Goal: Task Accomplishment & Management: Use online tool/utility

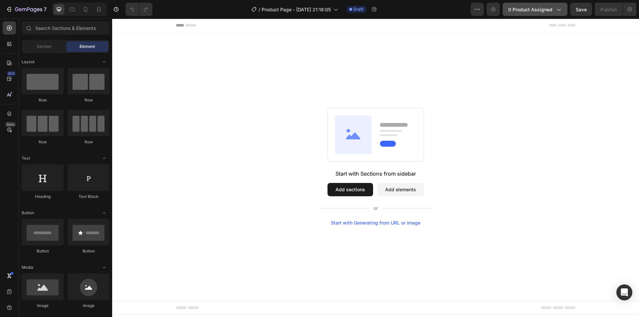
click at [537, 7] on span "0 product assigned" at bounding box center [531, 9] width 44 height 7
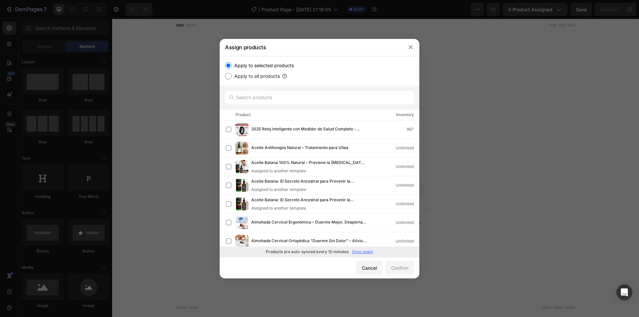
click at [366, 250] on p "Sync again" at bounding box center [362, 252] width 21 height 6
click at [306, 100] on input "text" at bounding box center [319, 97] width 189 height 13
paste input "GastriFit: Apoyo natural para la [MEDICAL_DATA], el reflujo ácido y la digestión"
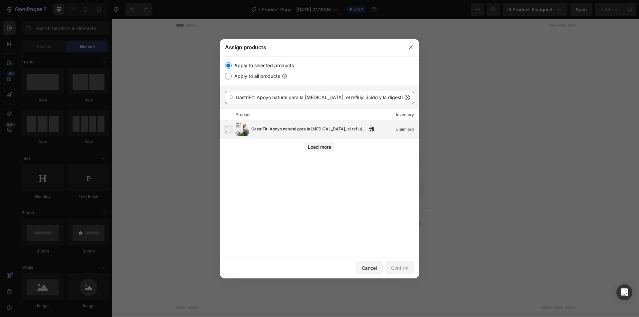
type input "GastriFit: Apoyo natural para la [MEDICAL_DATA], el reflujo ácido y la digestión"
click at [228, 130] on label at bounding box center [228, 129] width 5 height 5
click at [396, 267] on div "Confirm" at bounding box center [399, 268] width 17 height 7
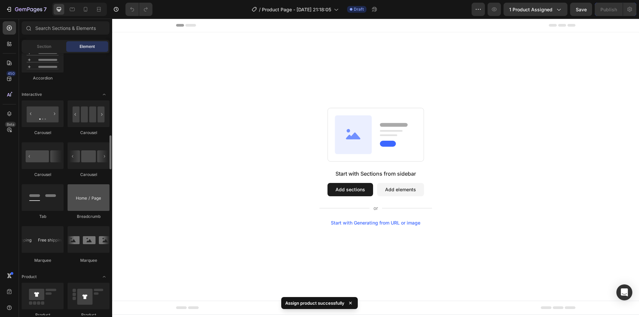
scroll to position [733, 0]
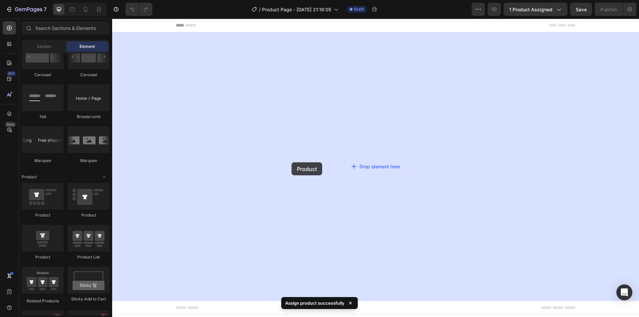
drag, startPoint x: 161, startPoint y: 225, endPoint x: 266, endPoint y: 168, distance: 120.1
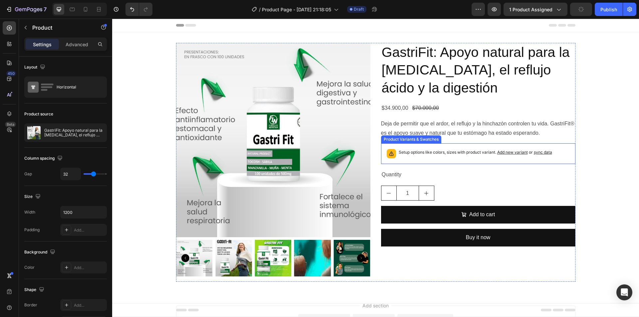
click at [456, 154] on p "Setup options like colors, sizes with product variant. Add new variant or sync …" at bounding box center [476, 152] width 154 height 7
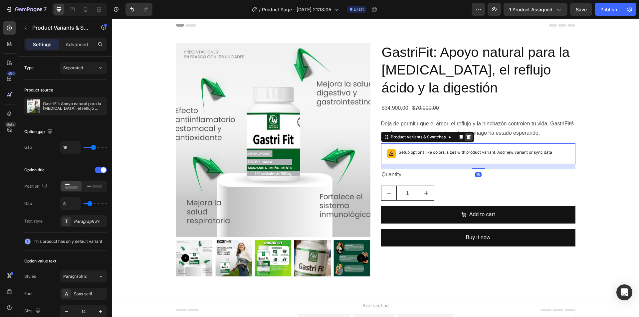
click at [465, 141] on div at bounding box center [469, 137] width 8 height 8
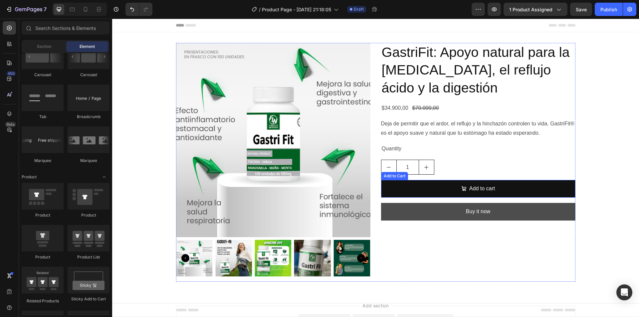
click at [451, 212] on button "Buy it now" at bounding box center [478, 212] width 195 height 18
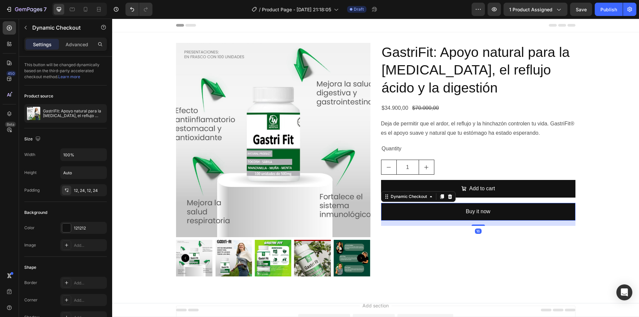
click at [451, 200] on div "Dynamic Checkout" at bounding box center [418, 197] width 75 height 11
click at [449, 197] on icon at bounding box center [450, 196] width 5 height 5
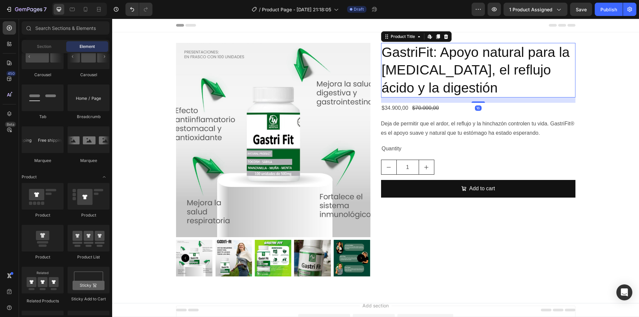
click at [418, 53] on h2 "GastriFit: Apoyo natural para la [MEDICAL_DATA], el reflujo ácido y la digestión" at bounding box center [478, 70] width 195 height 55
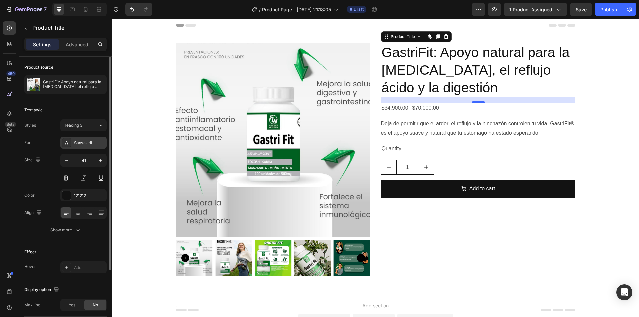
click at [89, 148] on div "Sans-serif" at bounding box center [83, 143] width 47 height 12
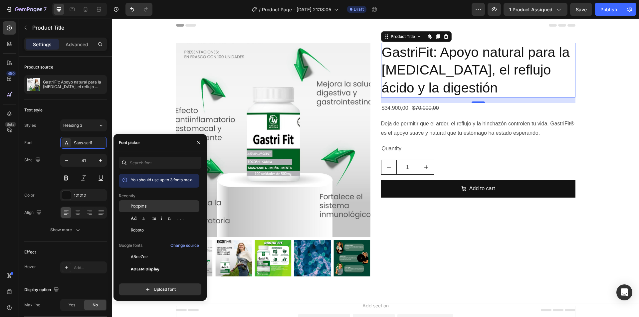
click at [144, 209] on span "Poppins" at bounding box center [139, 207] width 16 height 6
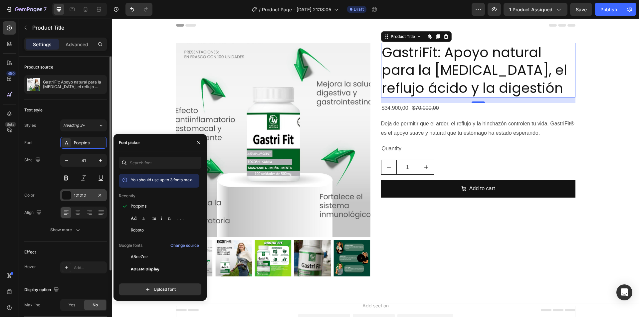
click at [73, 200] on div "121212" at bounding box center [83, 196] width 47 height 12
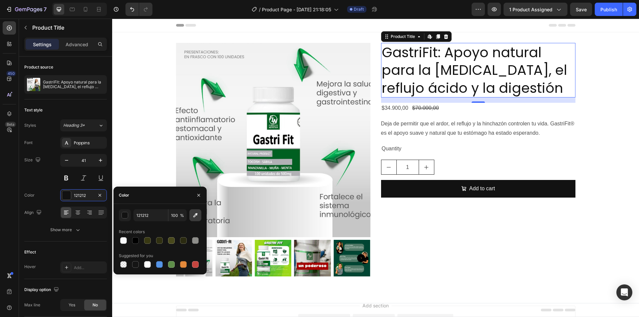
click at [195, 217] on icon "button" at bounding box center [196, 215] width 4 height 4
type input "005B37"
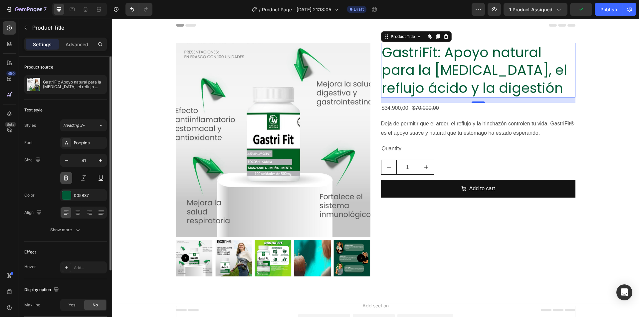
click at [69, 179] on button at bounding box center [66, 178] width 12 height 12
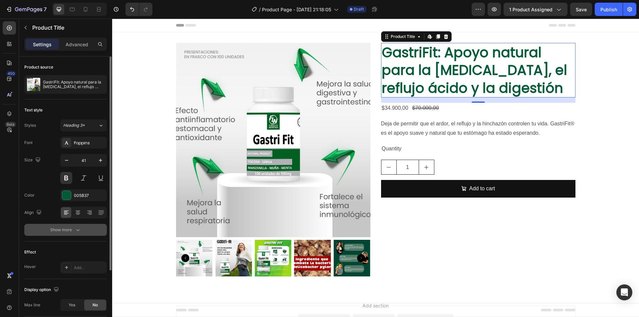
click at [59, 232] on div "Show more" at bounding box center [65, 230] width 31 height 7
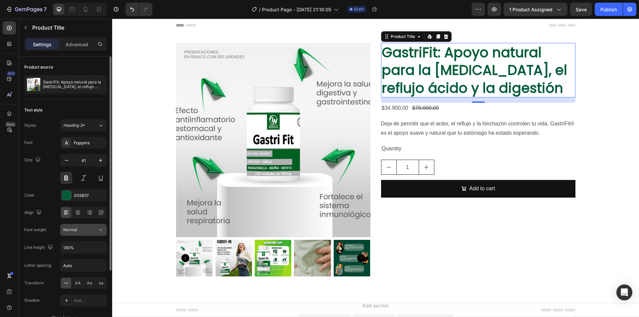
click at [104, 226] on button "Normal" at bounding box center [83, 230] width 47 height 12
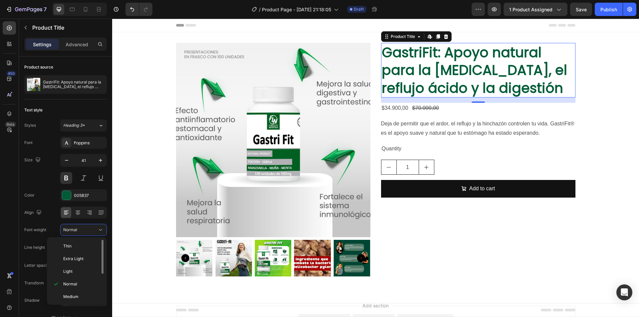
scroll to position [52, 0]
click at [80, 286] on span "Extra Bold" at bounding box center [72, 283] width 19 height 6
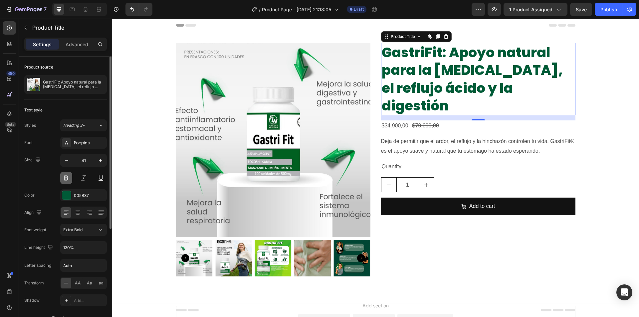
click at [66, 178] on button at bounding box center [66, 178] width 12 height 12
click at [101, 159] on icon "button" at bounding box center [100, 160] width 7 height 7
type input "42"
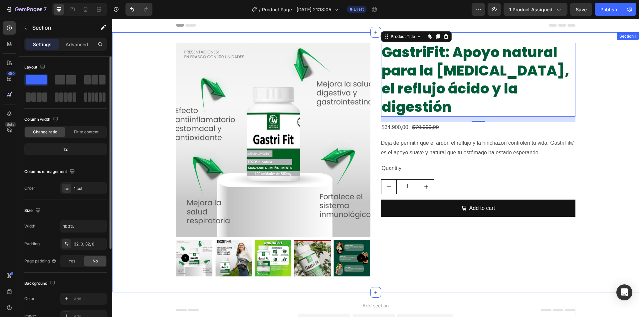
click at [150, 162] on div "Product Images GastriFit: Apoyo natural para la gastritis, el reflujo ácido y l…" at bounding box center [375, 162] width 527 height 239
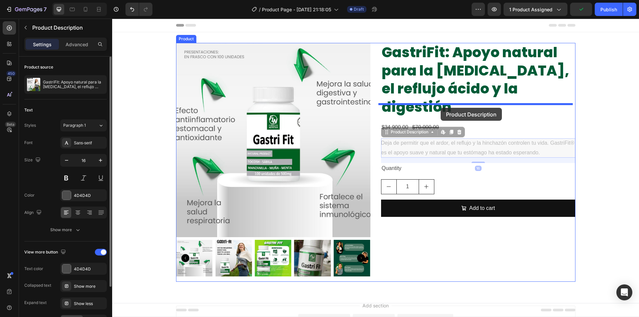
drag, startPoint x: 439, startPoint y: 136, endPoint x: 441, endPoint y: 108, distance: 28.0
click at [441, 108] on div "Header Product Images GastriFit: Apoyo natural para la gastritis, el reflujo ác…" at bounding box center [375, 197] width 527 height 356
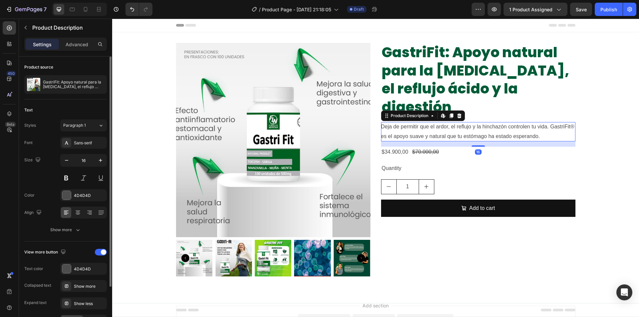
click at [597, 125] on div "Product Images GastriFit: Apoyo natural para la gastritis, el reflujo ácido y l…" at bounding box center [375, 162] width 527 height 239
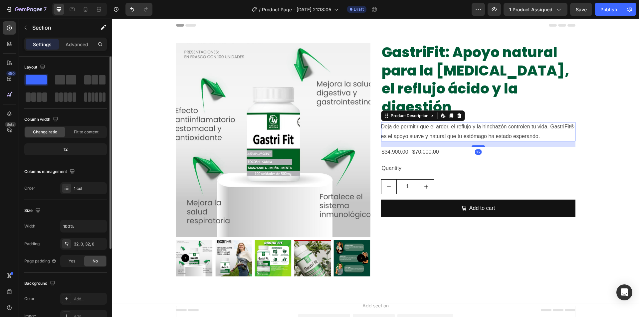
click at [472, 122] on div "Deja de permitir que el ardor, el reflujo y la hinchazón controlen tu vida. Gas…" at bounding box center [478, 131] width 195 height 19
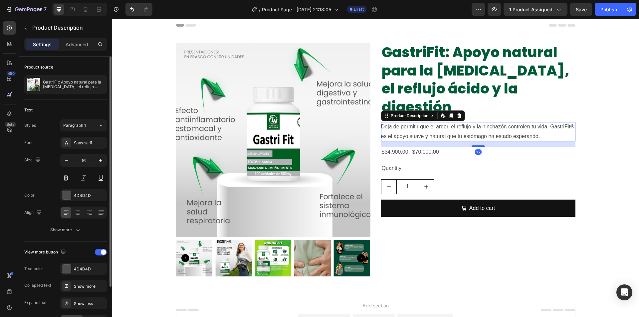
click at [457, 113] on icon at bounding box center [459, 115] width 5 height 5
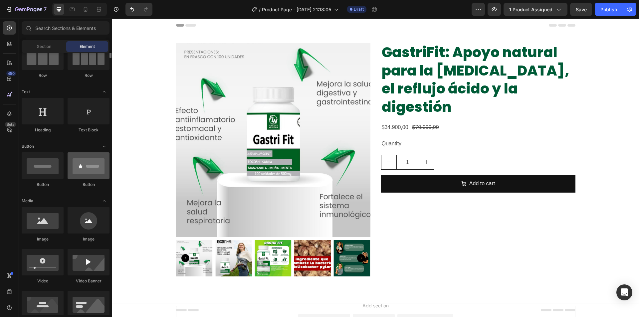
scroll to position [33, 0]
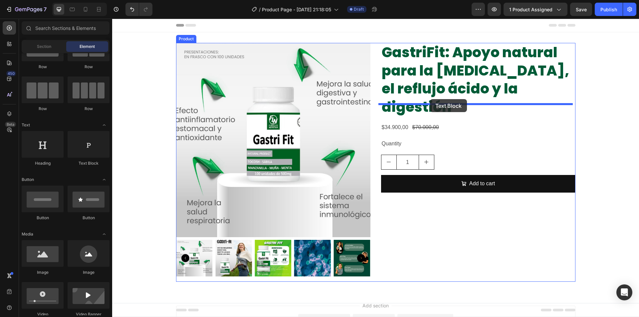
drag, startPoint x: 202, startPoint y: 161, endPoint x: 430, endPoint y: 99, distance: 236.7
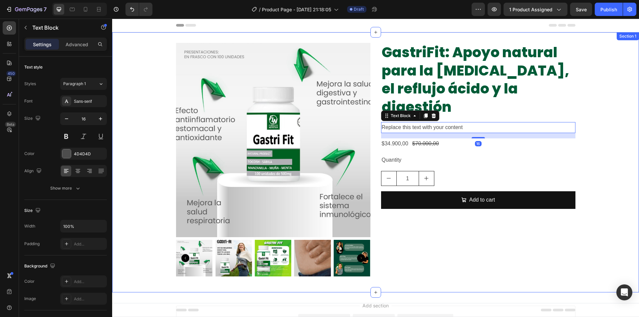
click at [585, 128] on div "Product Images GastriFit: Apoyo natural para la gastritis, el reflujo ácido y l…" at bounding box center [375, 162] width 527 height 239
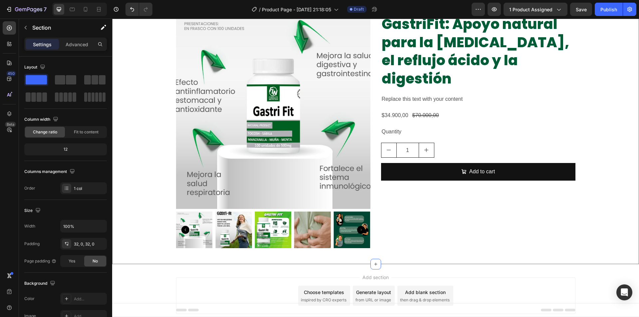
scroll to position [0, 0]
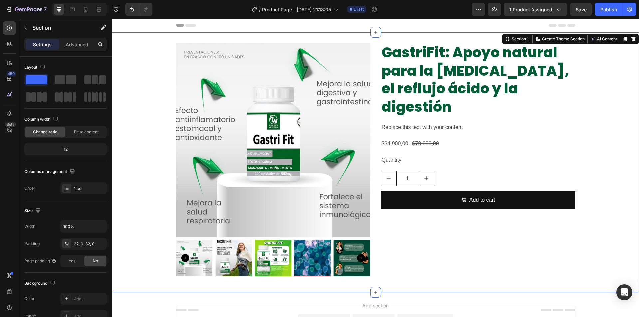
click at [144, 261] on div "Product Images GastriFit: Apoyo natural para la gastritis, el reflujo ácido y l…" at bounding box center [375, 162] width 527 height 239
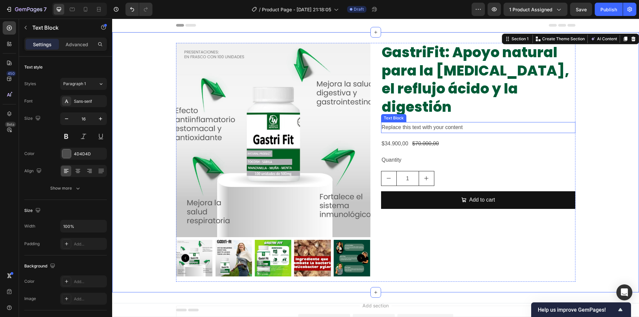
click at [421, 122] on div "Replace this text with your content" at bounding box center [478, 127] width 195 height 11
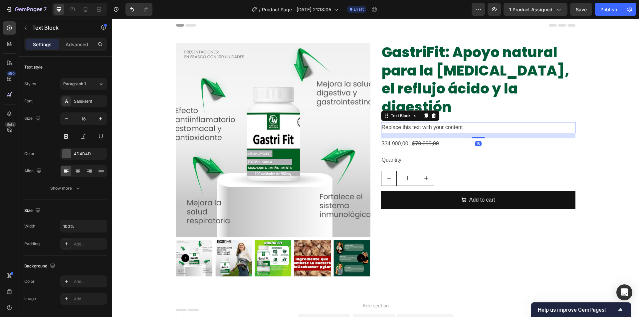
click at [421, 122] on div "Replace this text with your content" at bounding box center [478, 127] width 195 height 11
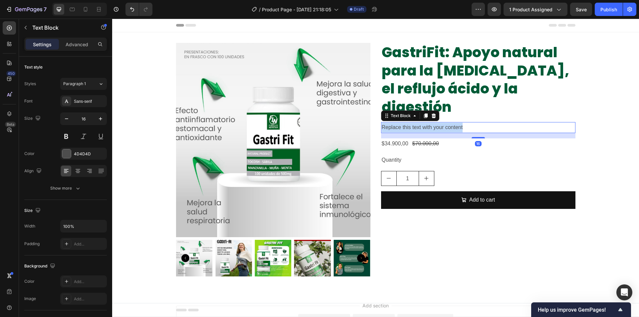
click at [421, 123] on p "Replace this text with your content" at bounding box center [478, 128] width 193 height 10
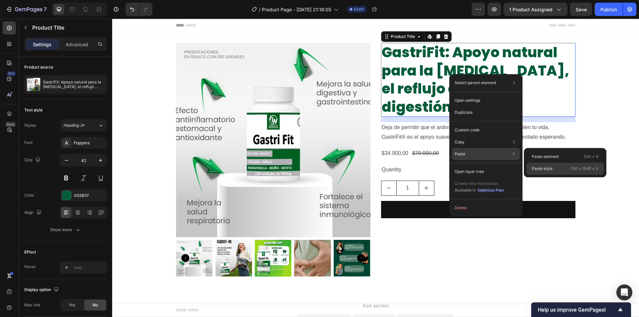
drag, startPoint x: 538, startPoint y: 175, endPoint x: 427, endPoint y: 156, distance: 112.9
click at [538, 175] on div "Paste style Ctrl + Shift + V" at bounding box center [565, 169] width 77 height 12
type input "40"
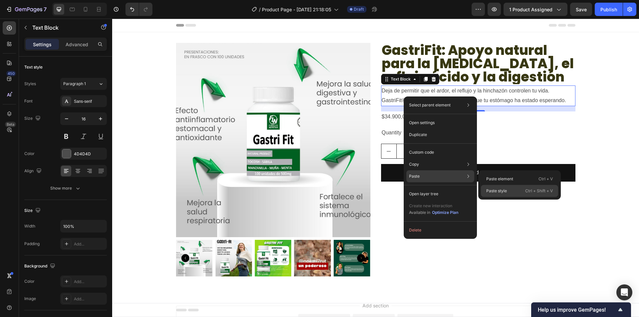
click at [501, 192] on p "Paste style" at bounding box center [497, 191] width 21 height 6
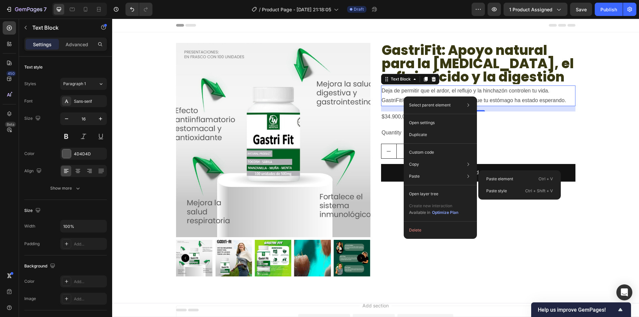
type input "22"
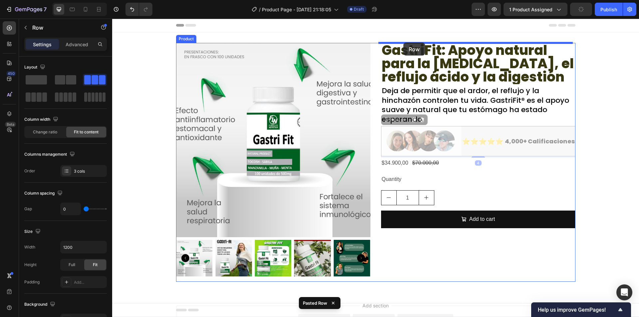
drag, startPoint x: 386, startPoint y: 120, endPoint x: 404, endPoint y: 43, distance: 79.0
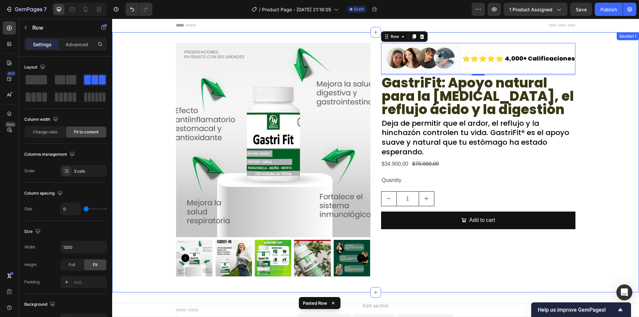
click at [603, 113] on div "Product Images Image ⭐⭐⭐⭐⭐ Text Block 4,000+ Calificaciones Text Block Row 4 Ga…" at bounding box center [375, 162] width 527 height 239
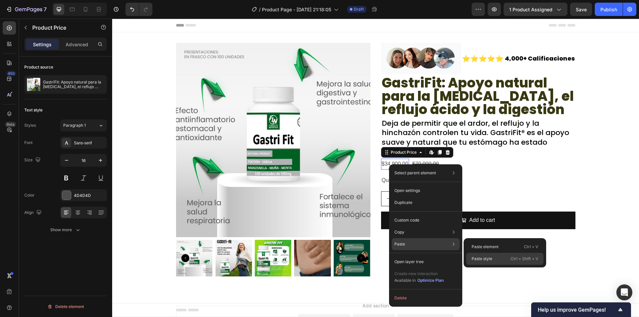
drag, startPoint x: 484, startPoint y: 256, endPoint x: 372, endPoint y: 233, distance: 114.1
click at [484, 256] on div "Paste style Ctrl + Shift + V" at bounding box center [505, 259] width 77 height 12
type input "35"
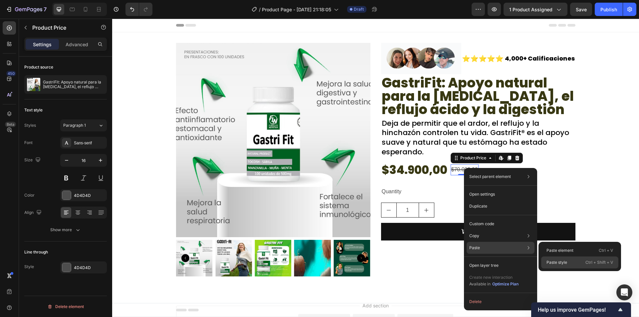
click at [553, 259] on div "Paste style Ctrl + Shift + V" at bounding box center [580, 263] width 77 height 12
type input "20"
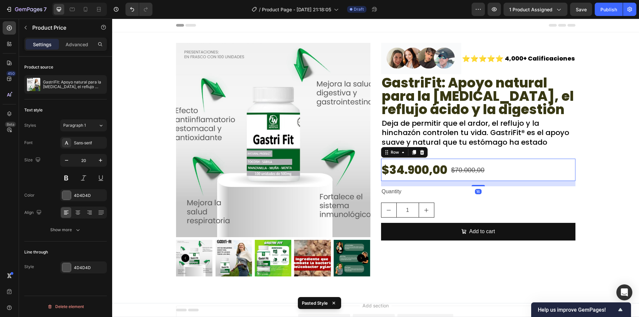
click at [507, 173] on div "$34.900,00 Product Price Product Price $70.000,00 Product Price Product Price R…" at bounding box center [478, 170] width 195 height 22
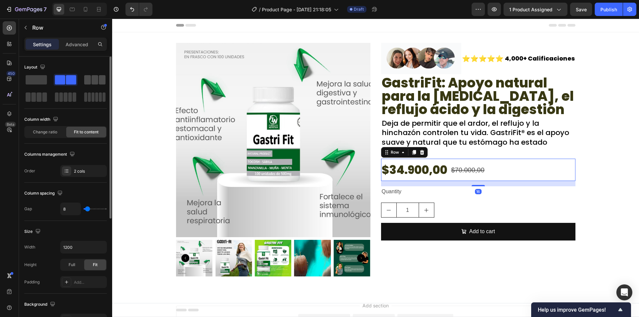
click at [94, 77] on span at bounding box center [95, 79] width 7 height 9
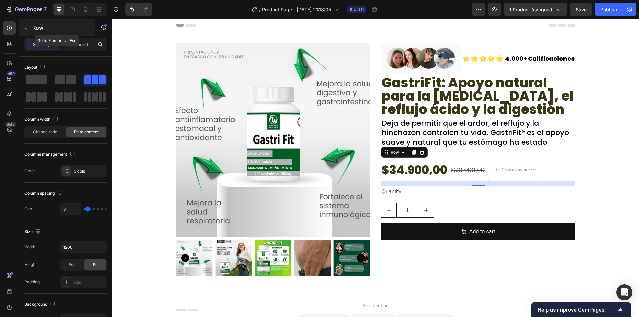
click at [33, 25] on p "Row" at bounding box center [60, 28] width 57 height 8
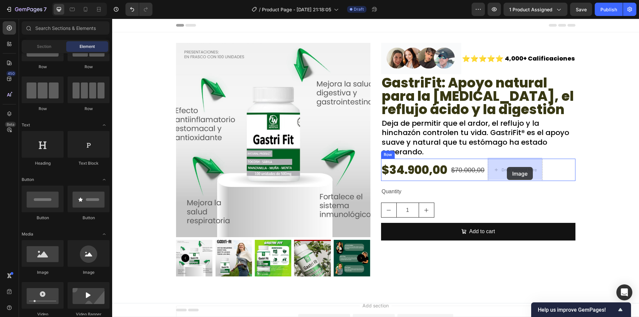
drag, startPoint x: 162, startPoint y: 280, endPoint x: 504, endPoint y: 170, distance: 359.1
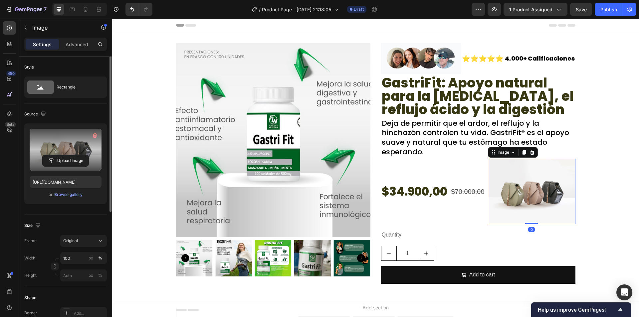
click at [60, 146] on label at bounding box center [66, 150] width 72 height 42
click at [60, 155] on input "file" at bounding box center [66, 160] width 46 height 11
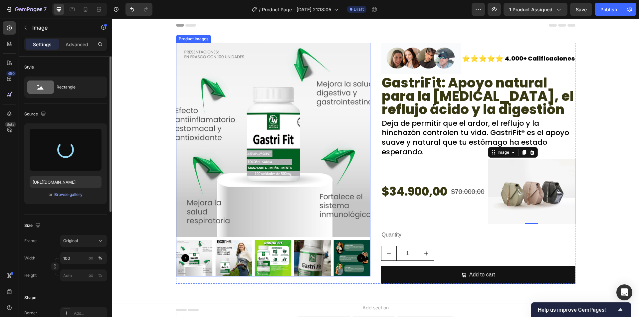
type input "https://cdn.shopify.com/s/files/1/0942/9106/7229/files/gempages_571795456183501…"
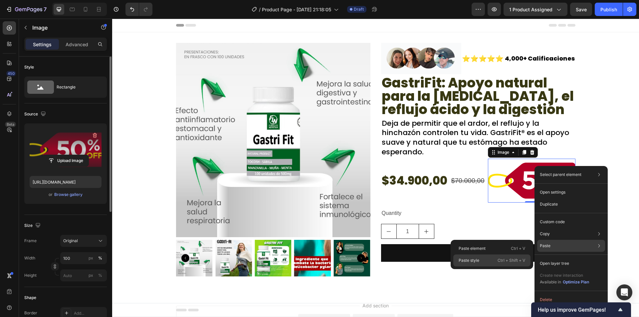
click at [497, 258] on div "Paste style Ctrl + Shift + V" at bounding box center [492, 261] width 77 height 12
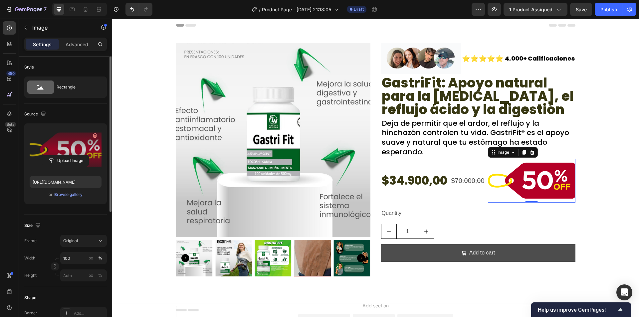
type input "50"
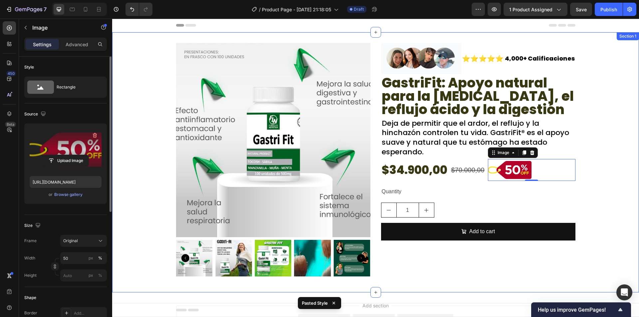
click at [592, 172] on div "Product Images Image ⭐⭐⭐⭐⭐ Text Block 4,000+ Calificaciones Text Block Row Gast…" at bounding box center [375, 162] width 527 height 239
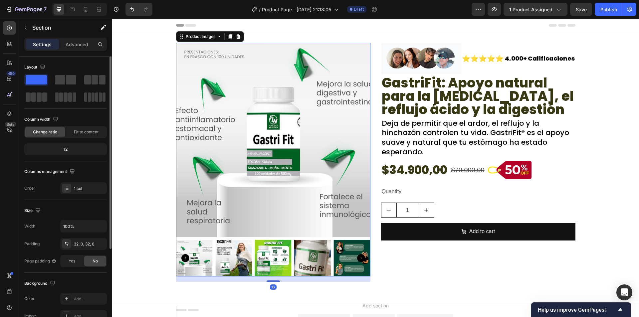
click at [238, 245] on img at bounding box center [233, 258] width 37 height 37
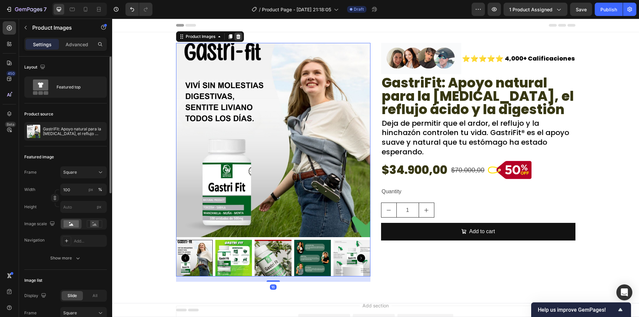
click at [236, 36] on icon at bounding box center [238, 36] width 4 height 5
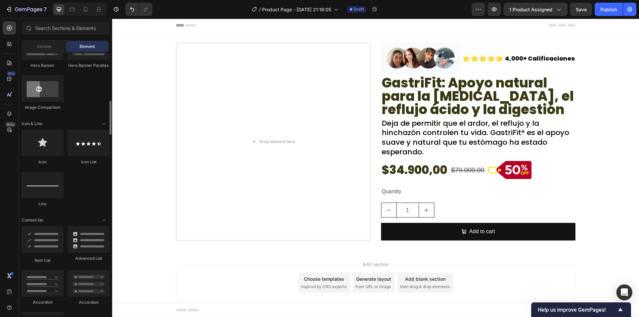
scroll to position [533, 0]
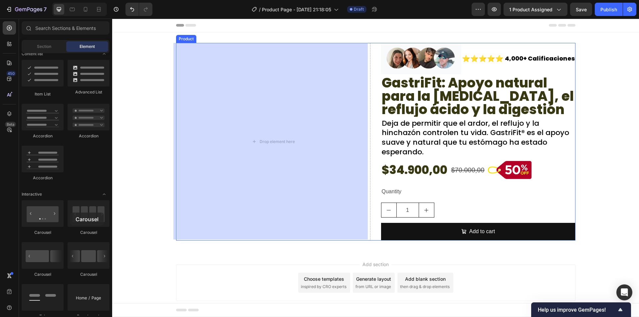
drag, startPoint x: 183, startPoint y: 231, endPoint x: 153, endPoint y: 193, distance: 49.2
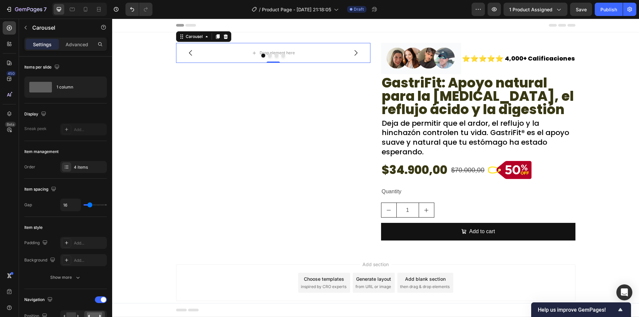
click at [219, 55] on div at bounding box center [273, 56] width 195 height 4
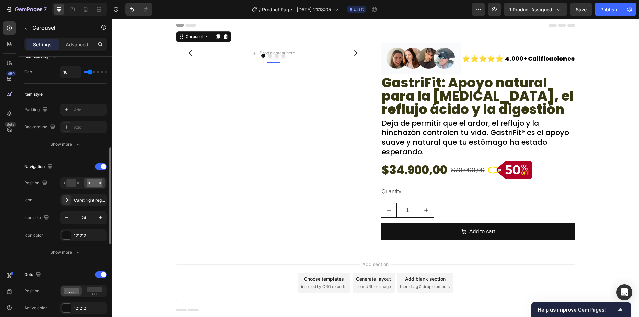
scroll to position [167, 0]
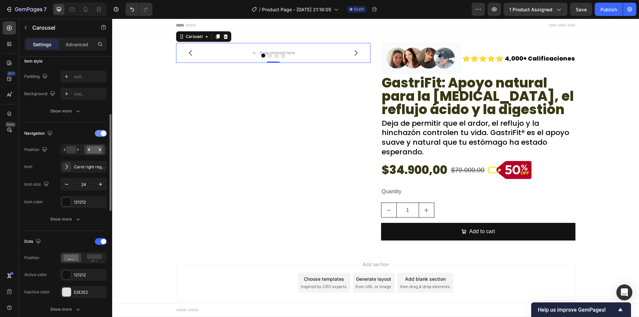
click at [103, 133] on span at bounding box center [103, 133] width 5 height 5
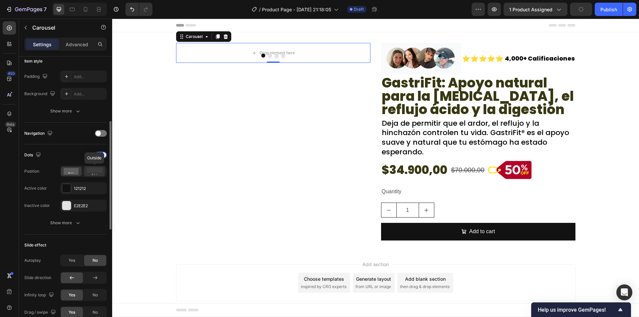
click at [90, 172] on rect at bounding box center [94, 170] width 15 height 5
click at [83, 261] on div "Yes" at bounding box center [72, 260] width 22 height 11
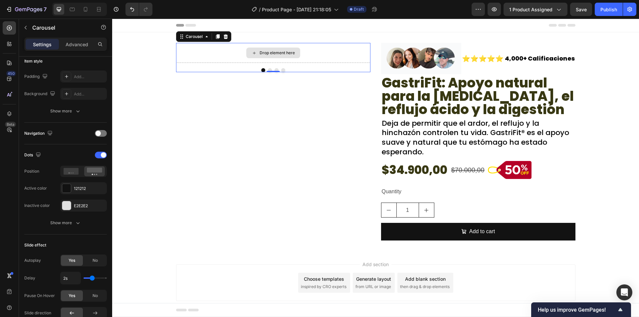
click at [218, 53] on div "Drop element here" at bounding box center [273, 53] width 195 height 20
click at [27, 24] on button "button" at bounding box center [25, 27] width 11 height 11
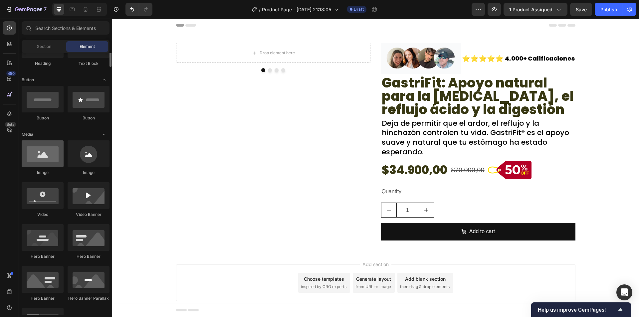
scroll to position [100, 0]
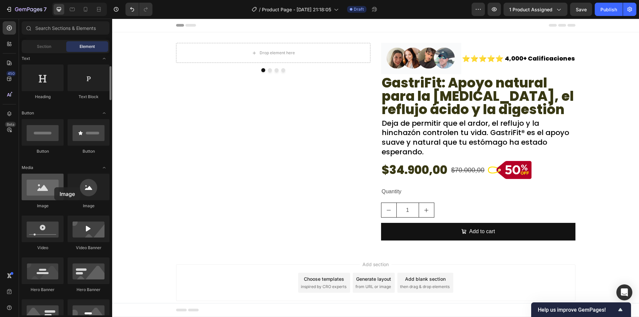
drag, startPoint x: 55, startPoint y: 201, endPoint x: 52, endPoint y: 188, distance: 13.0
click at [52, 188] on div "Image" at bounding box center [43, 191] width 42 height 35
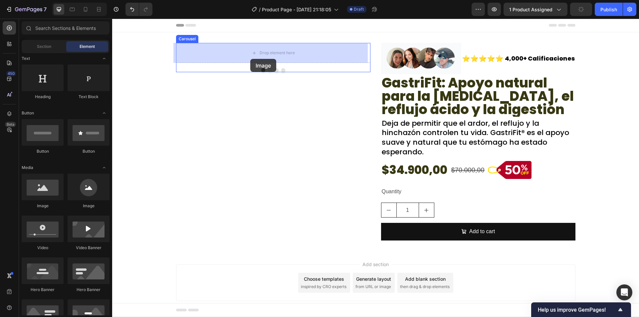
drag, startPoint x: 160, startPoint y: 206, endPoint x: 250, endPoint y: 59, distance: 172.7
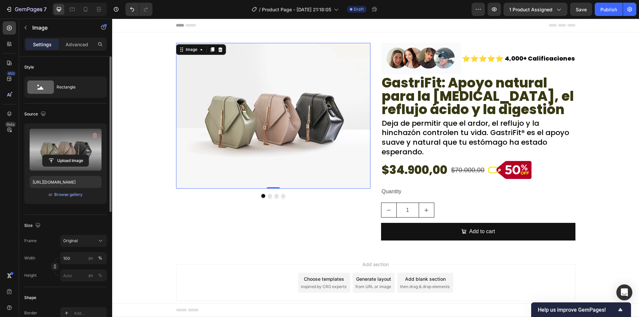
click at [64, 154] on label at bounding box center [66, 150] width 72 height 42
click at [64, 155] on input "file" at bounding box center [66, 160] width 46 height 11
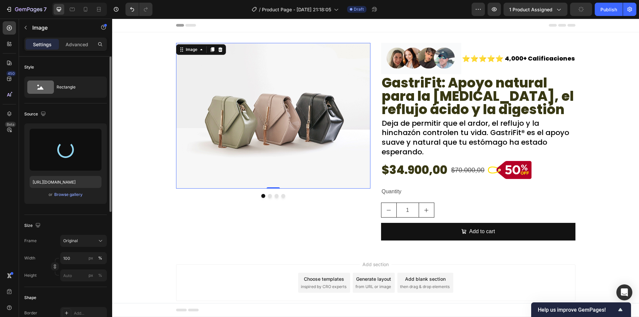
type input "https://cdn.shopify.com/s/files/1/0942/9106/7229/files/gempages_571795456183501…"
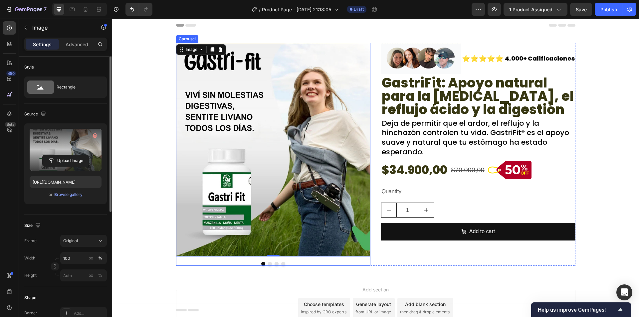
click at [268, 264] on button "Dot" at bounding box center [270, 264] width 4 height 4
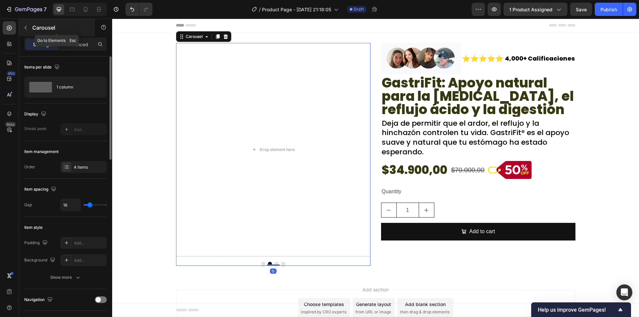
click at [31, 24] on button "button" at bounding box center [25, 27] width 11 height 11
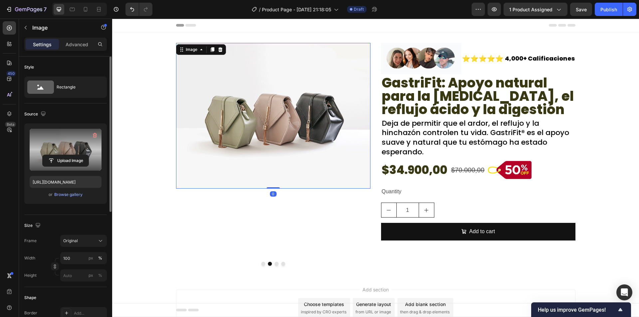
click at [64, 153] on label at bounding box center [66, 150] width 72 height 42
click at [64, 155] on input "file" at bounding box center [66, 160] width 46 height 11
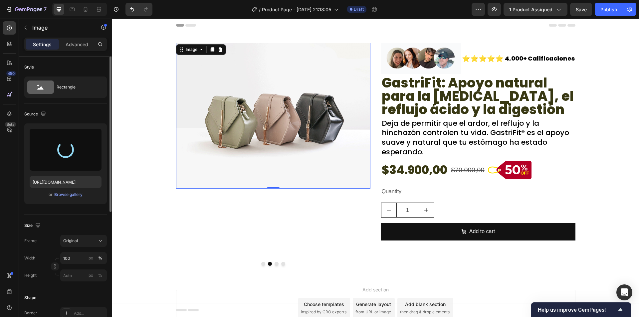
type input "https://cdn.shopify.com/s/files/1/0942/9106/7229/files/gempages_571795456183501…"
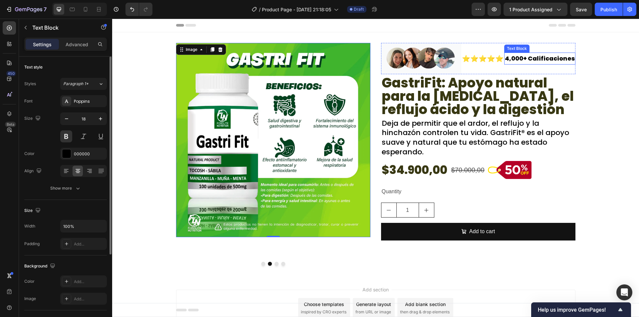
click at [509, 58] on p "4,000+ Calificaciones" at bounding box center [540, 58] width 70 height 11
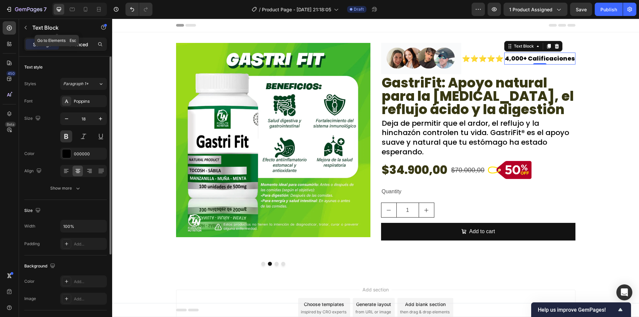
click at [85, 45] on p "Advanced" at bounding box center [77, 44] width 23 height 7
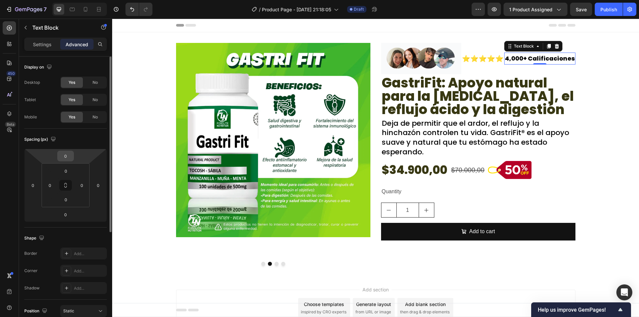
click at [60, 154] on input "0" at bounding box center [65, 156] width 13 height 10
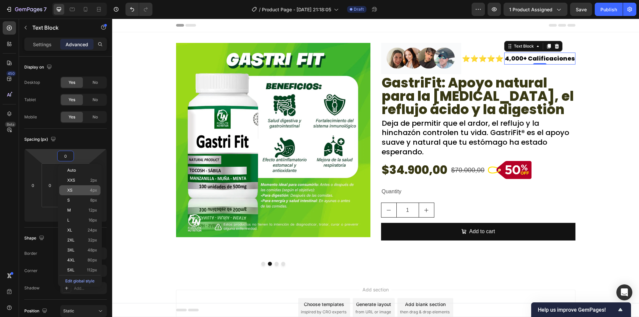
click at [88, 191] on p "XS 4px" at bounding box center [82, 190] width 30 height 5
type input "4"
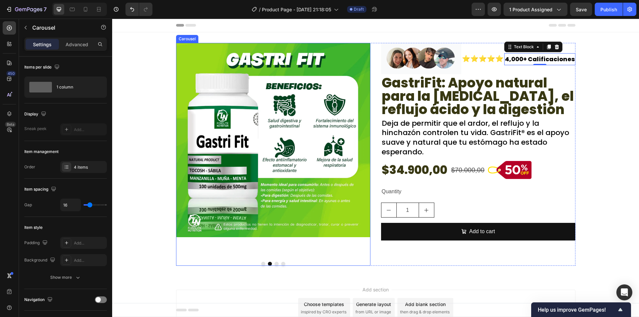
click at [272, 264] on div "Image Image Drop element here Drop element here Carousel" at bounding box center [273, 154] width 195 height 223
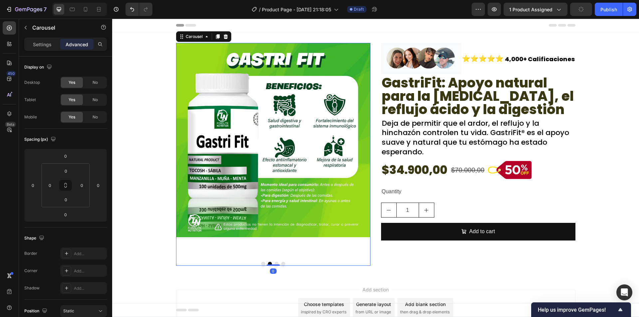
click at [38, 28] on p "Carousel" at bounding box center [60, 28] width 57 height 8
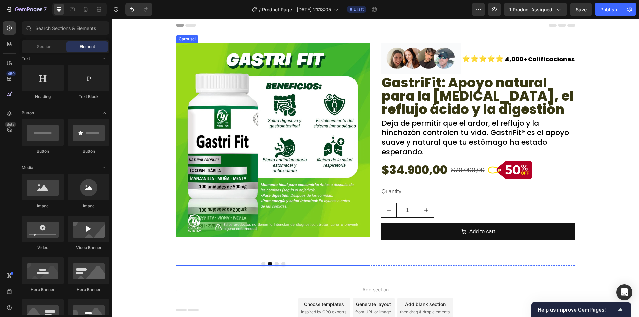
click at [275, 263] on button "Dot" at bounding box center [277, 264] width 4 height 4
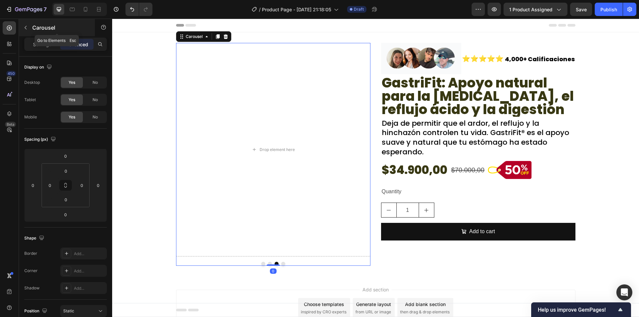
click at [37, 30] on p "Carousel" at bounding box center [60, 28] width 57 height 8
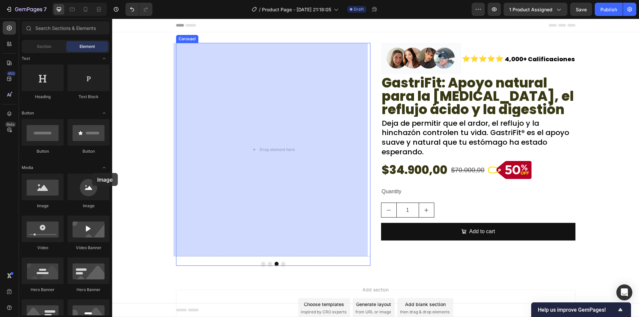
drag, startPoint x: 156, startPoint y: 210, endPoint x: 222, endPoint y: 121, distance: 110.9
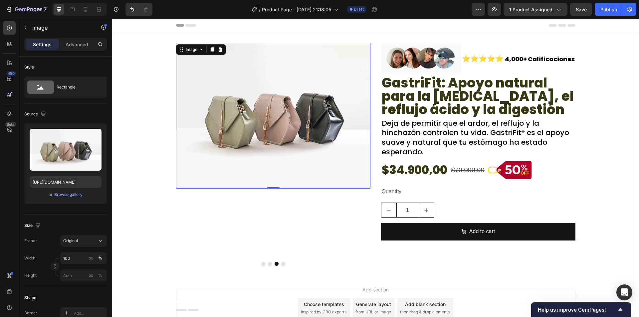
click at [205, 153] on img at bounding box center [273, 116] width 195 height 146
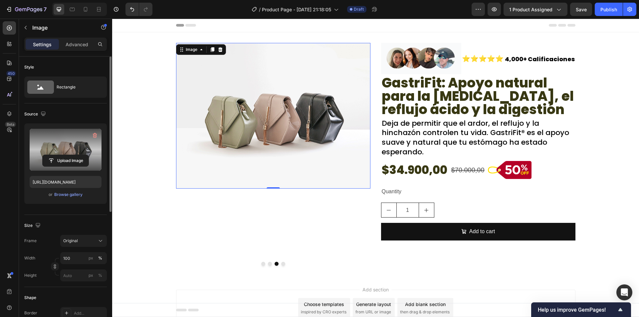
click at [100, 154] on label at bounding box center [66, 150] width 72 height 42
click at [89, 155] on input "file" at bounding box center [66, 160] width 46 height 11
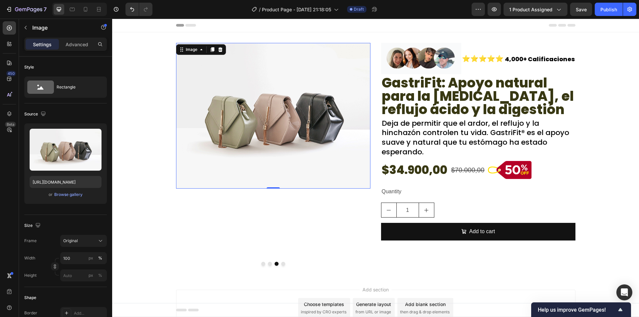
click at [271, 122] on img at bounding box center [273, 116] width 195 height 146
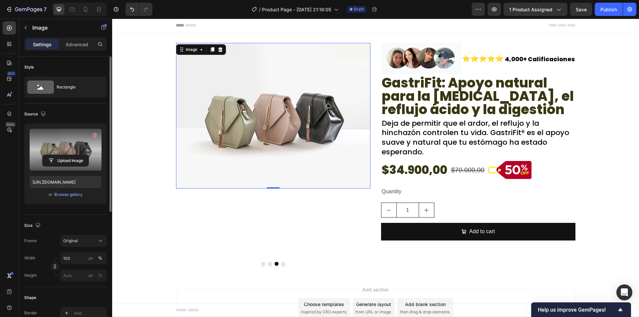
click at [37, 161] on div "Upload Image" at bounding box center [66, 161] width 72 height 12
click at [65, 136] on label at bounding box center [66, 150] width 72 height 42
click at [65, 155] on input "file" at bounding box center [66, 160] width 46 height 11
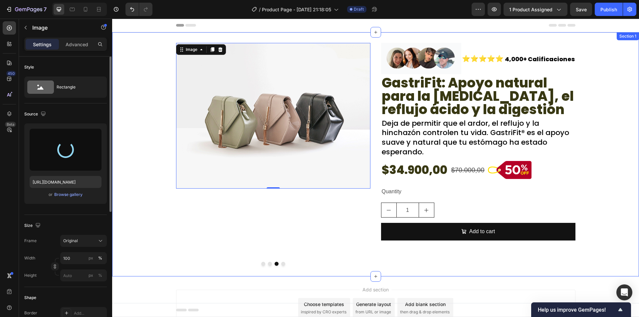
type input "https://cdn.shopify.com/s/files/1/0942/9106/7229/files/gempages_571795456183501…"
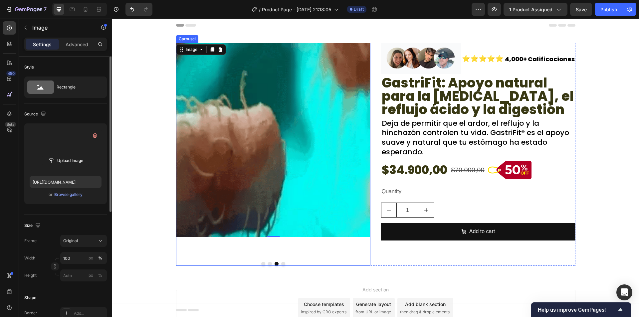
click at [221, 246] on div "Image 0" at bounding box center [273, 150] width 195 height 214
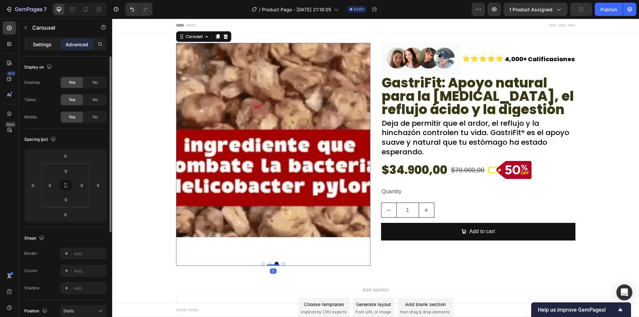
click at [44, 48] on div "Settings" at bounding box center [42, 44] width 33 height 11
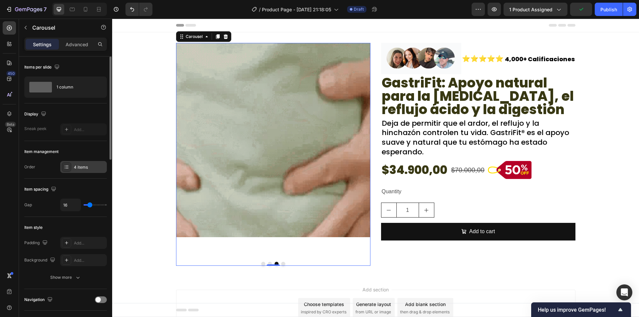
click at [78, 169] on div "4 items" at bounding box center [89, 168] width 31 height 6
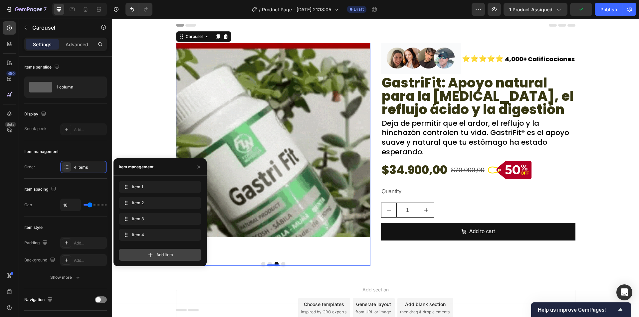
click at [165, 252] on div "Add item" at bounding box center [160, 255] width 83 height 12
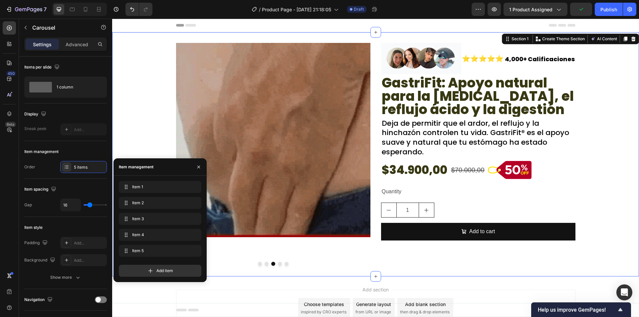
click at [155, 114] on div "Image Image Image Drop element here Drop element here Carousel Image ⭐⭐⭐⭐⭐ Text…" at bounding box center [375, 154] width 527 height 223
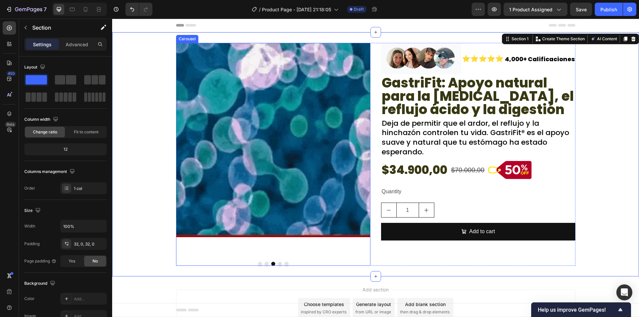
click at [278, 264] on button "Dot" at bounding box center [280, 264] width 4 height 4
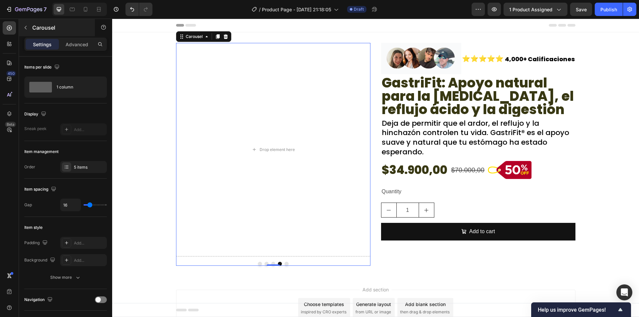
click at [32, 35] on div "Carousel" at bounding box center [57, 27] width 76 height 17
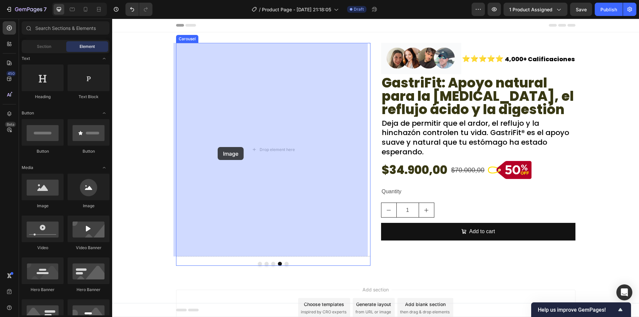
drag, startPoint x: 151, startPoint y: 214, endPoint x: 125, endPoint y: 153, distance: 66.6
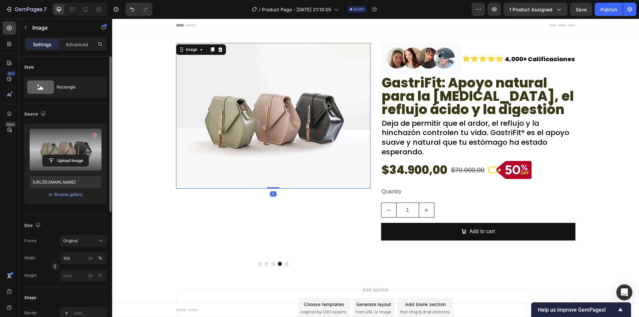
click at [42, 152] on label at bounding box center [66, 150] width 72 height 42
click at [43, 155] on input "file" at bounding box center [66, 160] width 46 height 11
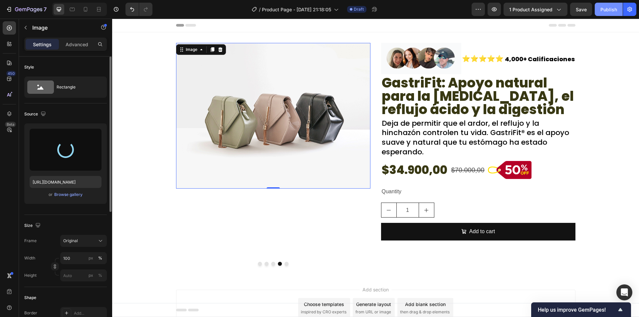
type input "https://cdn.shopify.com/s/files/1/0942/9106/7229/files/gempages_571795456183501…"
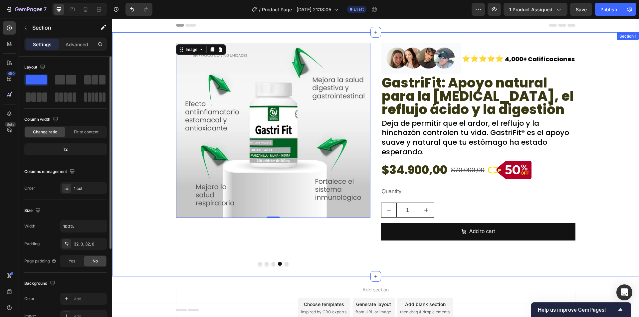
click at [285, 267] on div "Image Image Image Image 0 Drop element here Carousel Image ⭐⭐⭐⭐⭐ Text Block 4,0…" at bounding box center [375, 154] width 527 height 244
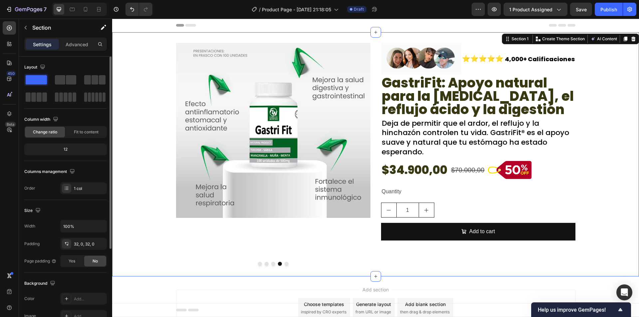
click at [285, 266] on div "Image Image Image Image Drop element here Carousel Image ⭐⭐⭐⭐⭐ Text Block 4,000…" at bounding box center [375, 154] width 527 height 244
click at [42, 33] on div "Section" at bounding box center [53, 27] width 69 height 17
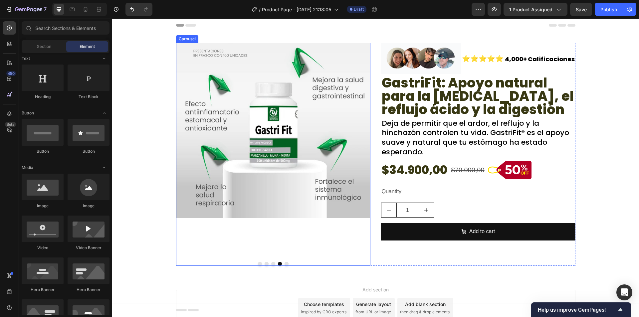
click at [285, 265] on button "Dot" at bounding box center [287, 264] width 4 height 4
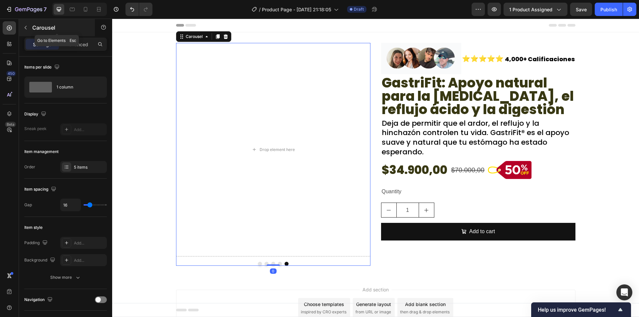
click at [33, 25] on p "Carousel" at bounding box center [60, 28] width 57 height 8
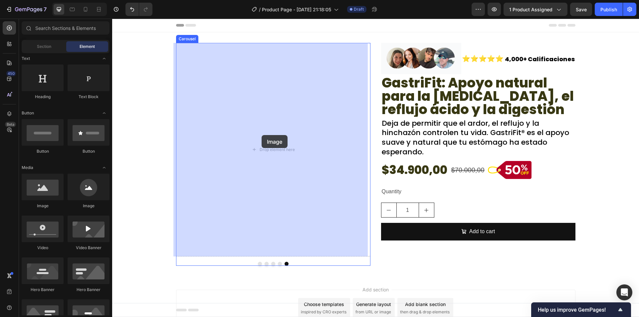
drag, startPoint x: 149, startPoint y: 219, endPoint x: 216, endPoint y: 144, distance: 100.9
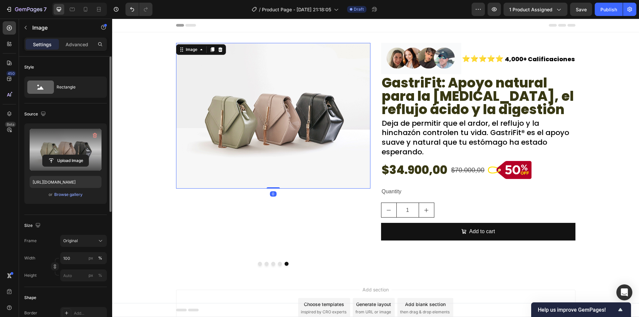
click at [72, 132] on label at bounding box center [66, 150] width 72 height 42
click at [72, 155] on input "file" at bounding box center [66, 160] width 46 height 11
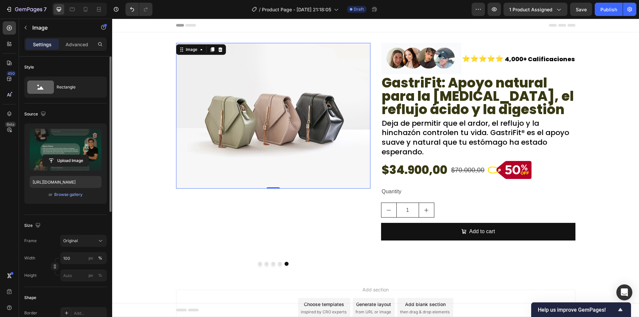
type input "https://cdn.shopify.com/s/files/1/0942/9106/7229/files/gempages_571795456183501…"
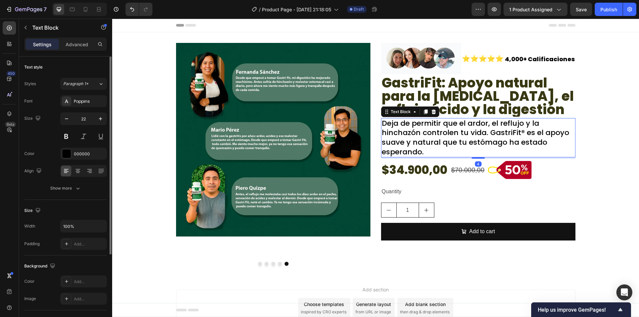
click at [548, 152] on p "Deja de permitir que el ardor, el reflujo y la hinchazón controlen tu vida. Gas…" at bounding box center [478, 138] width 193 height 38
click at [157, 156] on div "Image Image Image Image Image Carousel Image ⭐⭐⭐⭐⭐ Text Block 4,000+ Calificaci…" at bounding box center [375, 154] width 527 height 223
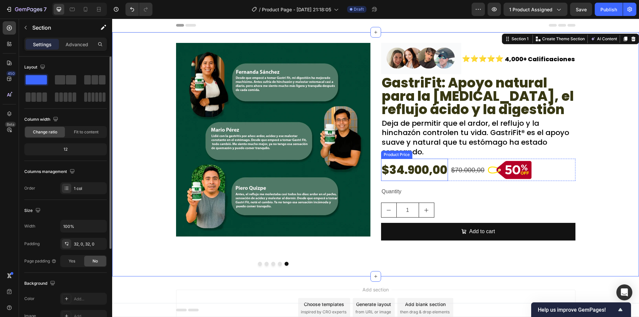
scroll to position [33, 0]
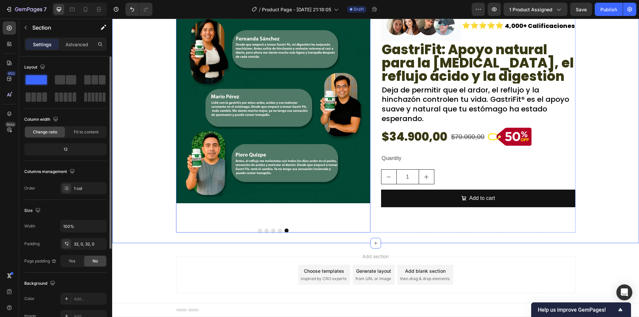
click at [317, 226] on div "Image Image Image Image Image Carousel" at bounding box center [273, 121] width 195 height 223
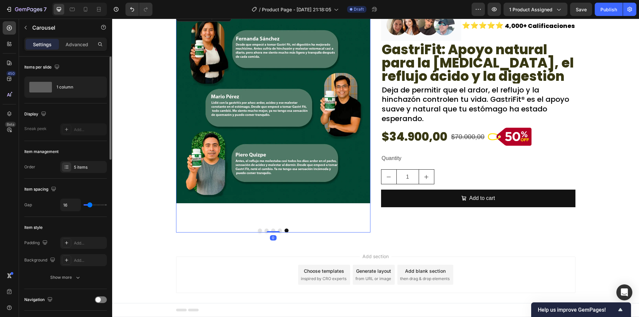
type input "0"
drag, startPoint x: 88, startPoint y: 205, endPoint x: 74, endPoint y: 205, distance: 14.0
type input "0"
click at [84, 205] on input "range" at bounding box center [95, 205] width 23 height 1
click at [281, 215] on div "Image" at bounding box center [273, 117] width 195 height 214
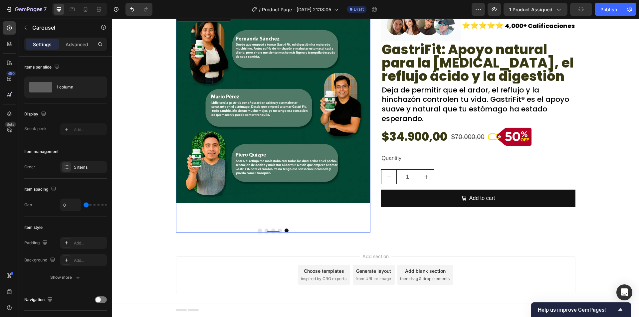
click at [259, 231] on button "Dot" at bounding box center [260, 231] width 4 height 4
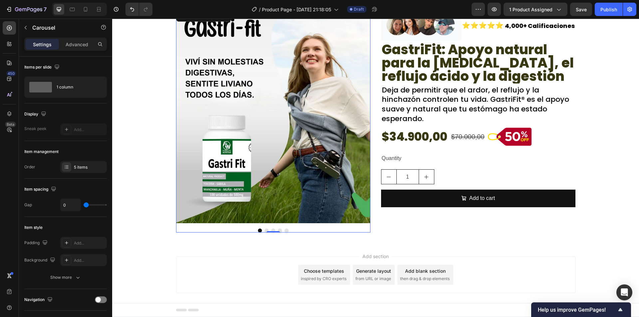
click at [217, 141] on img at bounding box center [273, 117] width 195 height 214
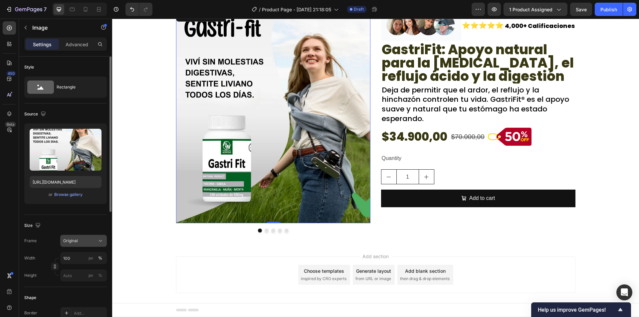
click at [91, 240] on div "Original" at bounding box center [79, 241] width 33 height 6
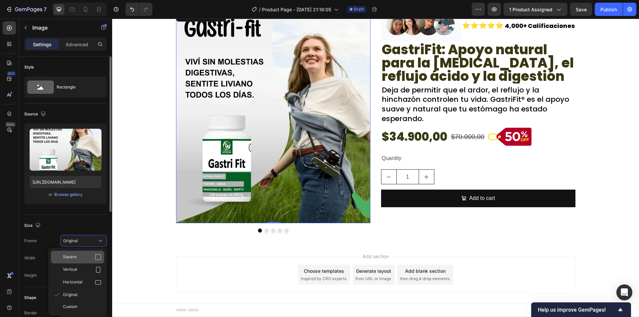
click at [94, 253] on div "Square" at bounding box center [77, 257] width 53 height 13
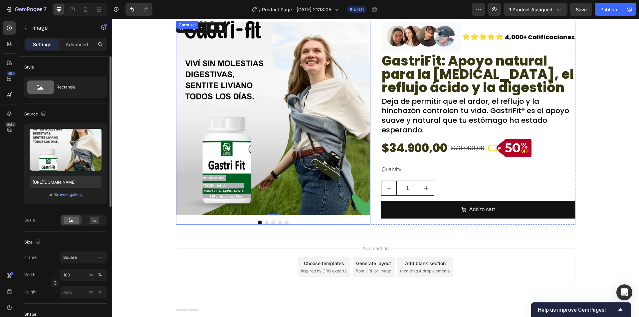
scroll to position [0, 0]
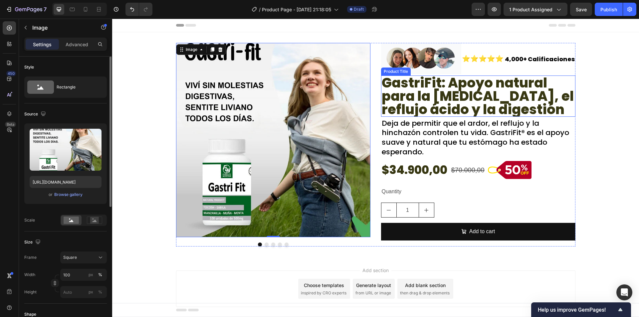
click at [529, 95] on h2 "GastriFit: Apoyo natural para la [MEDICAL_DATA], el reflujo ácido y la digestión" at bounding box center [478, 96] width 195 height 41
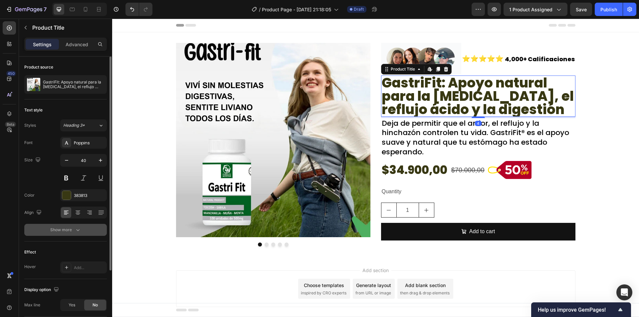
click at [72, 227] on div "Show more" at bounding box center [65, 230] width 31 height 7
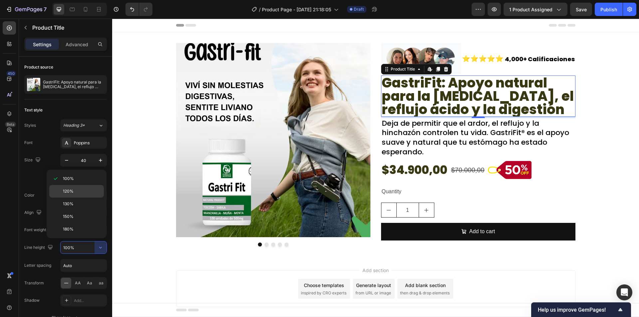
click at [84, 188] on div "120%" at bounding box center [76, 191] width 55 height 13
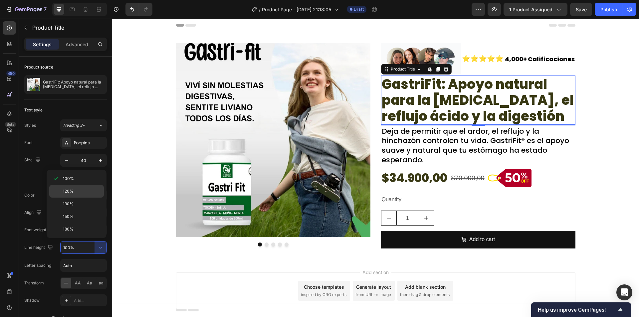
type input "120%"
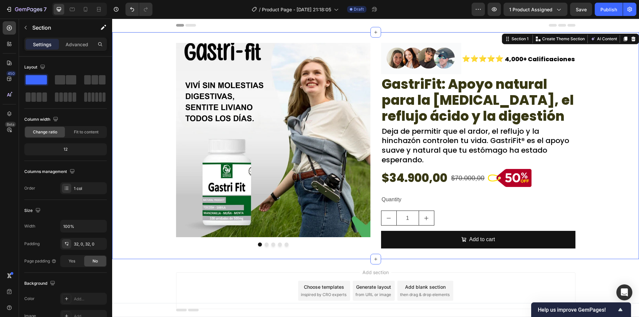
click at [599, 159] on div "Image Image Image Image Image Carousel Image ⭐⭐⭐⭐⭐ Text Block 4,000+ Calificaci…" at bounding box center [375, 146] width 527 height 206
click at [607, 144] on div "Image Image Image Image Image Carousel Image ⭐⭐⭐⭐⭐ Text Block 4,000+ Calificaci…" at bounding box center [375, 146] width 527 height 206
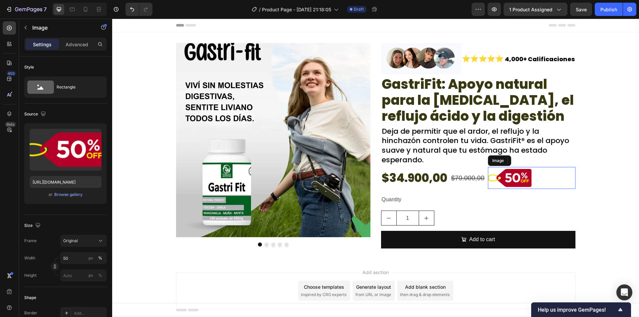
click at [556, 185] on div at bounding box center [532, 178] width 88 height 22
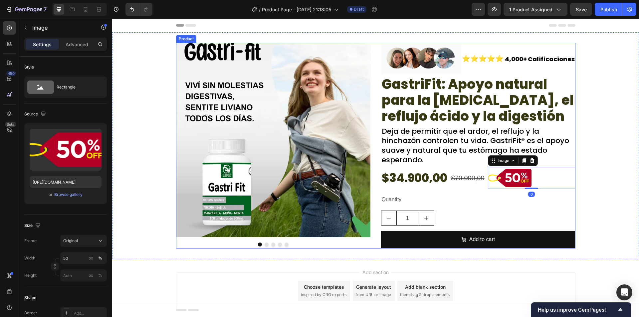
click at [466, 188] on div "$34.900,00 Product Price Product Price $70.000,00 Product Price Product Price I…" at bounding box center [478, 178] width 195 height 22
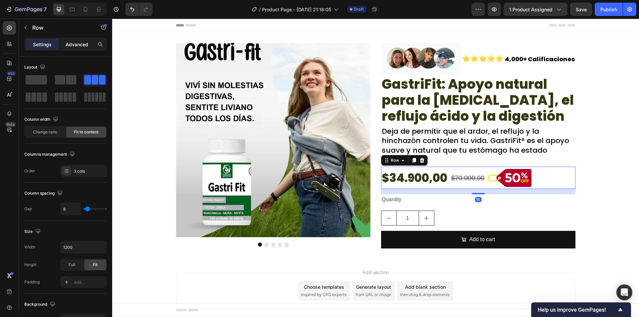
click at [79, 46] on p "Advanced" at bounding box center [77, 44] width 23 height 7
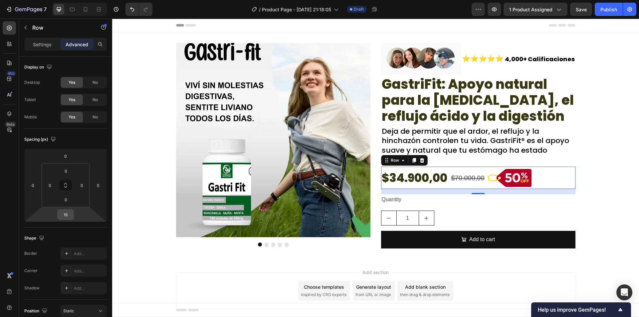
click at [64, 214] on input "16" at bounding box center [65, 215] width 13 height 10
click at [78, 260] on p "S 8px" at bounding box center [82, 259] width 30 height 5
type input "8"
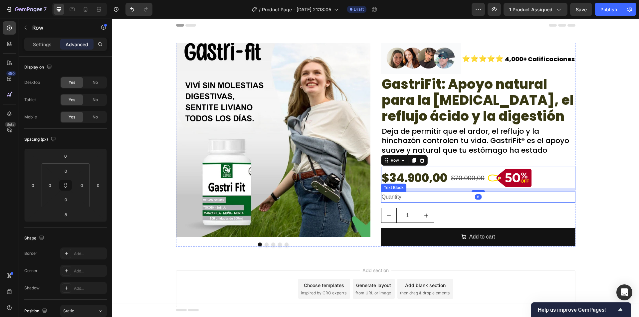
click at [409, 200] on div "Quantity" at bounding box center [478, 197] width 195 height 11
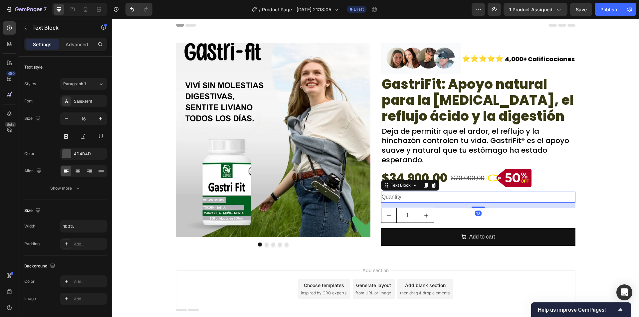
click at [409, 200] on div "Quantity" at bounding box center [478, 197] width 195 height 11
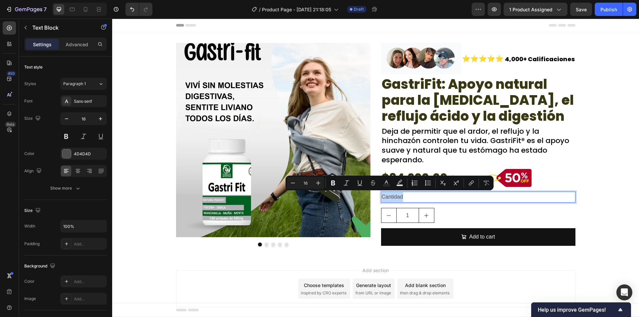
drag, startPoint x: 400, startPoint y: 197, endPoint x: 486, endPoint y: 204, distance: 86.6
click at [486, 204] on div "Image ⭐⭐⭐⭐⭐ Text Block 4,000+ Calificaciones Text Block Row GastriFit: Apoyo na…" at bounding box center [478, 145] width 195 height 204
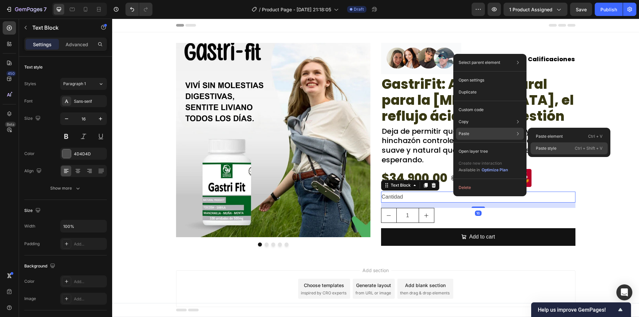
click at [554, 148] on p "Paste style" at bounding box center [546, 149] width 21 height 6
type input "18"
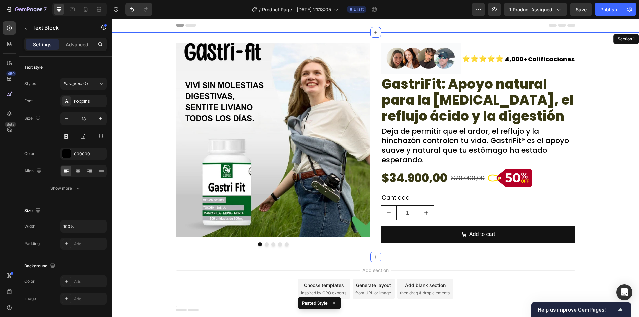
click at [594, 197] on div "Image Image Image Image Image Carousel Image ⭐⭐⭐⭐⭐ Text Block 4,000+ Calificaci…" at bounding box center [375, 145] width 527 height 204
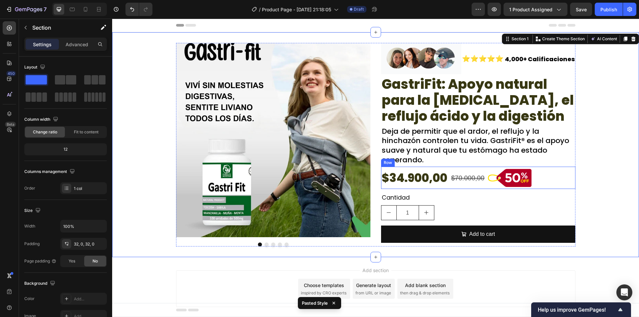
click at [464, 187] on div "$70.000,00 Product Price Product Price" at bounding box center [468, 178] width 35 height 22
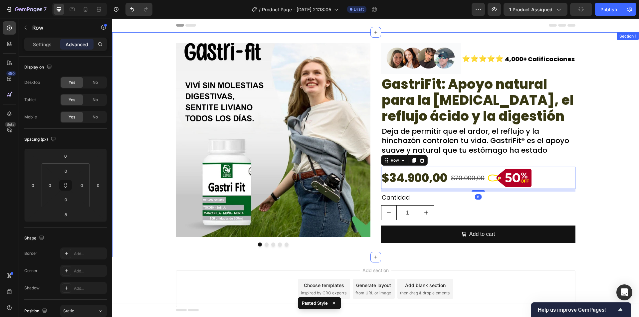
click at [602, 189] on div "Image Image Image Image Image Carousel Image ⭐⭐⭐⭐⭐ Text Block 4,000+ Calificaci…" at bounding box center [375, 145] width 527 height 204
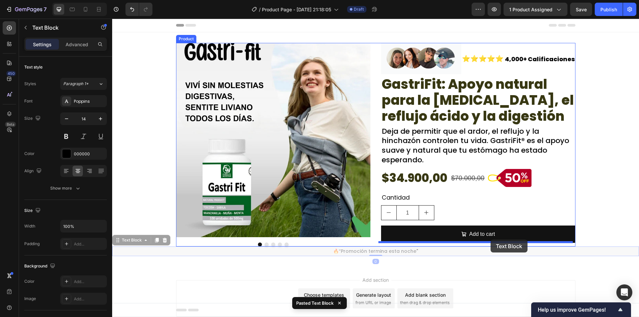
drag, startPoint x: 118, startPoint y: 241, endPoint x: 491, endPoint y: 240, distance: 373.0
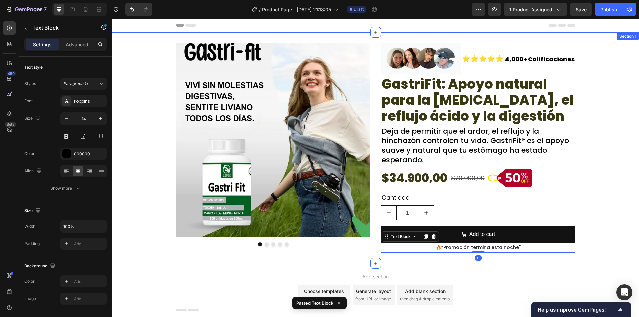
click at [614, 183] on div "Image Image Image Image Image Carousel Image ⭐⭐⭐⭐⭐ Text Block 4,000+ Calificaci…" at bounding box center [375, 148] width 527 height 210
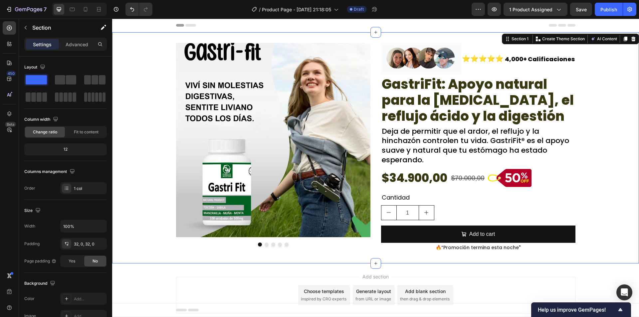
click at [146, 239] on div "Image Image Image Image Image Carousel Image ⭐⭐⭐⭐⭐ Text Block 4,000+ Calificaci…" at bounding box center [375, 148] width 527 height 210
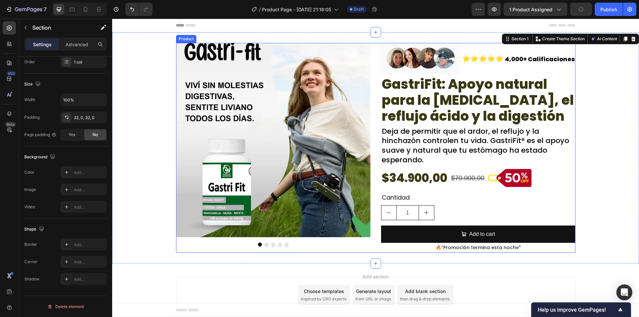
click at [373, 239] on div "Image Image Image Image Image Carousel Image ⭐⭐⭐⭐⭐ Text Block 4,000+ Calificaci…" at bounding box center [376, 148] width 400 height 210
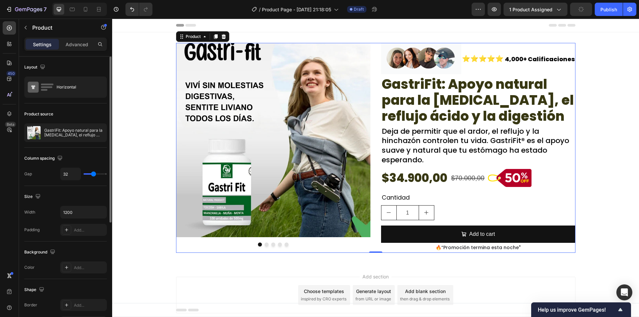
scroll to position [191, 0]
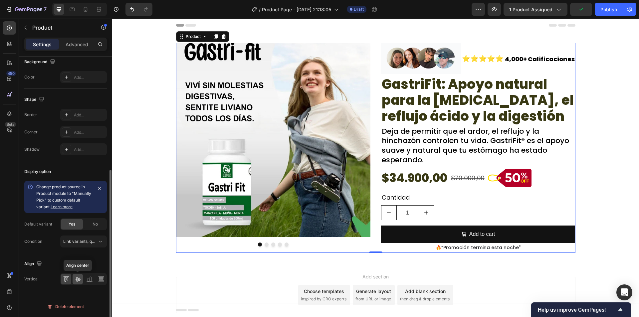
click at [77, 278] on icon at bounding box center [77, 279] width 5 height 5
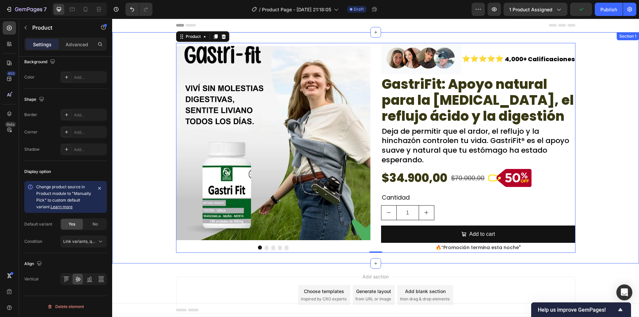
click at [141, 257] on div "Image Image Image Image Image Carousel Image ⭐⭐⭐⭐⭐ Text Block 4,000+ Calificaci…" at bounding box center [375, 147] width 527 height 231
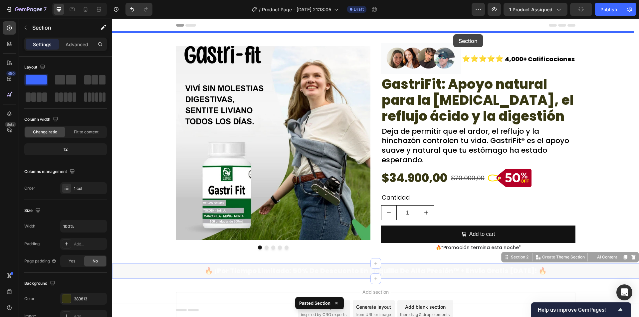
drag, startPoint x: 502, startPoint y: 258, endPoint x: 454, endPoint y: 34, distance: 229.3
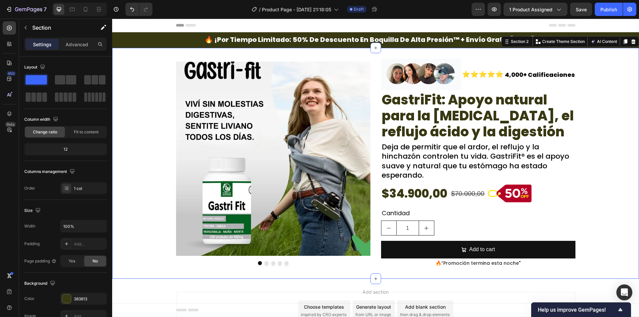
click at [143, 123] on div "Image Image Image Image Image Carousel Image ⭐⭐⭐⭐⭐ Text Block 4,000+ Calificaci…" at bounding box center [375, 164] width 527 height 210
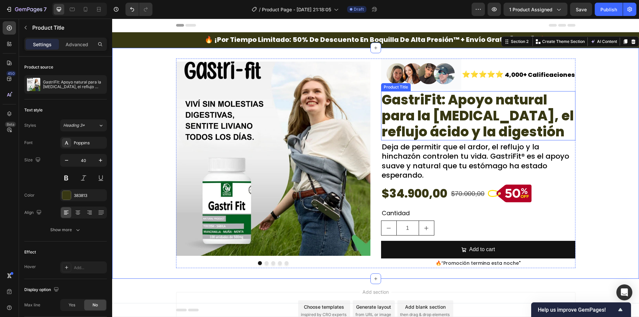
click at [400, 105] on h2 "GastriFit: Apoyo natural para la [MEDICAL_DATA], el reflujo ácido y la digestión" at bounding box center [478, 115] width 195 height 49
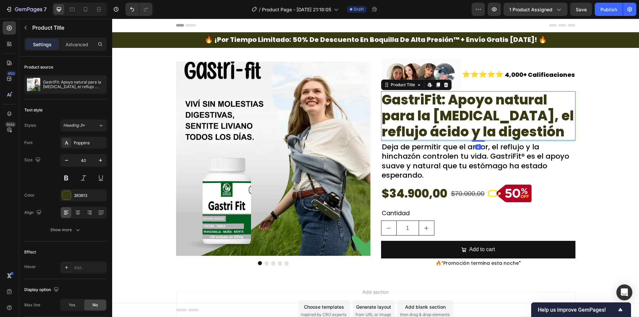
click at [385, 104] on h2 "GastriFit: Apoyo natural para la [MEDICAL_DATA], el reflujo ácido y la digestión" at bounding box center [478, 115] width 195 height 49
click at [516, 151] on p "Deja de permitir que el ardor, el reflujo y la hinchazón controlen tu vida. Gas…" at bounding box center [478, 162] width 193 height 38
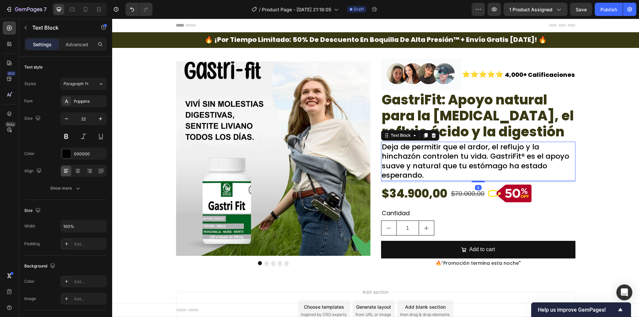
click at [519, 155] on p "Deja de permitir que el ardor, el reflujo y la hinchazón controlen tu vida. Gas…" at bounding box center [478, 162] width 193 height 38
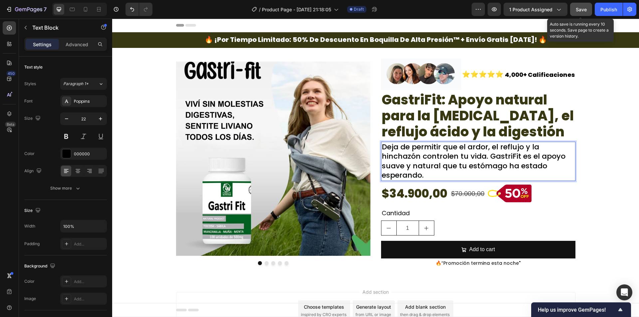
click at [591, 10] on button "Save" at bounding box center [582, 9] width 22 height 13
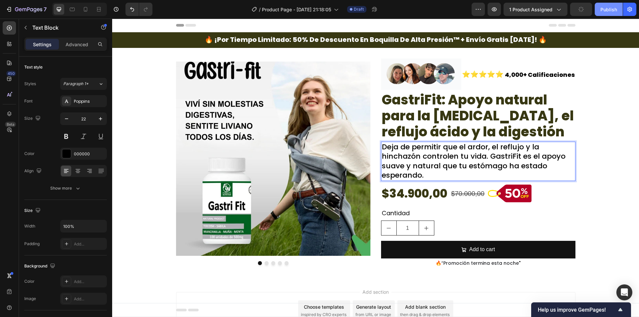
click at [603, 8] on div "Publish" at bounding box center [609, 9] width 17 height 7
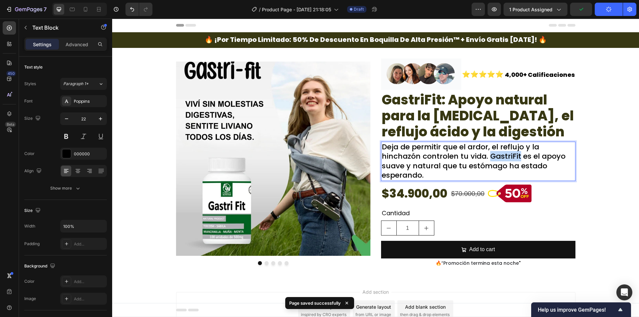
drag, startPoint x: 486, startPoint y: 156, endPoint x: 490, endPoint y: 156, distance: 4.1
click at [490, 156] on p "Deja de permitir que el ardor, el reflujo y la hinchazón controlen tu vida. Gas…" at bounding box center [478, 162] width 193 height 38
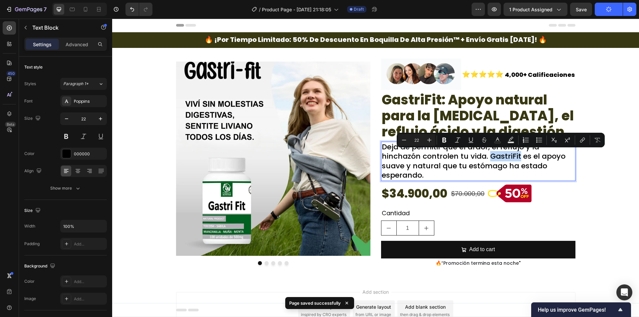
copy p "GastriFit"
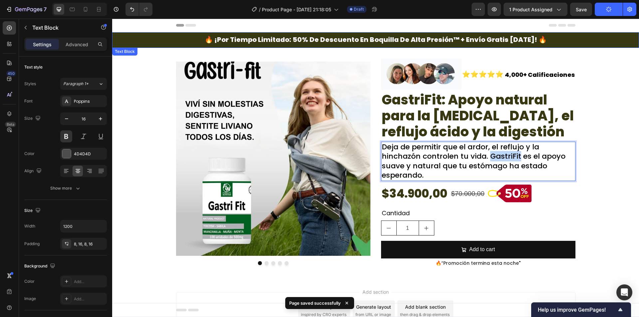
click at [382, 36] on span "🔥 ¡por tiempo limitado: 50% de descuento en boquilla de alta presión™ + envío g…" at bounding box center [376, 39] width 342 height 9
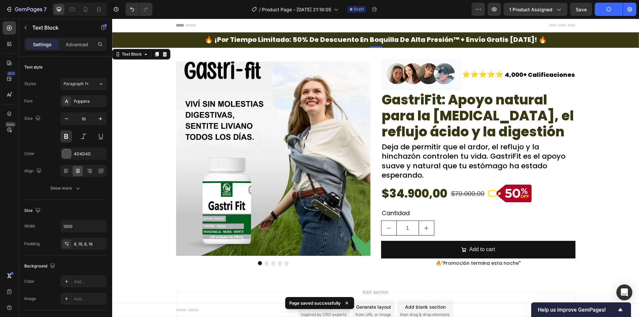
click at [379, 38] on span "🔥 ¡por tiempo limitado: 50% de descuento en boquilla de alta presión™ + envío g…" at bounding box center [376, 39] width 342 height 9
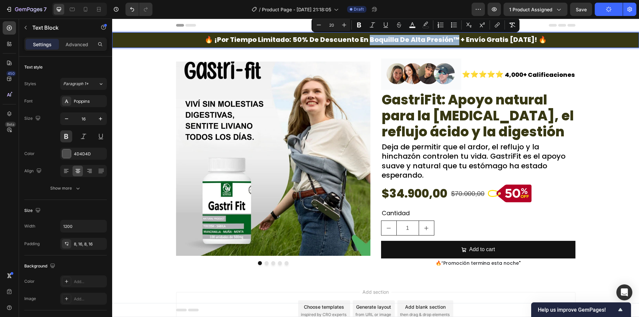
drag, startPoint x: 373, startPoint y: 38, endPoint x: 462, endPoint y: 44, distance: 89.4
click at [459, 39] on span "🔥 ¡por tiempo limitado: 50% de descuento en boquilla de alta presión™ + envío g…" at bounding box center [376, 39] width 342 height 9
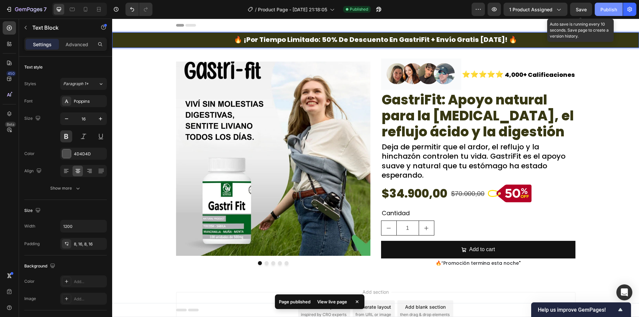
drag, startPoint x: 590, startPoint y: 11, endPoint x: 605, endPoint y: 11, distance: 15.7
click at [590, 11] on button "Save" at bounding box center [582, 9] width 22 height 13
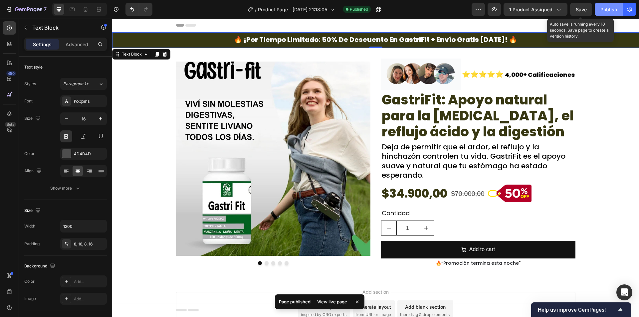
click at [605, 11] on div "Publish" at bounding box center [609, 9] width 17 height 7
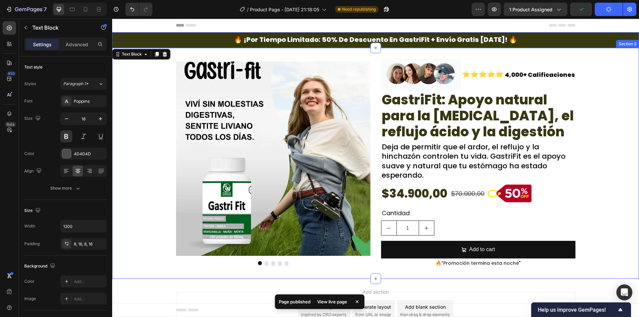
click at [598, 183] on div "Image Image Image Image Image Carousel Image ⭐⭐⭐⭐⭐ Text Block 4,000+ Calificaci…" at bounding box center [375, 164] width 527 height 210
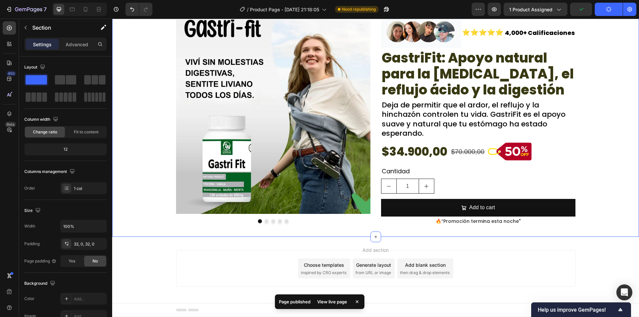
scroll to position [43, 0]
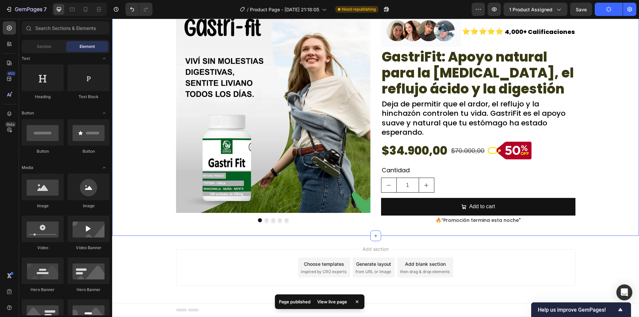
click at [602, 250] on div "Add section Choose templates inspired by CRO experts Generate layout from URL o…" at bounding box center [375, 277] width 527 height 82
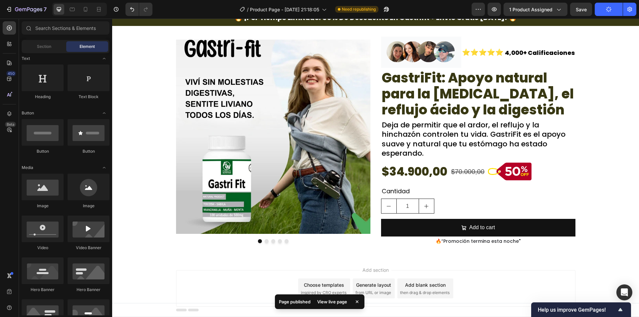
scroll to position [0, 0]
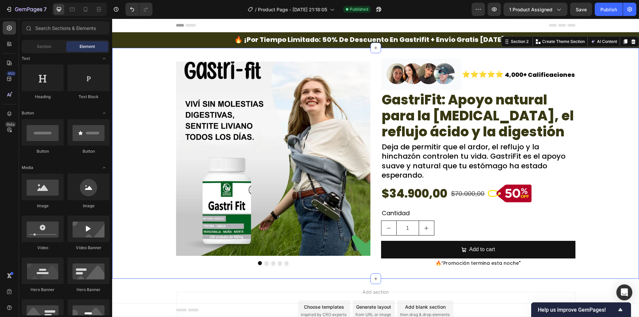
click at [136, 159] on div "Image Image Image Image Image Carousel Image ⭐⭐⭐⭐⭐ Text Block 4,000+ Calificaci…" at bounding box center [375, 164] width 527 height 210
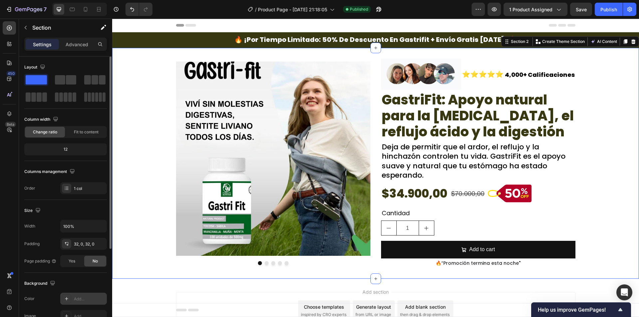
scroll to position [33, 0]
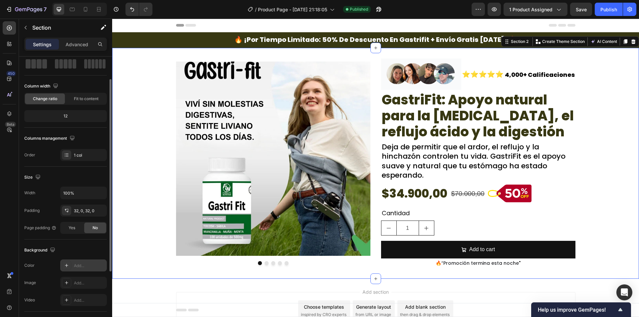
click at [85, 271] on div "Add..." at bounding box center [83, 266] width 47 height 12
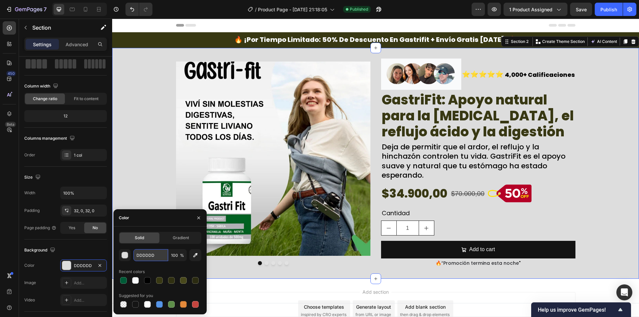
click at [147, 261] on input "DDDDDD" at bounding box center [151, 255] width 35 height 12
paste input "F9FAFB"
type input "F9FAFB"
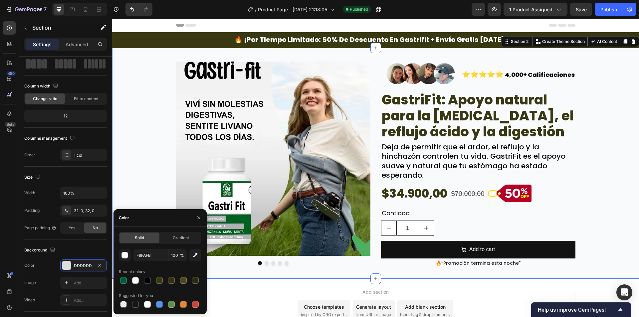
click at [151, 185] on div "Image Image Image Image Image Carousel Image ⭐⭐⭐⭐⭐ Text Block 4,000+ Calificaci…" at bounding box center [375, 164] width 527 height 210
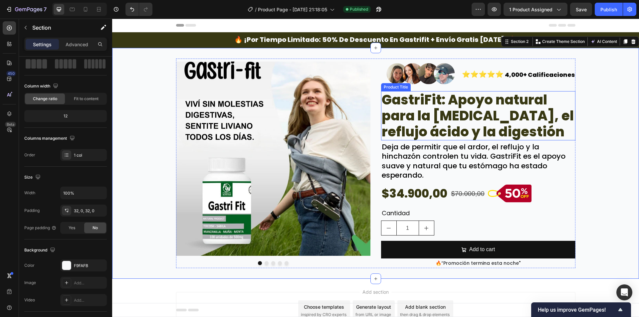
click at [430, 110] on h2 "GastriFit: Apoyo natural para la [MEDICAL_DATA], el reflujo ácido y la digestión" at bounding box center [478, 115] width 195 height 49
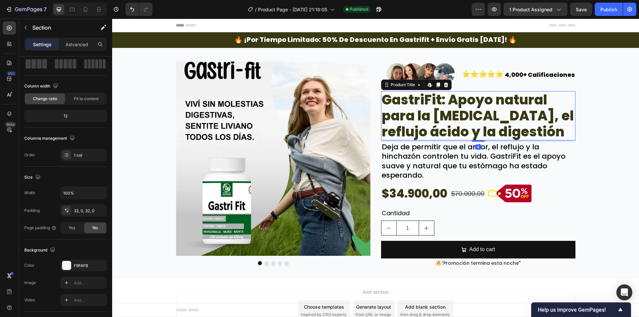
scroll to position [0, 0]
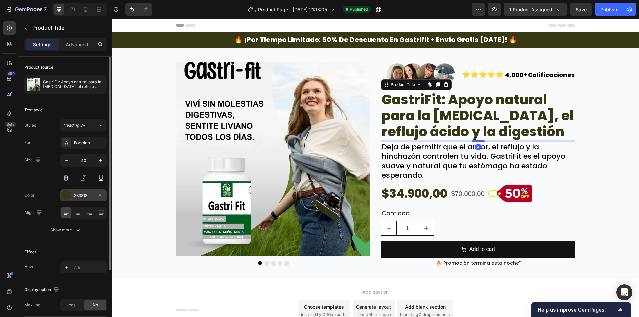
click at [81, 193] on div "383813" at bounding box center [83, 196] width 19 height 6
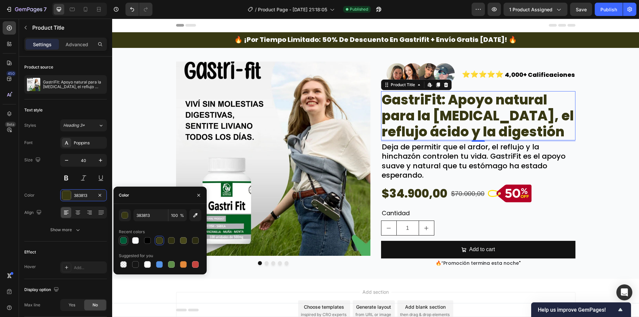
click at [124, 239] on div at bounding box center [123, 240] width 7 height 7
type input "005B37"
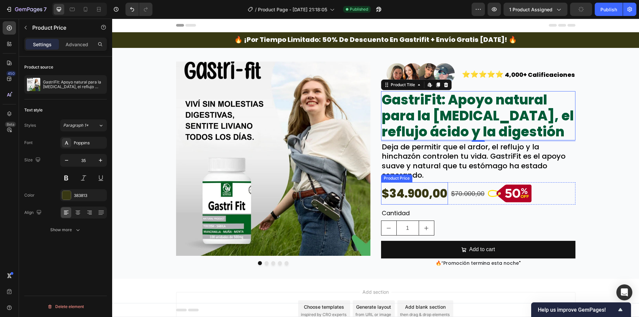
click at [400, 187] on div "$34.900,00" at bounding box center [414, 194] width 67 height 22
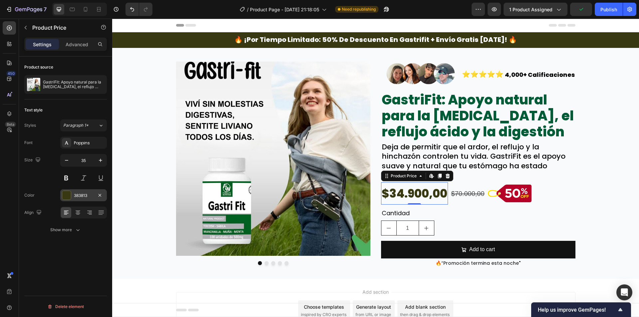
click at [71, 191] on div at bounding box center [66, 195] width 9 height 9
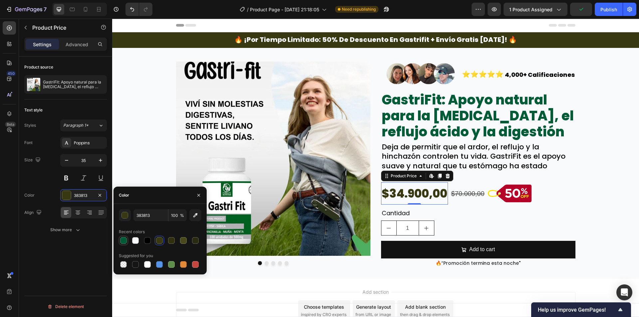
click at [127, 241] on div at bounding box center [124, 241] width 8 height 8
type input "005B37"
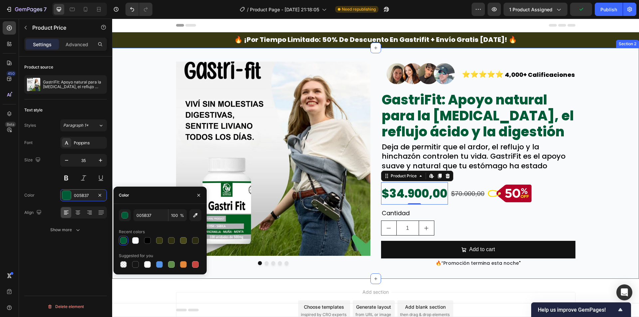
click at [152, 168] on div "Image Image Image Image Image Carousel Image ⭐⭐⭐⭐⭐ Text Block 4,000+ Calificaci…" at bounding box center [375, 164] width 527 height 210
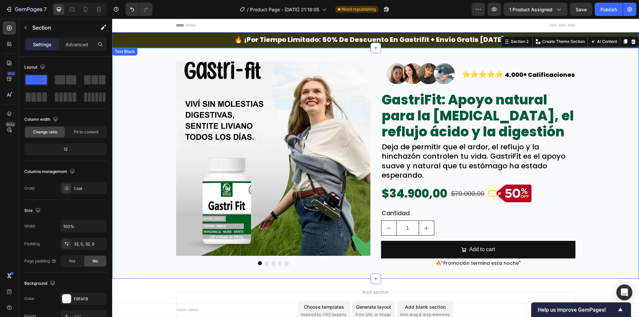
click at [119, 41] on div "🔥 ¡por tiempo limitado: 50% de descuento en gastrifit + envío gratis hoy! 🔥" at bounding box center [375, 40] width 527 height 16
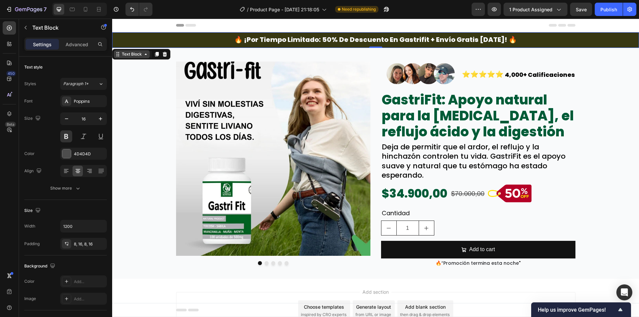
click at [127, 50] on div "Text Block" at bounding box center [132, 54] width 36 height 8
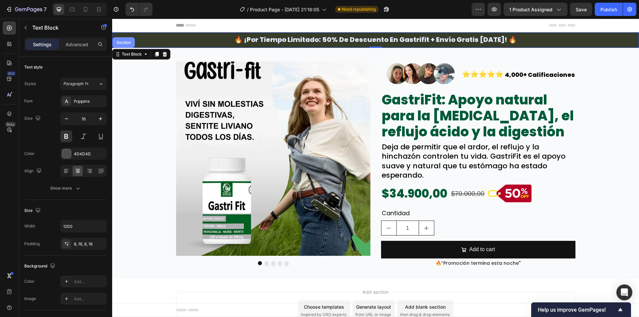
click at [127, 40] on div "Section" at bounding box center [124, 42] width 22 height 11
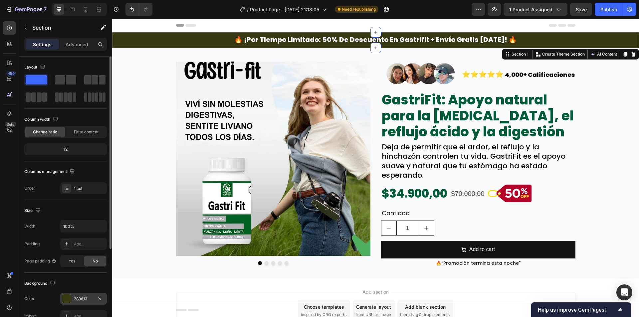
click at [87, 295] on div "383813" at bounding box center [83, 299] width 47 height 12
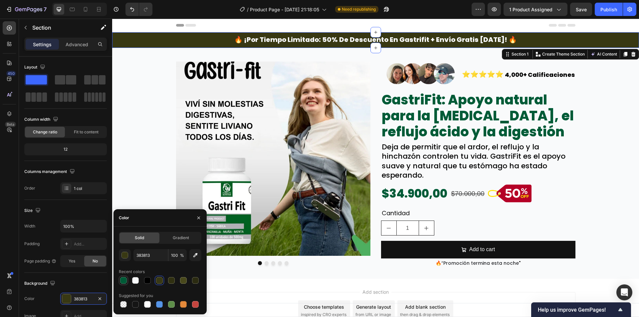
click at [127, 282] on div at bounding box center [123, 280] width 7 height 7
type input "005B37"
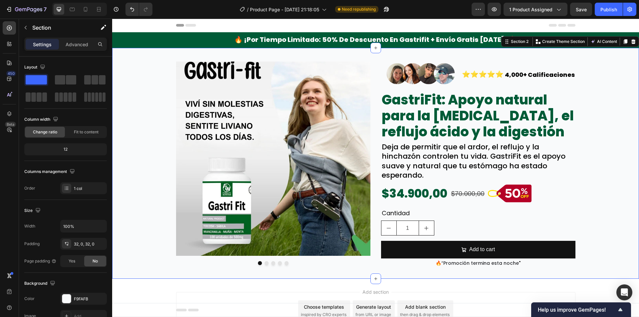
click at [140, 160] on div "Image Image Image Image Image Carousel Image ⭐⭐⭐⭐⭐ Text Block 4,000+ Calificaci…" at bounding box center [375, 164] width 527 height 210
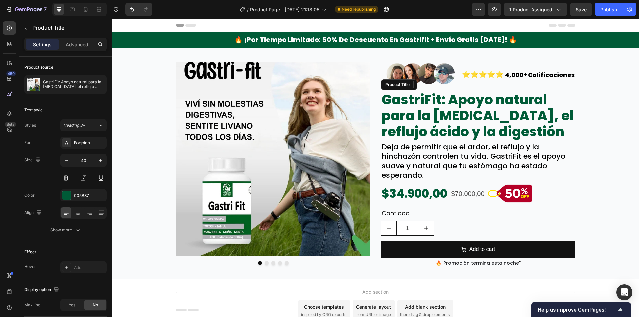
click at [536, 116] on h2 "GastriFit: Apoyo natural para la [MEDICAL_DATA], el reflujo ácido y la digestión" at bounding box center [478, 115] width 195 height 49
click at [121, 43] on div "🔥 ¡por tiempo limitado: 50% de descuento en gastrifit + envío gratis hoy! 🔥" at bounding box center [375, 40] width 527 height 16
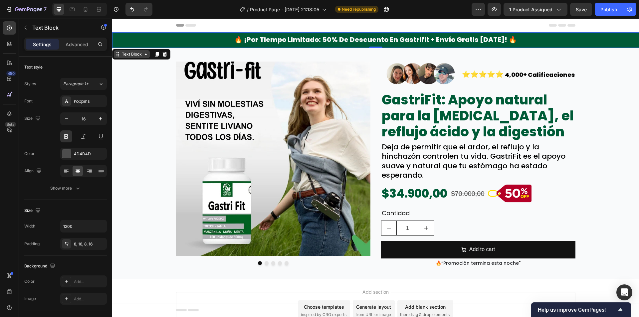
click at [125, 53] on div "Text Block" at bounding box center [132, 54] width 23 height 6
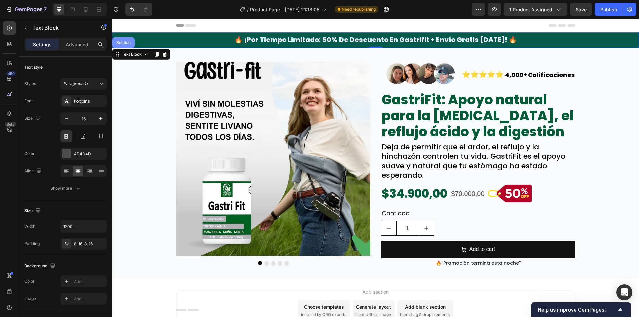
click at [122, 41] on div "Section" at bounding box center [123, 43] width 17 height 4
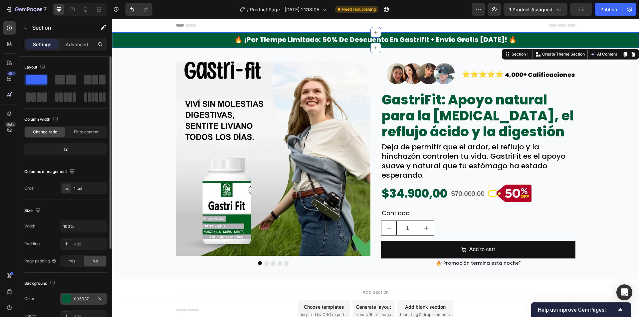
click at [74, 294] on div "005B37" at bounding box center [83, 299] width 47 height 12
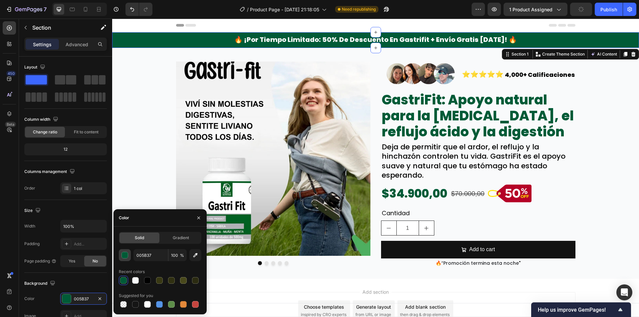
click at [124, 258] on div "button" at bounding box center [125, 255] width 7 height 7
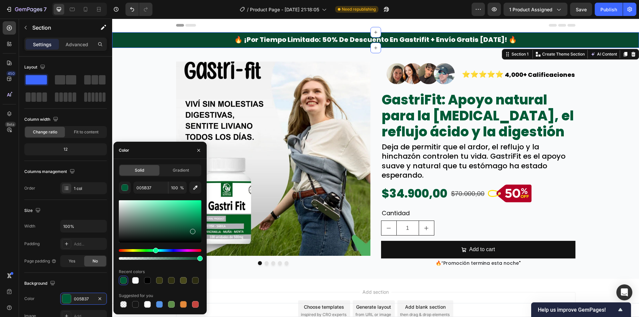
type input "08492F"
drag, startPoint x: 201, startPoint y: 229, endPoint x: 100, endPoint y: 206, distance: 102.9
click at [193, 230] on div at bounding box center [193, 231] width 5 height 5
click at [125, 128] on div "Image Image Image Image Image Carousel Image ⭐⭐⭐⭐⭐ Text Block 4,000+ Calificaci…" at bounding box center [375, 164] width 527 height 210
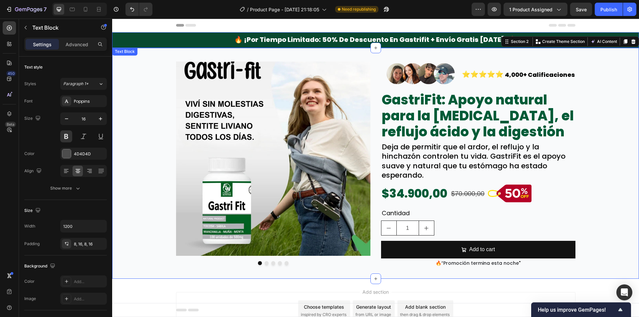
click at [146, 44] on div "🔥 ¡por tiempo limitado: 50% de descuento en gastrifit + envío gratis hoy! 🔥" at bounding box center [375, 40] width 527 height 16
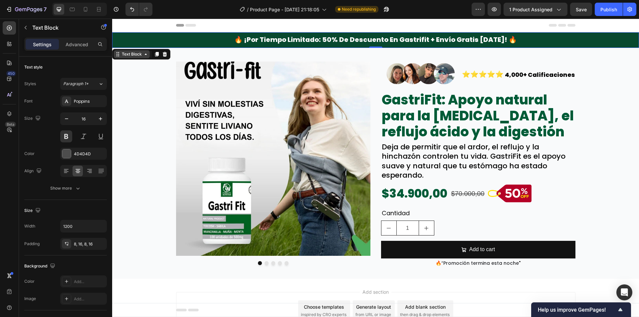
click at [137, 53] on div "Text Block" at bounding box center [132, 54] width 23 height 6
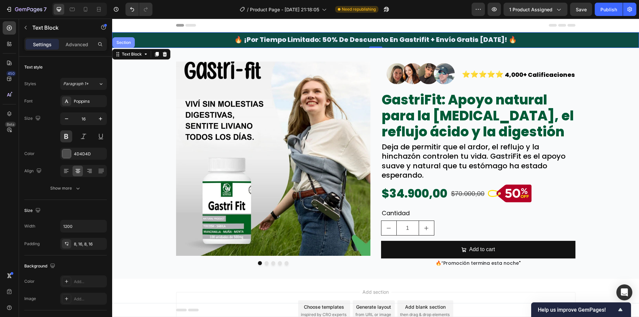
click at [131, 43] on div "Section" at bounding box center [123, 43] width 17 height 4
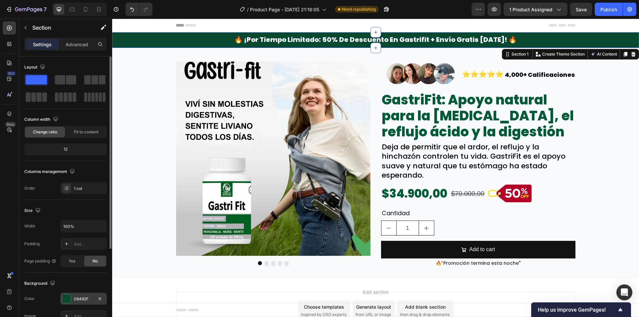
click at [75, 295] on div "08492F" at bounding box center [83, 299] width 47 height 12
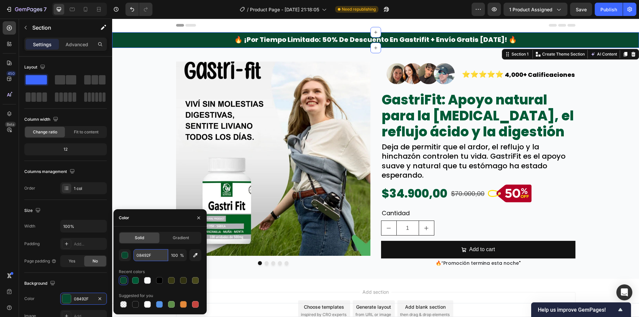
click at [160, 250] on input "08492F" at bounding box center [151, 255] width 35 height 12
click at [409, 127] on h2 "GastriFit: Apoyo natural para la [MEDICAL_DATA], el reflujo ácido y la digestión" at bounding box center [478, 115] width 195 height 49
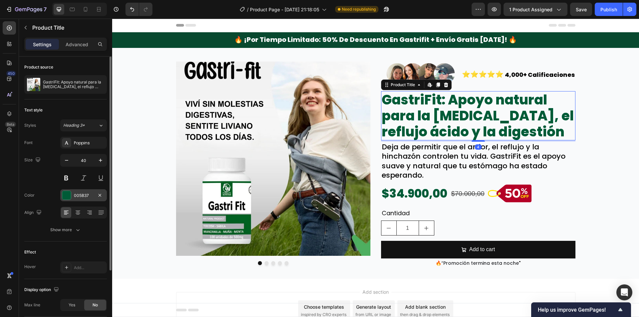
click at [85, 196] on div "005B37" at bounding box center [83, 196] width 19 height 6
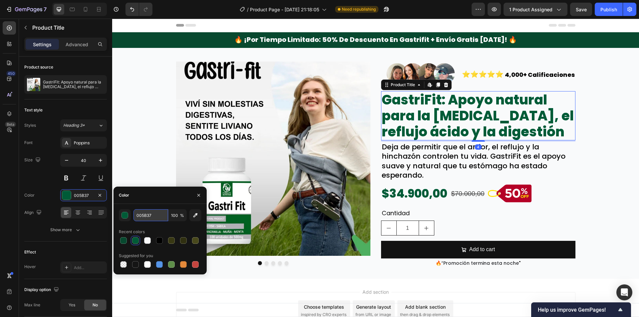
click at [153, 215] on input "005B37" at bounding box center [151, 215] width 35 height 12
paste input "8492F"
type input "08492F"
click at [427, 193] on div "$34.900,00" at bounding box center [414, 194] width 67 height 22
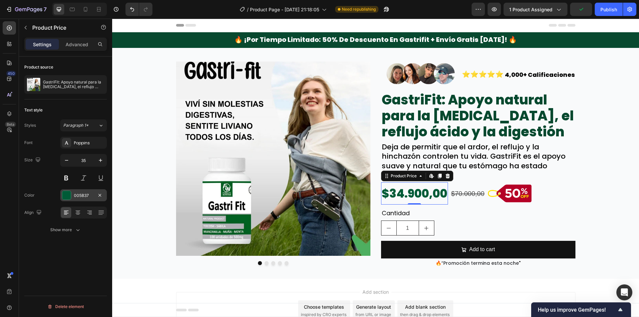
click at [80, 195] on div "005B37" at bounding box center [83, 196] width 19 height 6
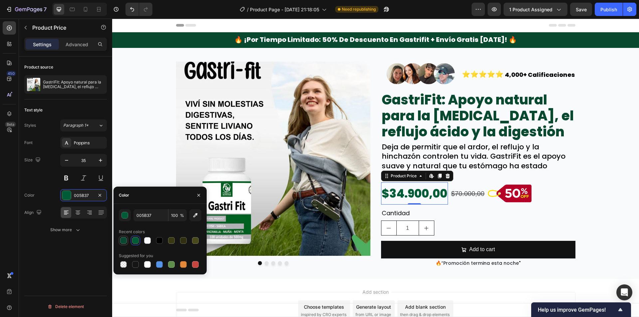
click at [123, 244] on div at bounding box center [123, 240] width 7 height 7
type input "08492F"
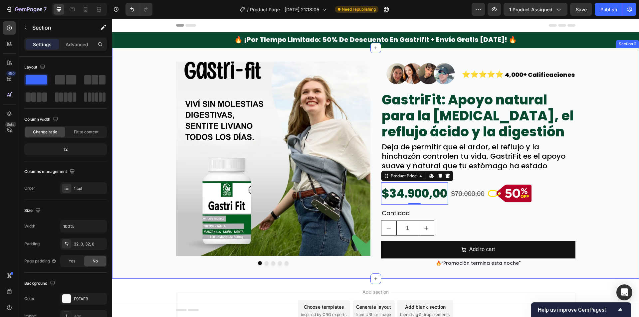
click at [134, 162] on div "Image Image Image Image Image Carousel Image ⭐⭐⭐⭐⭐ Text Block 4,000+ Calificaci…" at bounding box center [375, 164] width 527 height 210
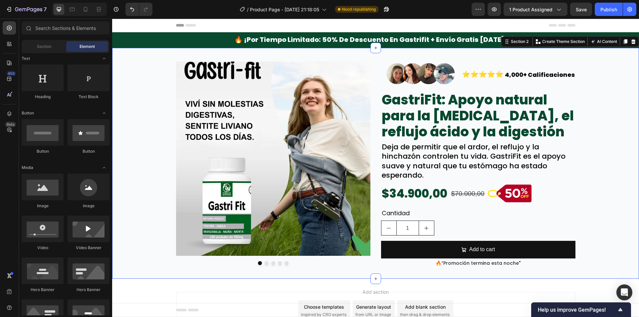
click at [128, 288] on div "Add section Choose templates inspired by CRO experts Generate layout from URL o…" at bounding box center [375, 320] width 527 height 82
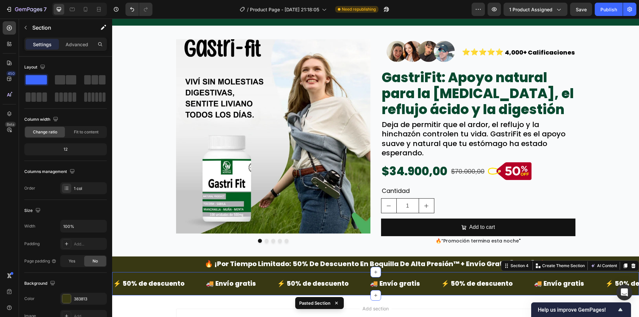
scroll to position [67, 0]
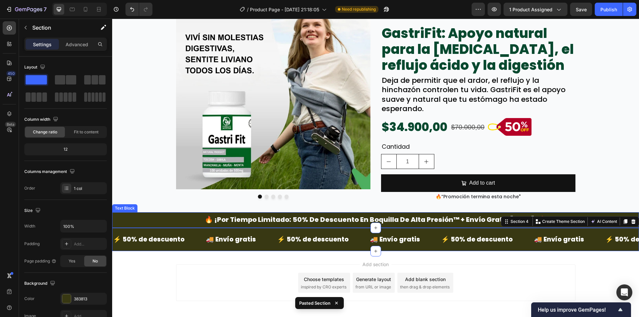
click at [168, 218] on div "🔥 ¡por tiempo limitado: 50% de descuento en boquilla de alta presión™ + envío g…" at bounding box center [375, 220] width 527 height 16
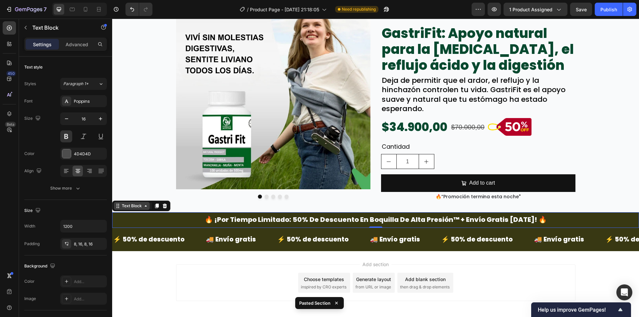
click at [135, 203] on div "Text Block" at bounding box center [132, 206] width 23 height 6
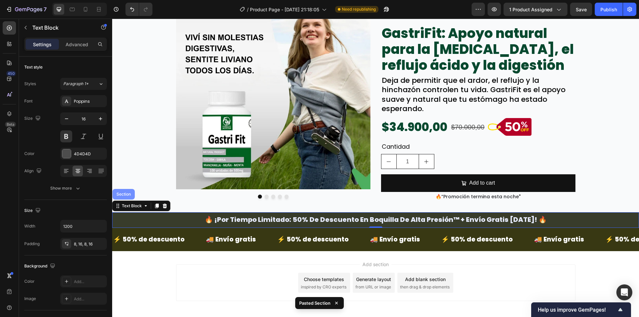
click at [132, 196] on div "Section" at bounding box center [123, 195] width 17 height 4
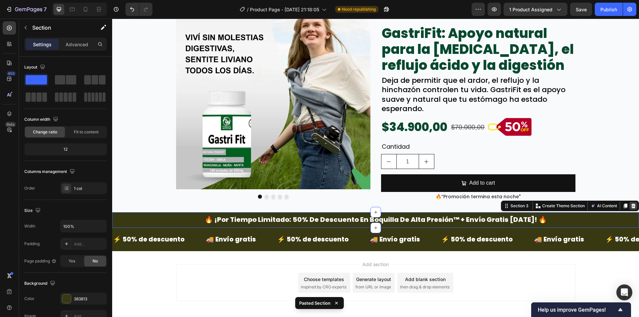
click at [631, 205] on icon at bounding box center [633, 206] width 5 height 5
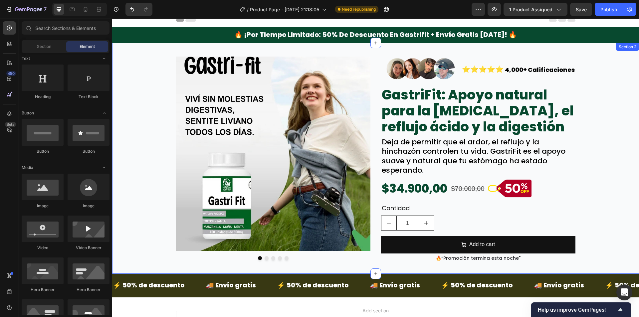
scroll to position [0, 0]
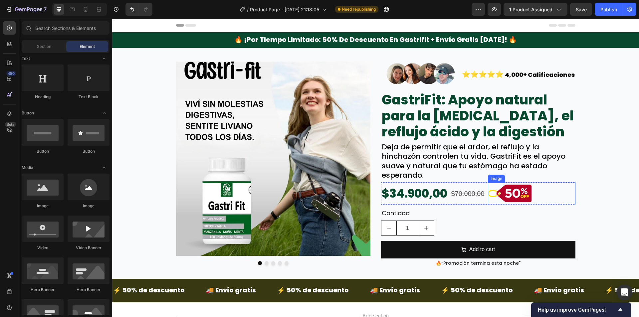
click at [538, 194] on div at bounding box center [532, 194] width 88 height 22
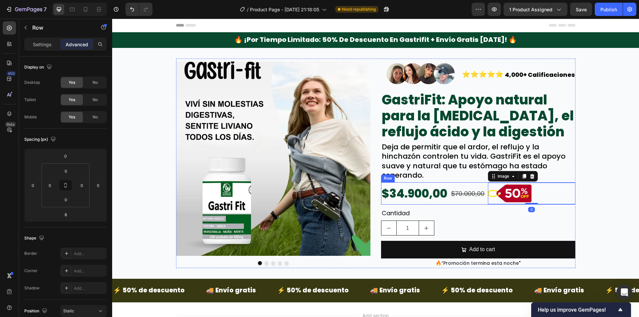
click at [452, 201] on div "$70.000,00 Product Price Product Price" at bounding box center [468, 194] width 35 height 22
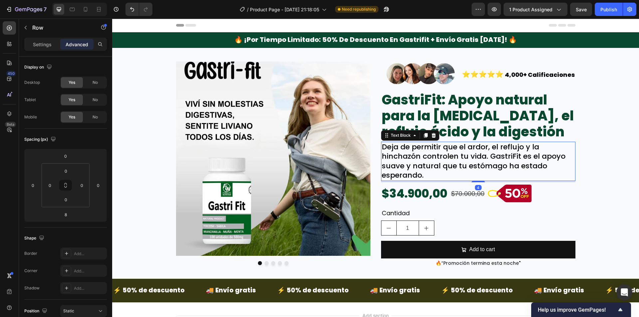
click at [471, 162] on p "Deja de permitir que el ardor, el reflujo y la hinchazón controlen tu vida. Gas…" at bounding box center [478, 162] width 193 height 38
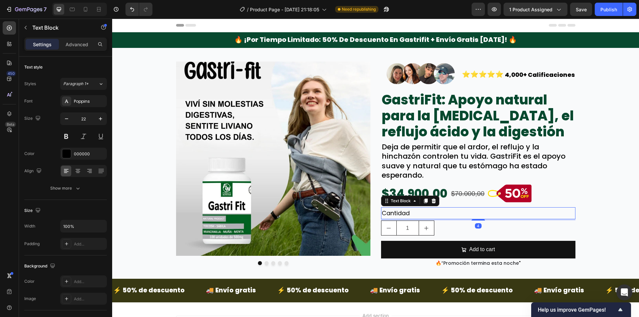
click at [426, 211] on p "Cantidad" at bounding box center [478, 213] width 193 height 11
click at [84, 187] on button "Show more" at bounding box center [65, 189] width 83 height 12
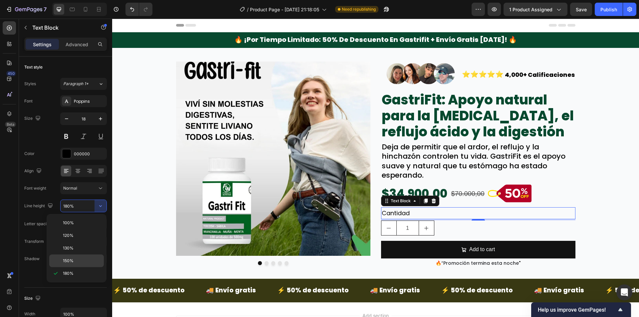
click at [71, 261] on span "150%" at bounding box center [68, 261] width 11 height 6
type input "150%"
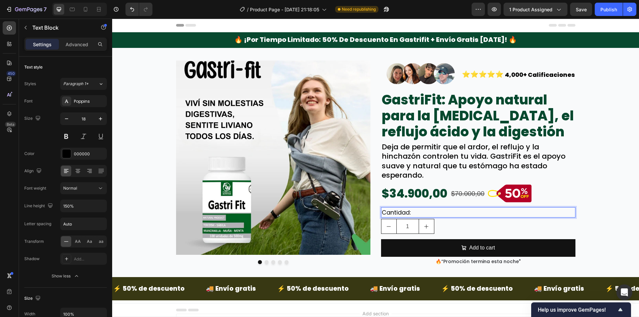
click at [606, 202] on div "Image Image Image Image Image Carousel Image ⭐⭐⭐⭐⭐ Text Block 4,000+ Calificaci…" at bounding box center [375, 163] width 527 height 208
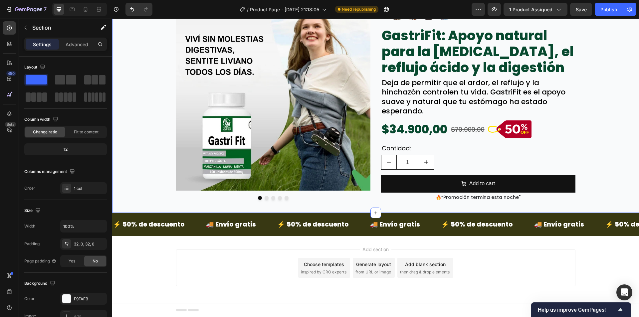
click at [139, 155] on div "Image Image Image Image Image Carousel Image ⭐⭐⭐⭐⭐ Text Block 4,000+ Calificaci…" at bounding box center [375, 98] width 527 height 208
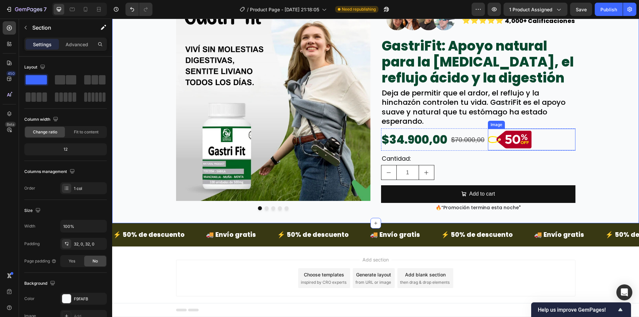
scroll to position [64, 0]
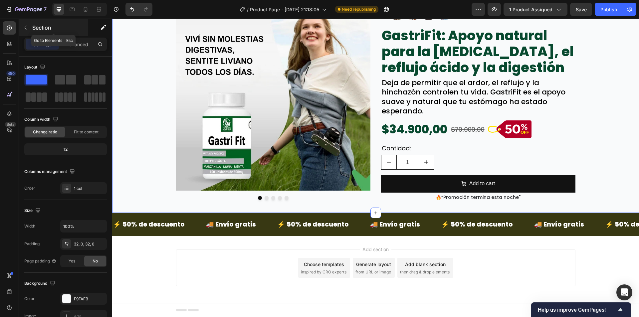
click at [27, 22] on div "Section" at bounding box center [53, 27] width 69 height 17
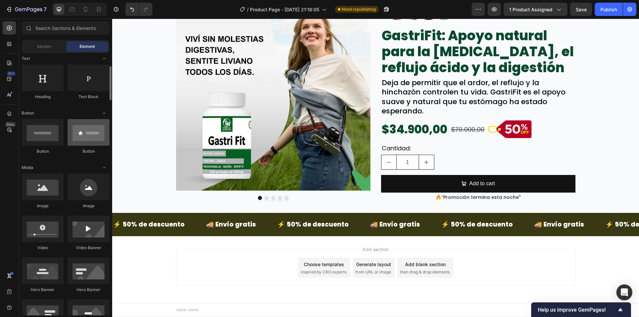
scroll to position [0, 0]
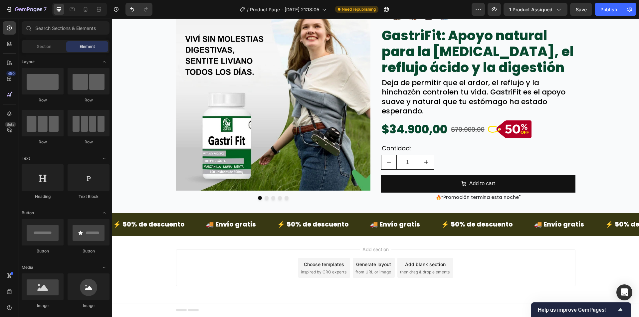
click at [158, 275] on div "Add section Choose templates inspired by CRO experts Generate layout from URL o…" at bounding box center [375, 277] width 527 height 82
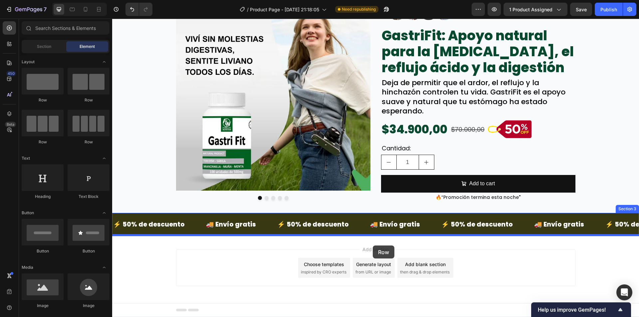
drag, startPoint x: 203, startPoint y: 107, endPoint x: 373, endPoint y: 246, distance: 220.1
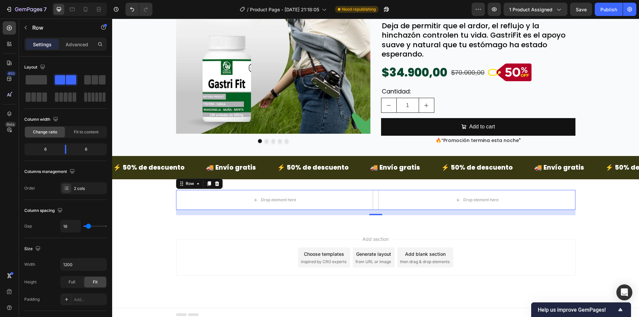
scroll to position [125, 0]
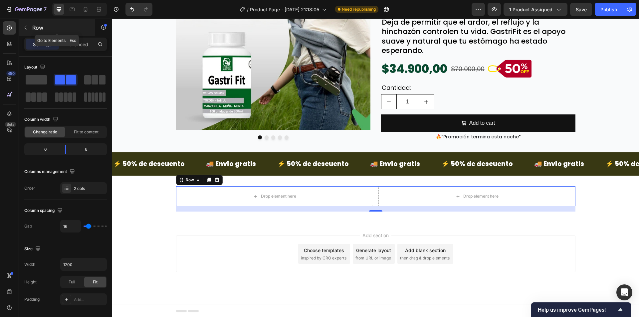
click at [38, 27] on p "Row" at bounding box center [60, 28] width 57 height 8
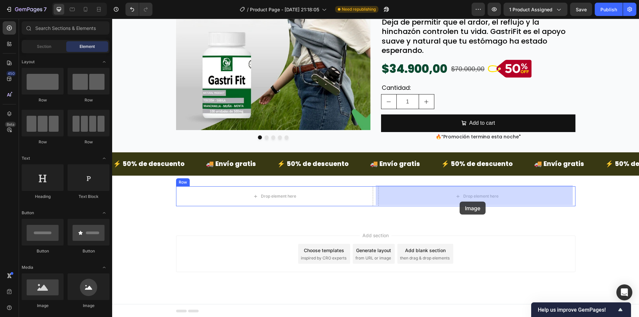
drag, startPoint x: 175, startPoint y: 301, endPoint x: 460, endPoint y: 202, distance: 301.5
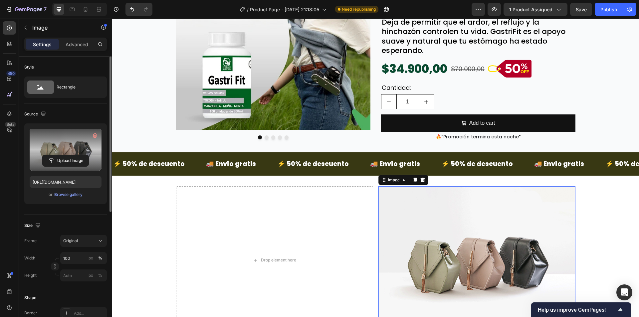
click at [65, 152] on label at bounding box center [66, 150] width 72 height 42
click at [65, 155] on input "file" at bounding box center [66, 160] width 46 height 11
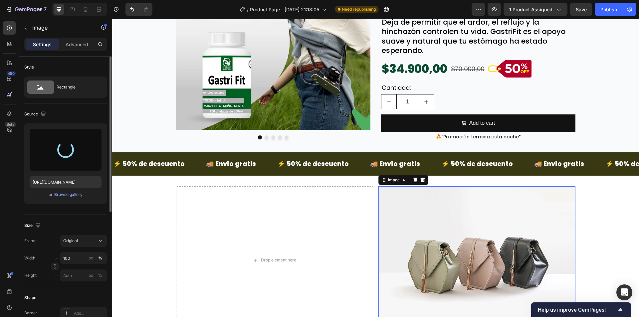
type input "[URL][DOMAIN_NAME]"
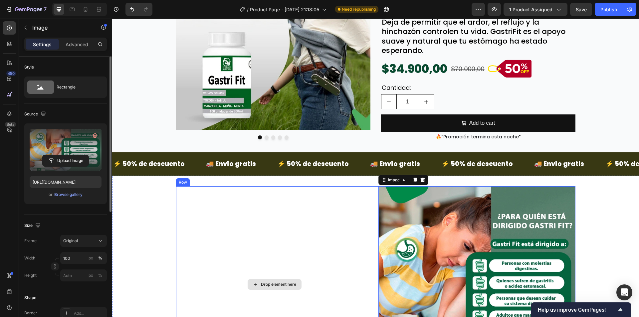
click at [281, 208] on div "Drop element here" at bounding box center [274, 285] width 197 height 197
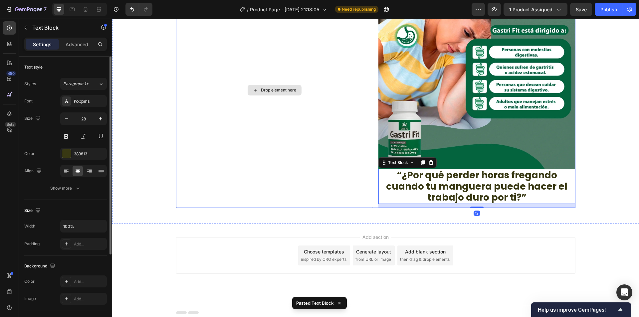
scroll to position [341, 0]
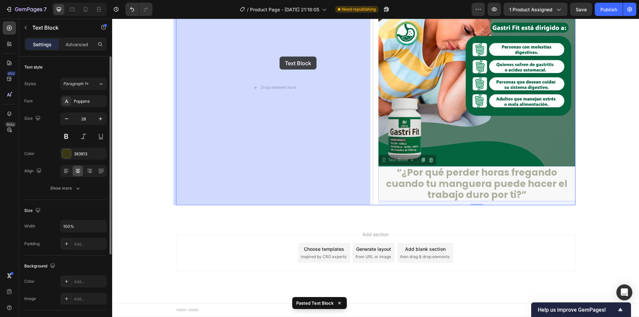
drag, startPoint x: 383, startPoint y: 162, endPoint x: 280, endPoint y: 57, distance: 147.2
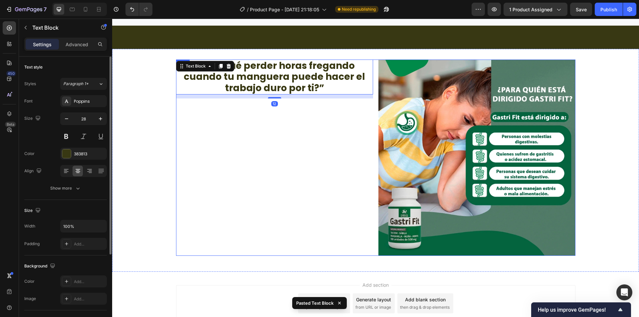
scroll to position [197, 0]
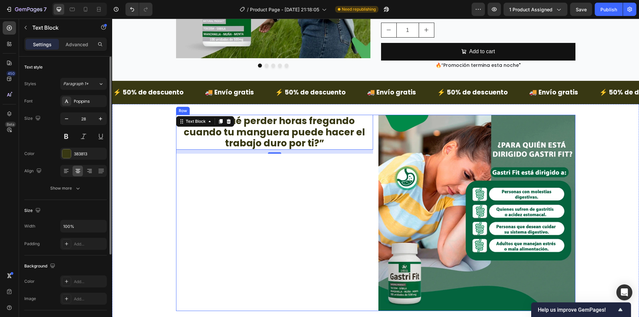
click at [284, 208] on div "“¿Por qué perder horas fregando cuando tu manguera puede hacer el trabajo duro …" at bounding box center [274, 213] width 197 height 197
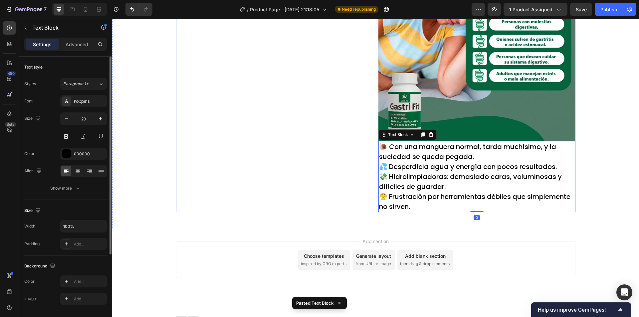
scroll to position [373, 0]
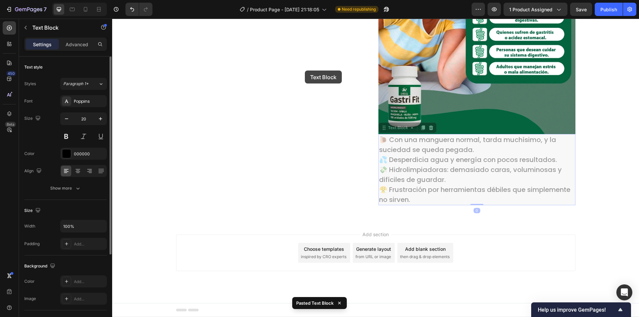
drag, startPoint x: 383, startPoint y: 126, endPoint x: 305, endPoint y: 71, distance: 95.4
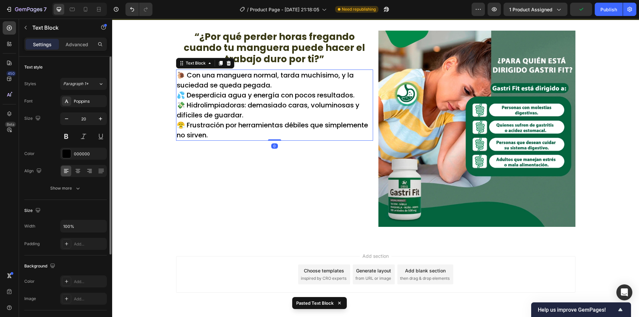
scroll to position [235, 0]
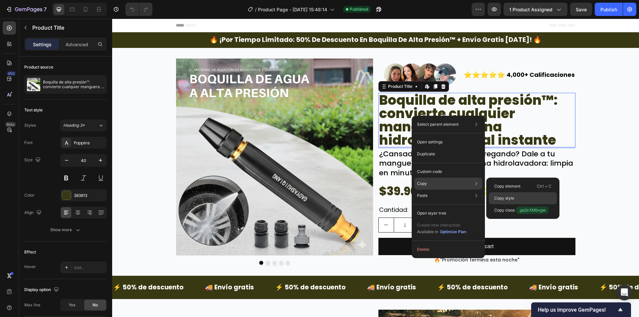
click at [506, 197] on p "Copy style" at bounding box center [505, 199] width 20 height 6
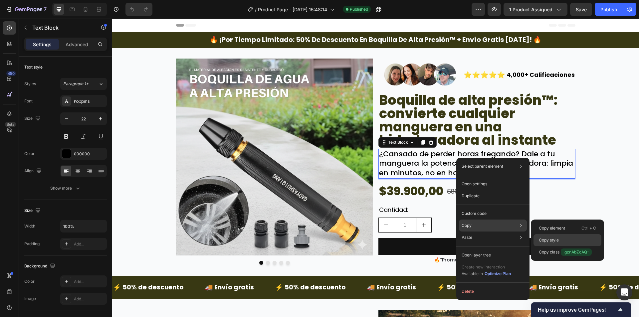
drag, startPoint x: 550, startPoint y: 239, endPoint x: 389, endPoint y: 48, distance: 249.4
click at [550, 239] on p "Copy style" at bounding box center [549, 240] width 20 height 6
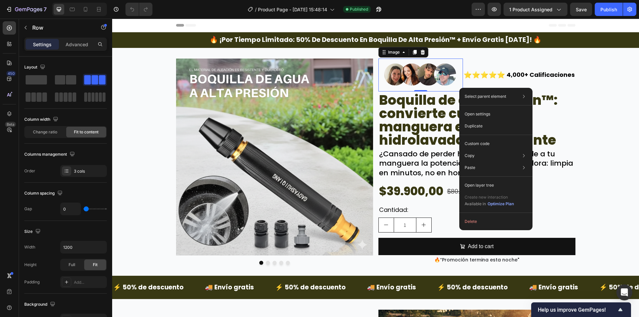
click at [450, 86] on img at bounding box center [421, 75] width 85 height 33
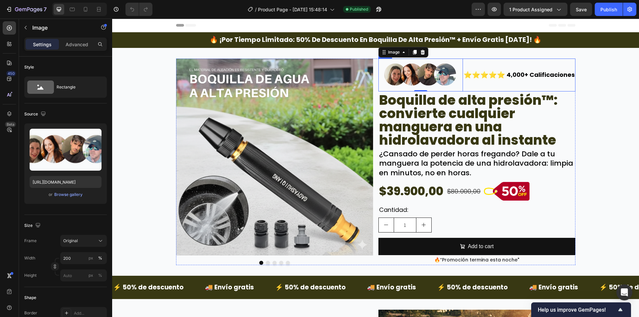
click at [463, 88] on div "⭐⭐⭐⭐⭐ Text Block" at bounding box center [484, 75] width 43 height 33
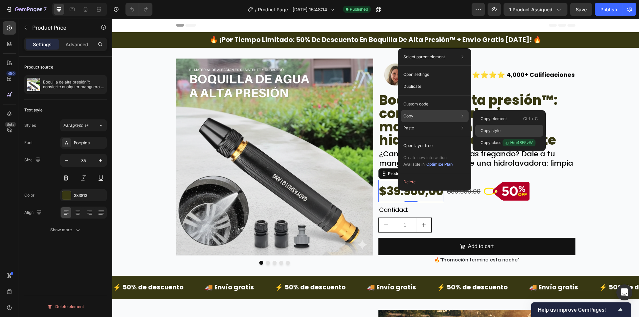
click at [492, 127] on div "Copy style" at bounding box center [510, 131] width 68 height 12
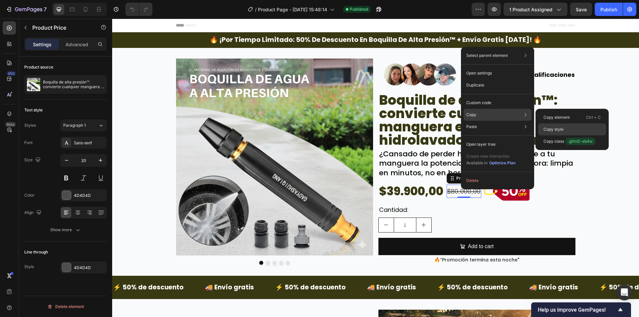
click at [548, 129] on p "Copy style" at bounding box center [554, 130] width 20 height 6
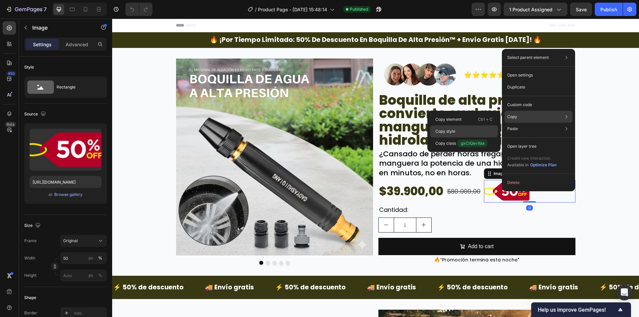
click at [480, 130] on div "Copy style" at bounding box center [464, 132] width 68 height 12
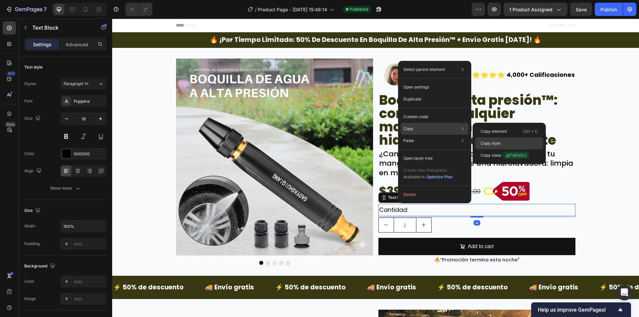
click at [502, 141] on div "Copy style" at bounding box center [510, 144] width 68 height 12
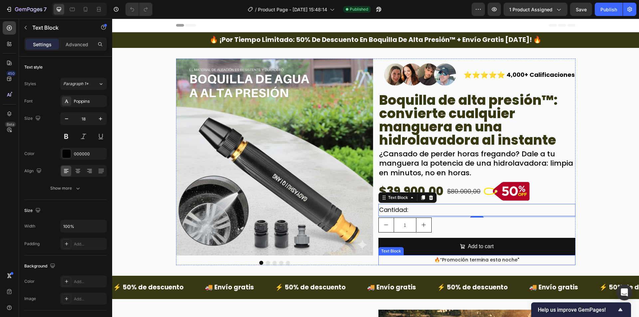
click at [440, 258] on span "“Promoción termina esta noche" at bounding box center [479, 260] width 78 height 7
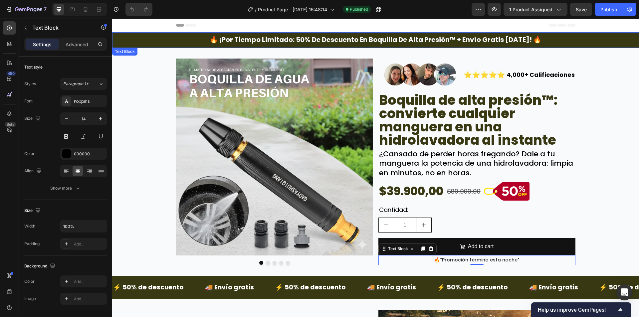
click at [129, 39] on div "🔥 ¡por tiempo limitado: 50% de descuento en boquilla de alta presión™ + envío g…" at bounding box center [375, 40] width 527 height 16
click at [132, 53] on div "Text Block" at bounding box center [132, 54] width 23 height 6
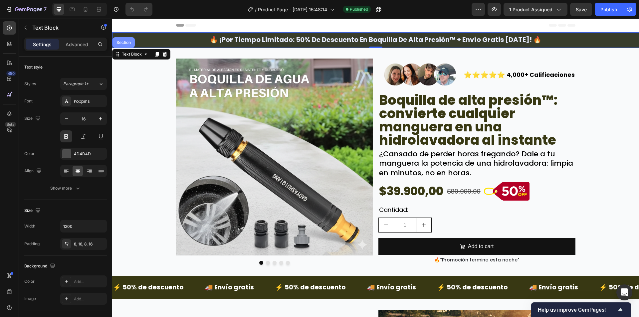
click at [128, 45] on div "Section" at bounding box center [124, 42] width 22 height 11
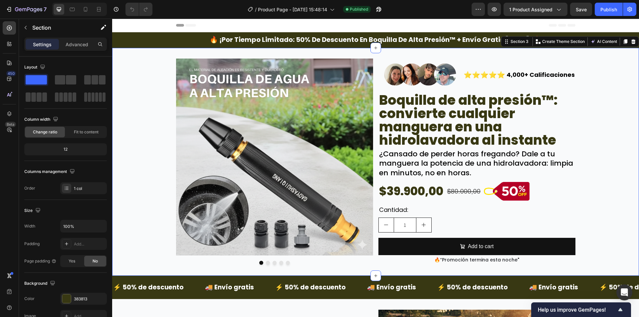
click at [144, 194] on div "Image Image Image Image Image Carousel Image ⭐⭐⭐⭐⭐ Text Block 4,000+ Calificaci…" at bounding box center [375, 162] width 527 height 207
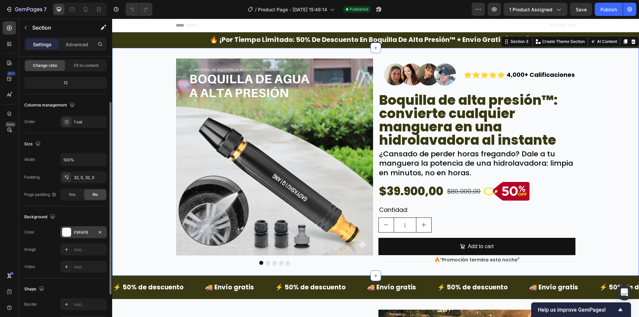
click at [82, 238] on div "F9FAFB" at bounding box center [83, 232] width 47 height 12
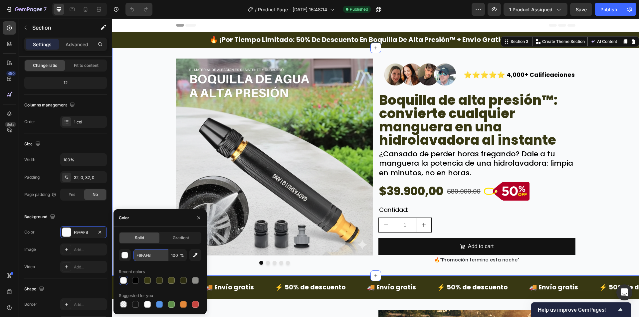
click at [145, 258] on input "F9FAFB" at bounding box center [151, 255] width 35 height 12
click at [146, 121] on div "Image Image Image Image Image Carousel Image ⭐⭐⭐⭐⭐ Text Block 4,000+ Calificaci…" at bounding box center [375, 162] width 527 height 207
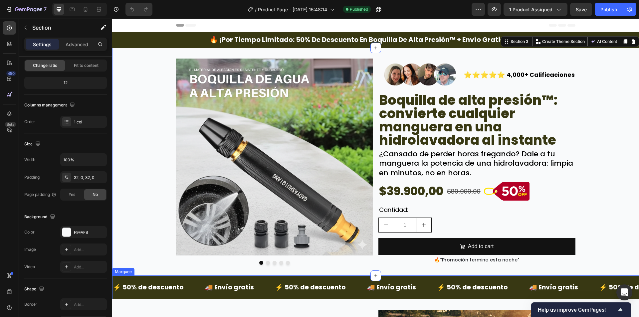
click at [131, 278] on div "⚡ 50% de descuento Text Block 🚚 Envío gratis Text Block ⚡ 50% de descuento Text…" at bounding box center [375, 287] width 527 height 23
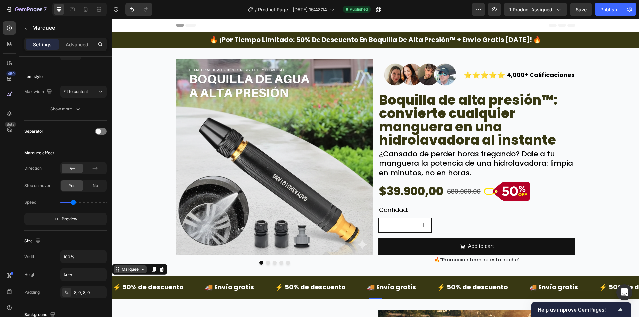
scroll to position [0, 0]
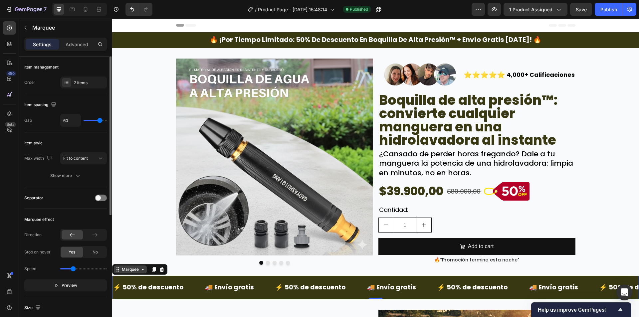
click at [126, 270] on div "Marquee" at bounding box center [131, 270] width 20 height 6
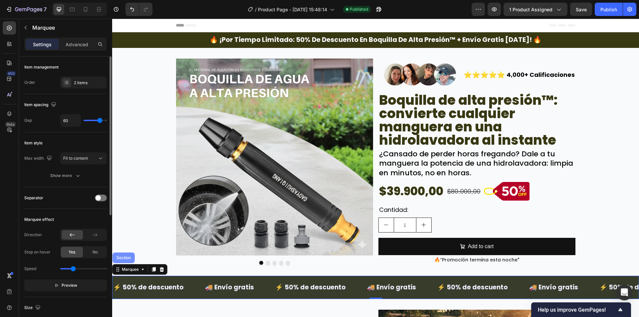
click at [127, 257] on div "Section" at bounding box center [123, 258] width 17 height 4
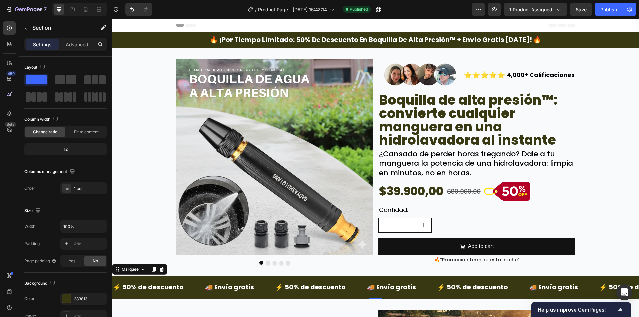
click at [131, 277] on div "⚡ 50% de descuento Text Block 🚚 Envío gratis Text Block ⚡ 50% de descuento Text…" at bounding box center [375, 287] width 527 height 23
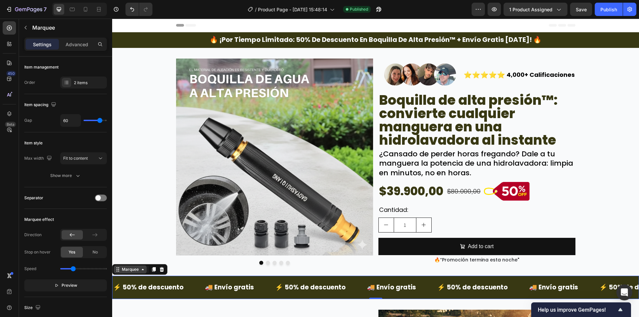
click at [129, 271] on div "Marquee" at bounding box center [131, 270] width 20 height 6
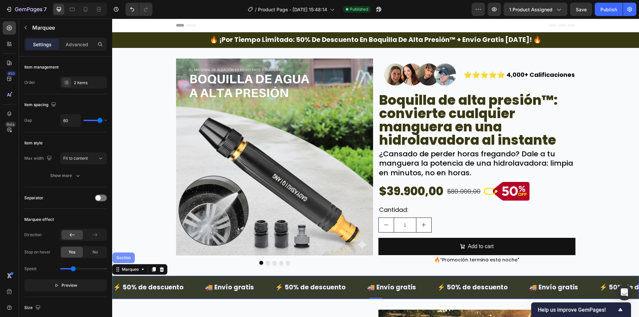
click at [126, 256] on div "Section" at bounding box center [123, 258] width 17 height 4
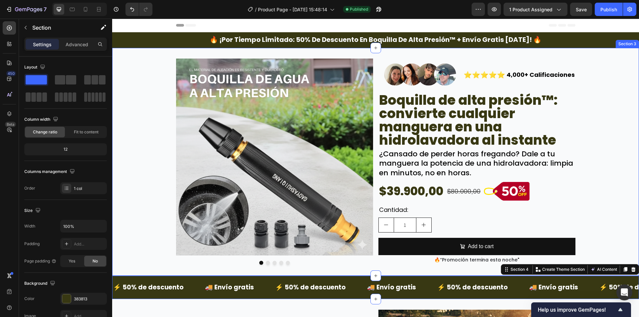
click at [144, 251] on div "Image Image Image Image Image Carousel Image ⭐⭐⭐⭐⭐ Text Block 4,000+ Calificaci…" at bounding box center [375, 162] width 527 height 207
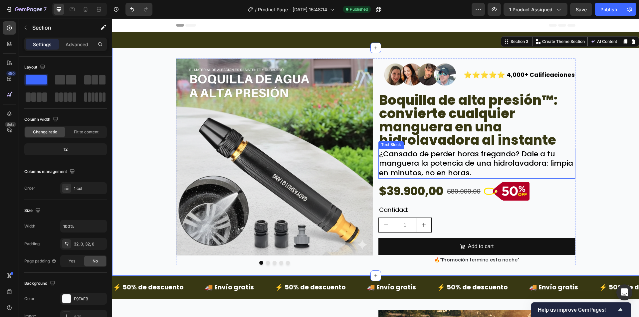
scroll to position [167, 0]
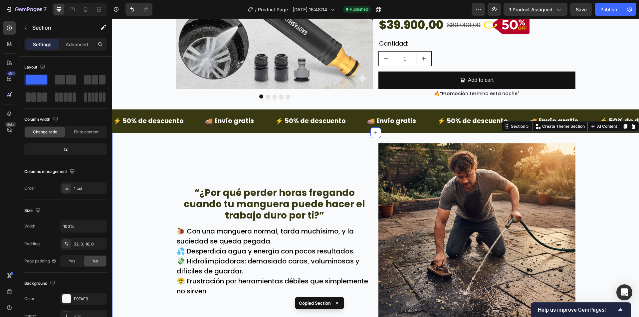
click at [498, 0] on div "7 Version history / Product Page - Sep 26, 15:48:14 Published Preview 1 product…" at bounding box center [319, 9] width 639 height 19
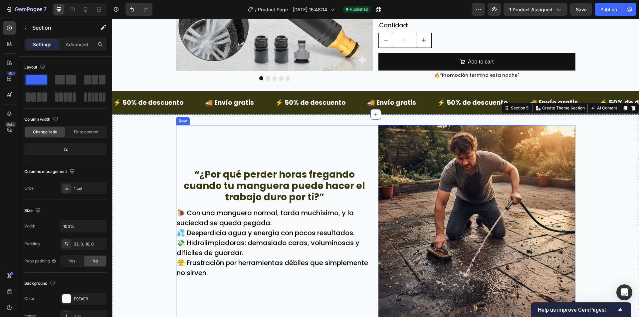
scroll to position [200, 0]
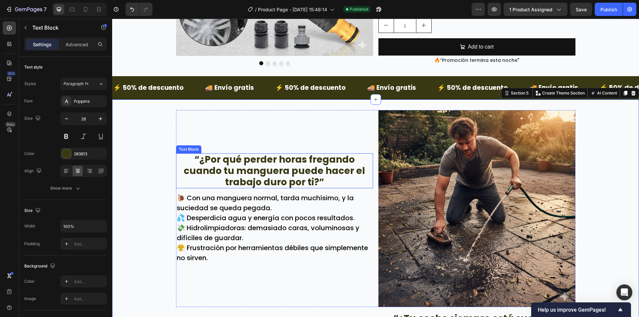
click at [260, 163] on p "“¿Por qué perder horas fregando cuando tu manguera puede hacer el trabajo duro …" at bounding box center [275, 171] width 196 height 34
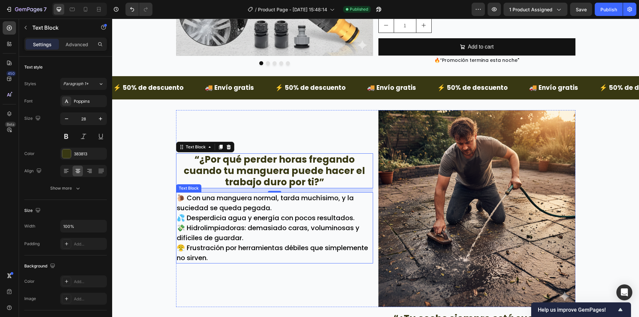
click at [292, 220] on p "💦 Desperdicia agua y energía con pocos resultados." at bounding box center [275, 218] width 196 height 10
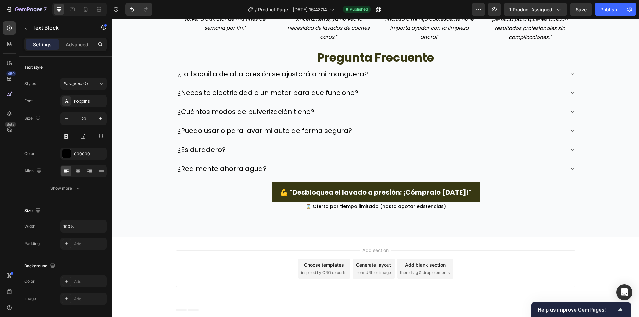
scroll to position [1266, 0]
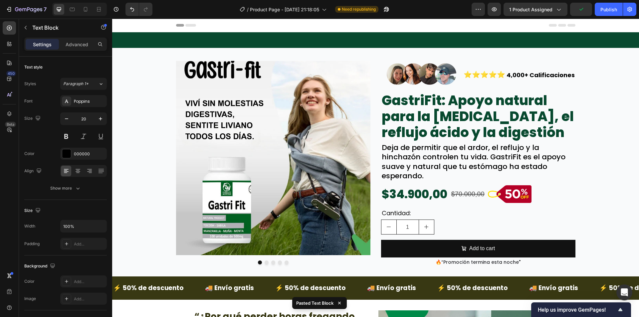
scroll to position [235, 0]
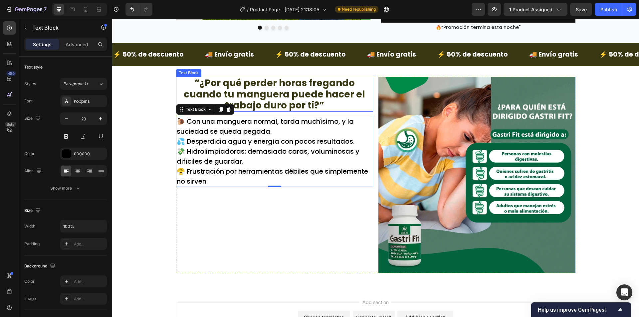
click at [279, 87] on p "“¿Por qué perder horas fregando cuando tu manguera puede hacer el trabajo duro …" at bounding box center [275, 95] width 196 height 34
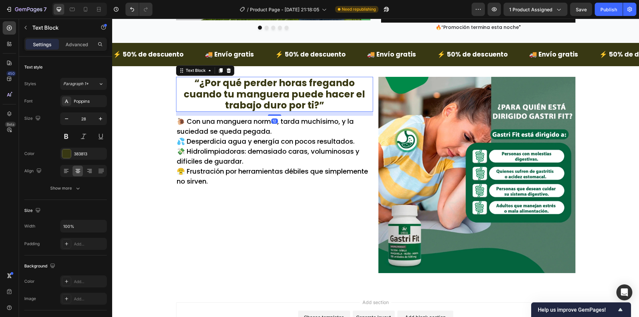
click at [279, 87] on p "“¿Por qué perder horas fregando cuando tu manguera puede hacer el trabajo duro …" at bounding box center [275, 95] width 196 height 34
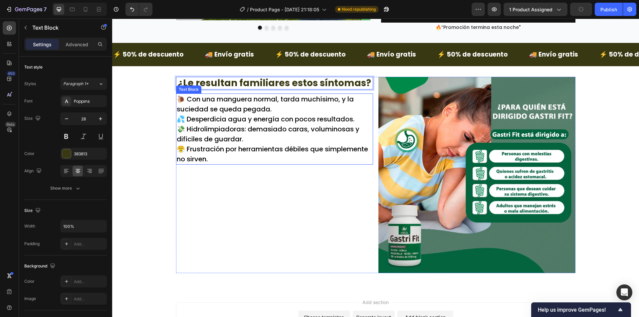
click at [280, 118] on p "💦 Desperdicia agua y energía con pocos resultados." at bounding box center [275, 119] width 196 height 10
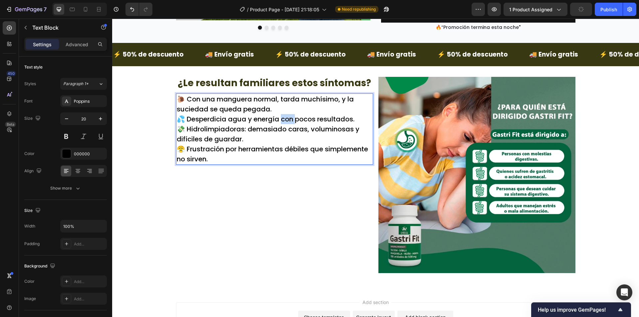
click at [280, 118] on p "💦 Desperdicia agua y energía con pocos resultados." at bounding box center [275, 119] width 196 height 10
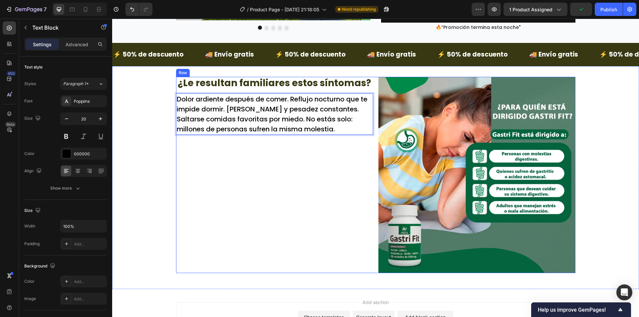
click at [236, 198] on div "¿Le resultan familiares estos síntomas? Text Block Dolor ardiente después de co…" at bounding box center [274, 175] width 197 height 197
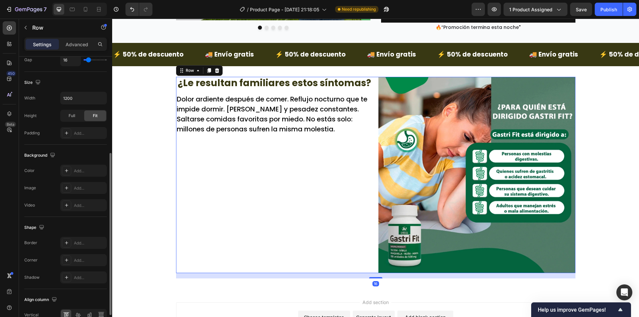
scroll to position [200, 0]
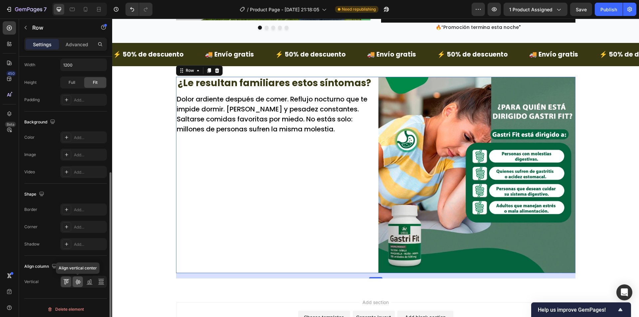
click at [76, 285] on icon at bounding box center [78, 282] width 7 height 7
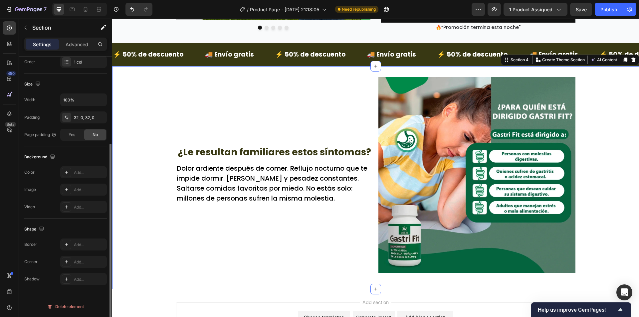
click at [147, 214] on div "¿Le resultan familiares estos síntomas? Text Block Dolor ardiente después de co…" at bounding box center [375, 178] width 527 height 202
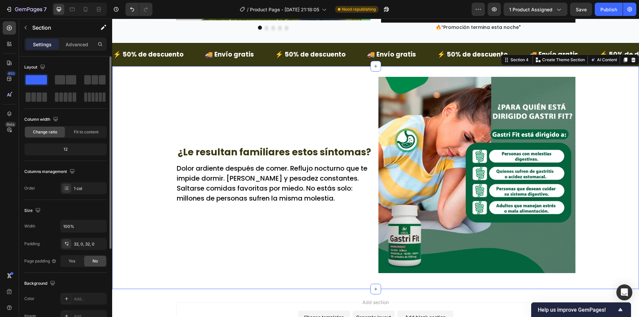
click at [594, 150] on div "¿Le resultan familiares estos síntomas? Text Block Dolor ardiente después de co…" at bounding box center [375, 178] width 527 height 202
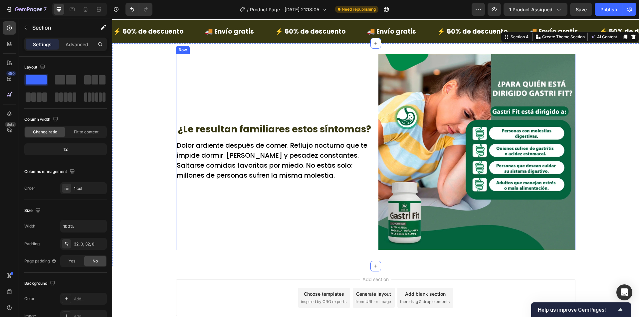
scroll to position [268, 0]
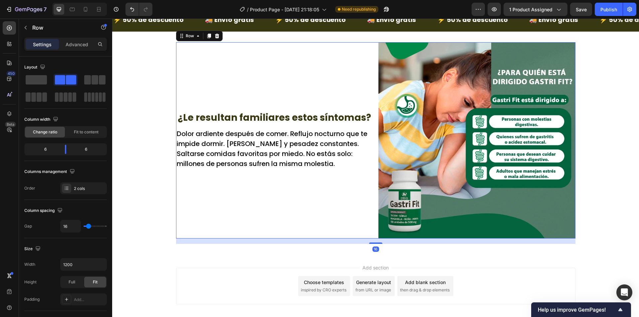
click at [325, 195] on div "¿Le resultan familiares estos síntomas? Text Block Dolor ardiente después de co…" at bounding box center [274, 140] width 197 height 197
click at [207, 36] on icon at bounding box center [209, 36] width 4 height 5
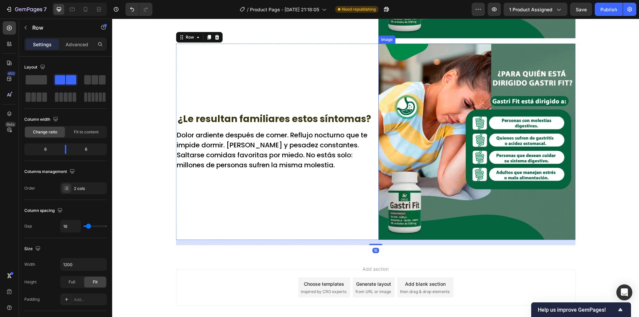
scroll to position [471, 0]
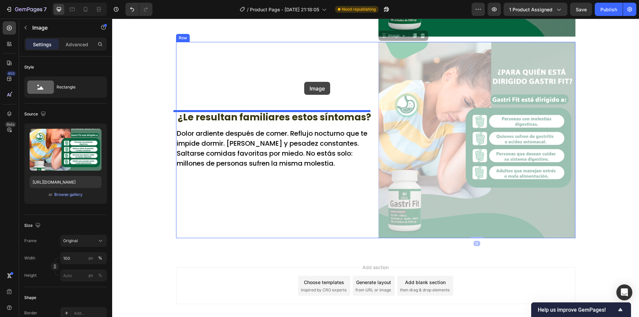
drag, startPoint x: 440, startPoint y: 162, endPoint x: 304, endPoint y: 82, distance: 157.5
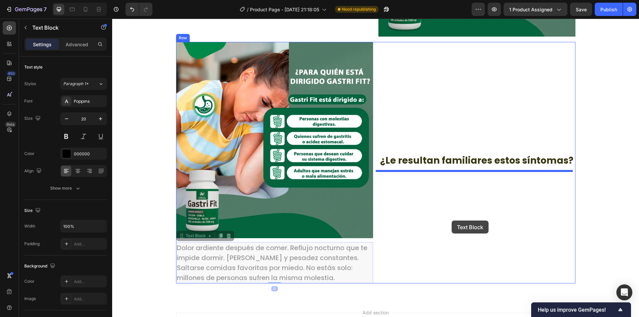
drag, startPoint x: 317, startPoint y: 251, endPoint x: 452, endPoint y: 221, distance: 138.5
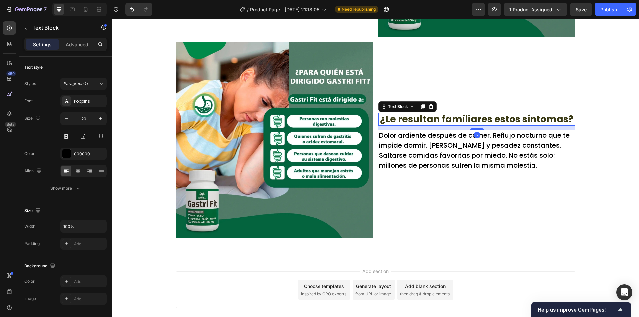
click at [462, 123] on p "¿Le resultan familiares estos síntomas?" at bounding box center [477, 119] width 196 height 11
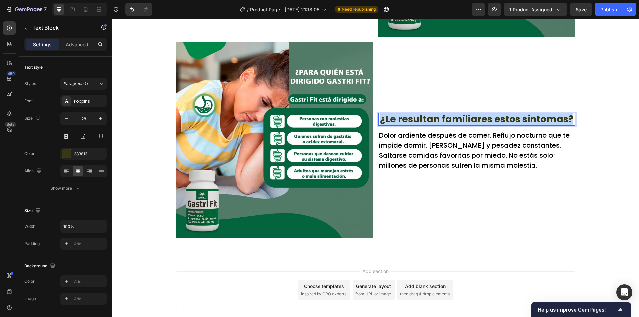
click at [462, 123] on p "¿Le resultan familiares estos síntomas?" at bounding box center [477, 119] width 196 height 11
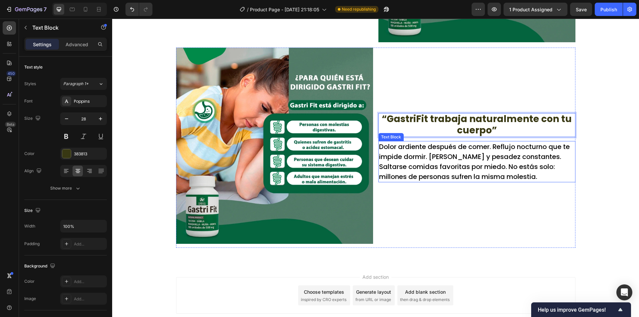
click at [469, 155] on p "Dolor ardiente después de comer. Reflujo nocturno que te impide dormir. [PERSON…" at bounding box center [477, 162] width 196 height 40
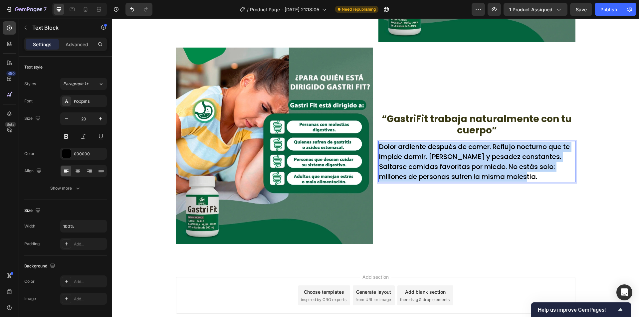
click at [469, 155] on p "Dolor ardiente después de comer. Reflujo nocturno que te impide dormir. [PERSON…" at bounding box center [477, 162] width 196 height 40
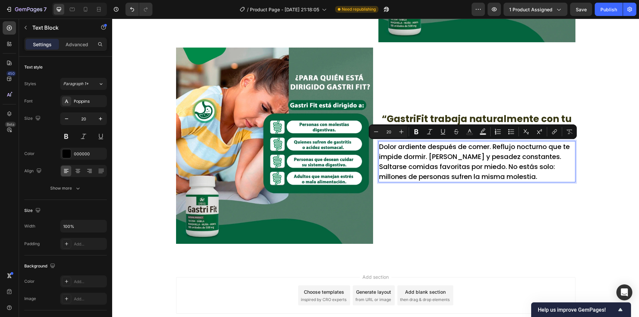
scroll to position [455, 0]
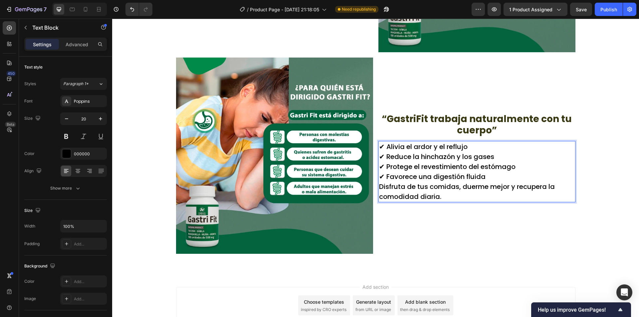
click at [490, 174] on p "✔ Alivia el ardor y el reflujo ✔ Reduce la hinchazón y los gases ✔ Protege el r…" at bounding box center [477, 172] width 196 height 60
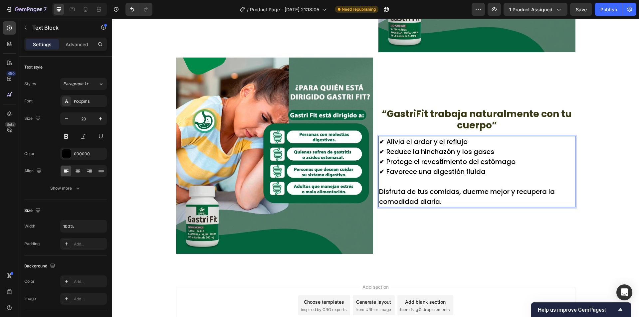
scroll to position [450, 0]
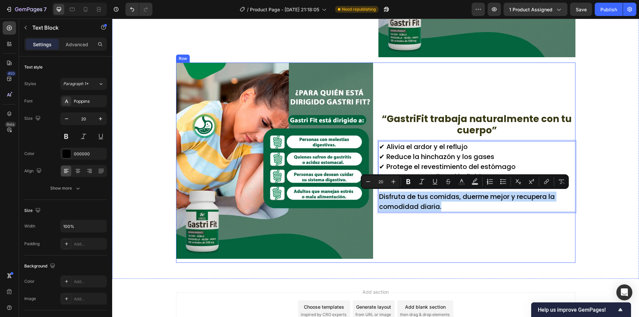
drag, startPoint x: 441, startPoint y: 208, endPoint x: 376, endPoint y: 199, distance: 65.3
click at [379, 199] on div "✔ Alivia el ardor y el reflujo ✔ Reduce la hinchazón y los gases ✔ Protege el r…" at bounding box center [477, 176] width 197 height 71
click at [422, 186] on button "Italic" at bounding box center [422, 182] width 12 height 12
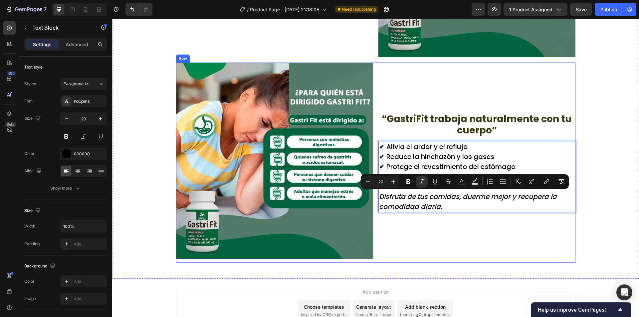
click at [444, 216] on div "“GastriFit trabaja naturalmente con tu cuerpo” Text Block ✔ Alivia el ardor y e…" at bounding box center [477, 163] width 197 height 201
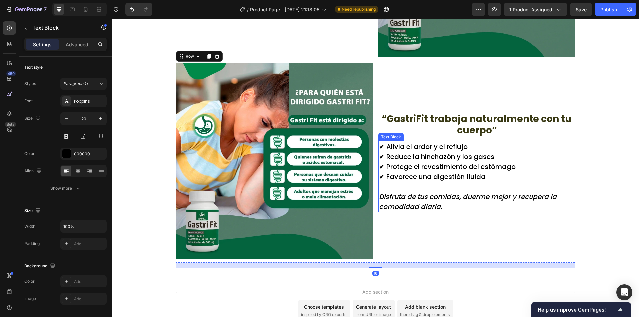
click at [444, 208] on p "Disfruta de tus comidas, duerme mejor y recupera la comodidad diaria." at bounding box center [477, 197] width 196 height 30
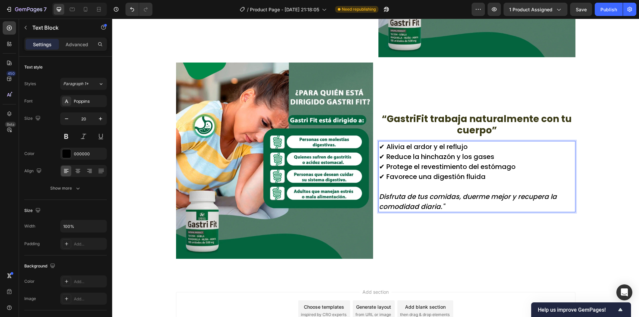
click at [379, 198] on icon "Disfruta de tus comidas, duerme mejor y recupera la comodidad diaria."" at bounding box center [468, 201] width 178 height 19
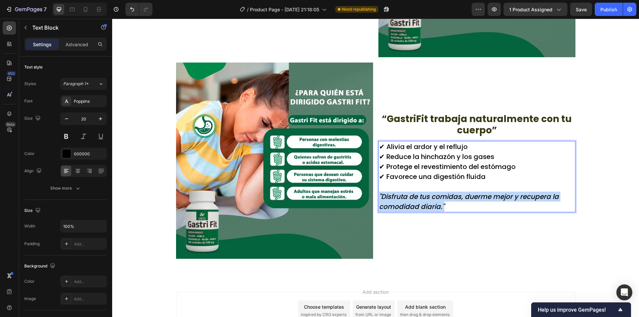
drag, startPoint x: 448, startPoint y: 206, endPoint x: 377, endPoint y: 195, distance: 71.8
click at [379, 195] on p ""Disfruta de tus comidas, duerme mejor y recupera la comodidad diaria."" at bounding box center [477, 197] width 196 height 30
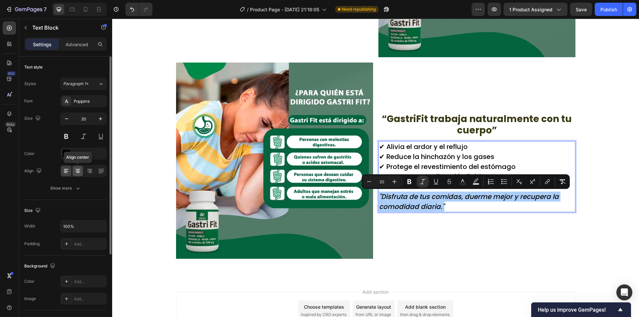
click at [78, 173] on icon at bounding box center [77, 173] width 3 height 1
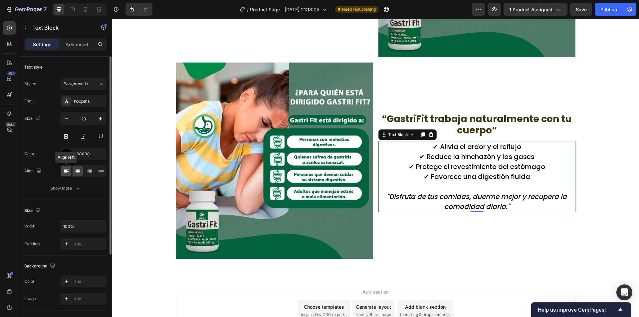
click at [67, 173] on icon at bounding box center [66, 171] width 7 height 7
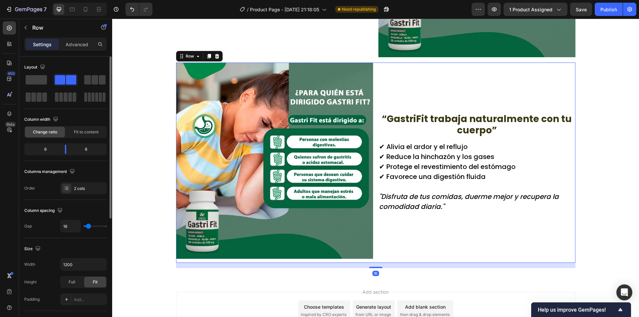
click at [497, 258] on div "“GastriFit trabaja naturalmente con tu cuerpo” Text Block ✔ Alivia el ardor y e…" at bounding box center [477, 163] width 197 height 201
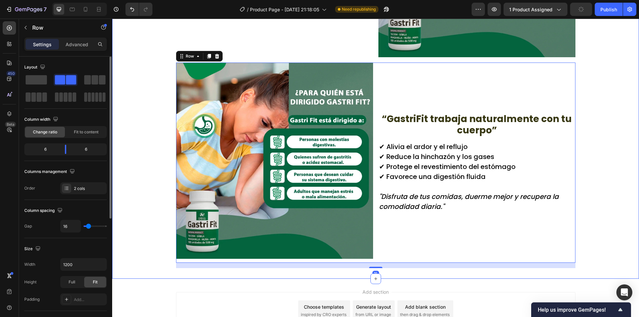
click at [608, 197] on div "¿Le resultan familiares estos síntomas? Text Block Dolor ardiente después de co…" at bounding box center [375, 65] width 527 height 408
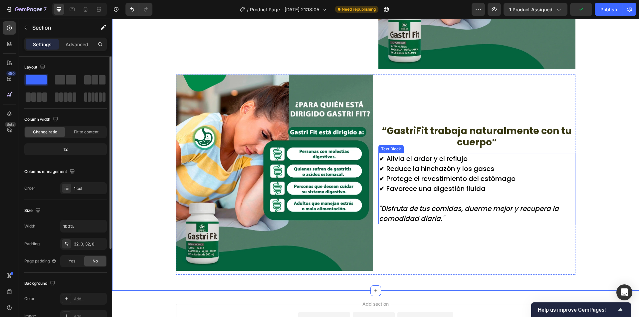
scroll to position [483, 0]
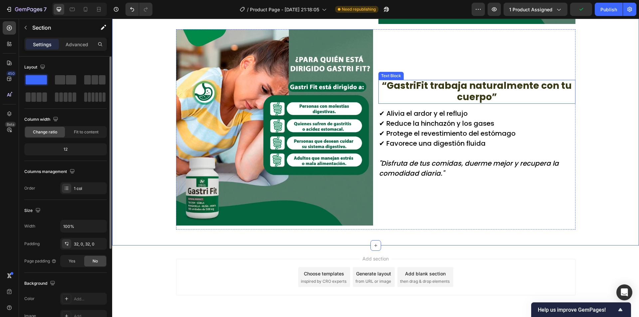
click at [455, 93] on p "“GastriFit trabaja naturalmente con tu cuerpo”" at bounding box center [477, 91] width 196 height 22
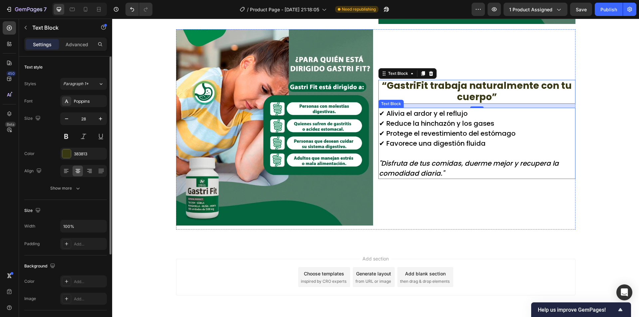
drag, startPoint x: 572, startPoint y: 140, endPoint x: 580, endPoint y: 140, distance: 7.7
click at [574, 139] on div "¿Le resultan familiares estos síntomas? Text Block Dolor ardiente después de co…" at bounding box center [375, 31] width 527 height 408
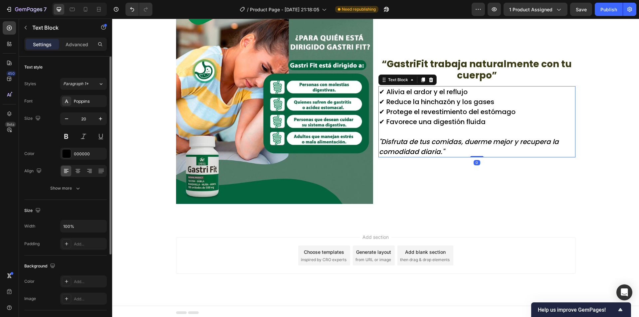
scroll to position [508, 0]
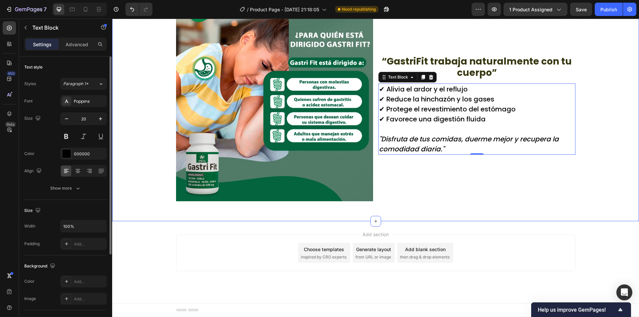
click at [611, 124] on div "¿Le resultan familiares estos síntomas? Text Block Dolor ardiente después de co…" at bounding box center [375, 7] width 527 height 408
click at [438, 105] on p "✔ Alivia el ardor y el reflujo ✔ Reduce la hinchazón y los gases ✔ Protege el r…" at bounding box center [477, 104] width 196 height 40
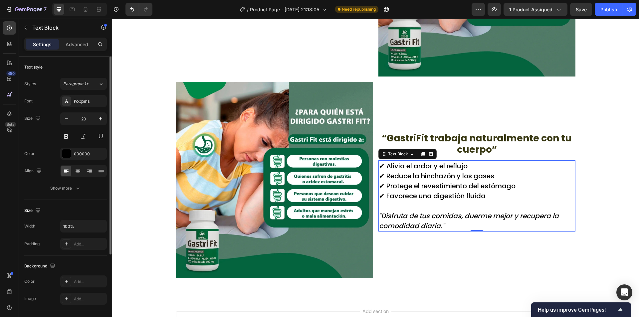
scroll to position [441, 0]
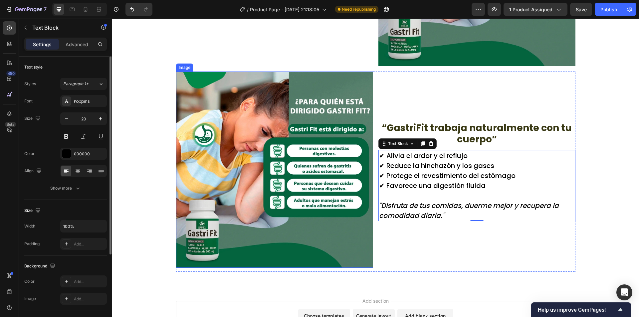
click at [274, 166] on img at bounding box center [274, 170] width 197 height 197
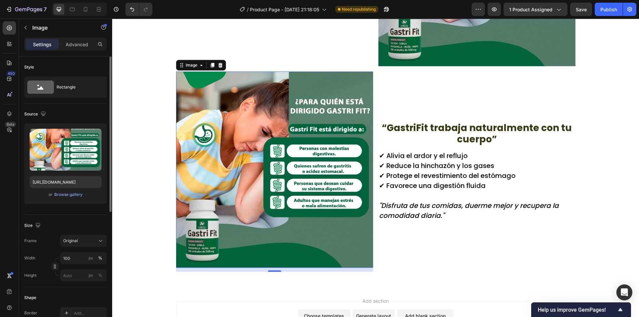
click at [337, 154] on img at bounding box center [274, 170] width 197 height 197
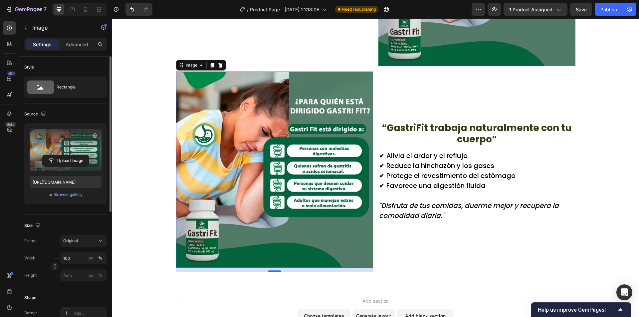
click at [65, 152] on label at bounding box center [66, 150] width 72 height 42
click at [65, 155] on input "file" at bounding box center [66, 160] width 46 height 11
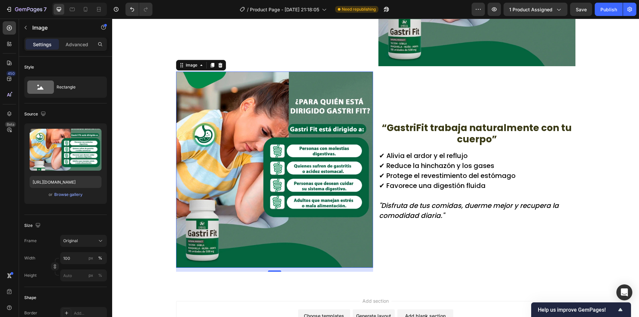
click at [258, 193] on img at bounding box center [274, 170] width 197 height 197
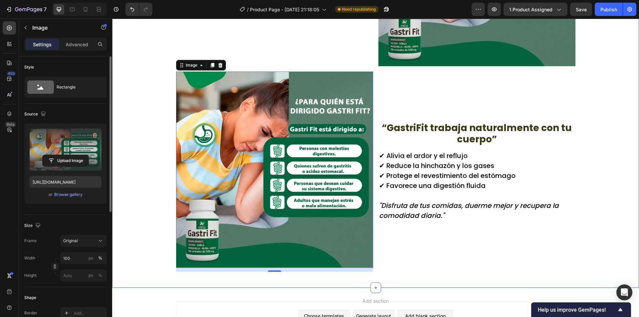
click at [82, 153] on label at bounding box center [66, 150] width 72 height 42
click at [82, 155] on input "file" at bounding box center [66, 160] width 46 height 11
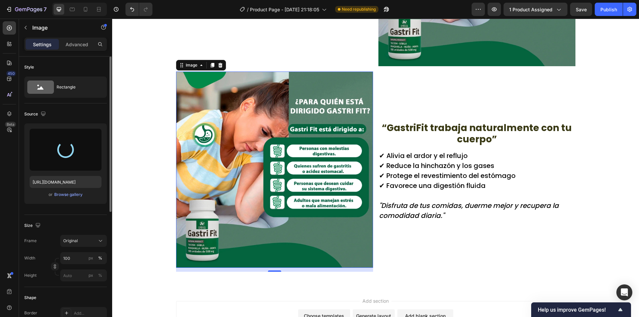
type input "https://cdn.shopify.com/s/files/1/0942/9106/7229/files/gempages_571795456183501…"
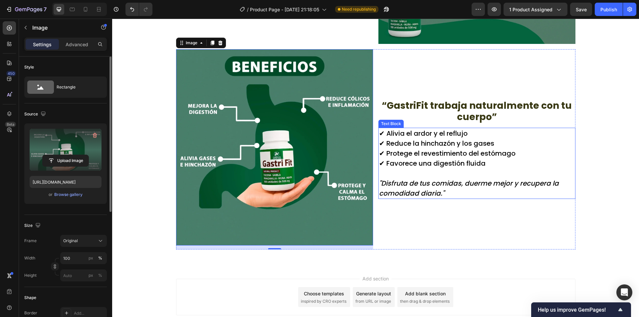
scroll to position [474, 0]
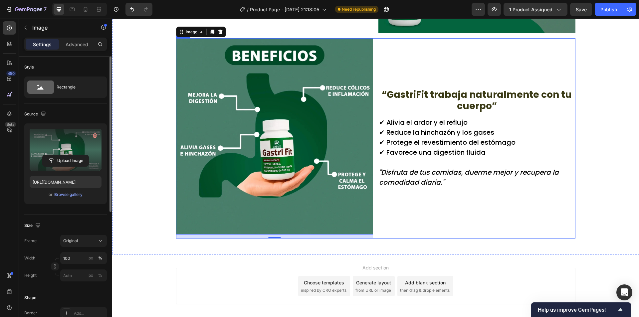
click at [396, 215] on div "“GastriFit trabaja naturalmente con tu cuerpo” Text Block ✔ Alivia el ardor y e…" at bounding box center [477, 138] width 197 height 201
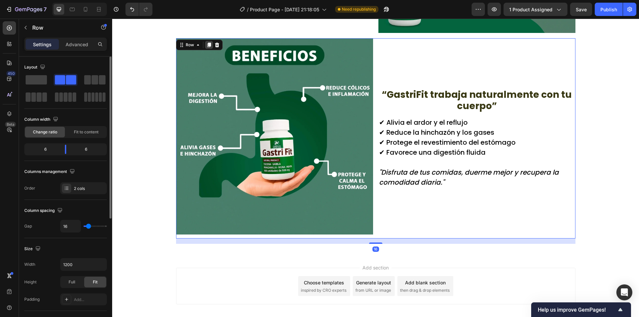
click at [207, 44] on icon at bounding box center [209, 45] width 4 height 5
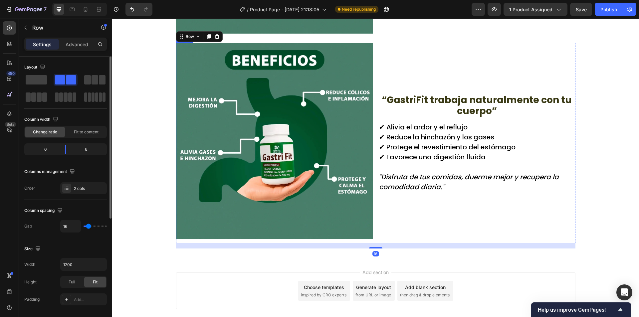
scroll to position [676, 0]
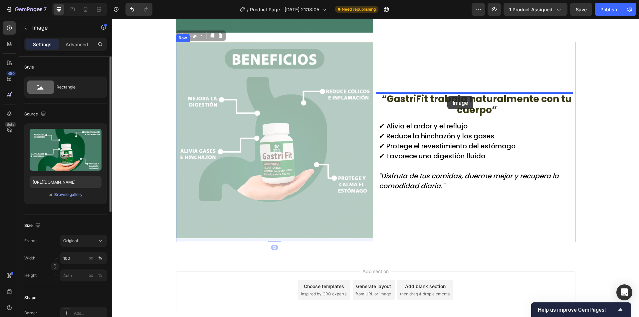
drag, startPoint x: 356, startPoint y: 108, endPoint x: 448, endPoint y: 96, distance: 92.4
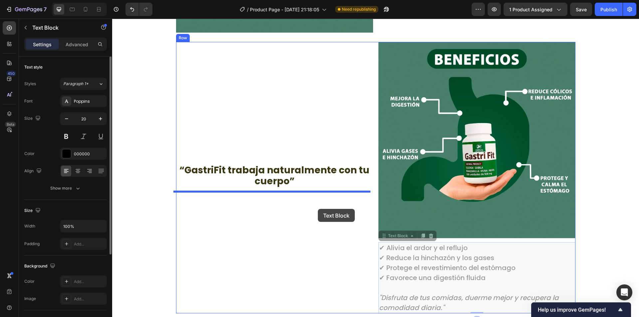
drag, startPoint x: 444, startPoint y: 265, endPoint x: 318, endPoint y: 209, distance: 138.1
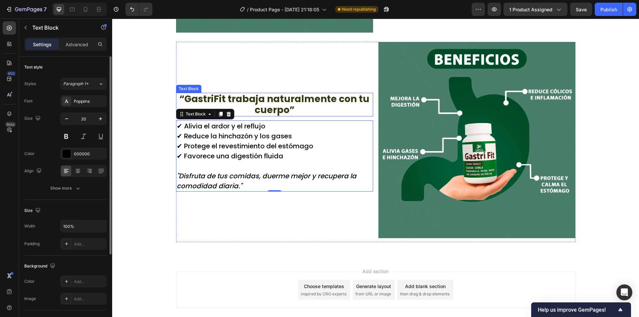
click at [247, 108] on p "“GastriFit trabaja naturalmente con tu cuerpo”" at bounding box center [275, 105] width 196 height 22
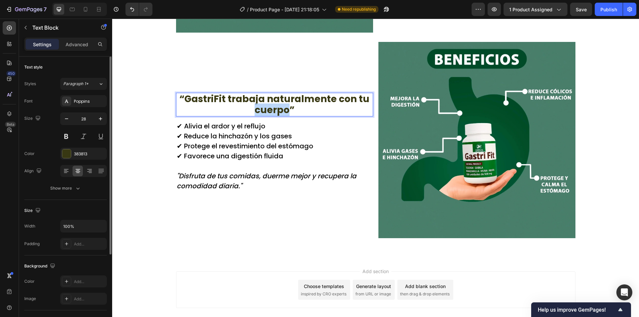
click at [247, 108] on p "“GastriFit trabaja naturalmente con tu cuerpo”" at bounding box center [275, 105] width 196 height 22
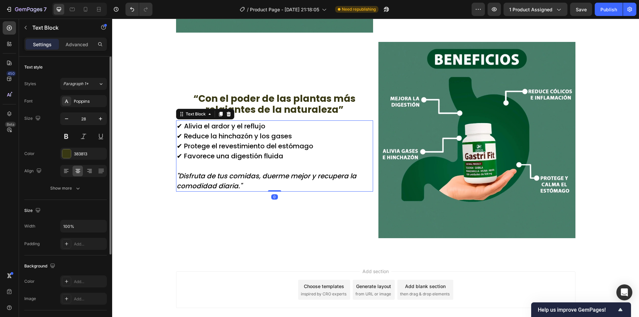
click at [220, 160] on p "✔ Alivia el ardor y el reflujo ✔ Reduce la hinchazón y los gases ✔ Protege el r…" at bounding box center [275, 141] width 196 height 40
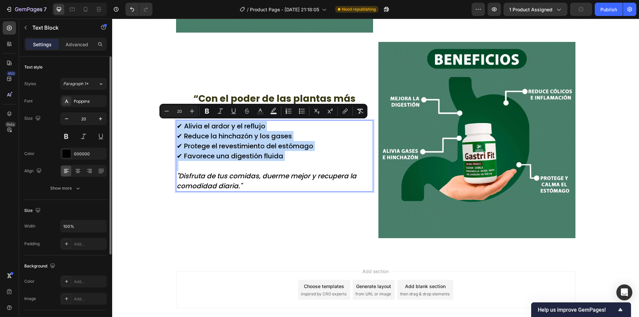
scroll to position [686, 0]
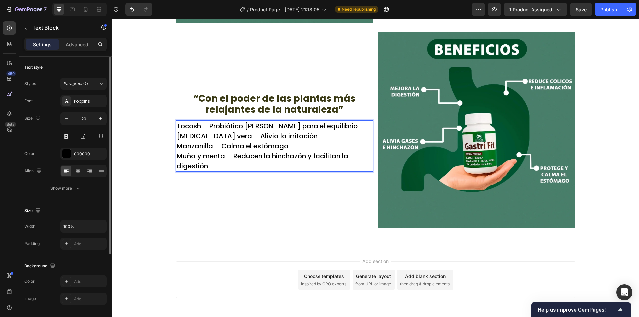
click at [226, 157] on p "Tocosh – Probiótico andino para el equilibrio Aloe vera – Alivia la irritación …" at bounding box center [275, 146] width 196 height 50
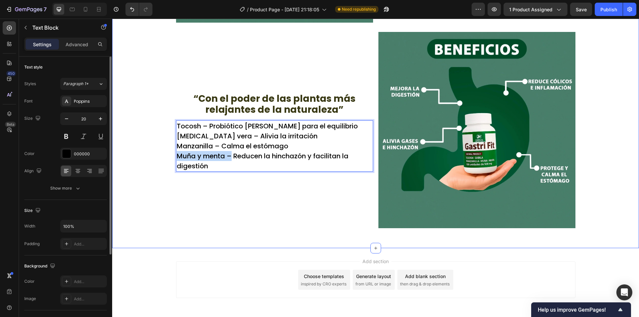
drag, startPoint x: 228, startPoint y: 158, endPoint x: 163, endPoint y: 157, distance: 65.6
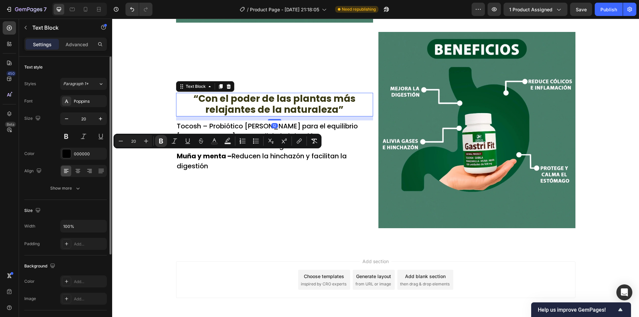
click at [218, 112] on p "“Con el poder de las plantas más relajantes de la naturaleza”" at bounding box center [275, 104] width 196 height 22
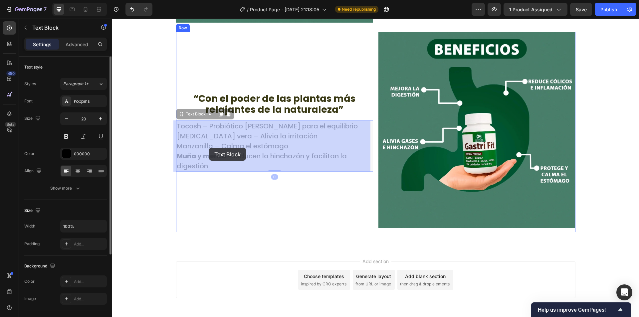
drag, startPoint x: 216, startPoint y: 146, endPoint x: 209, endPoint y: 148, distance: 7.0
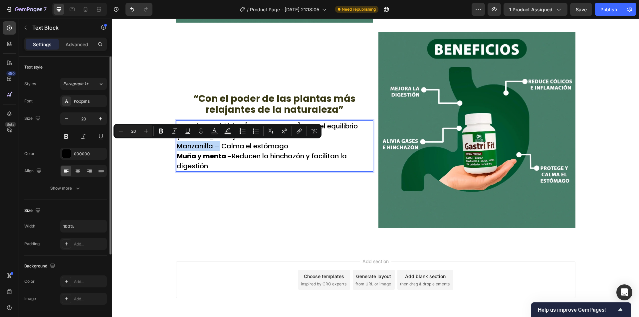
drag, startPoint x: 217, startPoint y: 146, endPoint x: 172, endPoint y: 149, distance: 45.7
click at [202, 146] on strong "Manzanilla –" at bounding box center [199, 146] width 44 height 9
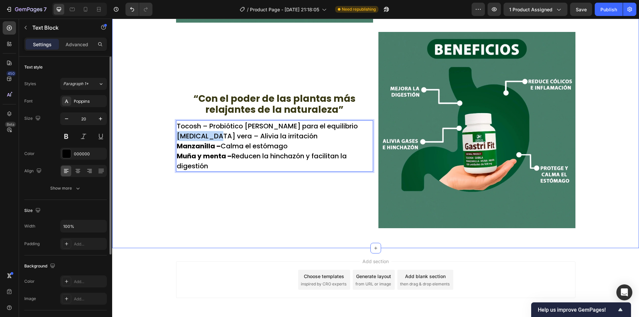
drag, startPoint x: 212, startPoint y: 138, endPoint x: 171, endPoint y: 137, distance: 41.0
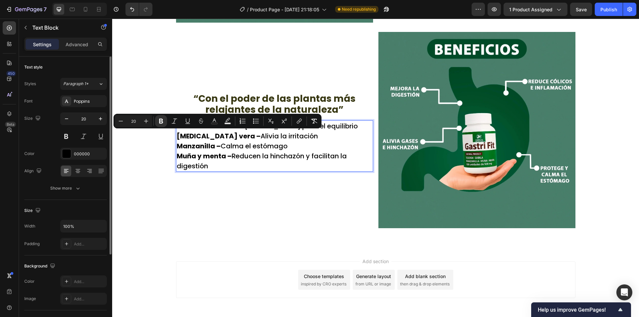
click at [203, 158] on strong "Muña y menta –" at bounding box center [204, 156] width 55 height 9
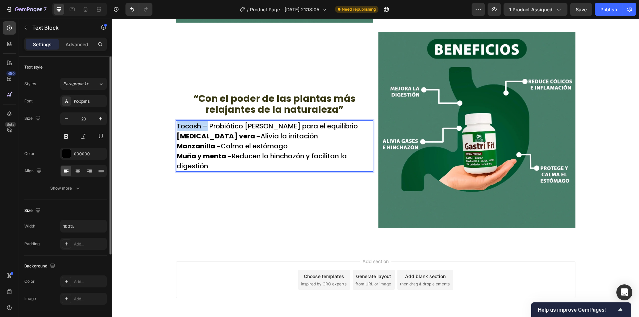
drag, startPoint x: 205, startPoint y: 127, endPoint x: 154, endPoint y: 130, distance: 50.7
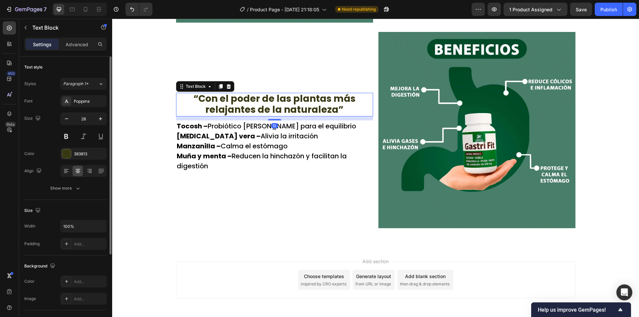
click at [287, 110] on p "“Con el poder de las plantas más relajantes de la naturaleza”" at bounding box center [275, 104] width 196 height 22
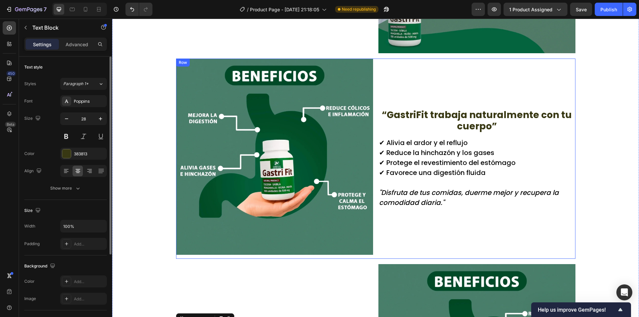
scroll to position [453, 0]
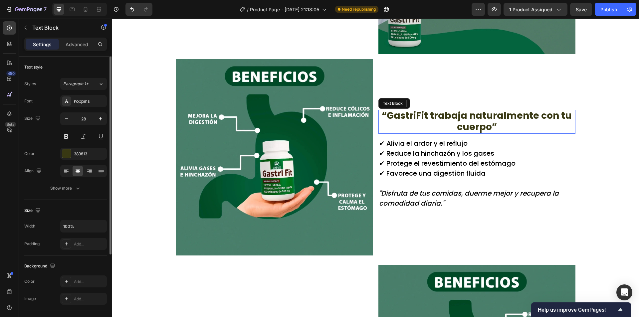
click at [436, 117] on p "“GastriFit trabaja naturalmente con tu cuerpo”" at bounding box center [477, 121] width 196 height 22
click at [75, 149] on div "383813" at bounding box center [83, 154] width 47 height 12
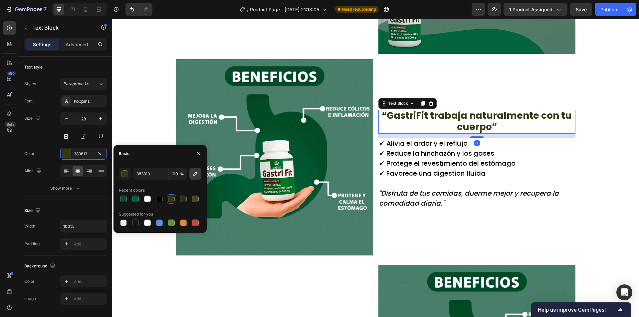
click at [193, 176] on icon "button" at bounding box center [195, 174] width 7 height 7
type input "004D36"
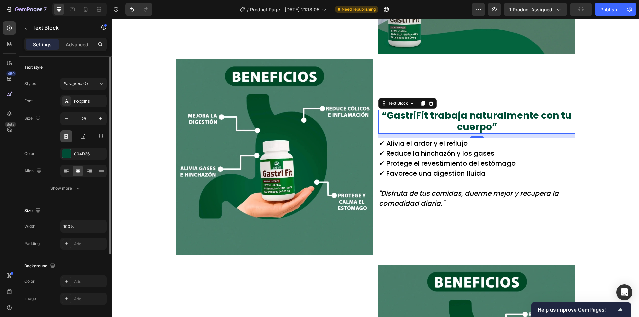
click at [68, 137] on button at bounding box center [66, 137] width 12 height 12
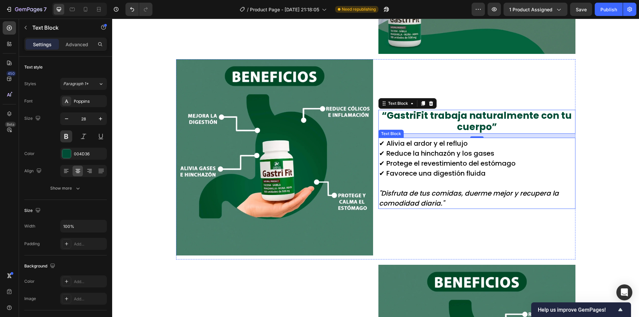
click at [567, 164] on p "✔ Alivia el ardor y el reflujo ✔ Reduce la hinchazón y los gases ✔ Protege el r…" at bounding box center [477, 159] width 196 height 40
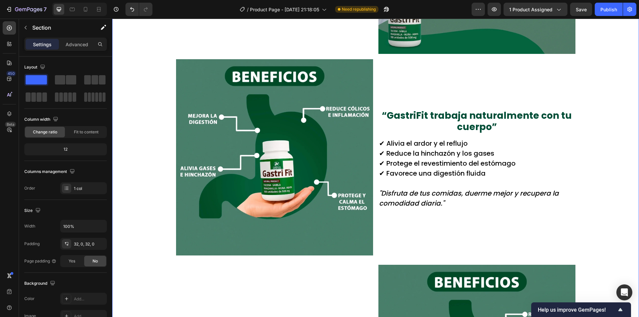
click at [597, 158] on div "¿Le resultan familiares estos síntomas? Text Block Dolor ardiente después de co…" at bounding box center [375, 164] width 527 height 614
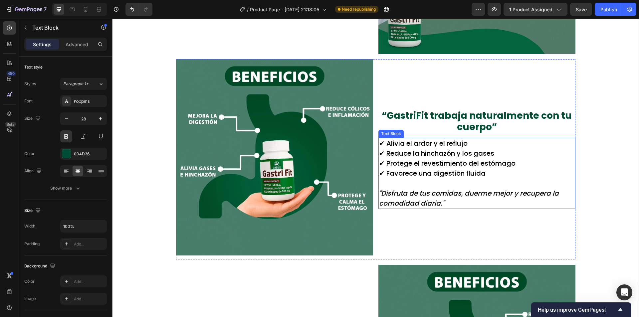
click at [485, 124] on p "“GastriFit trabaja naturalmente con tu cuerpo”" at bounding box center [477, 121] width 196 height 22
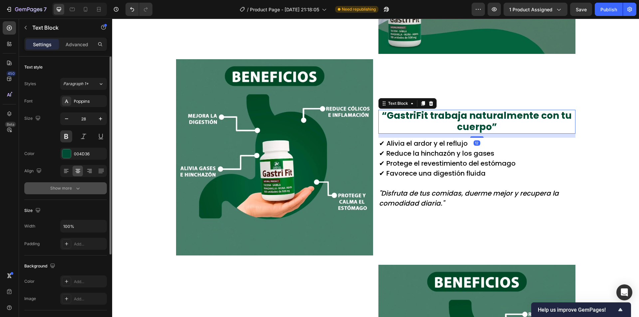
click at [64, 190] on div "Show more" at bounding box center [65, 188] width 31 height 7
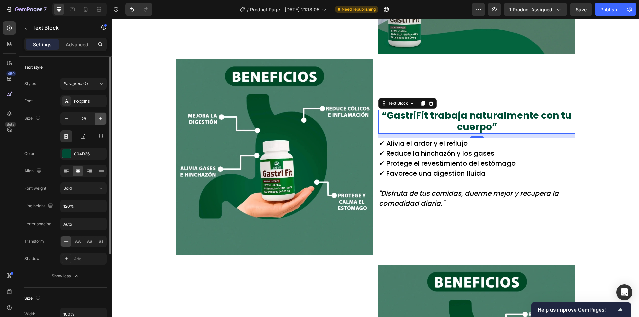
click at [100, 121] on icon "button" at bounding box center [100, 119] width 7 height 7
type input "30"
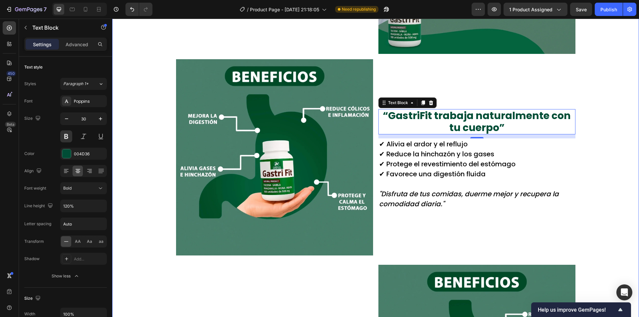
click at [592, 132] on div "¿Le resultan familiares estos síntomas? Text Block Dolor ardiente después de co…" at bounding box center [375, 164] width 527 height 614
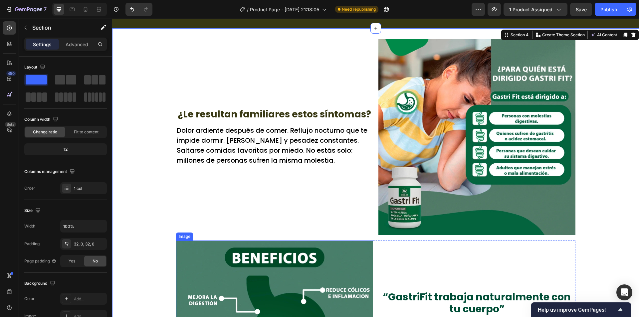
scroll to position [353, 0]
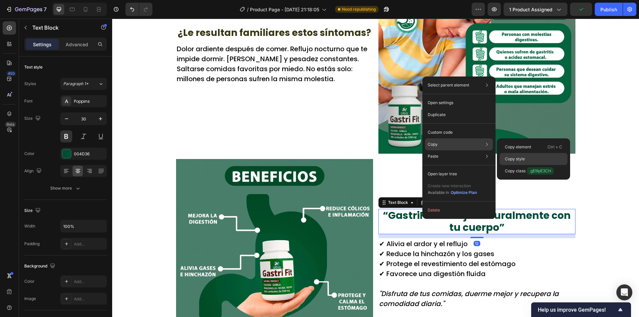
click at [544, 155] on div "Copy style" at bounding box center [534, 159] width 68 height 12
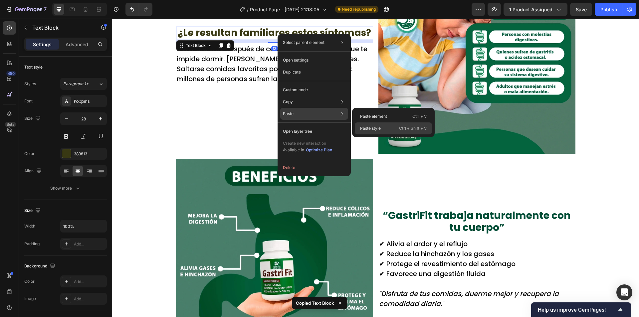
click at [395, 127] on div "Paste style Ctrl + Shift + V" at bounding box center [393, 129] width 77 height 12
type input "30"
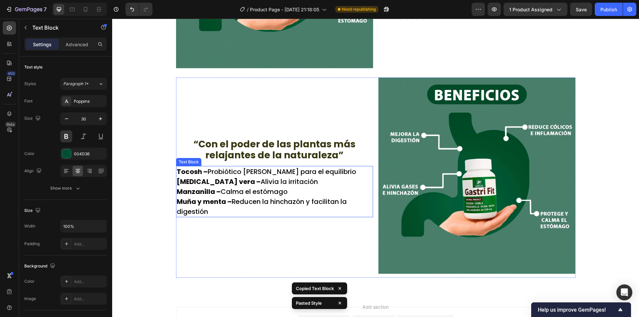
scroll to position [647, 0]
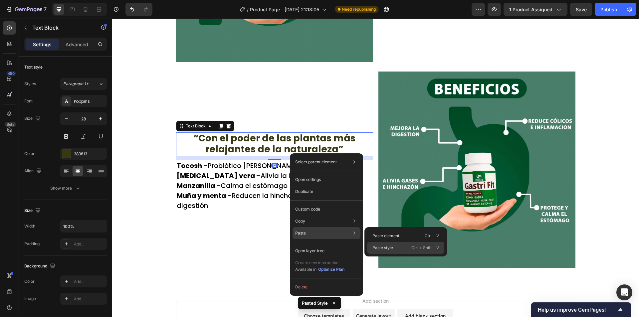
click at [394, 247] on div "Paste style Ctrl + Shift + V" at bounding box center [405, 248] width 77 height 12
type input "30"
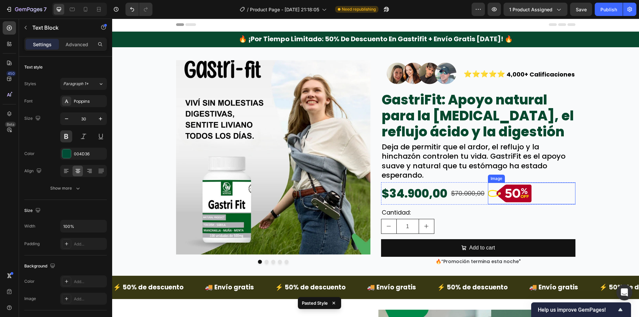
scroll to position [0, 0]
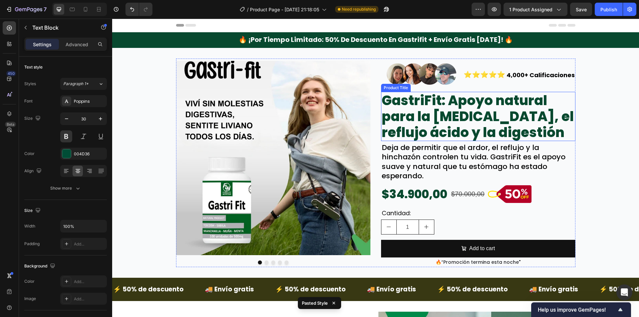
click at [420, 119] on h2 "GastriFit: Apoyo natural para la [MEDICAL_DATA], el reflujo ácido y la digestión" at bounding box center [478, 116] width 195 height 49
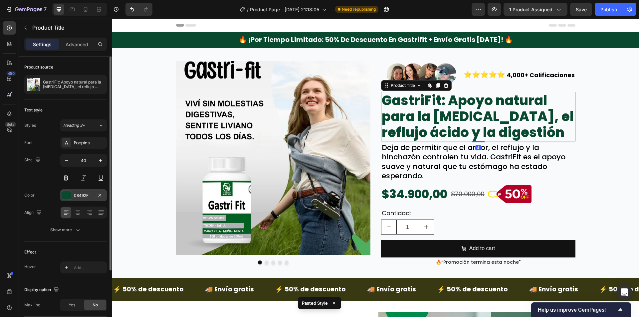
click at [68, 198] on div at bounding box center [66, 195] width 9 height 9
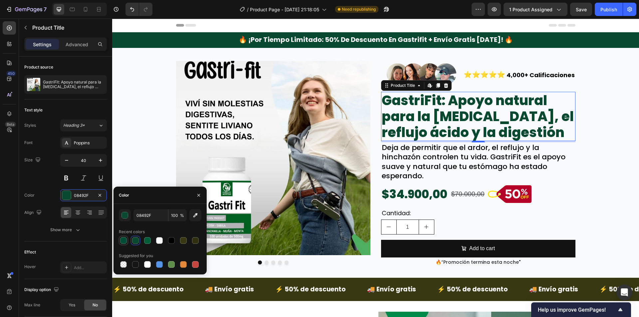
click at [122, 242] on div at bounding box center [123, 240] width 7 height 7
click at [133, 240] on div at bounding box center [135, 240] width 7 height 7
click at [127, 239] on div at bounding box center [124, 241] width 8 height 8
click at [135, 240] on div at bounding box center [135, 240] width 7 height 7
click at [121, 239] on div at bounding box center [123, 240] width 7 height 7
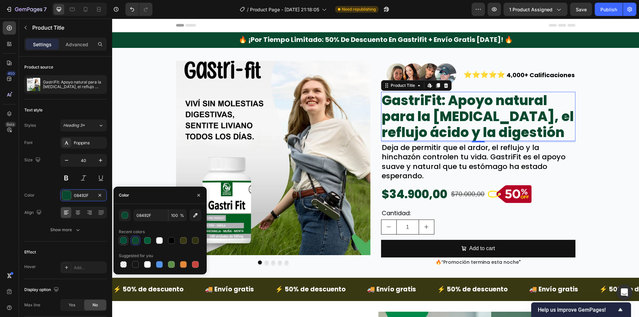
type input "004D36"
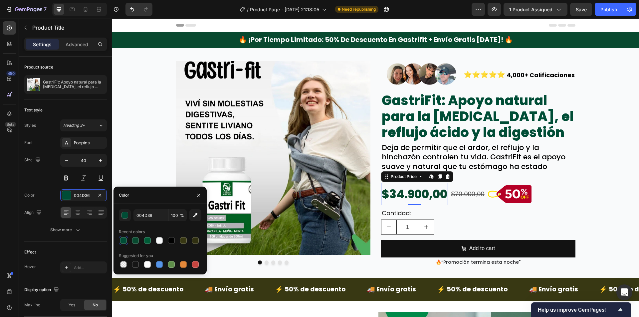
click at [424, 194] on div "$34.900,00" at bounding box center [414, 194] width 67 height 22
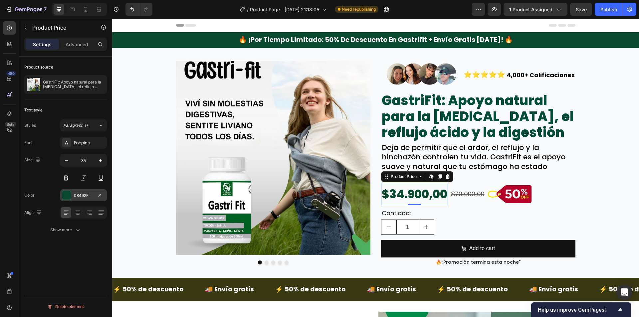
click at [83, 201] on div "08492F" at bounding box center [83, 196] width 47 height 12
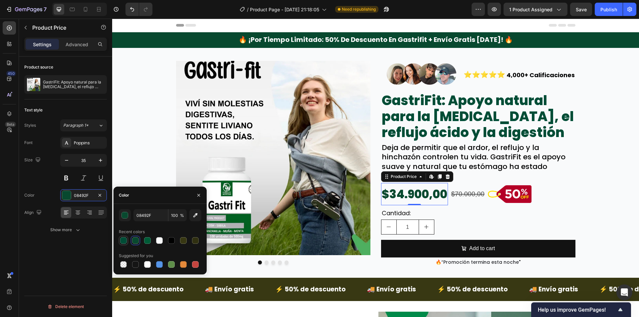
click at [125, 238] on div at bounding box center [123, 240] width 7 height 7
type input "004D36"
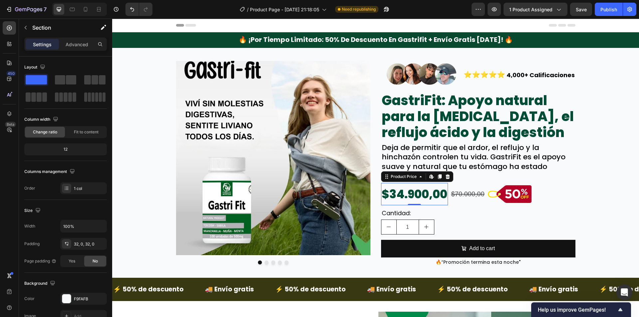
click at [148, 172] on div "Image Image Image Image Image Carousel Image ⭐⭐⭐⭐⭐ Text Block 4,000+ Calificaci…" at bounding box center [375, 163] width 527 height 209
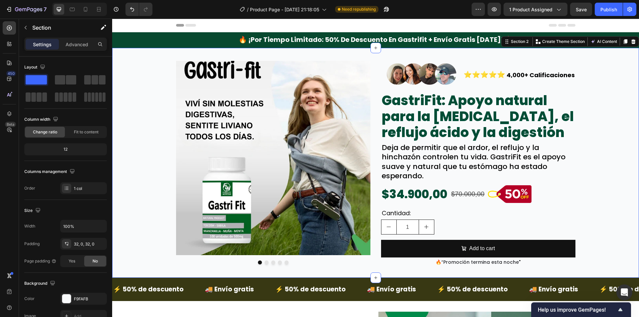
click at [599, 151] on div "Image Image Image Image Image Carousel Image ⭐⭐⭐⭐⭐ Text Block 4,000+ Calificaci…" at bounding box center [375, 163] width 527 height 209
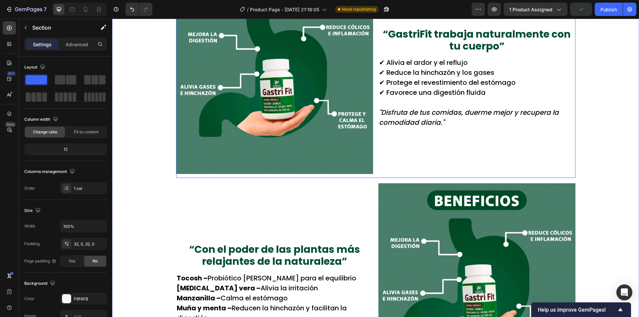
scroll to position [633, 0]
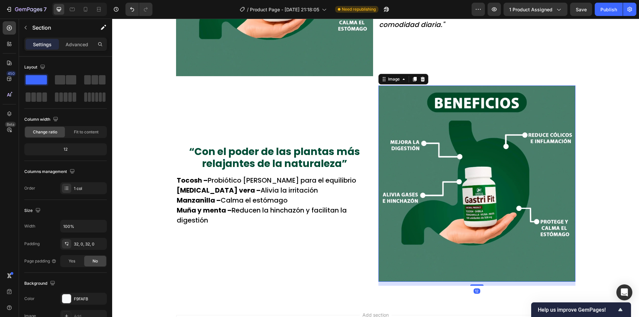
click at [453, 193] on img at bounding box center [477, 184] width 197 height 197
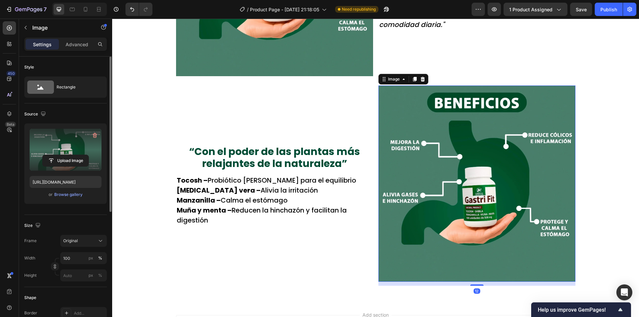
click at [81, 149] on label at bounding box center [66, 150] width 72 height 42
click at [81, 155] on input "file" at bounding box center [66, 160] width 46 height 11
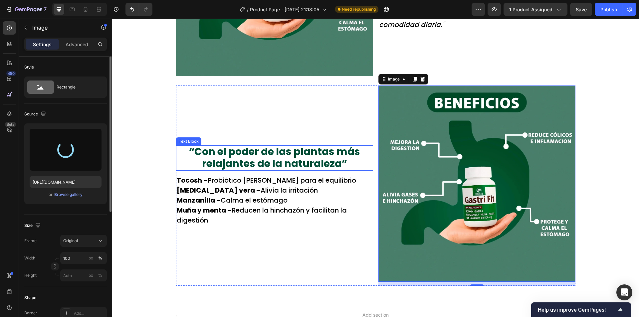
type input "[URL][DOMAIN_NAME]"
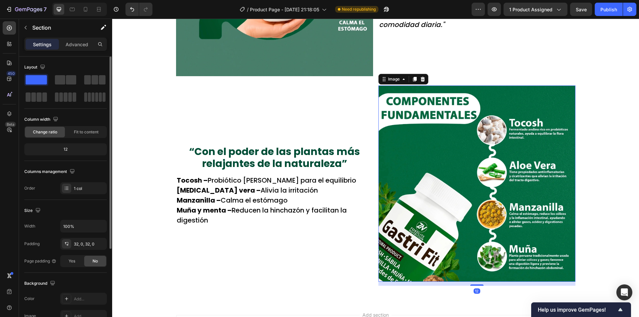
click at [538, 115] on img at bounding box center [477, 184] width 197 height 197
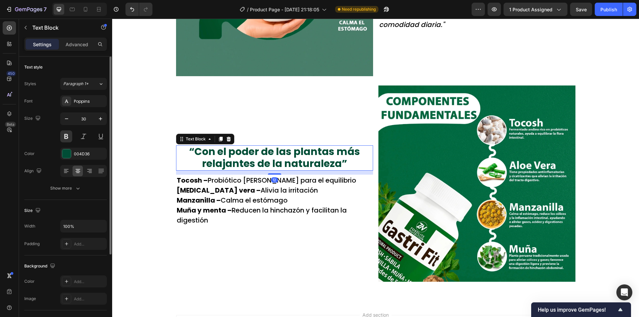
click at [258, 163] on p "“Con el poder de las plantas más relajantes de la naturaleza”" at bounding box center [275, 158] width 196 height 24
click at [334, 126] on div "“Con el poder de las plantas más relajantes de la naturaleza” Text Block 12 Toc…" at bounding box center [274, 186] width 197 height 201
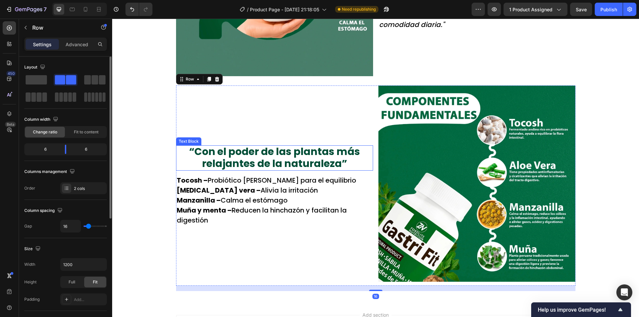
drag, startPoint x: 264, startPoint y: 169, endPoint x: 267, endPoint y: 166, distance: 4.5
click at [264, 169] on p "“Con el poder de las plantas más relajantes de la naturaleza”" at bounding box center [275, 158] width 196 height 24
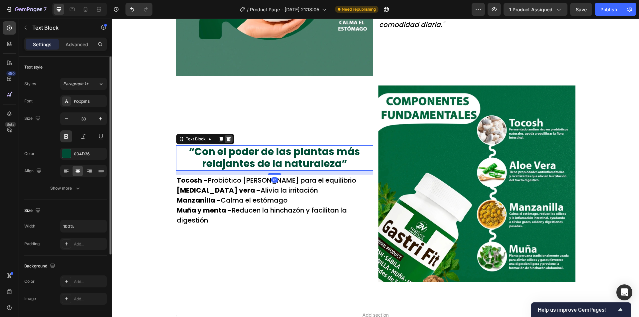
click at [226, 139] on icon at bounding box center [228, 139] width 5 height 5
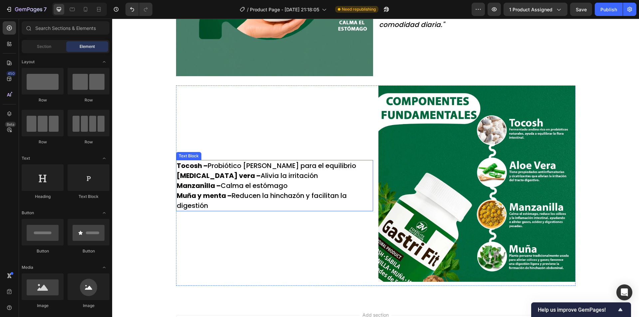
click at [236, 184] on p "Tocosh – Probiótico andino para el equilibrio Aloe vera – Alivia la irritación …" at bounding box center [275, 186] width 196 height 50
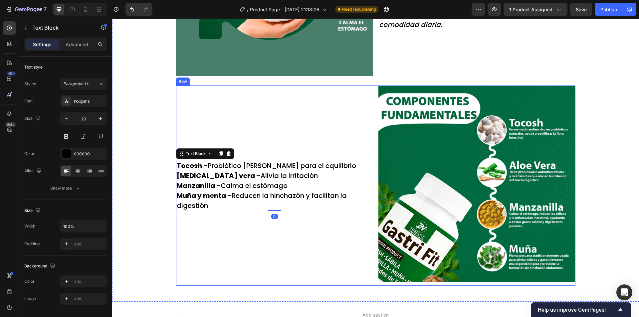
click at [230, 153] on div "Text Block" at bounding box center [205, 154] width 58 height 11
click at [226, 154] on icon at bounding box center [228, 154] width 4 height 5
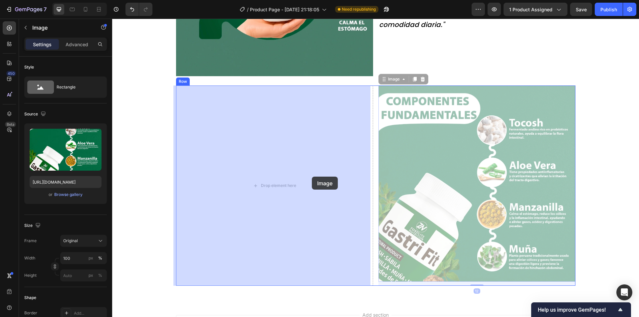
drag, startPoint x: 448, startPoint y: 165, endPoint x: 314, endPoint y: 177, distance: 134.4
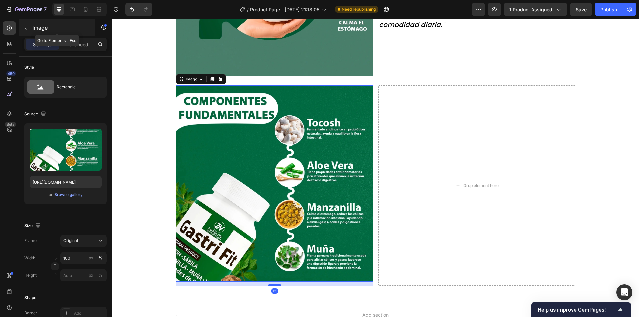
click at [32, 28] on div "Image" at bounding box center [57, 27] width 76 height 17
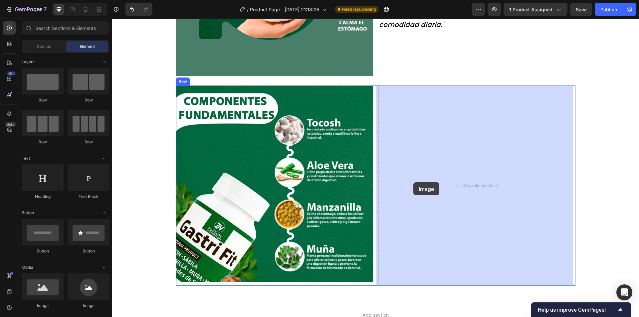
drag, startPoint x: 162, startPoint y: 310, endPoint x: 378, endPoint y: 199, distance: 243.2
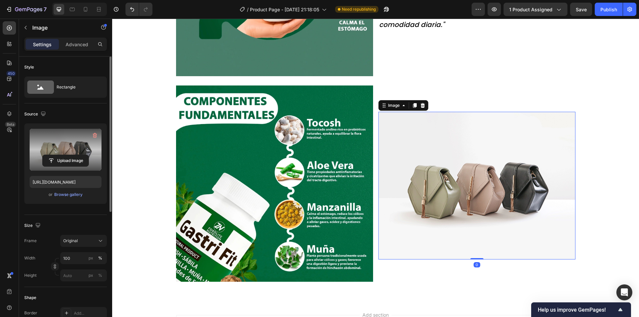
click at [75, 151] on label at bounding box center [66, 150] width 72 height 42
click at [75, 155] on input "file" at bounding box center [66, 160] width 46 height 11
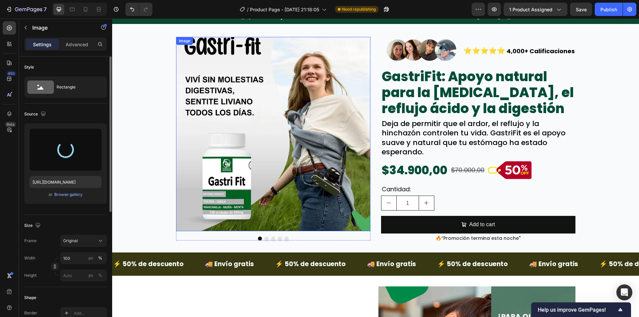
type input "https://cdn.shopify.com/s/files/1/0942/9106/7229/files/gempages_571795456183501…"
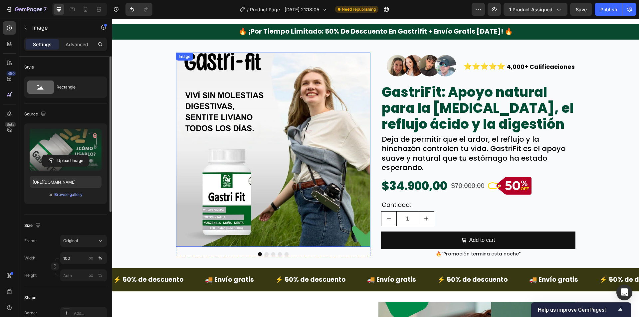
scroll to position [0, 0]
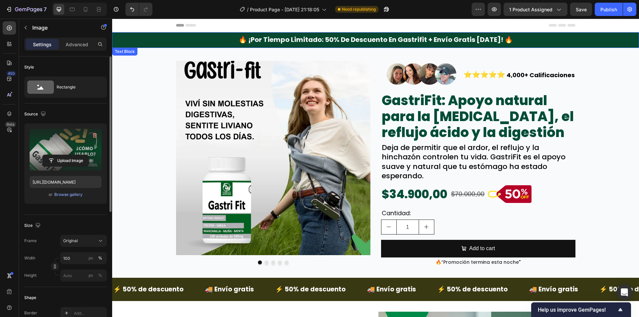
click at [138, 39] on div "🔥 ¡por tiempo limitado: 50% de descuento en gastrifit + envío gratis hoy! 🔥" at bounding box center [375, 40] width 527 height 16
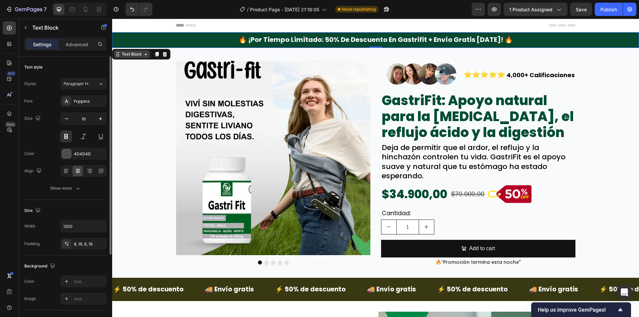
click at [125, 55] on div "Text Block" at bounding box center [132, 54] width 23 height 6
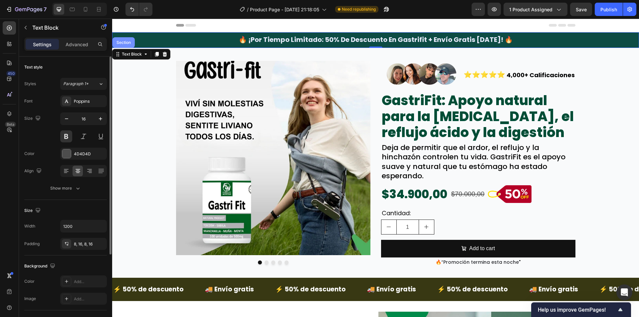
click at [127, 42] on div "Section" at bounding box center [123, 43] width 17 height 4
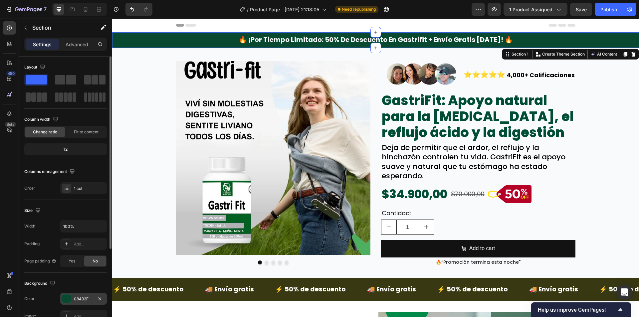
click at [91, 299] on div "08492F" at bounding box center [83, 299] width 19 height 6
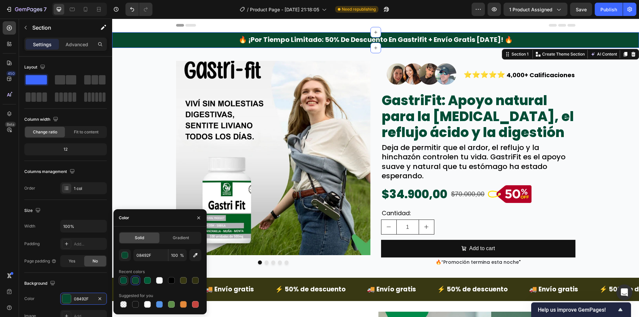
click at [123, 279] on div at bounding box center [123, 280] width 7 height 7
type input "004D36"
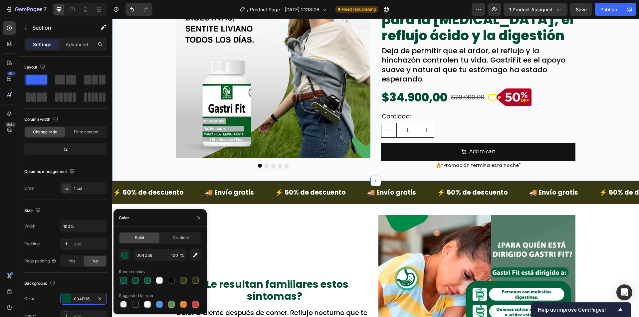
scroll to position [100, 0]
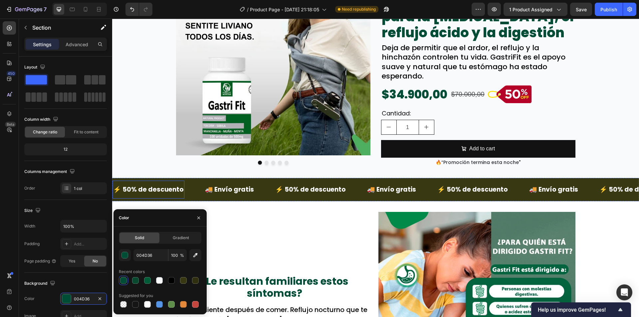
click at [127, 184] on p "⚡ 50% de descuento" at bounding box center [148, 189] width 71 height 11
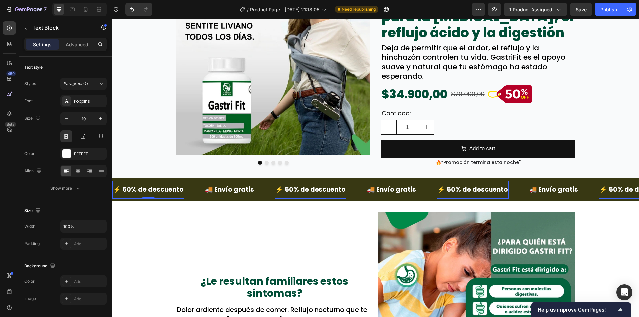
click at [126, 179] on div "⚡ 50% de descuento Text Block 0 🚚 Envío gratis Text Block ⚡ 50% de descuento Te…" at bounding box center [375, 189] width 527 height 23
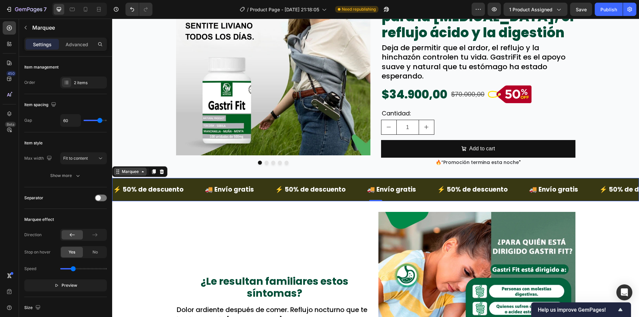
click at [128, 174] on div "Marquee" at bounding box center [130, 172] width 33 height 8
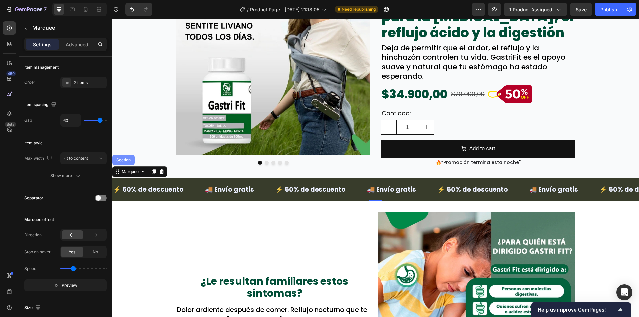
click at [130, 158] on div "Section" at bounding box center [123, 160] width 17 height 4
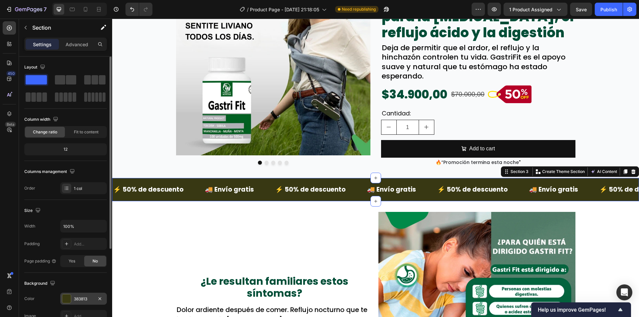
click at [86, 298] on div "383813" at bounding box center [83, 299] width 19 height 6
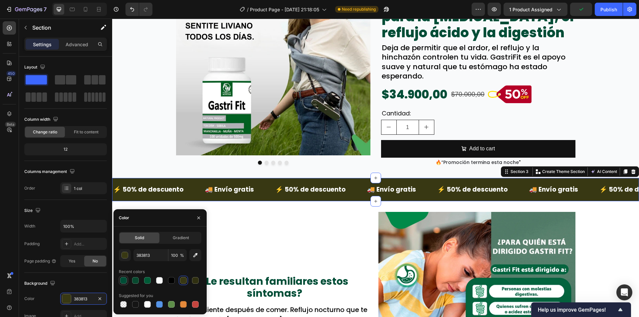
click at [127, 282] on div at bounding box center [124, 281] width 8 height 8
type input "004D36"
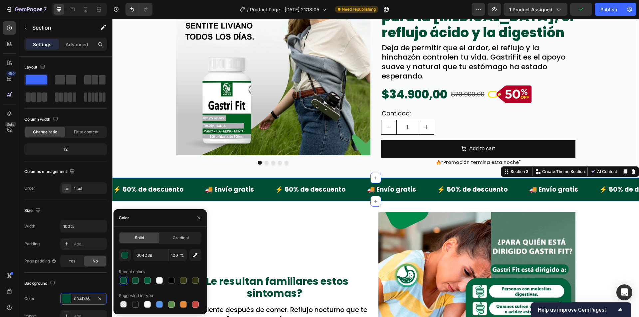
click at [140, 104] on div "Image Image Image Image Image Carousel Image ⭐⭐⭐⭐⭐ Text Block 4,000+ Calificaci…" at bounding box center [375, 63] width 527 height 209
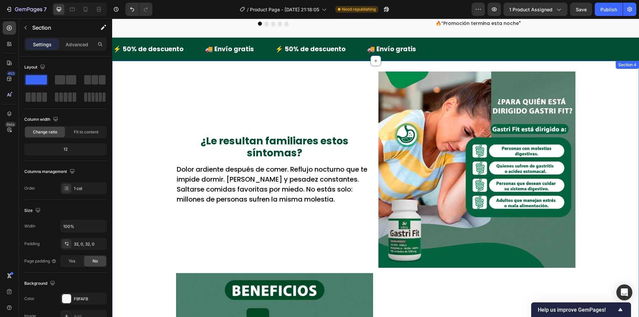
scroll to position [162, 0]
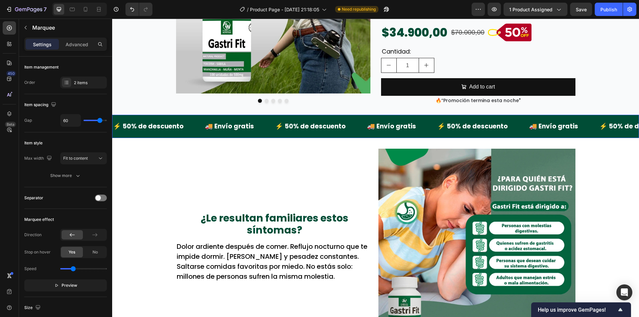
click at [125, 116] on div "⚡ 50% de descuento Text Block 🚚 Envío gratis Text Block ⚡ 50% de descuento Text…" at bounding box center [375, 126] width 527 height 23
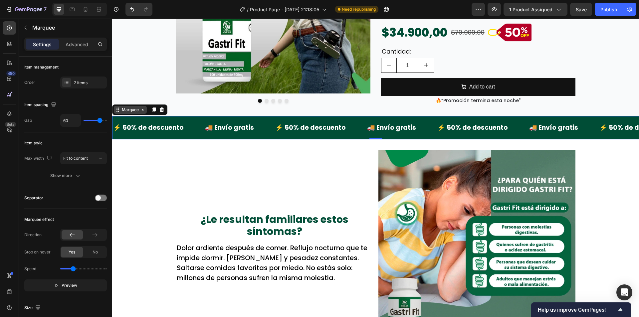
click at [123, 110] on div "Marquee" at bounding box center [131, 110] width 20 height 6
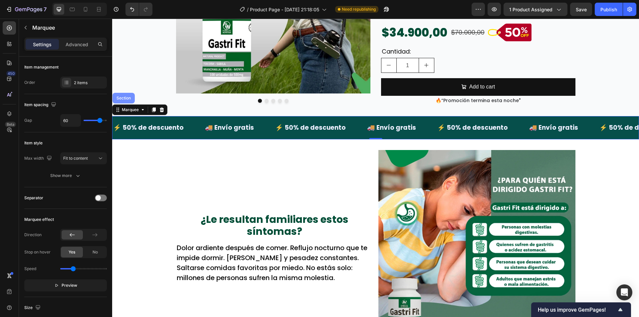
click at [123, 103] on div "Section" at bounding box center [124, 98] width 22 height 11
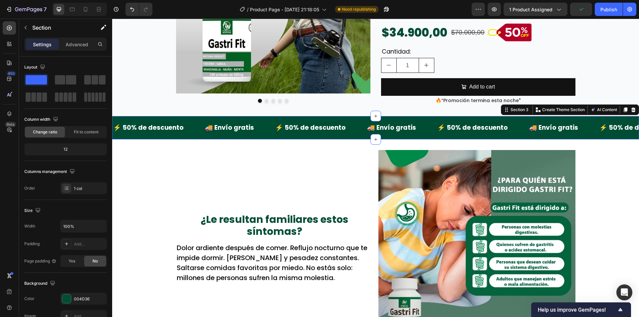
click at [624, 110] on icon at bounding box center [626, 110] width 4 height 5
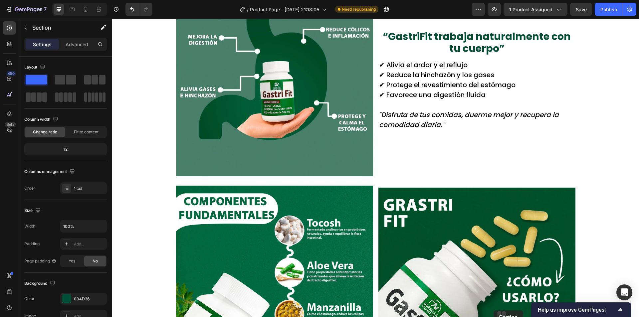
scroll to position [590, 0]
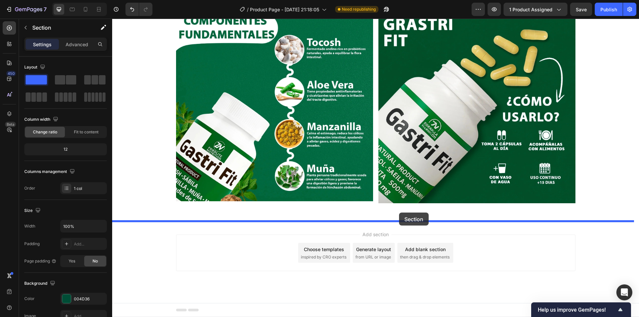
drag, startPoint x: 503, startPoint y: 134, endPoint x: 399, endPoint y: 213, distance: 130.3
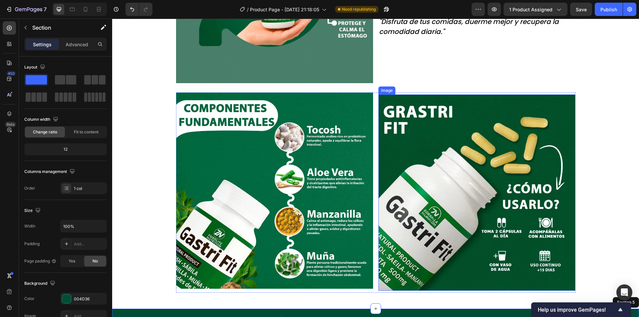
scroll to position [614, 0]
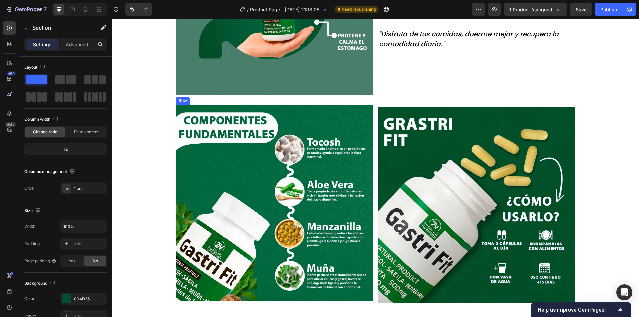
click at [374, 127] on div "Image Image Row" at bounding box center [376, 205] width 400 height 201
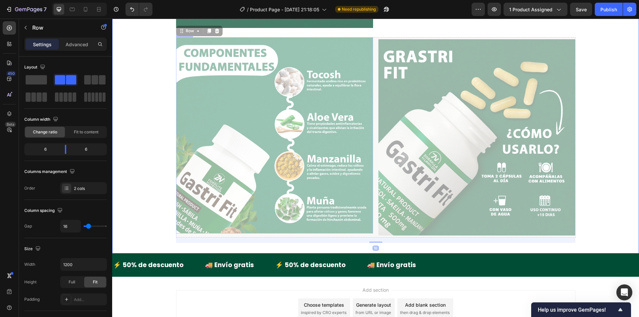
scroll to position [737, 0]
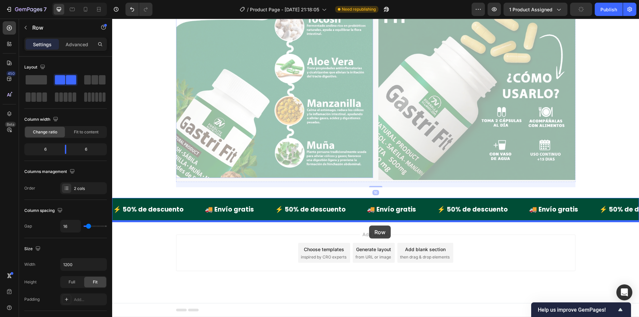
drag, startPoint x: 180, startPoint y: 98, endPoint x: 369, endPoint y: 226, distance: 228.8
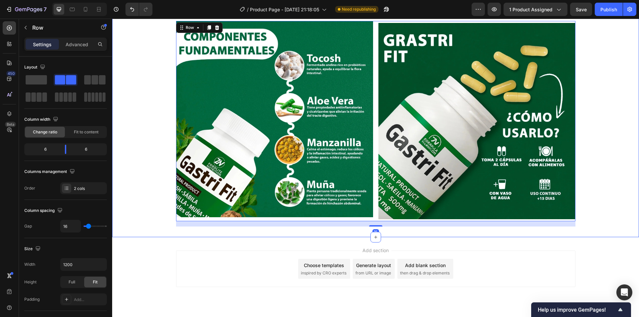
click at [139, 185] on div "Image Image Row 16" at bounding box center [375, 124] width 527 height 206
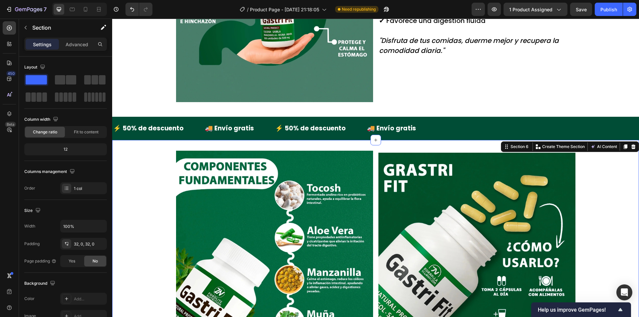
scroll to position [604, 0]
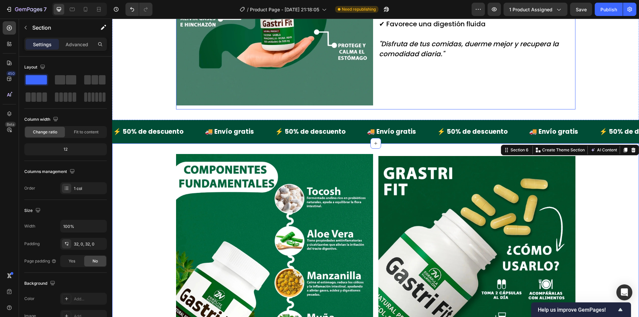
click at [504, 83] on div "“GastriFit trabaja naturalmente con tu cuerpo” Text Block ✔ Alivia el ardor y e…" at bounding box center [477, 9] width 197 height 201
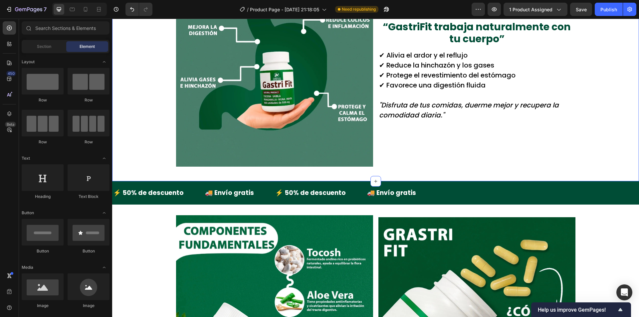
scroll to position [642, 0]
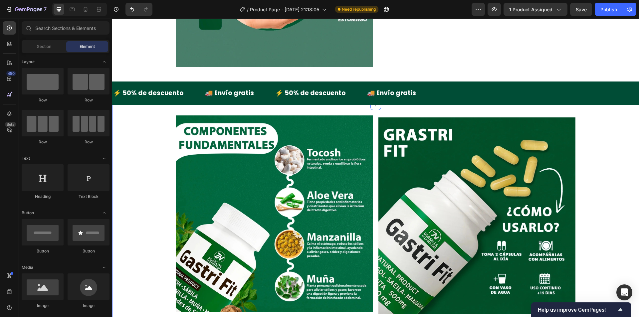
click at [615, 180] on div "Image Image Row" at bounding box center [375, 219] width 527 height 206
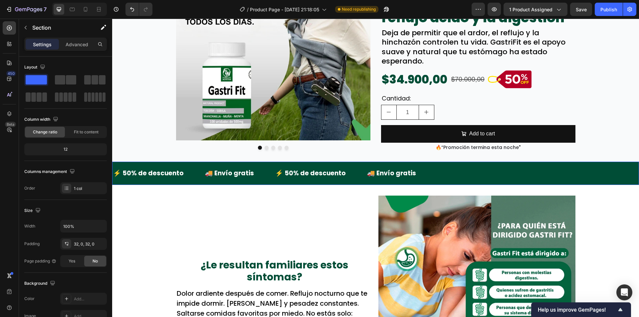
scroll to position [0, 0]
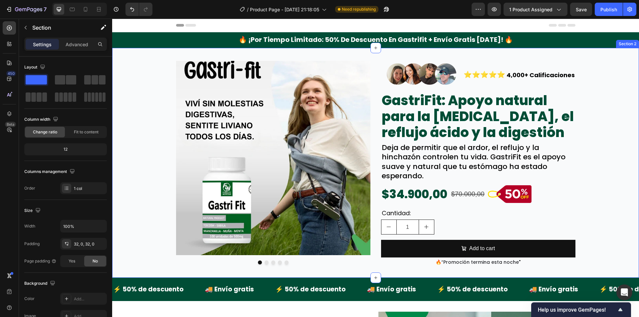
click at [252, 137] on img at bounding box center [273, 158] width 195 height 195
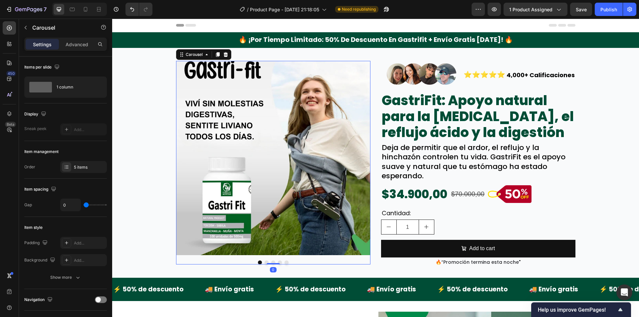
click at [265, 262] on button "Dot" at bounding box center [267, 263] width 4 height 4
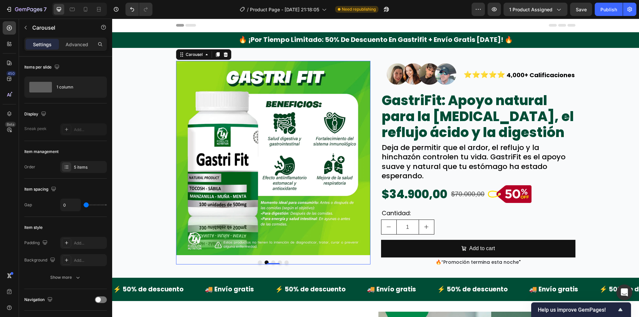
click at [272, 261] on button "Dot" at bounding box center [273, 263] width 4 height 4
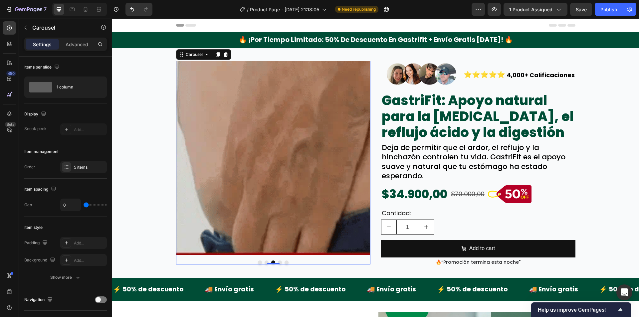
click at [278, 261] on button "Dot" at bounding box center [280, 263] width 4 height 4
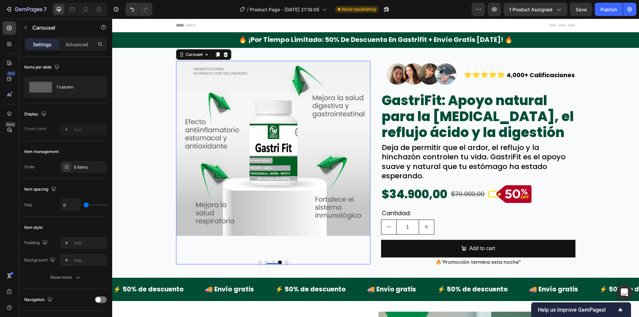
click at [285, 262] on button "Dot" at bounding box center [287, 263] width 4 height 4
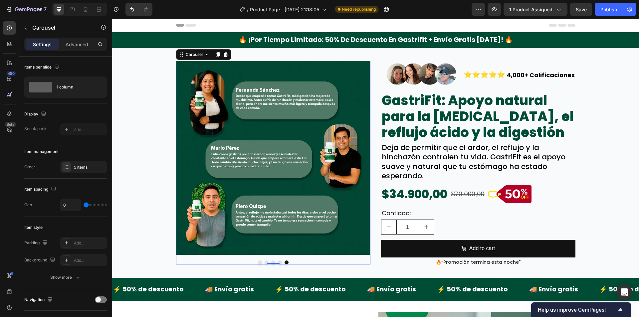
click at [278, 261] on button "Dot" at bounding box center [280, 263] width 4 height 4
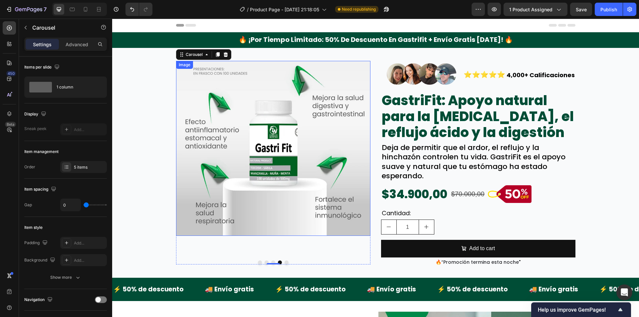
click at [290, 170] on img at bounding box center [273, 148] width 195 height 175
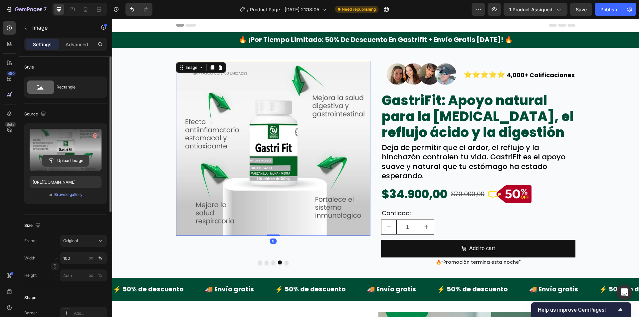
click at [83, 159] on input "file" at bounding box center [66, 160] width 46 height 11
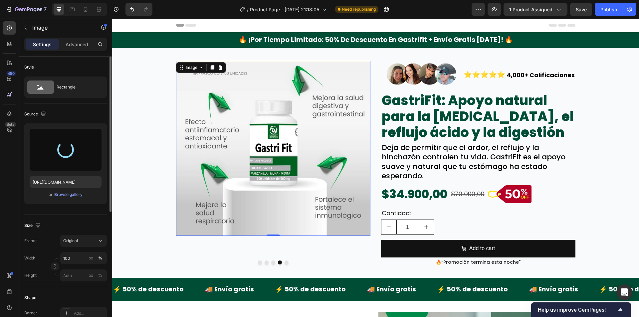
type input "https://cdn.shopify.com/s/files/1/0942/9106/7229/files/gempages_571795456183501…"
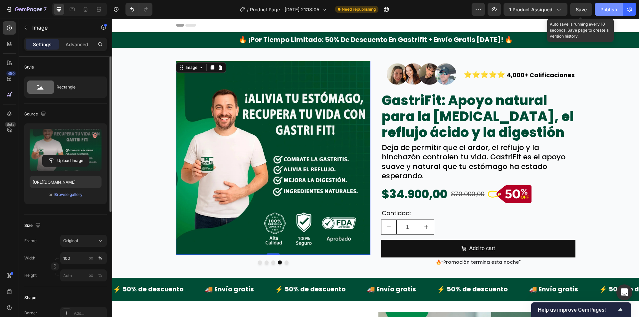
drag, startPoint x: 584, startPoint y: 6, endPoint x: 600, endPoint y: 10, distance: 16.6
click at [584, 6] on div "Save" at bounding box center [581, 9] width 11 height 7
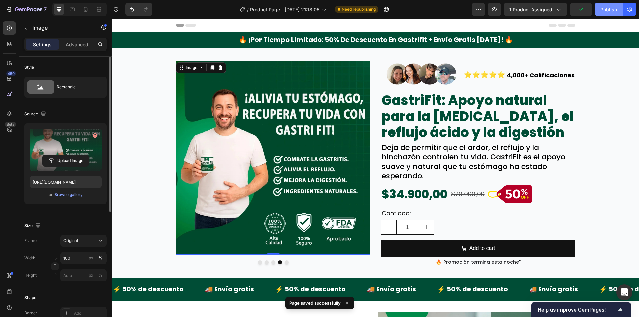
click at [614, 13] on button "Publish" at bounding box center [609, 9] width 28 height 13
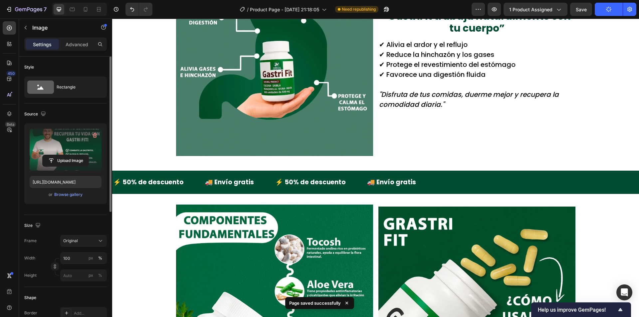
scroll to position [453, 0]
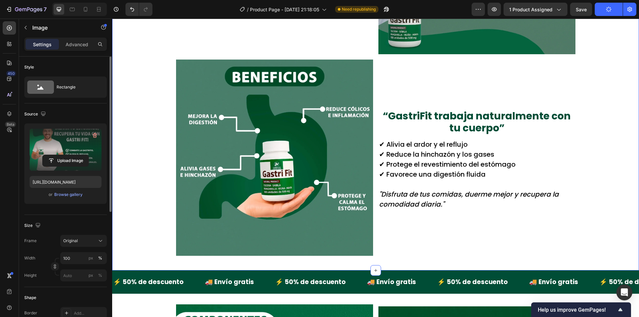
click at [163, 237] on div "¿Le resultan familiares estos síntomas? Text Block Dolor ardiente después de co…" at bounding box center [375, 59] width 527 height 402
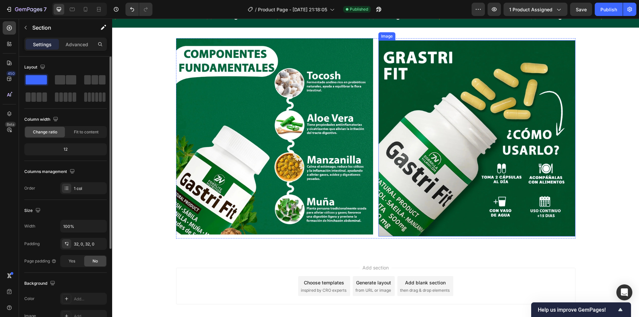
scroll to position [753, 0]
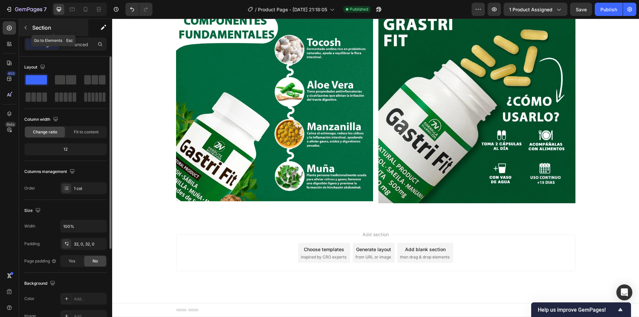
click at [28, 26] on button "button" at bounding box center [25, 27] width 11 height 11
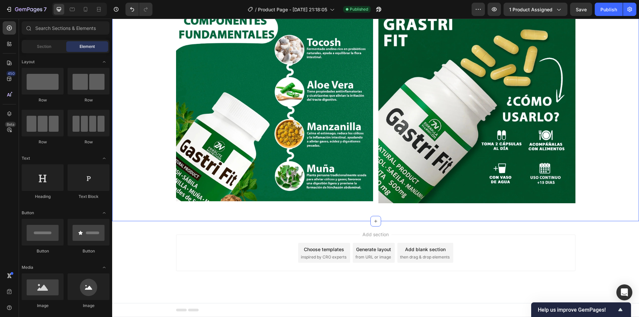
click at [163, 220] on div "Image Image Row Section 6" at bounding box center [375, 107] width 527 height 227
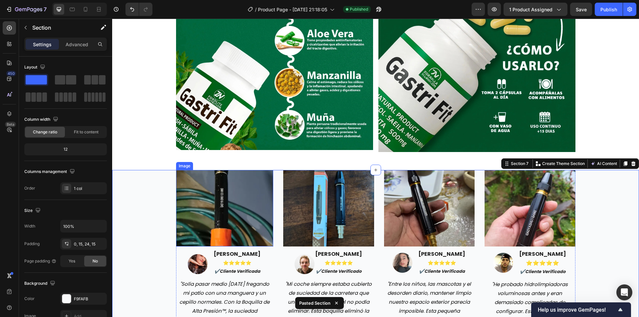
scroll to position [799, 0]
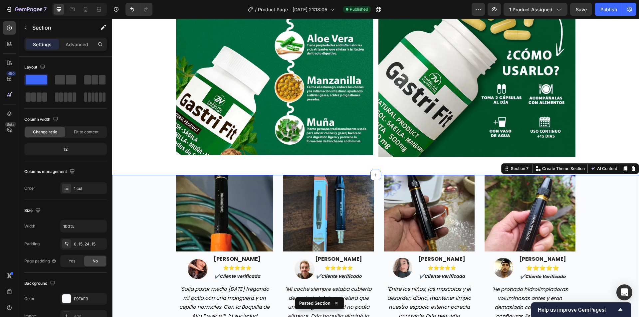
click at [152, 202] on div "Image Image maria gonzales ⭐️⭐️⭐️⭐️⭐️ ✔️cliente verificada Text block Row "Solí…" at bounding box center [375, 271] width 517 height 192
click at [86, 45] on p "Advanced" at bounding box center [77, 44] width 23 height 7
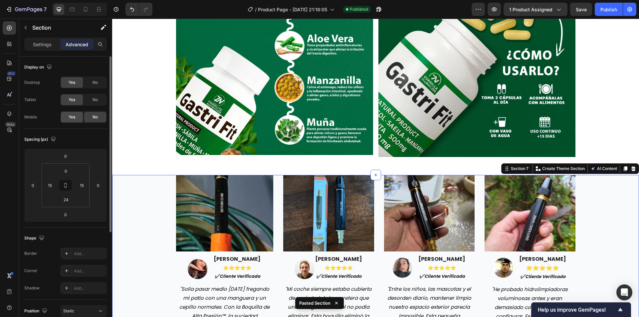
click at [75, 117] on span "Yes" at bounding box center [72, 117] width 7 height 6
click at [135, 219] on div "Image Image maria gonzales ⭐️⭐️⭐️⭐️⭐️ ✔️cliente verificada Text block Row "Solí…" at bounding box center [375, 271] width 517 height 192
click at [145, 170] on div "Image Image Row Section 6" at bounding box center [375, 61] width 527 height 227
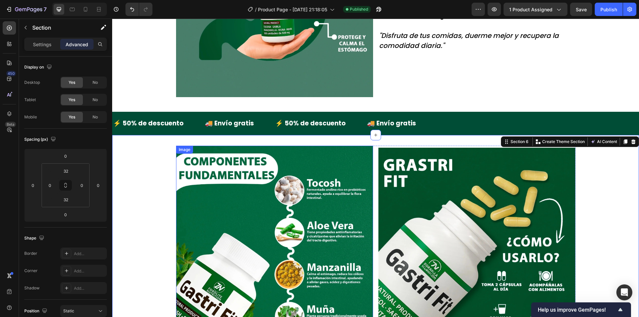
scroll to position [599, 0]
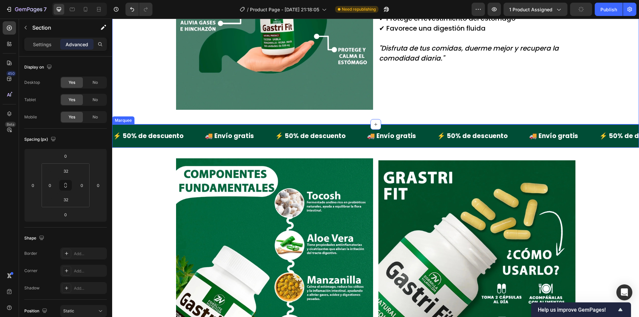
click at [120, 125] on div "⚡ 50% de descuento Text Block 🚚 Envío gratis Text Block ⚡ 50% de descuento Text…" at bounding box center [375, 136] width 527 height 23
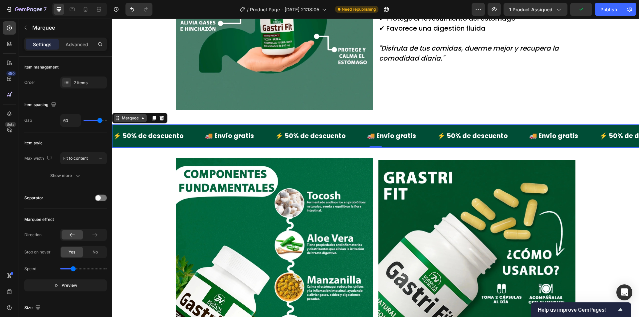
click at [123, 120] on div "Marquee" at bounding box center [131, 118] width 20 height 6
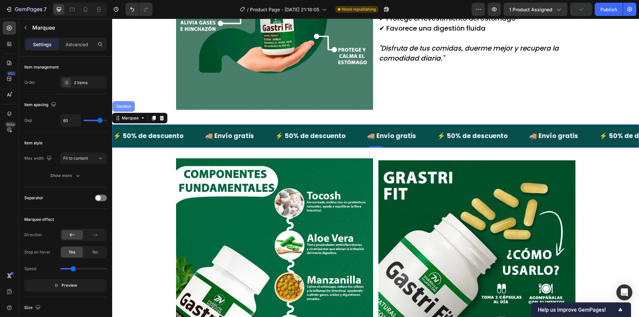
click at [127, 106] on div "Section" at bounding box center [123, 107] width 17 height 4
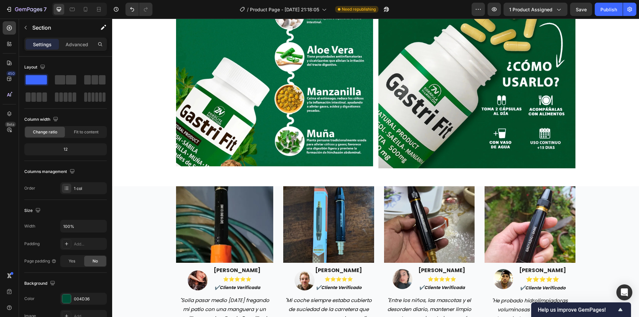
scroll to position [791, 0]
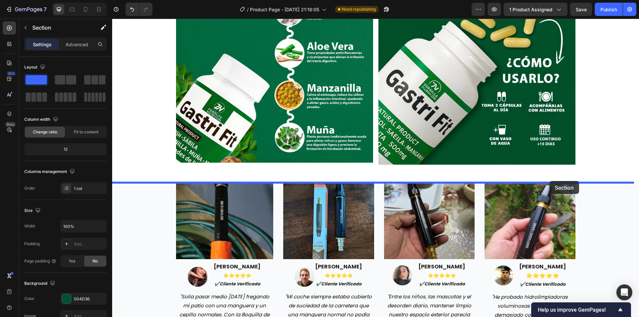
drag, startPoint x: 505, startPoint y: 119, endPoint x: 550, endPoint y: 181, distance: 76.6
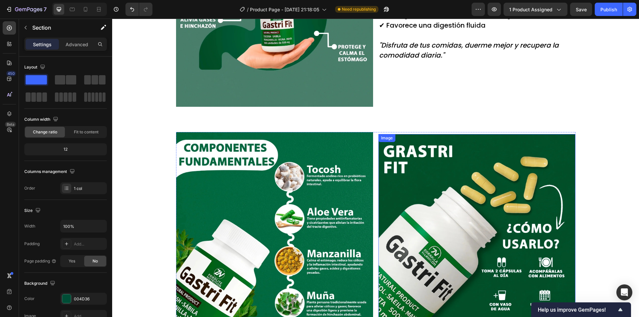
scroll to position [602, 0]
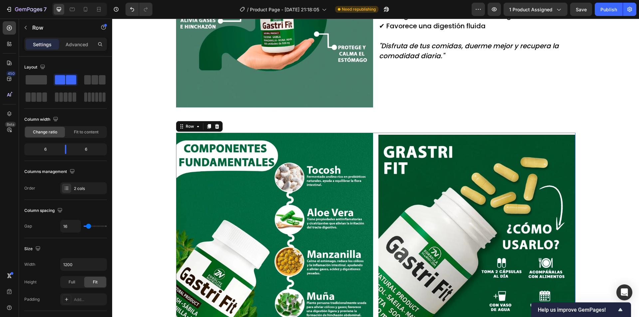
click at [375, 140] on div "Image Image Row 16" at bounding box center [376, 233] width 400 height 201
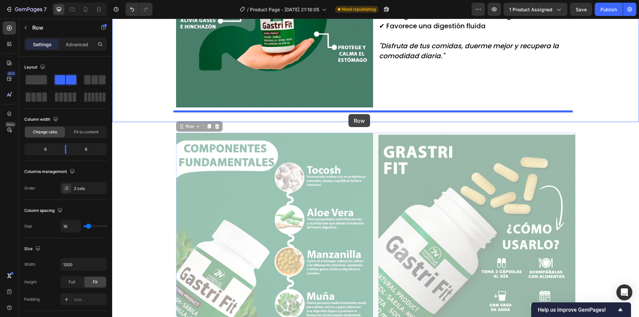
drag, startPoint x: 177, startPoint y: 124, endPoint x: 349, endPoint y: 114, distance: 172.5
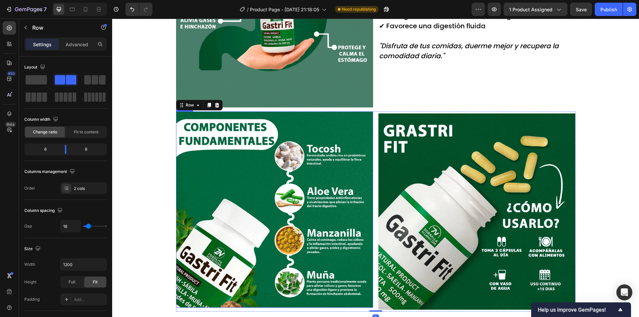
click at [134, 156] on div "¿Le resultan familiares estos síntomas? Text Block Dolor ardiente después de co…" at bounding box center [375, 10] width 527 height 603
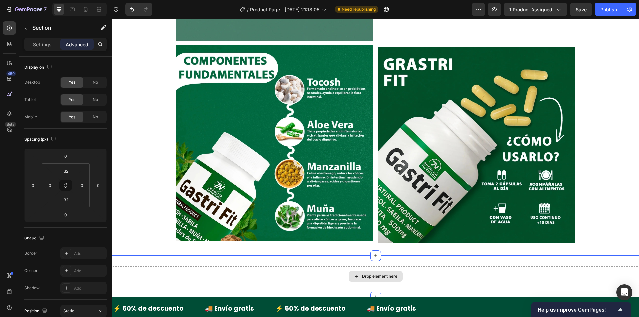
scroll to position [768, 0]
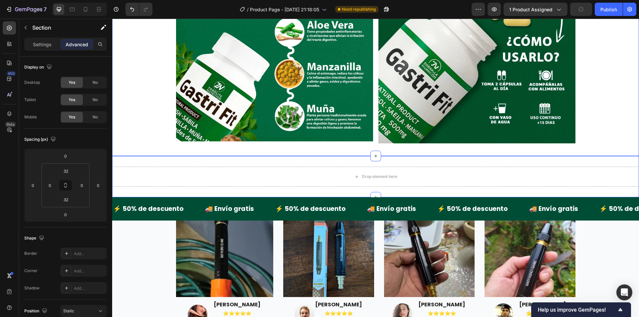
click at [359, 162] on div "Drop element here Section 5" at bounding box center [375, 176] width 527 height 41
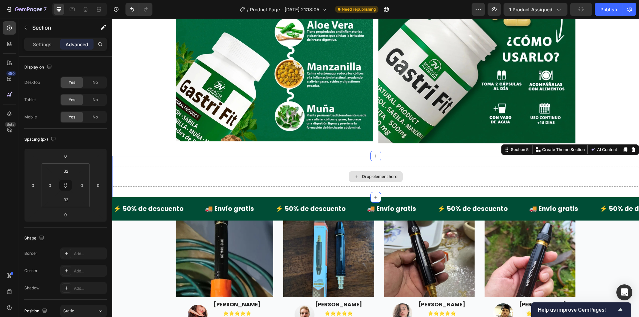
click at [565, 179] on div "Drop element here" at bounding box center [375, 177] width 527 height 20
click at [631, 150] on icon at bounding box center [633, 149] width 5 height 5
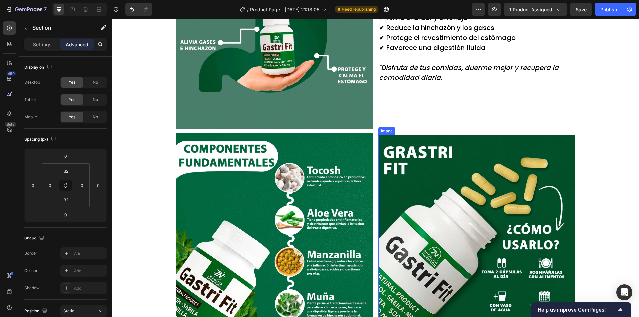
scroll to position [568, 0]
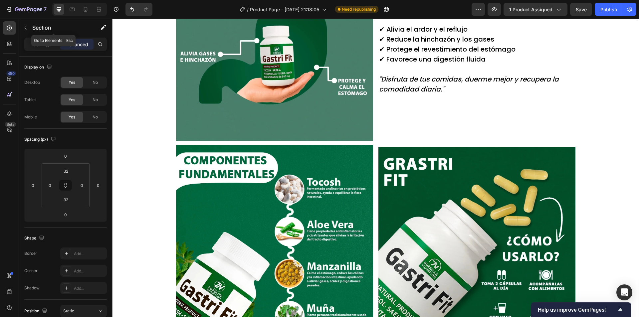
click at [27, 33] on button "button" at bounding box center [25, 27] width 11 height 11
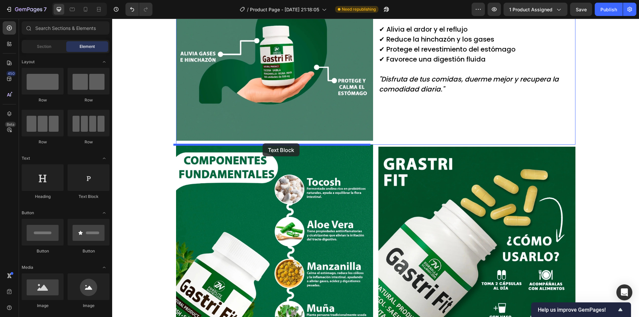
drag, startPoint x: 200, startPoint y: 202, endPoint x: 263, endPoint y: 144, distance: 86.0
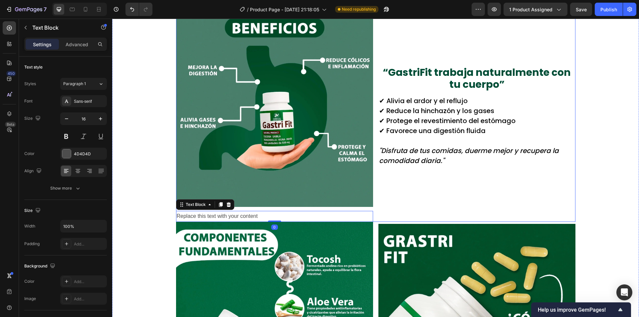
scroll to position [502, 0]
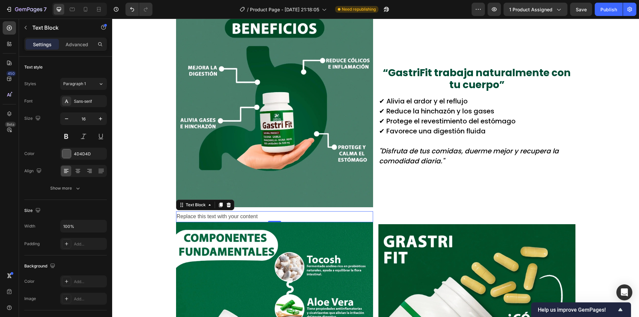
click at [240, 217] on div "Replace this text with your content" at bounding box center [274, 216] width 197 height 11
click at [240, 217] on p "Replace this text with your content" at bounding box center [275, 217] width 196 height 10
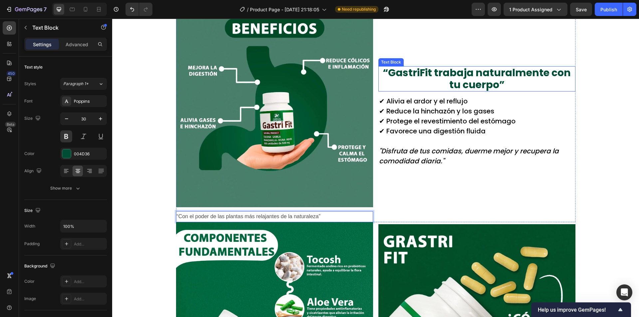
click at [428, 81] on p "“GastriFit trabaja naturalmente con tu cuerpo”" at bounding box center [477, 79] width 196 height 24
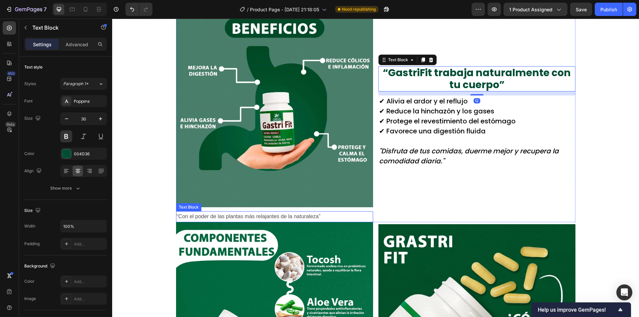
click at [327, 217] on p "“Con el poder de las plantas más relajantes de la naturaleza”" at bounding box center [275, 217] width 196 height 10
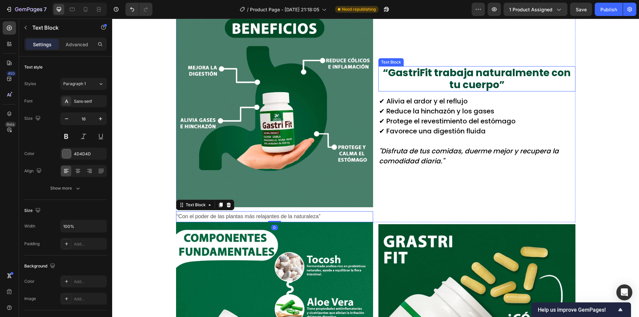
click at [454, 80] on p "“GastriFit trabaja naturalmente con tu cuerpo”" at bounding box center [477, 79] width 196 height 24
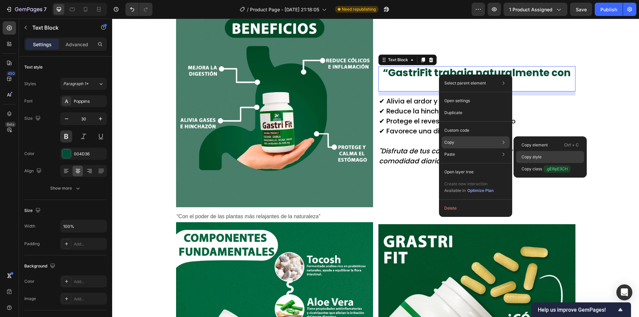
drag, startPoint x: 545, startPoint y: 157, endPoint x: 227, endPoint y: 188, distance: 319.9
click at [545, 157] on div "Copy style" at bounding box center [551, 157] width 68 height 12
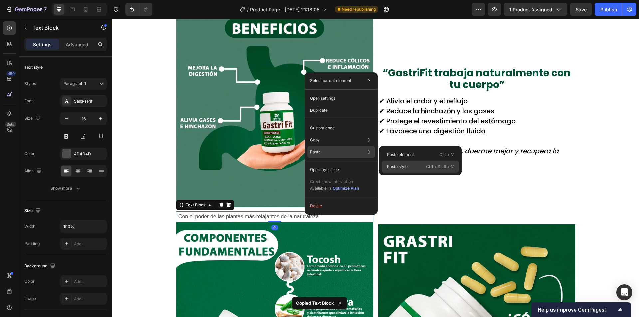
click at [411, 167] on div "Paste style Ctrl + Shift + V" at bounding box center [420, 167] width 77 height 12
type input "30"
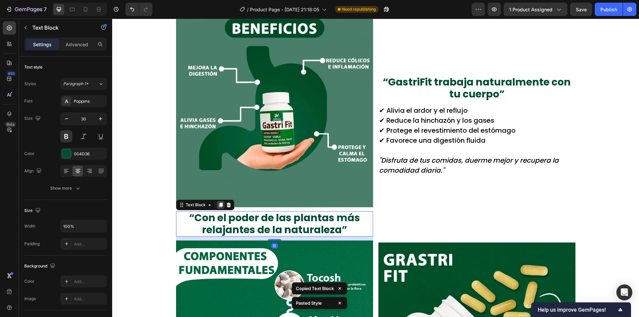
click at [220, 204] on icon at bounding box center [221, 205] width 4 height 5
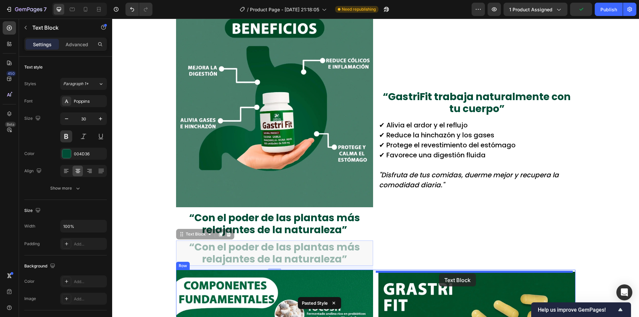
drag, startPoint x: 178, startPoint y: 234, endPoint x: 440, endPoint y: 274, distance: 264.5
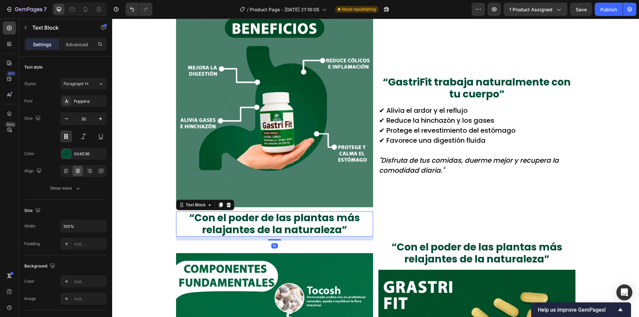
click at [224, 212] on p "“Con el poder de las plantas más relajantes de la naturaleza”" at bounding box center [275, 224] width 196 height 24
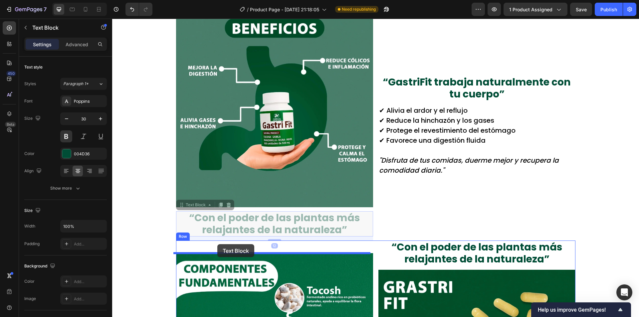
drag, startPoint x: 176, startPoint y: 206, endPoint x: 217, endPoint y: 244, distance: 56.8
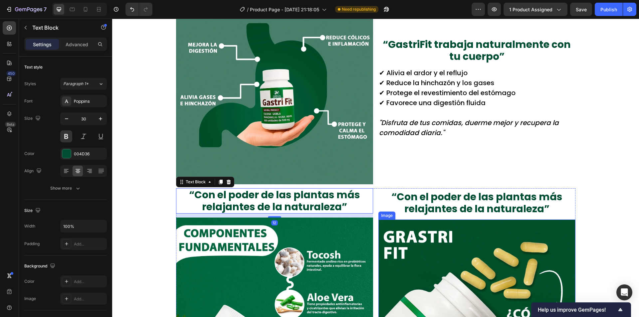
scroll to position [535, 0]
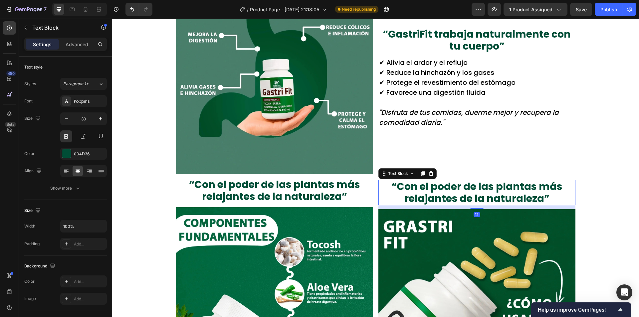
click at [438, 202] on p "“Con el poder de las plantas más relajantes de la naturaleza”" at bounding box center [477, 193] width 196 height 24
click at [297, 188] on p "“Con el poder de las plantas más relajantes de la naturaleza”" at bounding box center [275, 191] width 196 height 24
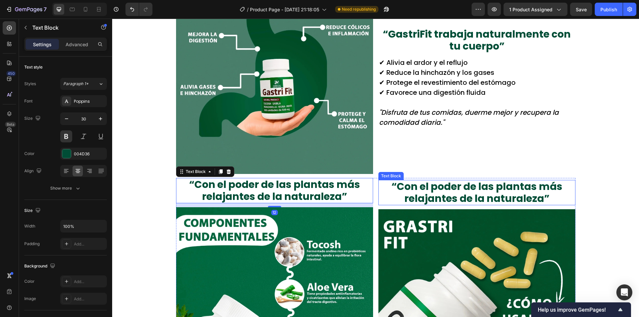
click at [618, 208] on div "¿Le resultan familiares estos síntomas? Text Block Dolor ardiente después de co…" at bounding box center [375, 92] width 527 height 632
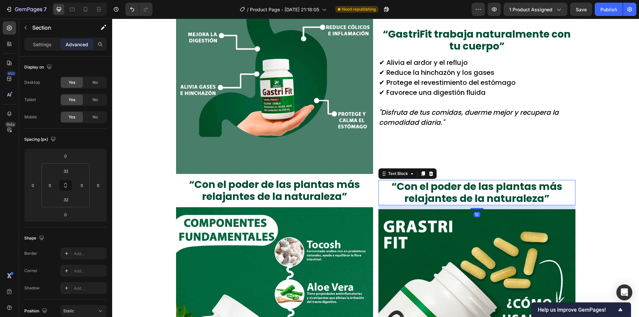
click at [403, 186] on p "“Con el poder de las plantas más relajantes de la naturaleza”" at bounding box center [477, 193] width 196 height 24
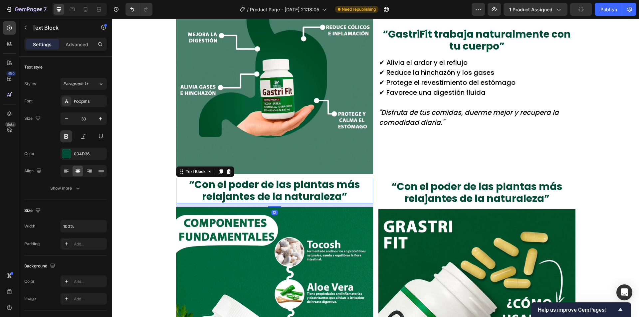
click at [367, 183] on p "“Con el poder de las plantas más relajantes de la naturaleza”" at bounding box center [275, 191] width 196 height 24
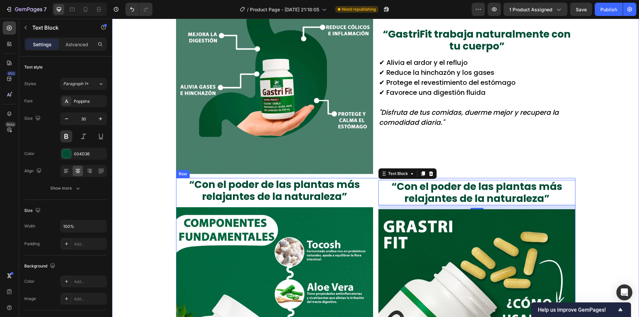
click at [373, 188] on div "“Con el poder de las plantas más relajantes de la naturaleza” Text Block Image …" at bounding box center [376, 293] width 400 height 230
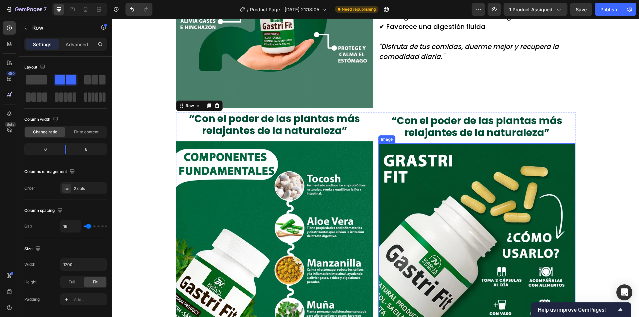
scroll to position [602, 0]
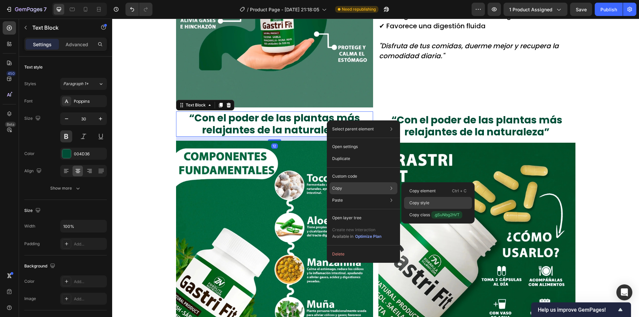
click at [424, 201] on p "Copy style" at bounding box center [420, 203] width 20 height 6
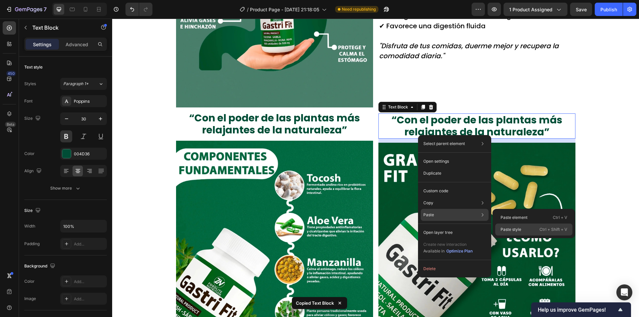
click at [528, 226] on div "Paste style Ctrl + Shift + V" at bounding box center [534, 230] width 77 height 12
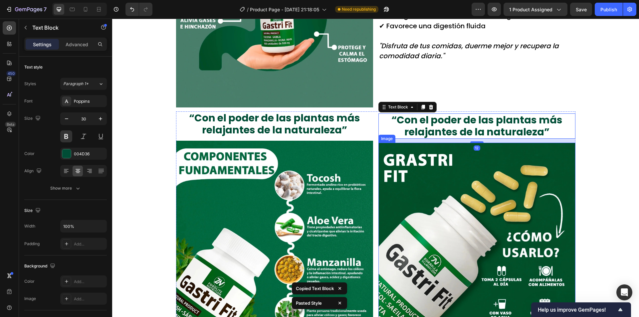
click at [530, 204] on img at bounding box center [477, 241] width 197 height 197
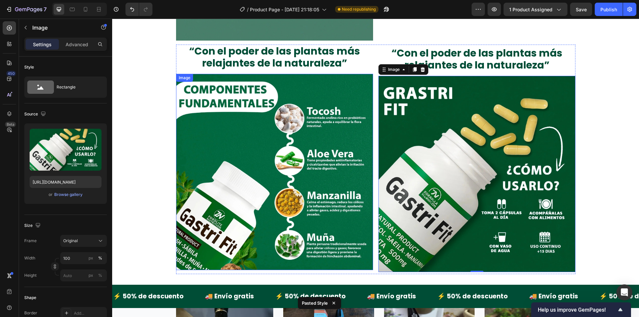
scroll to position [668, 0]
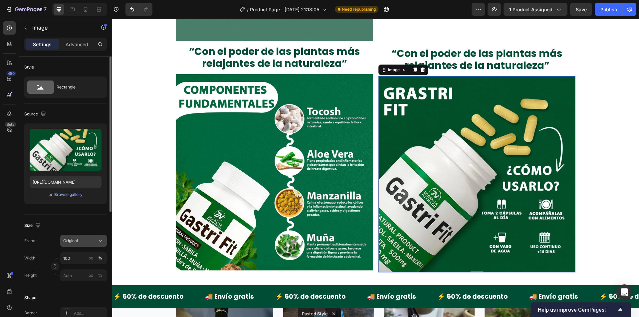
click at [89, 240] on div "Original" at bounding box center [79, 241] width 33 height 6
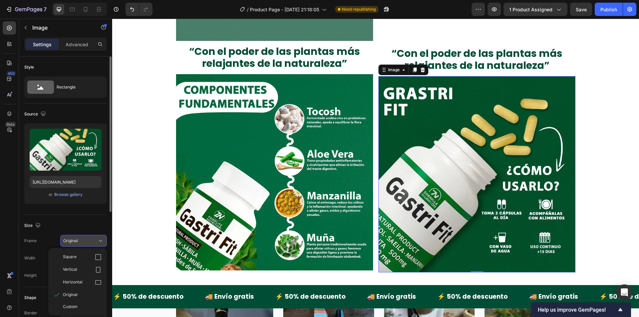
click at [92, 252] on div "Square" at bounding box center [77, 257] width 53 height 13
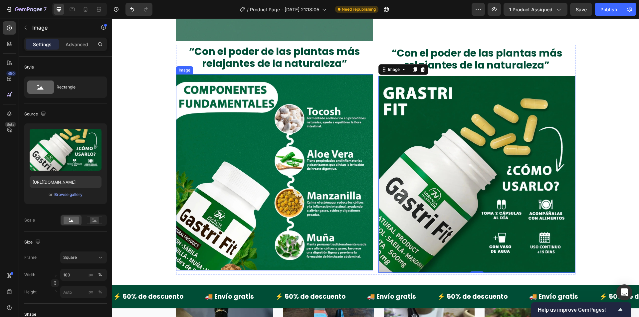
click at [246, 205] on img at bounding box center [274, 172] width 197 height 197
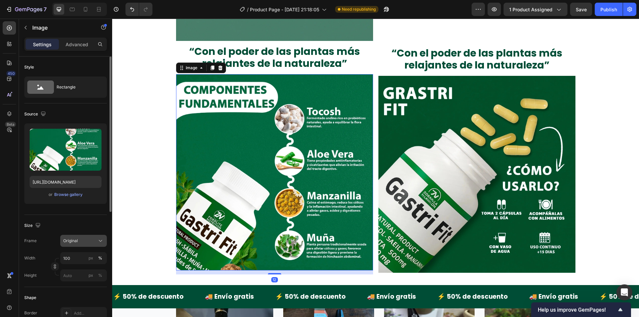
click at [86, 239] on div "Original" at bounding box center [79, 241] width 33 height 6
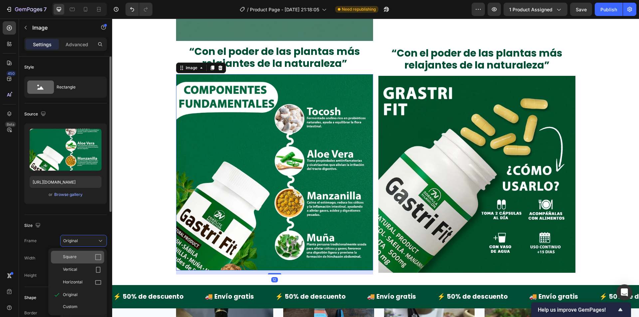
click at [92, 256] on div "Square" at bounding box center [82, 257] width 39 height 7
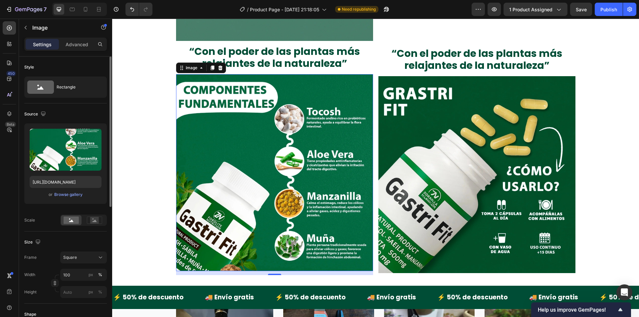
click at [79, 39] on div "Settings Advanced" at bounding box center [65, 44] width 83 height 13
click at [76, 45] on p "Advanced" at bounding box center [77, 44] width 23 height 7
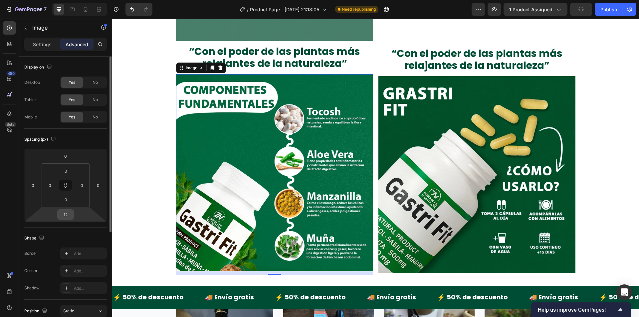
click at [68, 216] on input "12" at bounding box center [65, 215] width 13 height 10
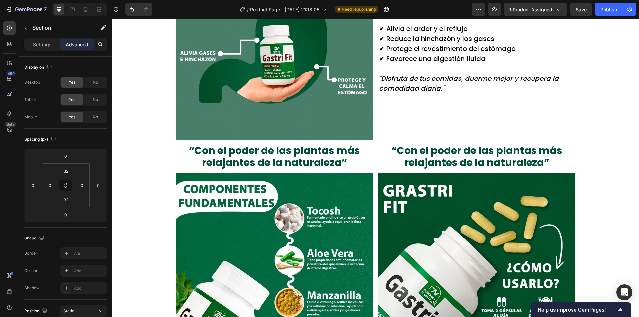
scroll to position [568, 0]
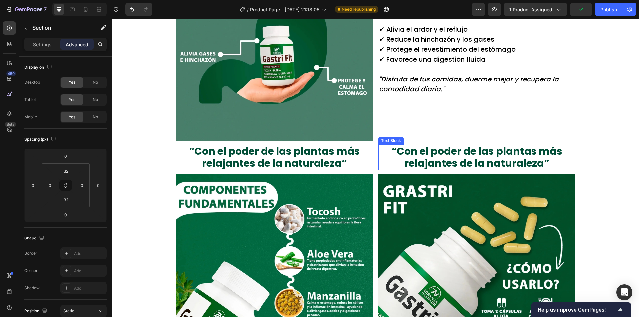
click at [438, 156] on p "“Con el poder de las plantas más relajantes de la naturaleza”" at bounding box center [477, 158] width 196 height 24
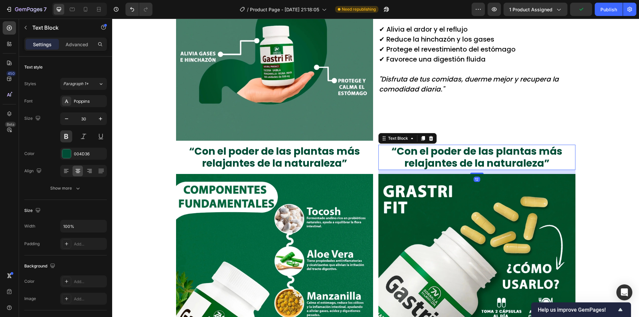
click at [438, 156] on p "“Con el poder de las plantas más relajantes de la naturaleza”" at bounding box center [477, 158] width 196 height 24
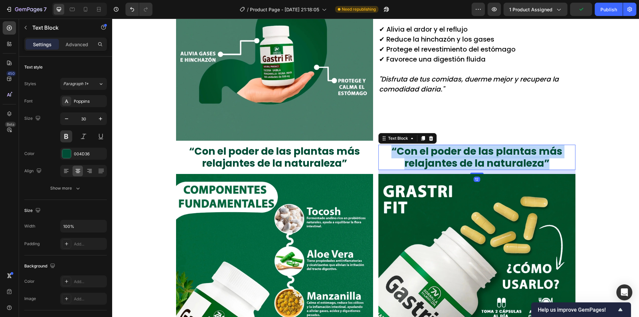
click at [438, 156] on p "“Con el poder de las plantas más relajantes de la naturaleza”" at bounding box center [477, 158] width 196 height 24
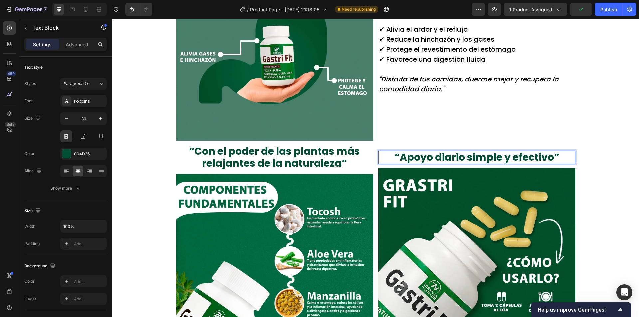
scroll to position [574, 0]
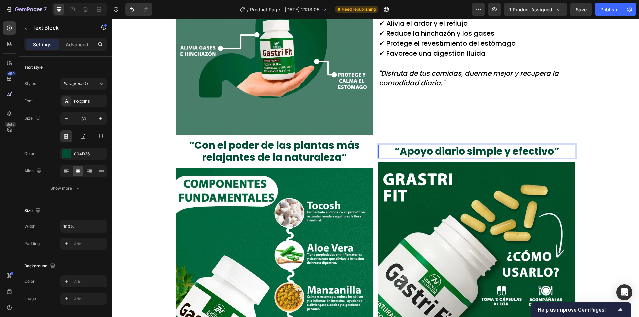
click at [596, 152] on div "¿Le resultan familiares estos síntomas? Text Block Dolor ardiente después de co…" at bounding box center [375, 51] width 527 height 629
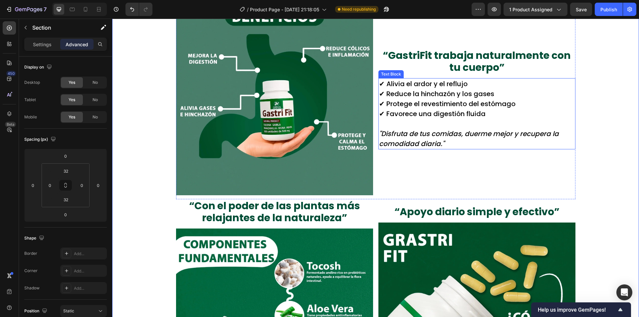
scroll to position [508, 0]
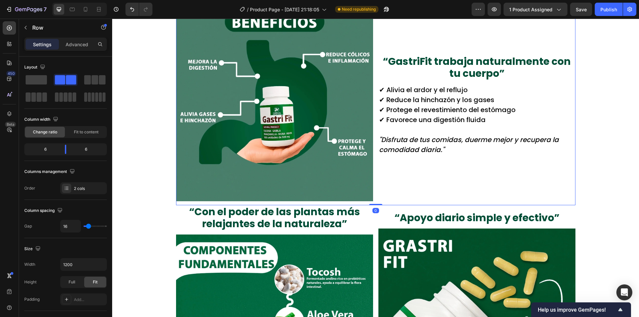
click at [386, 197] on div "“GastriFit trabaja naturalmente con tu cuerpo” Text Block ✔ Alivia el ardor y e…" at bounding box center [477, 105] width 197 height 201
click at [71, 41] on p "Advanced" at bounding box center [77, 44] width 23 height 7
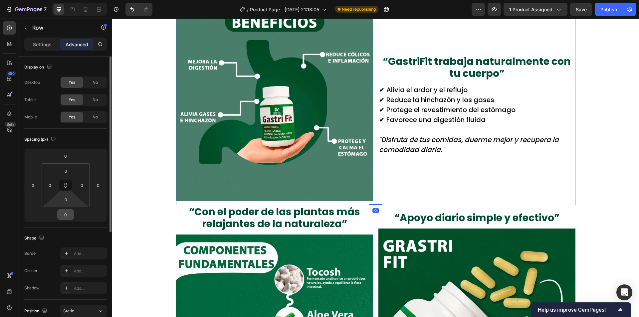
click at [67, 216] on input "0" at bounding box center [65, 215] width 13 height 10
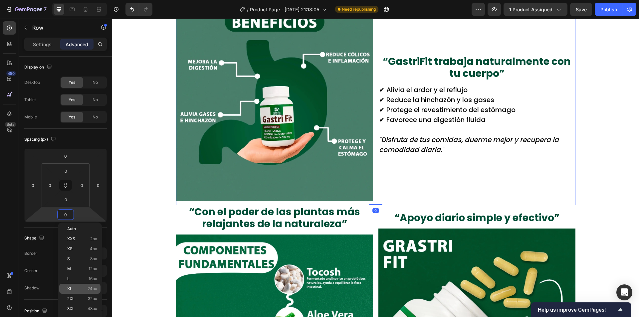
click at [92, 285] on div "XL 24px" at bounding box center [79, 289] width 41 height 10
type input "24"
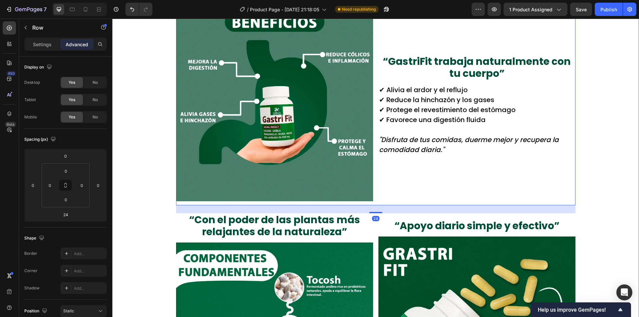
click at [594, 232] on div "¿Le resultan familiares estos síntomas? Text Block Dolor ardiente después de co…" at bounding box center [375, 121] width 527 height 637
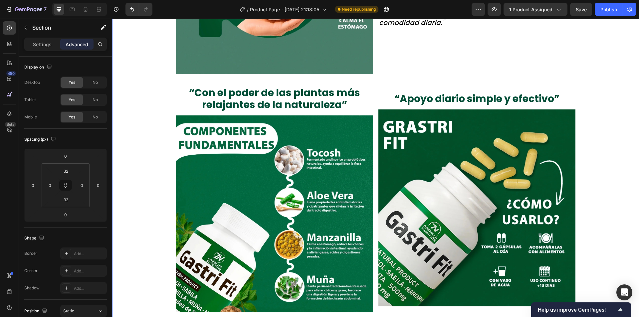
scroll to position [641, 0]
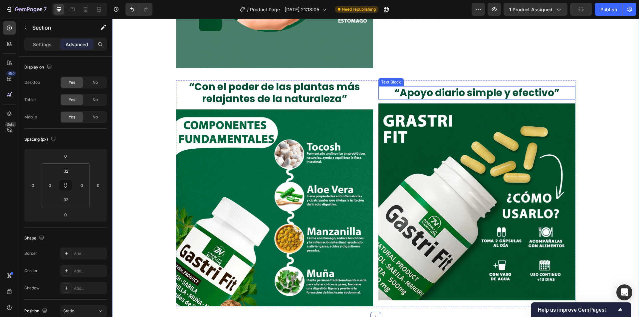
click at [558, 93] on p "“Apoyo diario simple y efectivo”" at bounding box center [477, 93] width 196 height 12
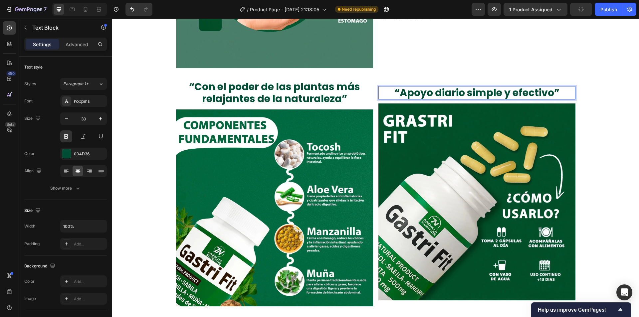
click at [560, 94] on p "“Apoyo diario simple y efectivo”" at bounding box center [477, 93] width 196 height 12
drag, startPoint x: 388, startPoint y: 91, endPoint x: 392, endPoint y: 92, distance: 4.2
click at [389, 91] on p "“Apoyo diario simple y efectivo”" at bounding box center [477, 93] width 196 height 12
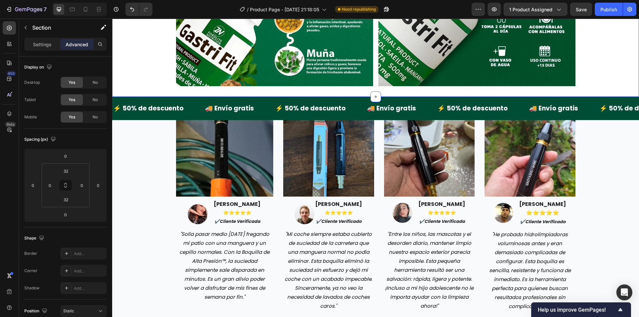
scroll to position [863, 0]
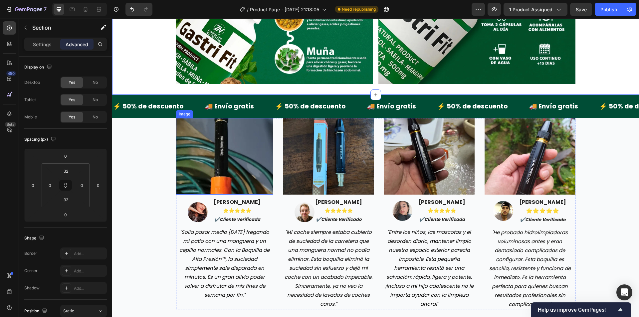
click at [162, 169] on div "Image Image maria gonzales ⭐️⭐️⭐️⭐️⭐️ ✔️cliente verificada Text block Row "Solí…" at bounding box center [375, 214] width 517 height 192
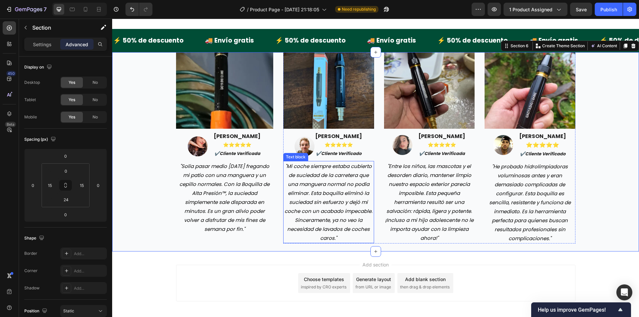
scroll to position [930, 0]
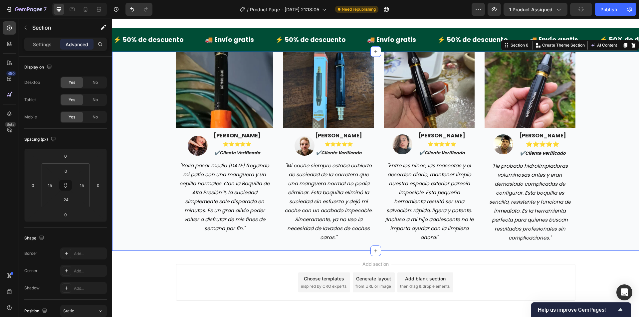
click at [582, 91] on div "Image Image maria gonzales ⭐️⭐️⭐️⭐️⭐️ ✔️cliente verificada Text block Row "Solí…" at bounding box center [375, 148] width 517 height 192
click at [66, 159] on input "0" at bounding box center [65, 156] width 13 height 10
click at [96, 229] on span "24px" at bounding box center [93, 230] width 10 height 5
type input "24"
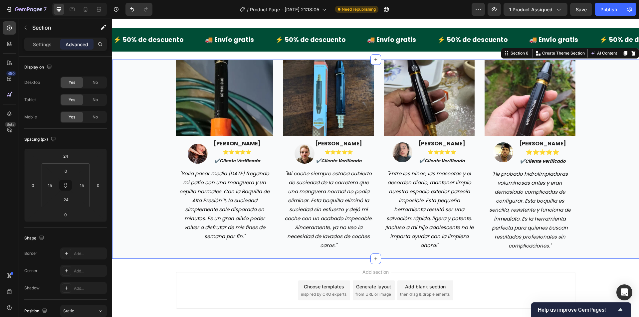
click at [136, 162] on div "Image Image maria gonzales ⭐️⭐️⭐️⭐️⭐️ ✔️cliente verificada Text block Row "Solí…" at bounding box center [375, 156] width 517 height 192
click at [222, 100] on img at bounding box center [225, 98] width 98 height 77
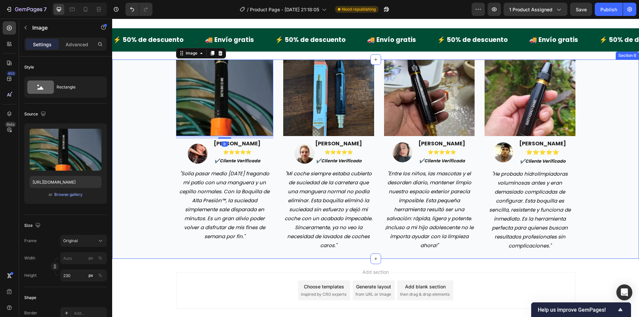
click at [138, 159] on div "Image 8 Image maria gonzales ⭐️⭐️⭐️⭐️⭐️ ✔️cliente verificada Text block Row "So…" at bounding box center [375, 156] width 517 height 192
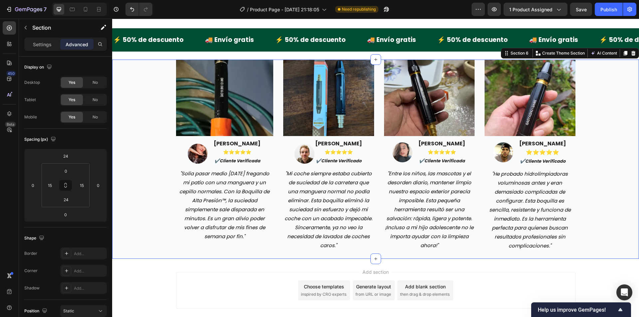
click at [619, 127] on div "Image Image maria gonzales ⭐️⭐️⭐️⭐️⭐️ ✔️cliente verificada Text block Row "Solí…" at bounding box center [375, 156] width 517 height 192
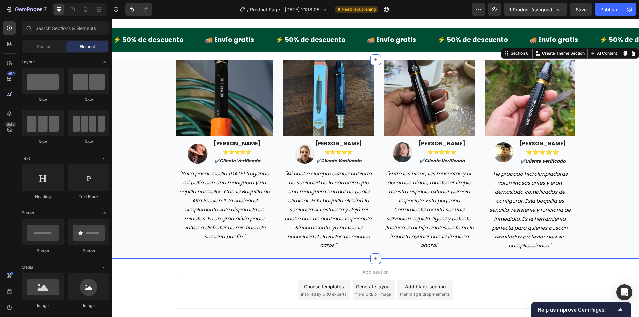
click at [614, 265] on div "Add section Choose templates inspired by CRO experts Generate layout from URL o…" at bounding box center [375, 300] width 527 height 82
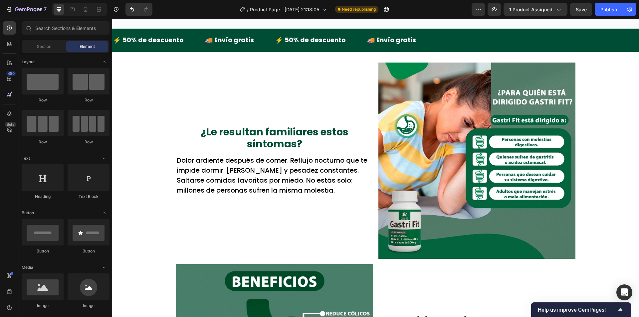
scroll to position [0, 0]
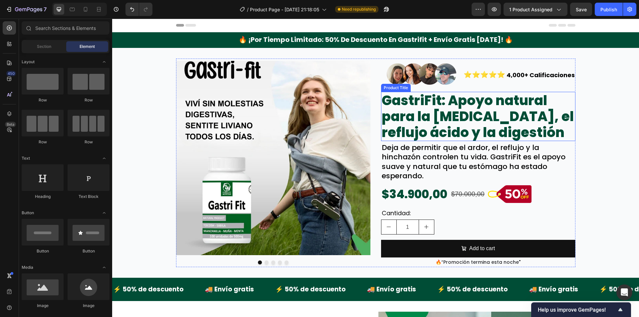
click at [290, 154] on img at bounding box center [273, 158] width 195 height 195
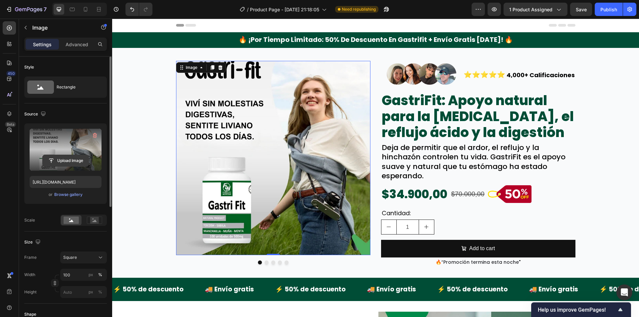
click at [47, 159] on input "file" at bounding box center [66, 160] width 46 height 11
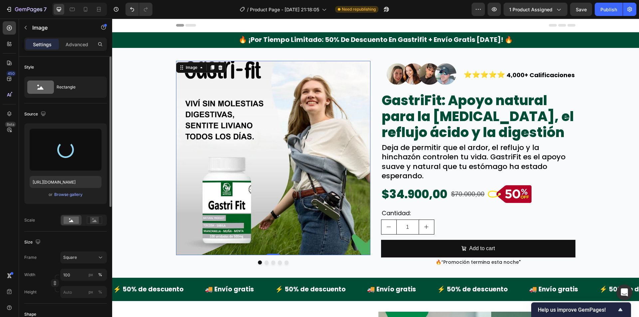
type input "[URL][DOMAIN_NAME]"
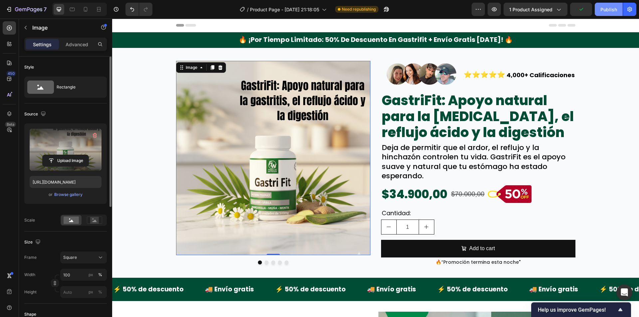
click at [610, 10] on div "Publish" at bounding box center [609, 9] width 17 height 7
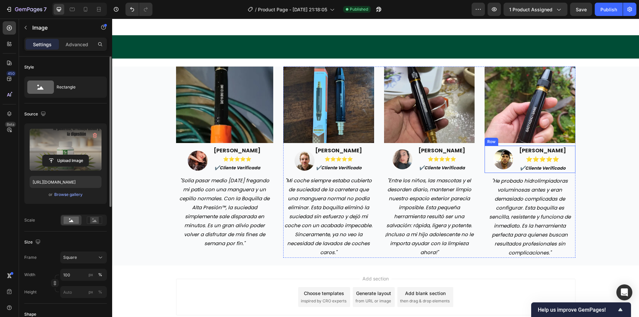
scroll to position [967, 0]
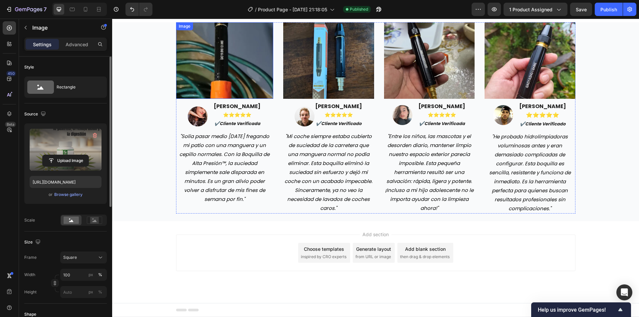
click at [251, 58] on img at bounding box center [225, 60] width 98 height 77
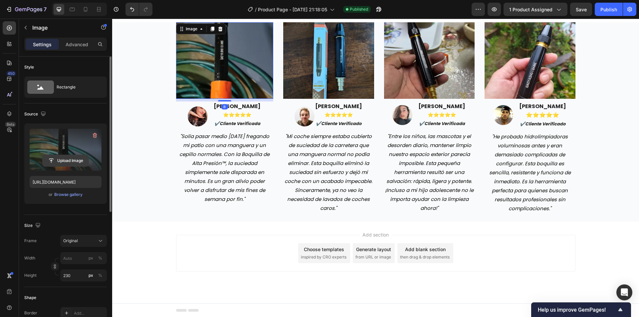
click at [59, 157] on input "file" at bounding box center [66, 160] width 46 height 11
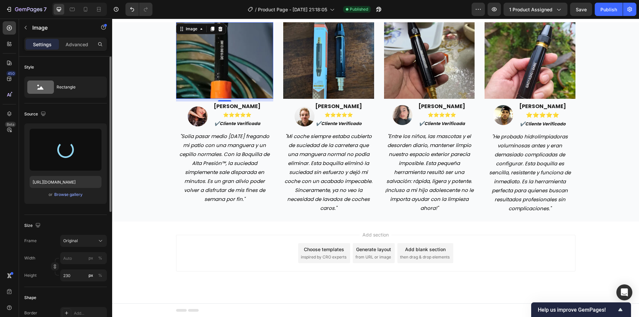
type input "https://cdn.shopify.com/s/files/1/0942/9106/7229/files/gempages_571795456183501…"
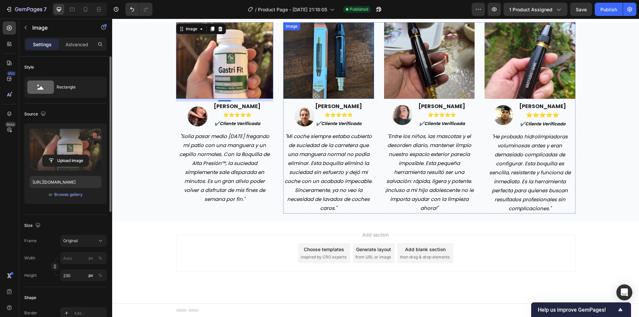
click at [328, 67] on img at bounding box center [328, 60] width 91 height 77
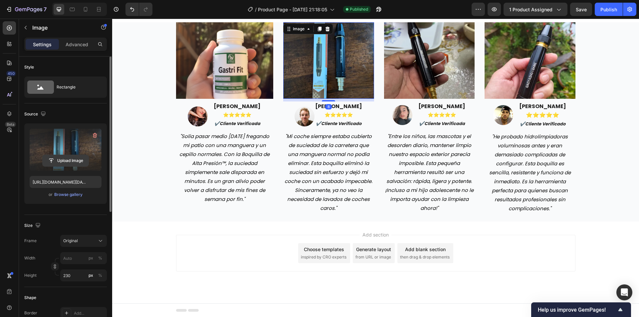
click at [79, 163] on input "file" at bounding box center [66, 160] width 46 height 11
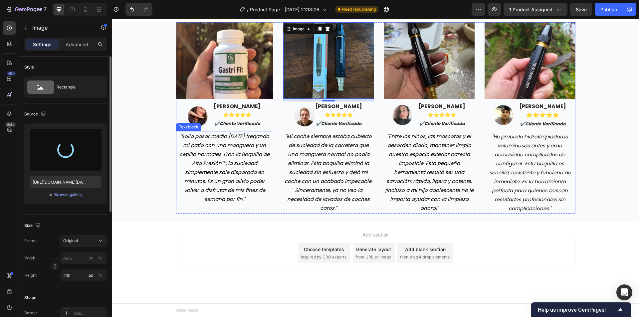
type input "https://cdn.shopify.com/s/files/1/0942/9106/7229/files/gempages_571795456183501…"
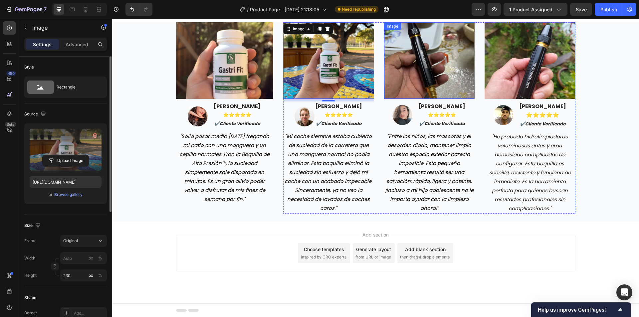
click at [412, 40] on img at bounding box center [429, 60] width 91 height 77
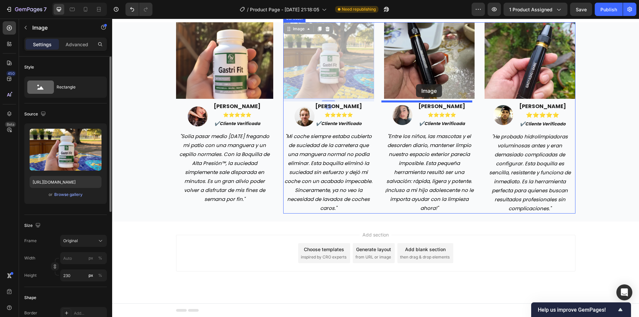
drag, startPoint x: 336, startPoint y: 65, endPoint x: 417, endPoint y: 85, distance: 83.3
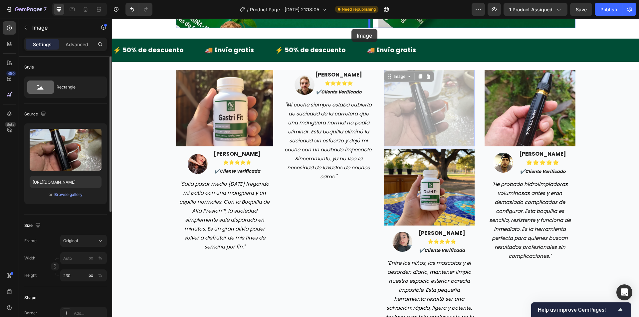
scroll to position [885, 0]
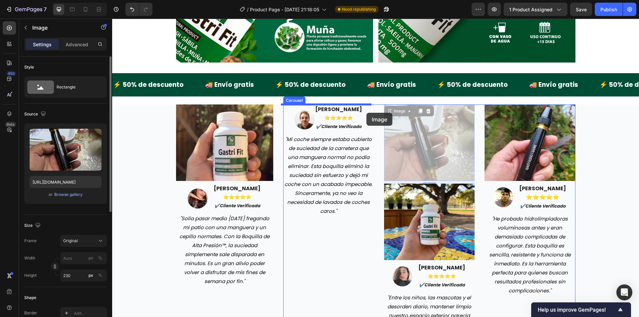
drag, startPoint x: 412, startPoint y: 66, endPoint x: 367, endPoint y: 113, distance: 65.7
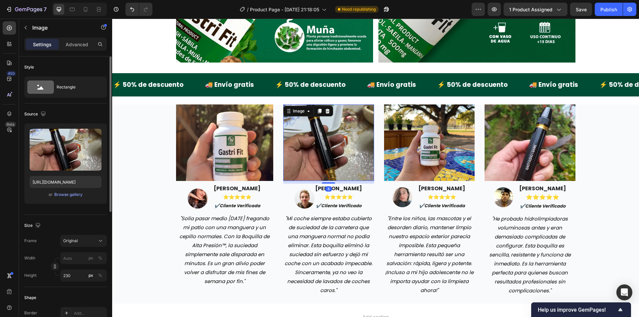
click at [321, 135] on img at bounding box center [328, 143] width 91 height 77
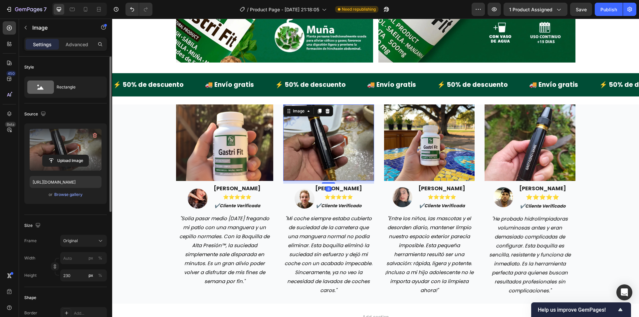
click at [71, 153] on label at bounding box center [66, 150] width 72 height 42
click at [71, 155] on input "file" at bounding box center [66, 160] width 46 height 11
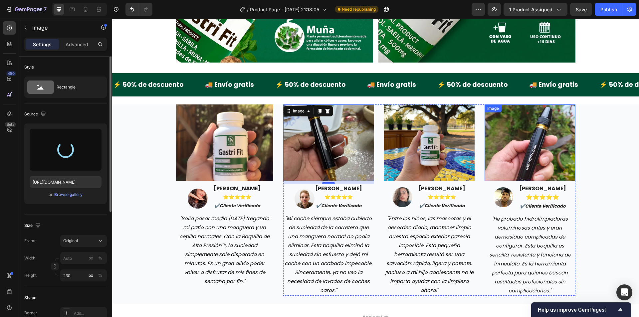
type input "https://cdn.shopify.com/s/files/1/0942/9106/7229/files/gempages_571795456183501…"
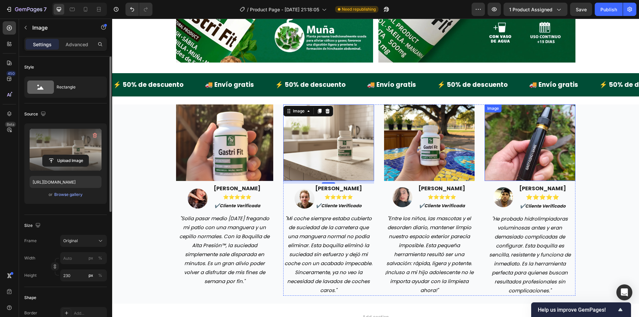
click at [525, 136] on img at bounding box center [530, 143] width 91 height 77
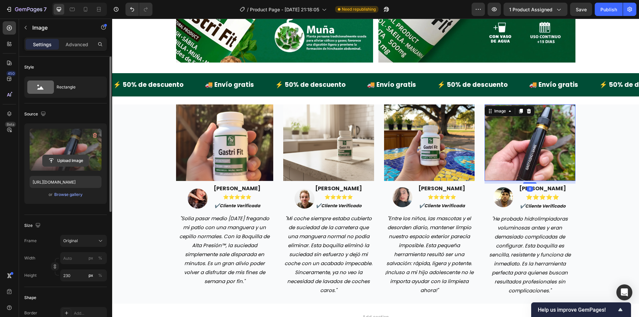
click at [79, 158] on input "file" at bounding box center [66, 160] width 46 height 11
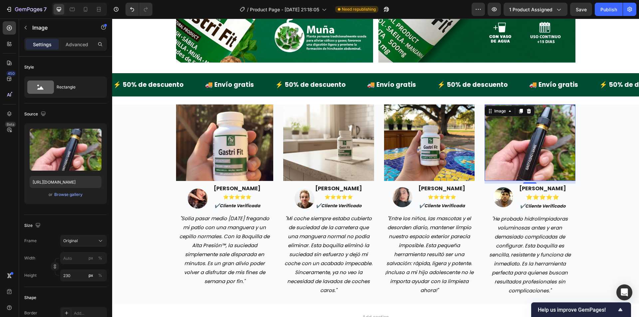
click at [504, 147] on img at bounding box center [530, 143] width 91 height 77
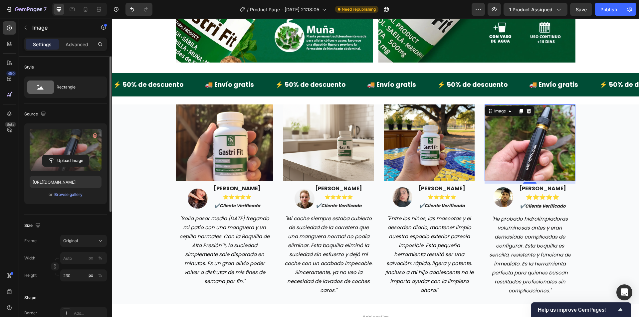
click at [94, 155] on div "Upload Image" at bounding box center [66, 161] width 72 height 12
click at [68, 149] on label at bounding box center [66, 150] width 72 height 42
click at [68, 155] on input "file" at bounding box center [66, 160] width 46 height 11
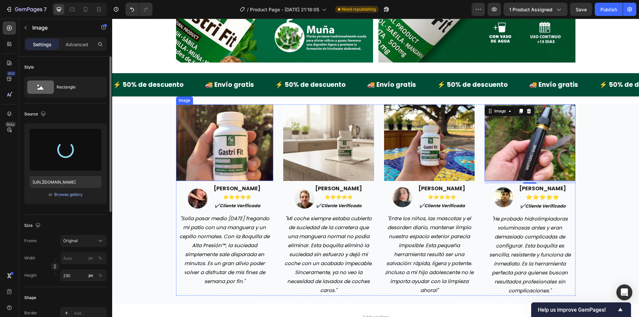
type input "https://cdn.shopify.com/s/files/1/0942/9106/7229/files/gempages_571795456183501…"
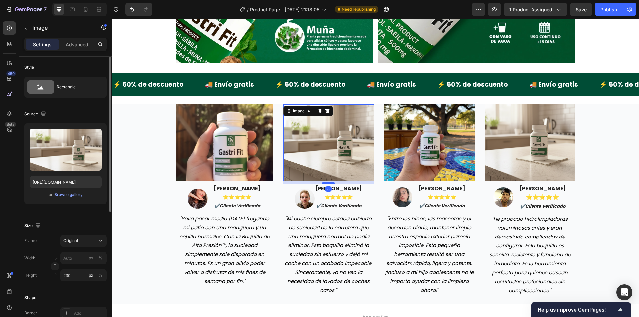
click at [344, 129] on img at bounding box center [328, 143] width 91 height 77
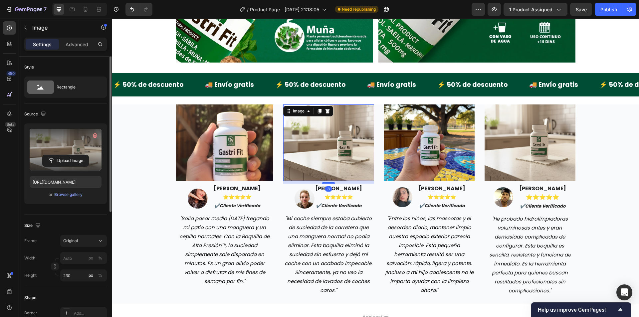
click at [58, 152] on label at bounding box center [66, 150] width 72 height 42
click at [58, 155] on input "file" at bounding box center [66, 160] width 46 height 11
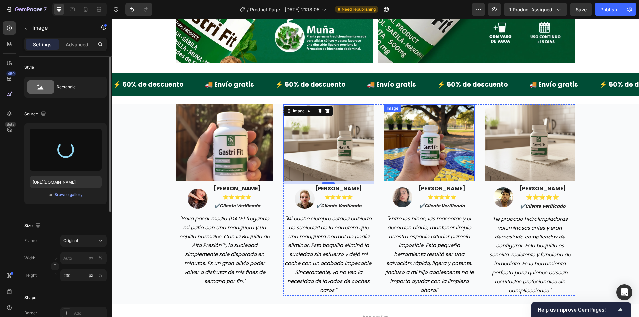
type input "https://cdn.shopify.com/s/files/1/0942/9106/7229/files/gempages_571795456183501…"
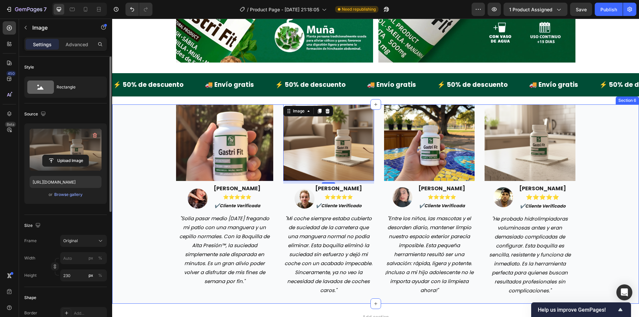
click at [604, 160] on div "Image Image maria gonzales ⭐️⭐️⭐️⭐️⭐️ ✔️cliente verificada Text block Row "Solí…" at bounding box center [375, 201] width 517 height 192
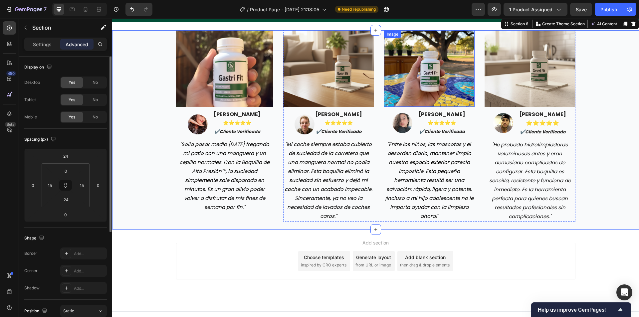
scroll to position [967, 0]
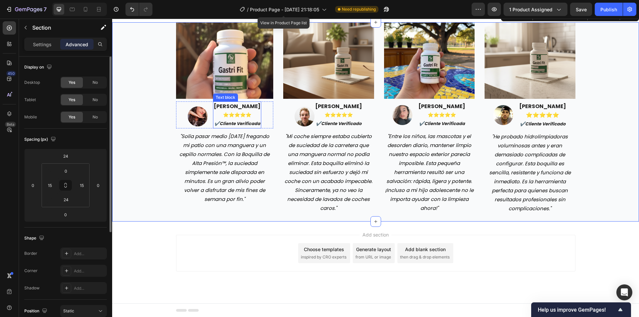
click at [233, 103] on strong "maria gonzales" at bounding box center [237, 107] width 47 height 8
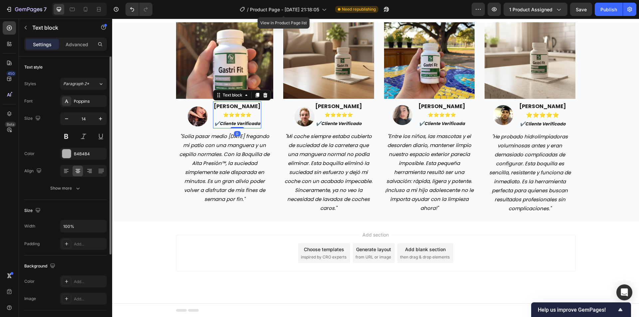
click at [241, 106] on strong "maria gonzales" at bounding box center [237, 107] width 47 height 8
drag, startPoint x: 255, startPoint y: 106, endPoint x: 210, endPoint y: 104, distance: 44.7
click at [210, 104] on div "Image maria gonzales ⭐️⭐️⭐️⭐️⭐️ ✔️cliente verificada Text block 0 Row" at bounding box center [225, 115] width 98 height 27
click at [206, 185] on p ""Solía ​​pasar medio sábado fregando mi patio con una manguera y un cepillo nor…" at bounding box center [225, 168] width 96 height 72
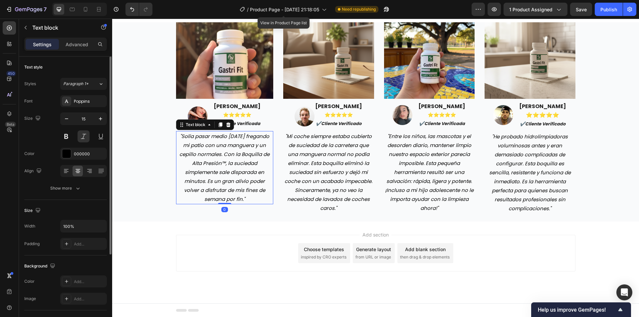
click at [206, 185] on p ""Solía ​​pasar medio sábado fregando mi patio con una manguera y un cepillo nor…" at bounding box center [225, 168] width 96 height 72
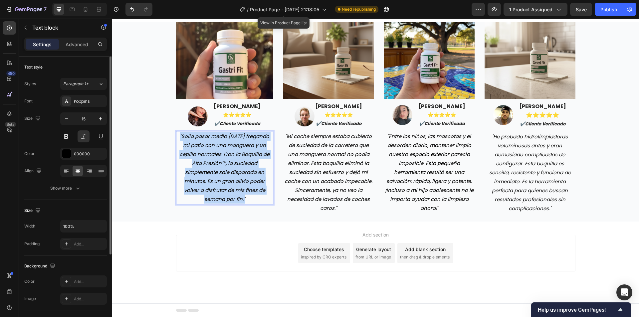
click at [206, 185] on p ""Solía ​​pasar medio sábado fregando mi patio con una manguera y un cepillo nor…" at bounding box center [225, 168] width 96 height 72
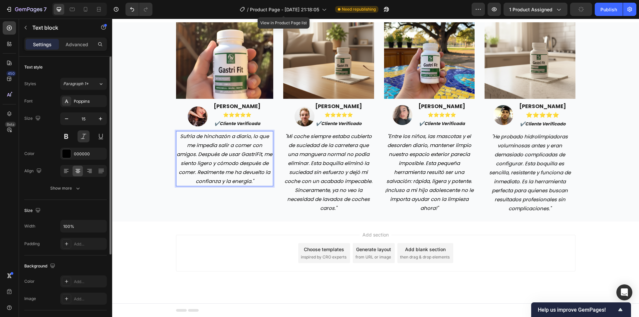
click at [181, 136] on p "Sufría de hinchazón a diario, lo que me impedía salir a comer con amigos. Despu…" at bounding box center [225, 159] width 96 height 54
click at [180, 136] on p "Sufría de hinchazón a diario, lo que me impedía salir a comer con amigos. Despu…" at bounding box center [225, 159] width 96 height 54
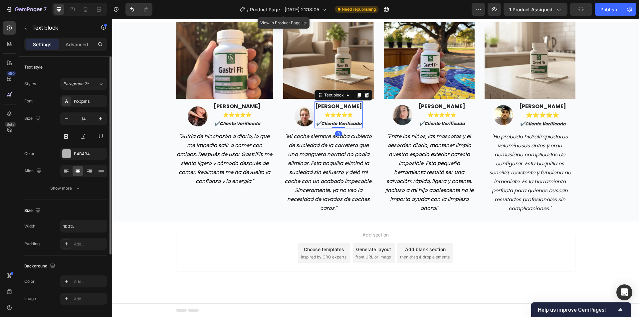
click at [331, 102] on p "james delgado" at bounding box center [338, 106] width 47 height 9
click at [338, 103] on strong "james delgado" at bounding box center [338, 107] width 47 height 8
drag, startPoint x: 356, startPoint y: 106, endPoint x: 319, endPoint y: 112, distance: 37.7
click at [317, 106] on strong "james delgado" at bounding box center [338, 107] width 47 height 8
click at [322, 106] on strong "jMario Pérez" at bounding box center [338, 107] width 47 height 8
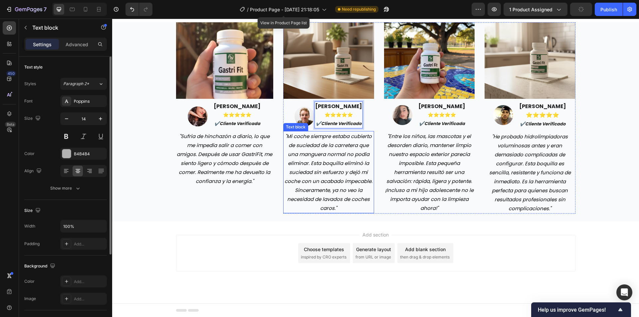
click at [309, 144] on p ""Mi coche siempre estaba cubierto de suciedad de la carretera que una manguera …" at bounding box center [329, 172] width 90 height 81
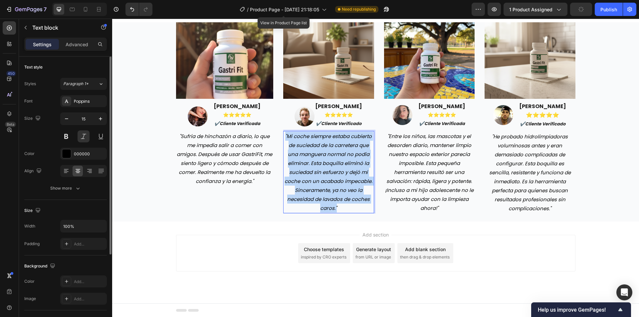
click at [309, 144] on p ""Mi coche siempre estaba cubierto de suciedad de la carretera que una manguera …" at bounding box center [329, 172] width 90 height 81
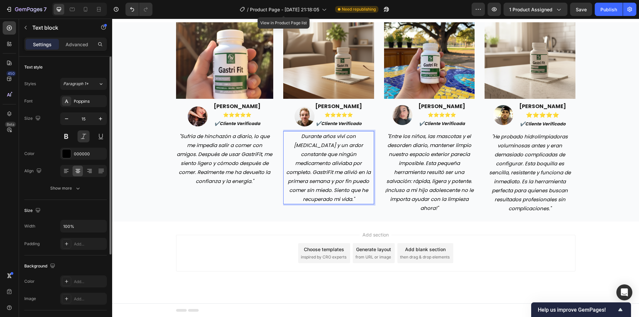
click at [284, 137] on p "Durante años viví con gastritis y un ardor constante que ningún medicamento ali…" at bounding box center [329, 168] width 90 height 72
click at [438, 108] on strong "sarah lopez" at bounding box center [442, 107] width 47 height 8
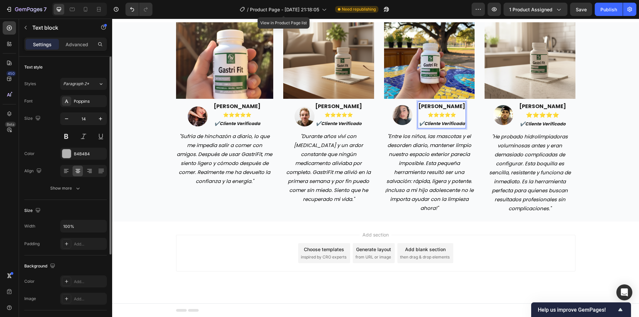
click at [453, 106] on strong "sarah lopez" at bounding box center [442, 107] width 47 height 8
drag, startPoint x: 460, startPoint y: 106, endPoint x: 413, endPoint y: 107, distance: 46.6
click at [413, 107] on div "Image sarah lopez ⭐️⭐️⭐️⭐️⭐️ ✔️cliente verificada Text block 0 Row" at bounding box center [429, 115] width 91 height 27
click at [452, 167] on p ""Entre los niños, las mascotas y el desorden diario, mantener limpio nuestro es…" at bounding box center [430, 172] width 90 height 81
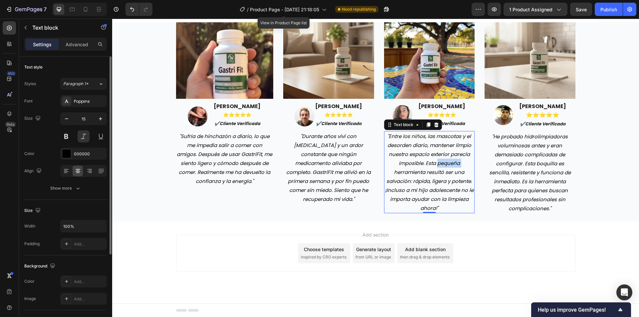
click at [452, 167] on p ""Entre los niños, las mascotas y el desorden diario, mantener limpio nuestro es…" at bounding box center [430, 172] width 90 height 81
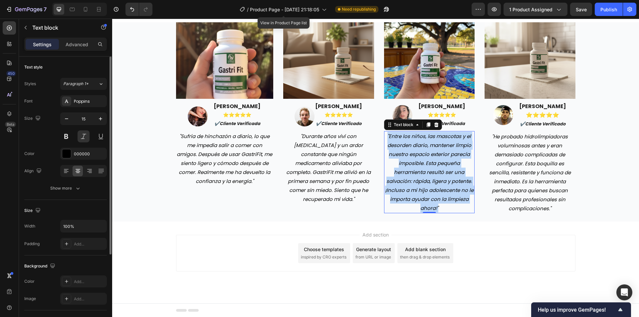
click at [451, 167] on p ""Entre los niños, las mascotas y el desorden diario, mantener limpio nuestro es…" at bounding box center [430, 172] width 90 height 81
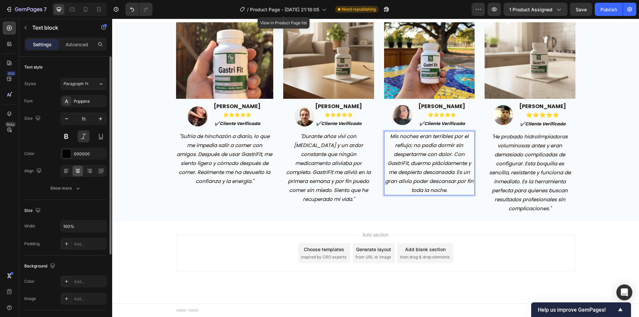
scroll to position [959, 0]
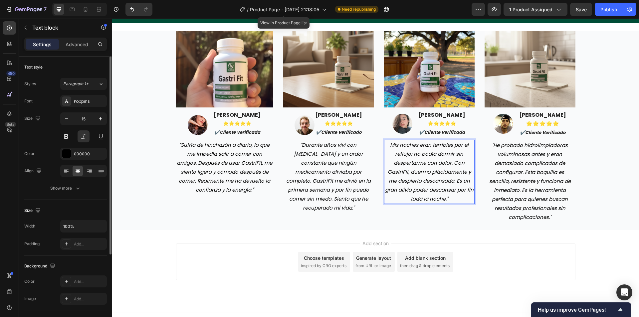
click at [390, 144] on p "Mis noches eran terribles por el reflujo; no podía dormir sin despertarme con d…" at bounding box center [430, 172] width 90 height 63
click at [549, 134] on strong "✔️cliente verificado" at bounding box center [543, 133] width 46 height 6
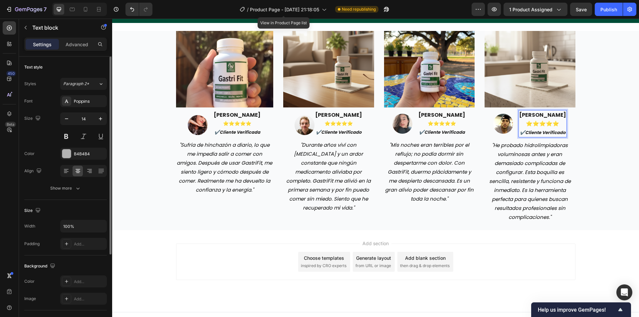
click at [546, 116] on strong "daniel reyes" at bounding box center [543, 115] width 47 height 8
click at [494, 123] on img at bounding box center [504, 124] width 20 height 20
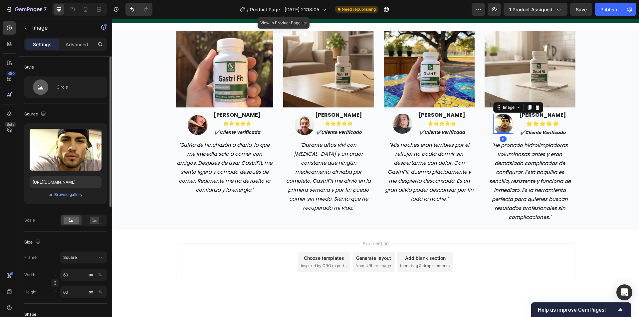
click at [516, 172] on p ""He probado hidrolimpiadoras voluminosas antes y eran demasiado complicadas de …" at bounding box center [531, 181] width 90 height 81
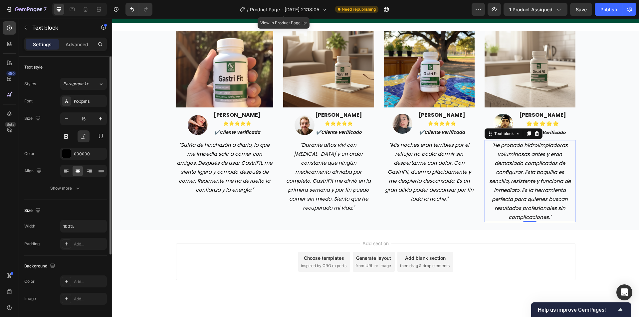
click at [503, 174] on p ""He probado hidrolimpiadoras voluminosas antes y eran demasiado complicadas de …" at bounding box center [531, 181] width 90 height 81
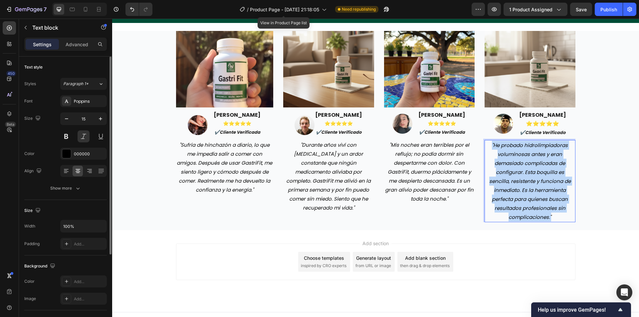
click at [503, 174] on p ""He probado hidrolimpiadoras voluminosas antes y eran demasiado complicadas de …" at bounding box center [531, 181] width 90 height 81
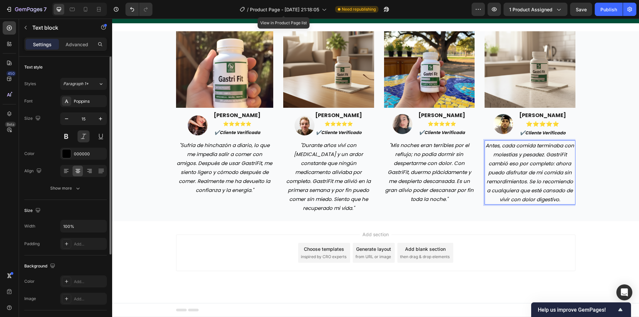
scroll to position [950, 0]
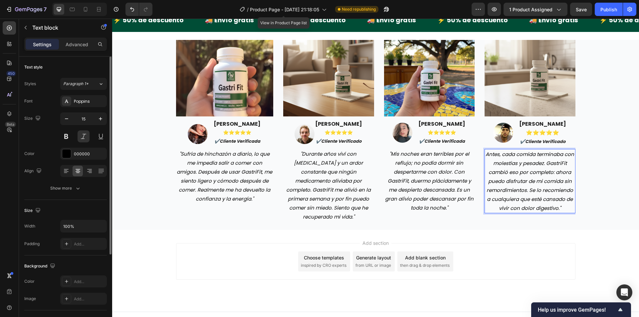
click at [486, 153] on p "Antes, cada comida terminaba con molestias y pesadez. GastriFit cambió eso por …" at bounding box center [531, 181] width 90 height 63
click at [587, 151] on div "Image Image Fernanda Salazar ⭐️⭐️⭐️⭐️⭐️ ✔️cliente verificada Text block Row "Su…" at bounding box center [375, 131] width 517 height 182
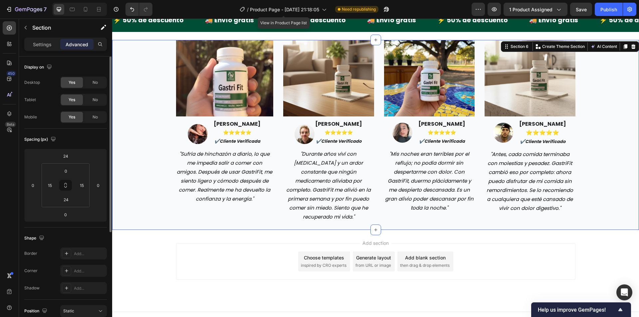
drag, startPoint x: 616, startPoint y: 184, endPoint x: 618, endPoint y: 218, distance: 34.0
click at [617, 191] on div "Image Image Fernanda Salazar ⭐️⭐️⭐️⭐️⭐️ ✔️cliente verificada Text block Row "Su…" at bounding box center [375, 131] width 517 height 182
click at [616, 232] on div "Add section Choose templates inspired by CRO experts Generate layout from URL o…" at bounding box center [375, 271] width 527 height 82
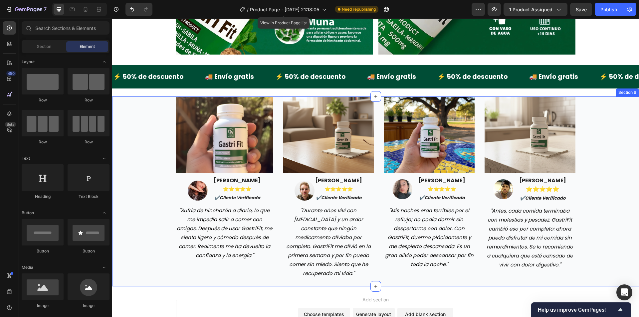
scroll to position [883, 0]
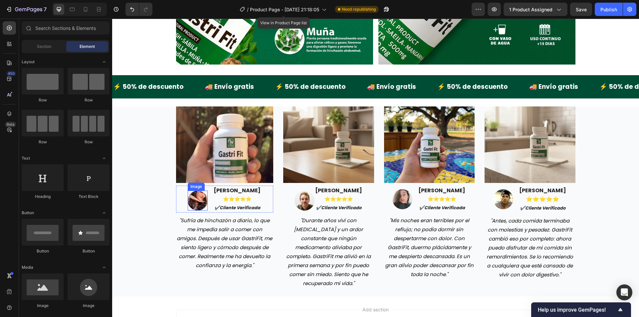
click at [199, 199] on img at bounding box center [198, 201] width 20 height 20
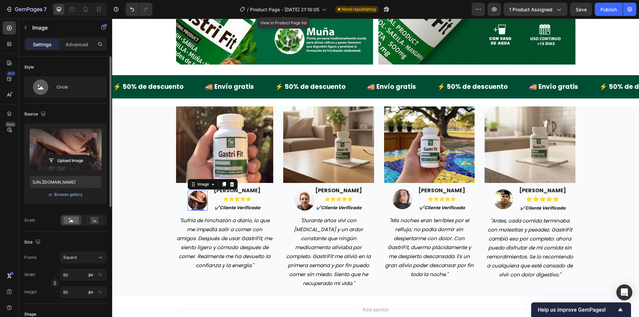
click at [64, 153] on label at bounding box center [66, 150] width 72 height 42
click at [64, 155] on input "file" at bounding box center [66, 160] width 46 height 11
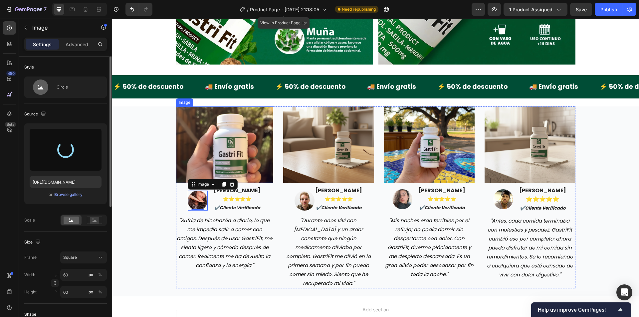
type input "https://cdn.shopify.com/s/files/1/0942/9106/7229/files/gempages_571795456183501…"
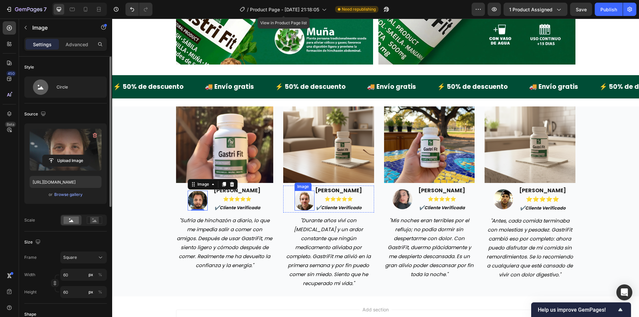
click at [305, 204] on img at bounding box center [305, 201] width 20 height 20
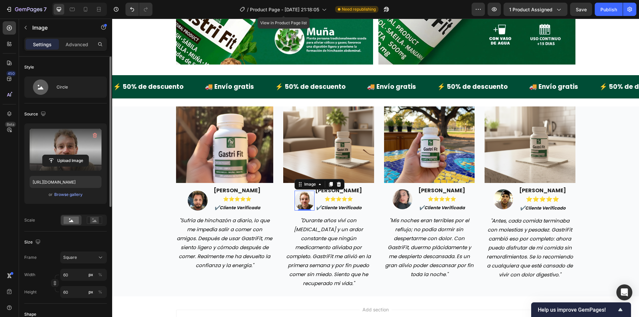
click at [63, 154] on label at bounding box center [66, 150] width 72 height 42
click at [63, 155] on input "file" at bounding box center [66, 160] width 46 height 11
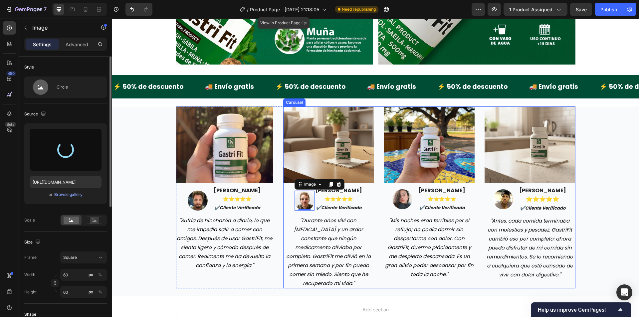
type input "https://cdn.shopify.com/s/files/1/0942/9106/7229/files/gempages_571795456183501…"
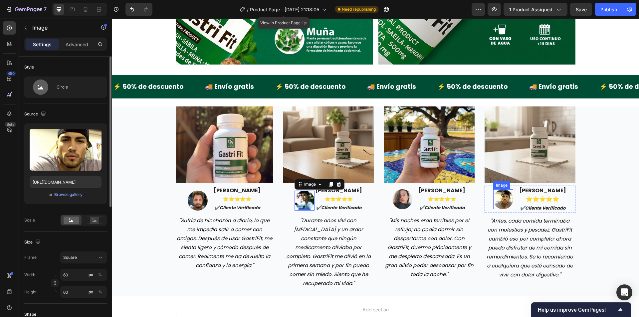
click at [509, 201] on img at bounding box center [504, 200] width 20 height 20
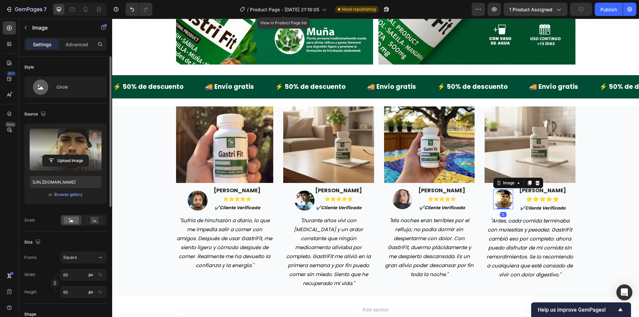
click at [72, 139] on label at bounding box center [66, 150] width 72 height 42
click at [72, 155] on input "file" at bounding box center [66, 160] width 46 height 11
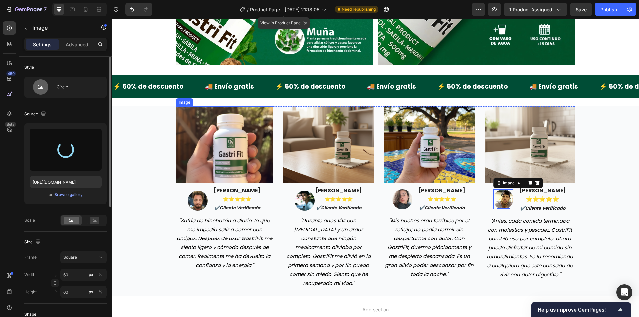
type input "https://cdn.shopify.com/s/files/1/0942/9106/7229/files/gempages_571795456183501…"
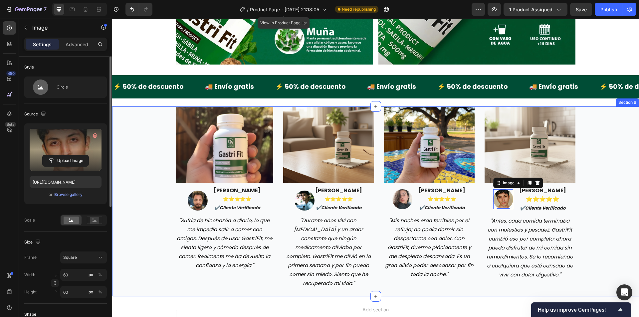
click at [610, 199] on div "Image Image Fernanda Salazar ⭐️⭐️⭐️⭐️⭐️ ✔️cliente verificada Text block Row "Su…" at bounding box center [375, 198] width 517 height 182
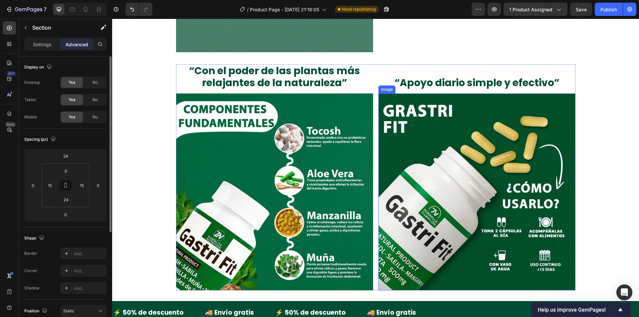
scroll to position [950, 0]
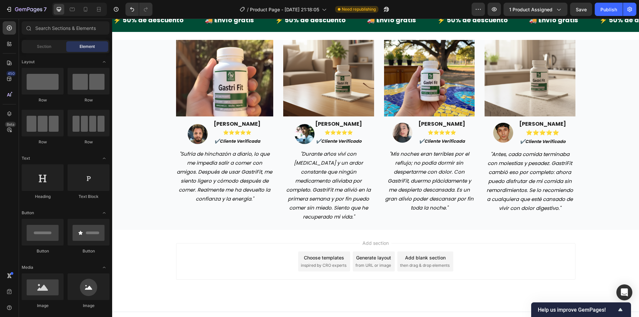
click at [139, 241] on div "Add section Choose templates inspired by CRO experts Generate layout from URL o…" at bounding box center [375, 271] width 527 height 82
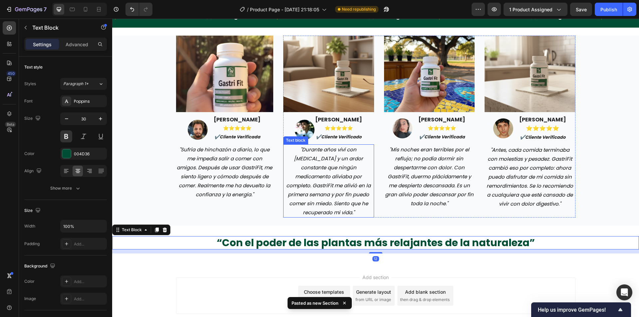
scroll to position [988, 0]
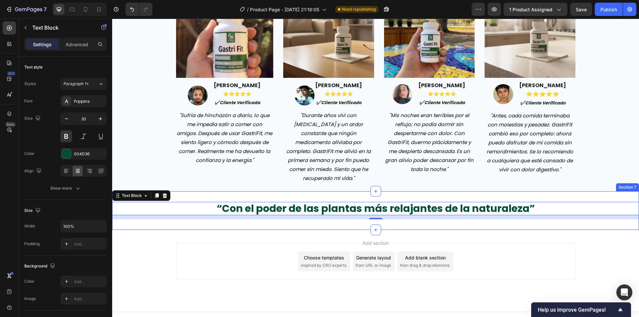
click at [191, 192] on div "“Con el poder de las plantas más relajantes de la naturaleza” Text Block 12 Sec…" at bounding box center [375, 211] width 527 height 39
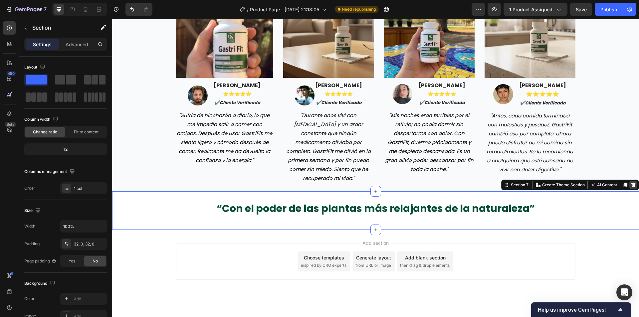
click at [632, 183] on icon at bounding box center [634, 185] width 4 height 5
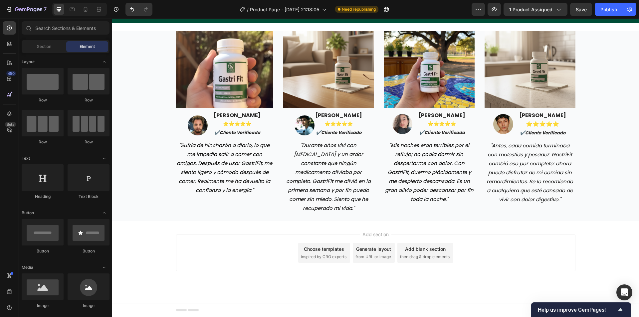
scroll to position [950, 0]
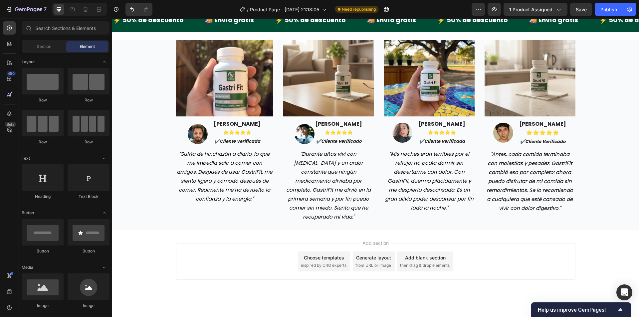
click at [164, 230] on div "Add section Choose templates inspired by CRO experts Generate layout from URL o…" at bounding box center [375, 271] width 527 height 82
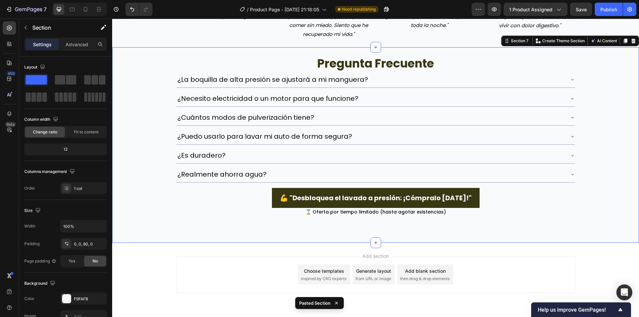
scroll to position [1134, 0]
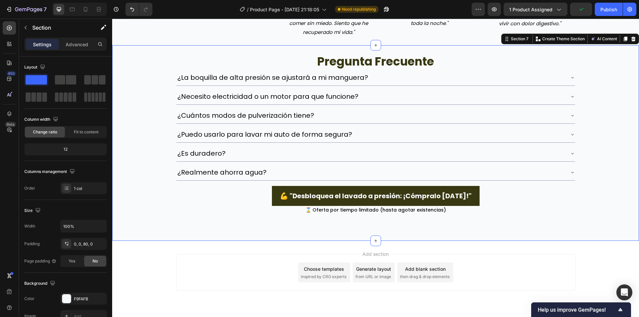
click at [623, 71] on div "pregunta frecuente Heading ¿La boquilla de alta presión se ajustará a mi mangue…" at bounding box center [375, 130] width 527 height 170
click at [355, 73] on p "¿La boquilla de alta presión se ajustará a mi manguera?" at bounding box center [273, 77] width 191 height 9
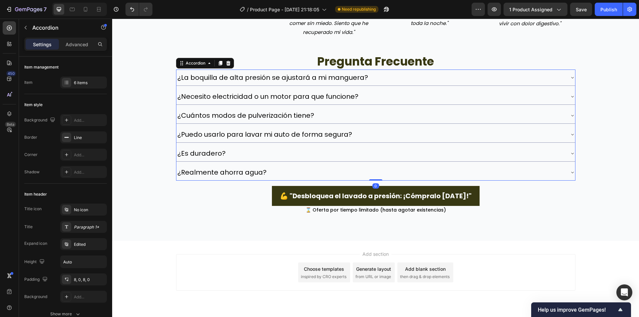
click at [355, 73] on p "¿La boquilla de alta presión se ajustará a mi manguera?" at bounding box center [273, 77] width 191 height 9
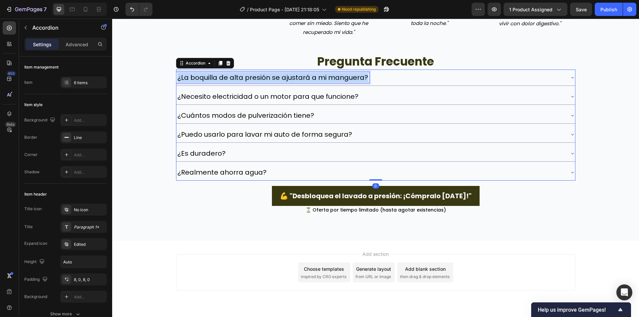
click at [355, 73] on p "¿La boquilla de alta presión se ajustará a mi manguera?" at bounding box center [273, 77] width 191 height 9
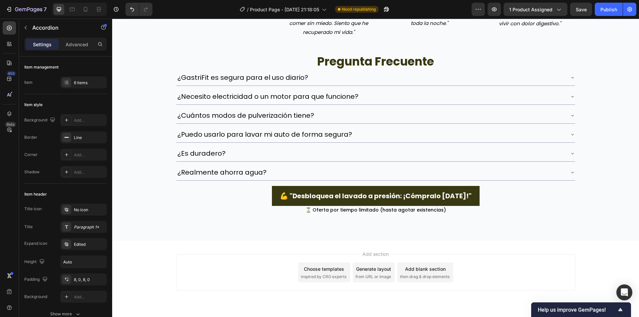
click at [269, 89] on div "¿Necesito electricidad o un motor para que funcione?" at bounding box center [376, 97] width 399 height 16
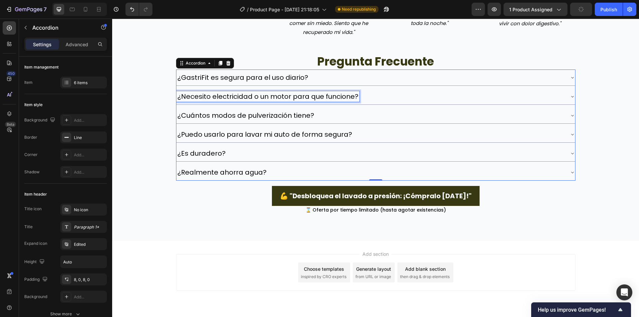
click at [269, 92] on p "¿Necesito electricidad o un motor para que funcione?" at bounding box center [268, 96] width 181 height 9
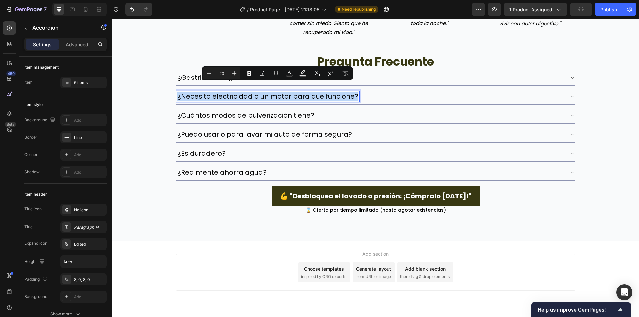
click at [269, 92] on p "¿Necesito electricidad o un motor para que funcione?" at bounding box center [268, 96] width 181 height 9
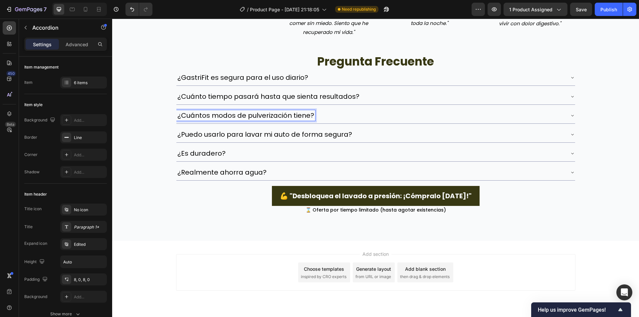
click at [275, 111] on p "¿Cuántos modos de pulverización tiene?" at bounding box center [246, 115] width 137 height 9
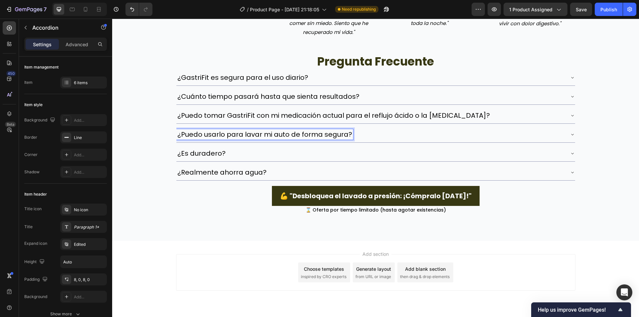
click at [280, 130] on p "¿Puedo usarlo para lavar mi auto de forma segura?" at bounding box center [265, 134] width 175 height 9
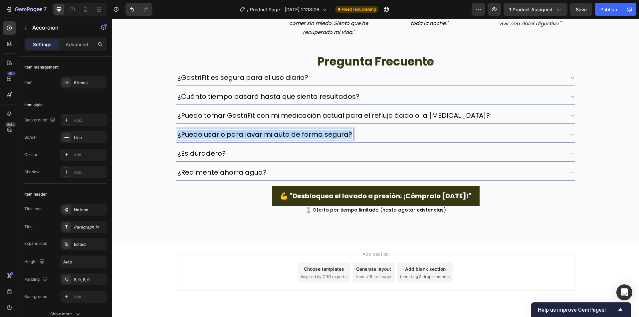
click at [280, 130] on p "¿Puedo usarlo para lavar mi auto de forma segura?" at bounding box center [265, 134] width 175 height 9
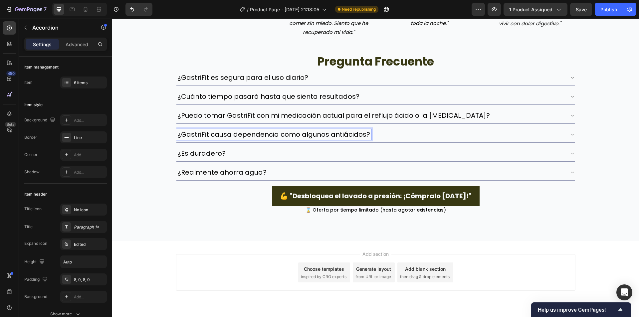
click at [210, 149] on p "¿Es duradero?" at bounding box center [202, 153] width 48 height 9
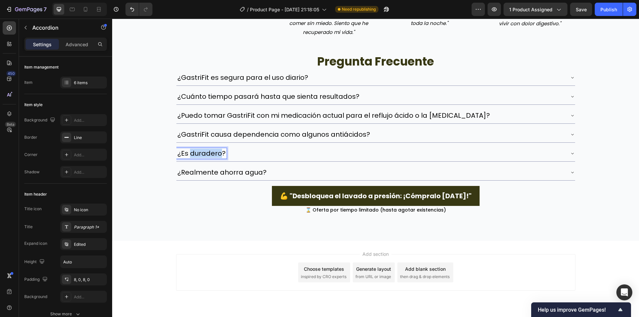
click at [210, 149] on p "¿Es duradero?" at bounding box center [202, 153] width 48 height 9
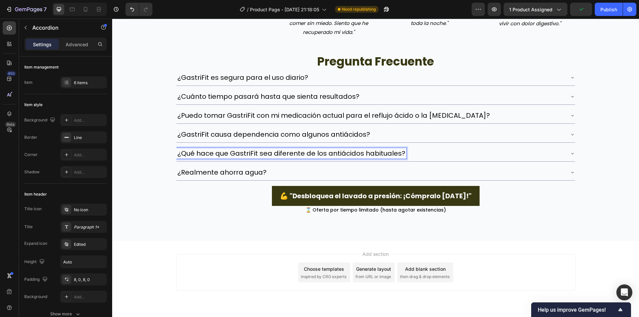
click at [223, 168] on p "¿Realmente ahorra agua?" at bounding box center [222, 172] width 89 height 9
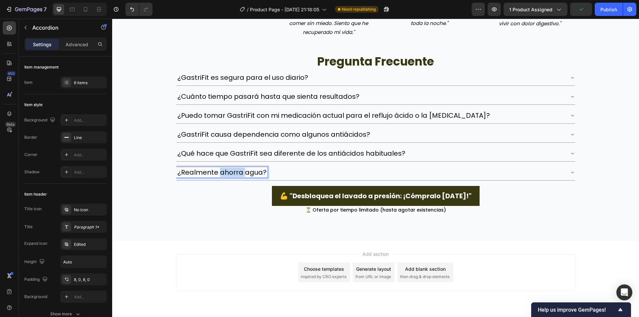
click at [223, 168] on p "¿Realmente ahorra agua?" at bounding box center [222, 172] width 89 height 9
click at [312, 72] on div "¿GastriFit es segura para el uso diario?" at bounding box center [371, 77] width 388 height 11
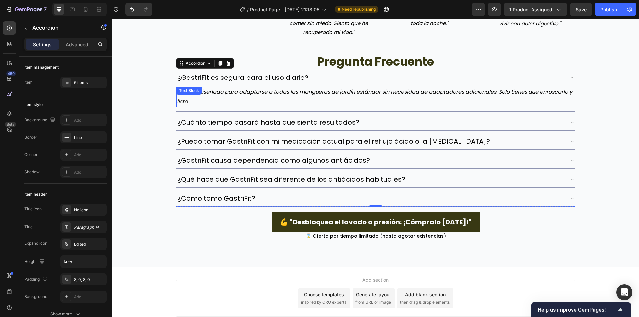
click at [258, 88] on p "¡Sí! Está diseñado para adaptarse a todas las mangueras de jardín estándar sin …" at bounding box center [376, 97] width 398 height 19
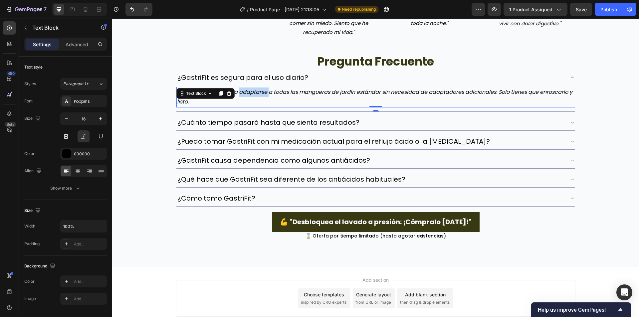
click at [258, 88] on p "¡Sí! Está diseñado para adaptarse a todas las mangueras de jardín estándar sin …" at bounding box center [376, 97] width 398 height 19
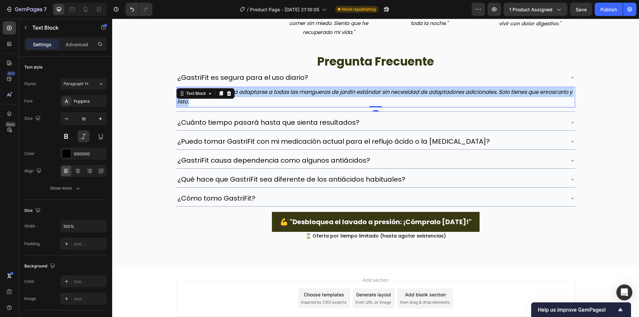
click at [258, 88] on p "¡Sí! Está diseñado para adaptarse a todas las mangueras de jardín estándar sin …" at bounding box center [376, 97] width 398 height 19
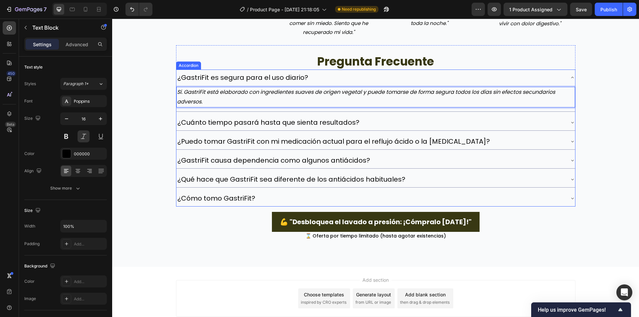
click at [378, 115] on div "¿Cuánto tiempo pasará hasta que sienta resultados?" at bounding box center [376, 123] width 399 height 16
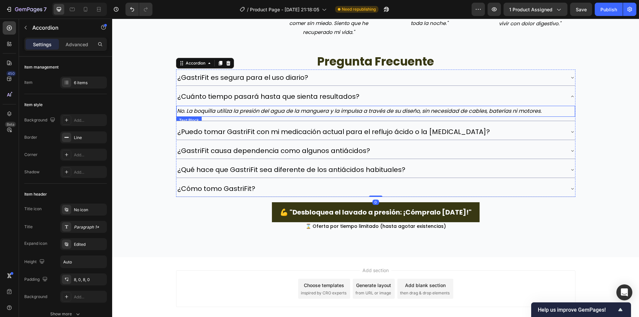
click at [280, 107] on p "No. La boquilla utiliza la presión del agua de la manguera y la impulsa a travé…" at bounding box center [376, 112] width 398 height 10
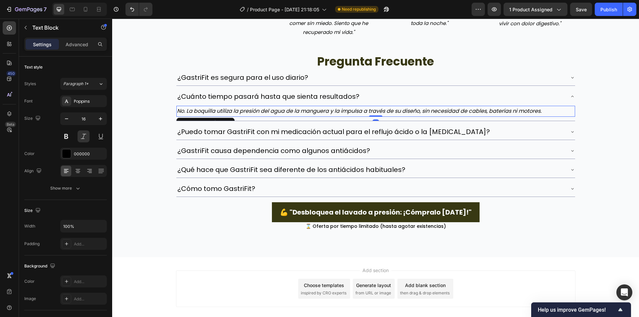
click at [280, 107] on p "No. La boquilla utiliza la presión del agua de la manguera y la impulsa a travé…" at bounding box center [376, 112] width 398 height 10
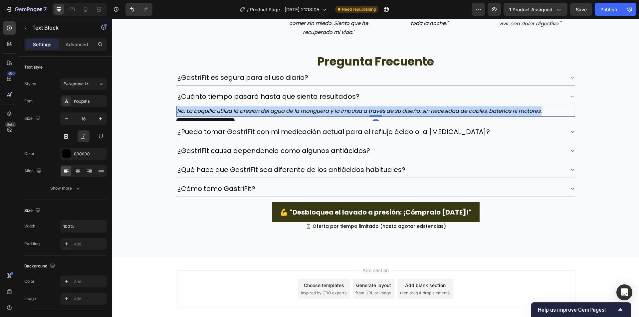
click at [280, 107] on p "No. La boquilla utiliza la presión del agua de la manguera y la impulsa a travé…" at bounding box center [376, 112] width 398 height 10
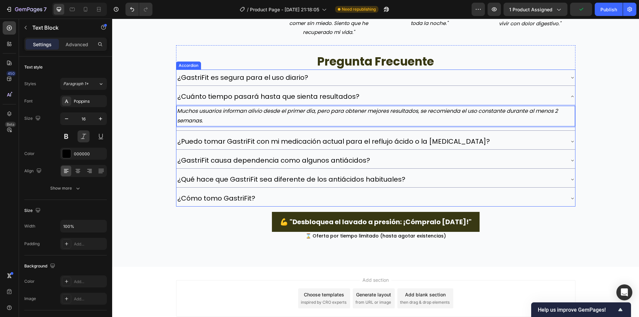
click at [323, 137] on p "¿Puedo tomar GastriFit con mi medicación actual para el reflujo ácido o la [MED…" at bounding box center [334, 141] width 313 height 9
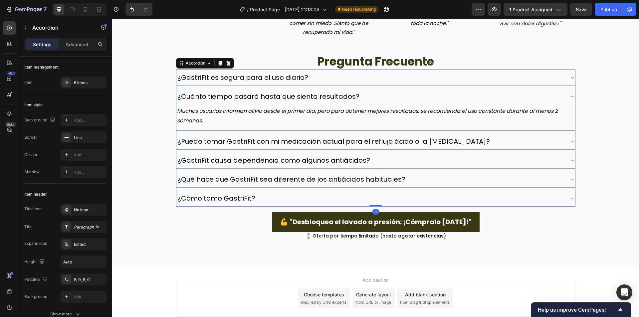
click at [478, 136] on div "¿Puedo tomar GastriFit con mi medicación actual para el reflujo ácido o la [MED…" at bounding box center [371, 141] width 388 height 11
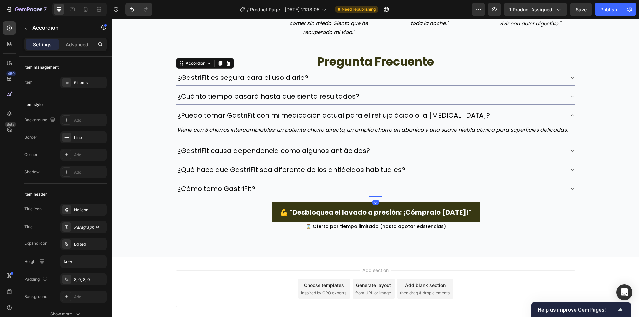
click at [280, 126] on p "Viene con 3 chorros intercambiables: un potente chorro directo, un amplio chorr…" at bounding box center [376, 131] width 398 height 10
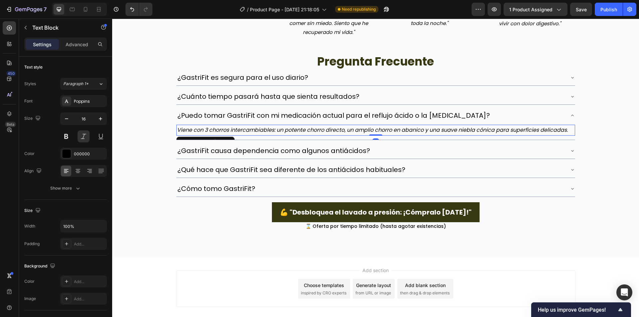
click at [280, 126] on p "Viene con 3 chorros intercambiables: un potente chorro directo, un amplio chorr…" at bounding box center [376, 131] width 398 height 10
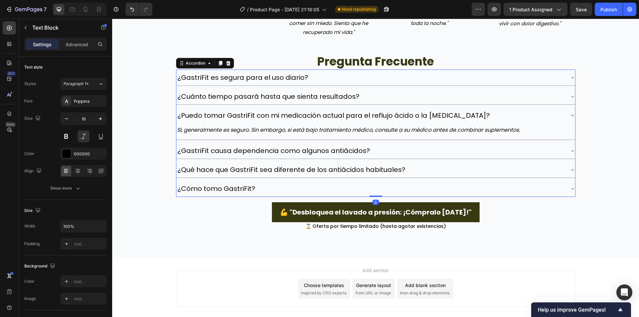
click at [396, 134] on div "¿GastriFit es segura para el uso diario? ¿Cuánto tiempo pasará hasta que sienta…" at bounding box center [376, 134] width 400 height 128
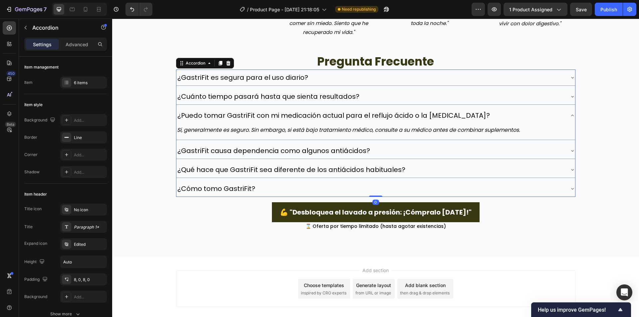
click at [418, 146] on div "¿GastriFit causa dependencia como algunos antiácidos?" at bounding box center [371, 151] width 388 height 11
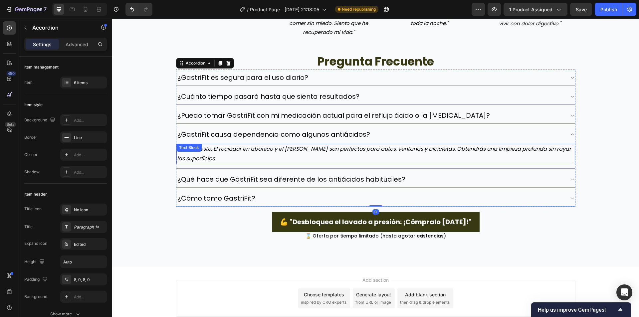
click at [301, 143] on div "Por supuesto. El rociador en abanico y el cono de niebla son perfectos para aut…" at bounding box center [376, 156] width 399 height 26
click at [302, 145] on p "Por supuesto. El rociador en abanico y el cono de niebla son perfectos para aut…" at bounding box center [376, 154] width 398 height 19
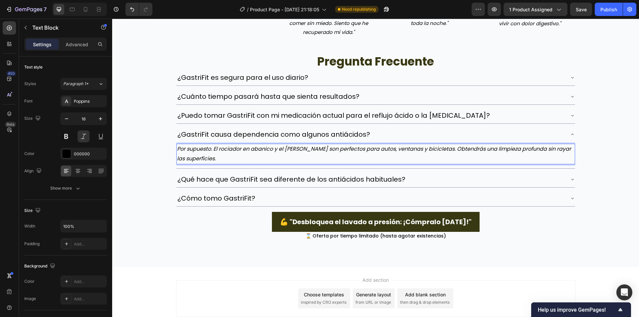
click at [302, 145] on p "Por supuesto. El rociador en abanico y el cono de niebla son perfectos para aut…" at bounding box center [376, 154] width 398 height 19
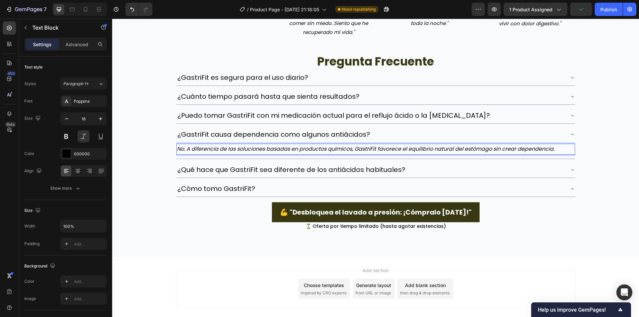
click at [417, 162] on div "¿Qué hace que GastriFit sea diferente de los antiácidos habituales?" at bounding box center [376, 170] width 399 height 16
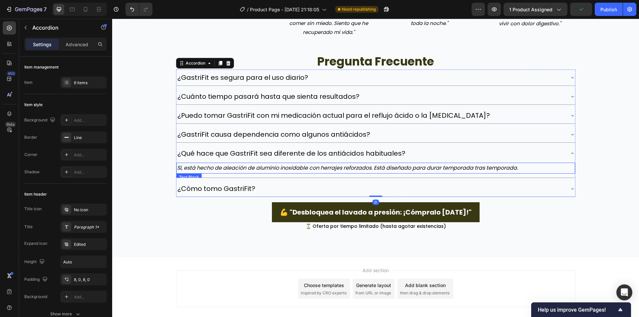
click at [288, 164] on p "Sí, está hecho de aleación de aluminio inoxidable con herrajes reforzados. Está…" at bounding box center [376, 169] width 398 height 10
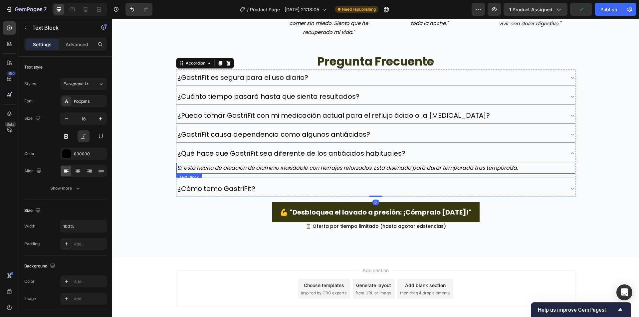
click at [288, 164] on p "Sí, está hecho de aleación de aluminio inoxidable con herrajes reforzados. Está…" at bounding box center [376, 169] width 398 height 10
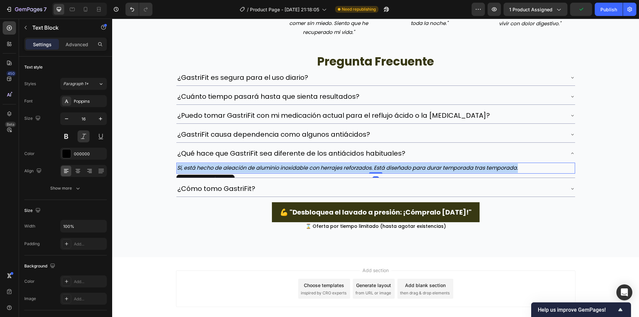
click at [288, 164] on p "Sí, está hecho de aleación de aluminio inoxidable con herrajes reforzados. Está…" at bounding box center [376, 169] width 398 height 10
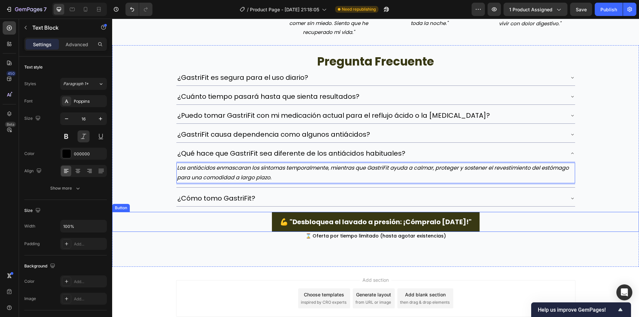
click at [331, 193] on div "¿Cómo tomo GastriFit?" at bounding box center [371, 198] width 388 height 11
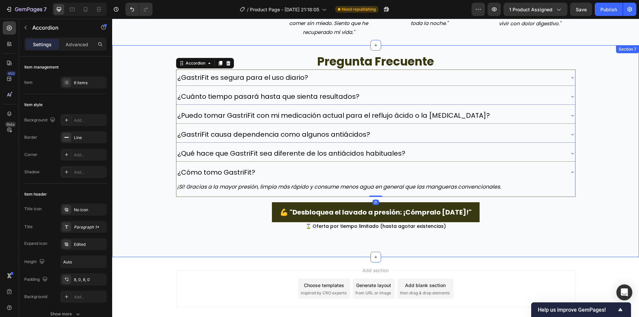
click at [265, 183] on p "¡Sí! Gracias a la mayor presión, limpia más rápido y consume menos agua en gene…" at bounding box center [376, 188] width 398 height 10
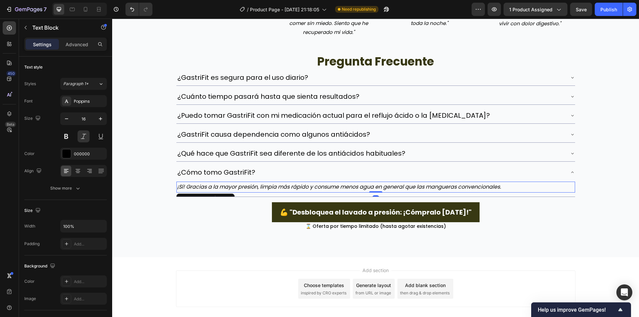
click at [265, 183] on p "¡Sí! Gracias a la mayor presión, limpia más rápido y consume menos agua en gene…" at bounding box center [376, 188] width 398 height 10
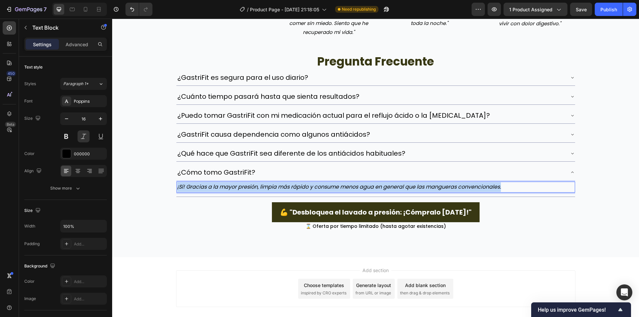
click at [265, 183] on p "¡Sí! Gracias a la mayor presión, limpia más rápido y consume menos agua en gene…" at bounding box center [376, 188] width 398 height 10
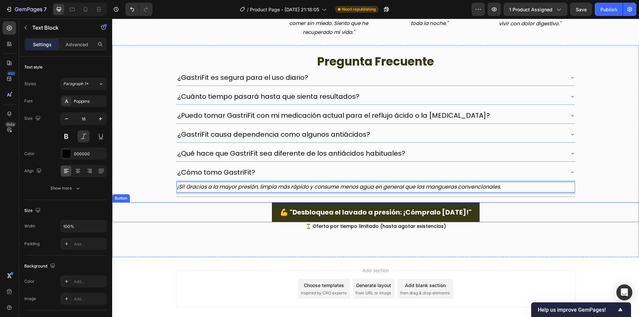
click at [161, 208] on div "💪 "Desbloquea el lavado a presión: ¡Cómpralo hoy!" Button" at bounding box center [375, 213] width 527 height 20
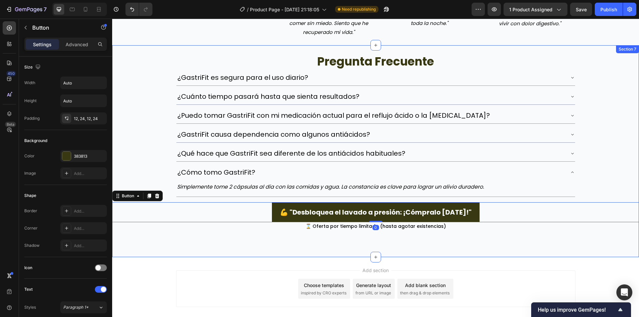
click at [147, 238] on div "pregunta frecuente Heading ¿GastriFit es segura para el uso diario? ¿Cuánto tie…" at bounding box center [375, 151] width 527 height 212
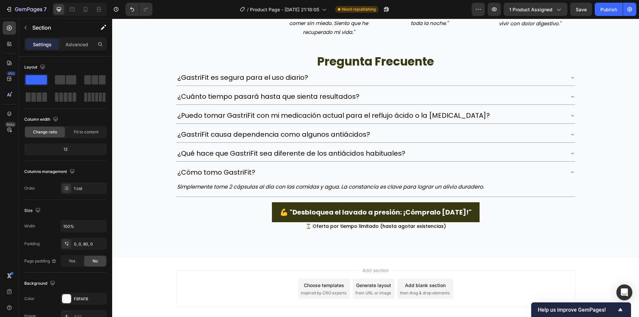
drag, startPoint x: 569, startPoint y: 270, endPoint x: 581, endPoint y: 265, distance: 13.0
click at [569, 271] on div "Add section Choose templates inspired by CRO experts Generate layout from URL o…" at bounding box center [376, 289] width 400 height 37
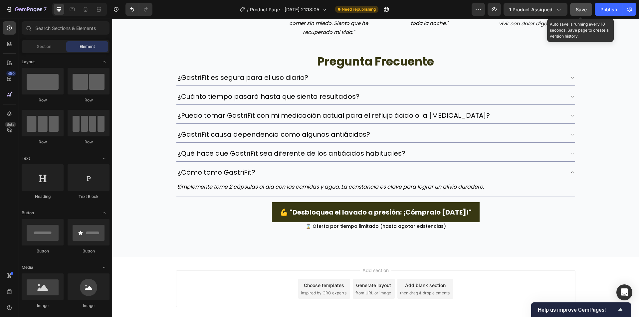
click at [589, 12] on button "Save" at bounding box center [582, 9] width 22 height 13
click at [606, 11] on div "Publish" at bounding box center [609, 9] width 17 height 7
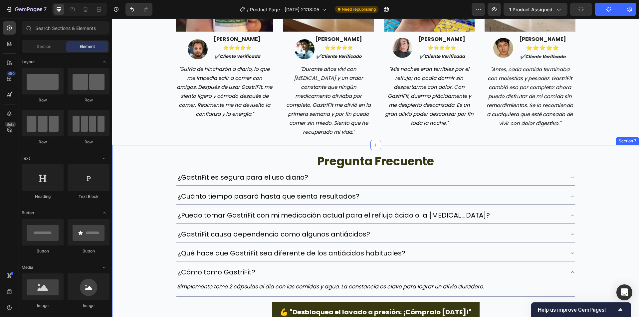
click at [607, 145] on div "pregunta frecuente Heading ¿GastriFit es segura para el uso diario? ¿Cuánto tie…" at bounding box center [375, 238] width 527 height 186
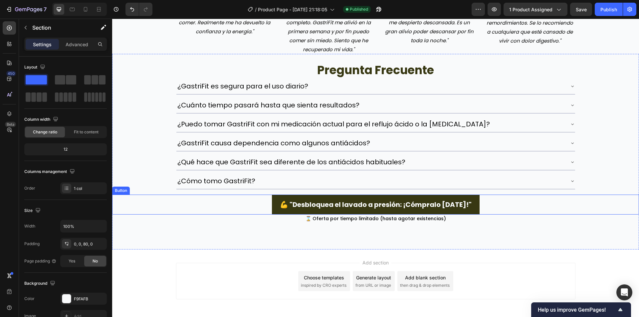
scroll to position [1145, 0]
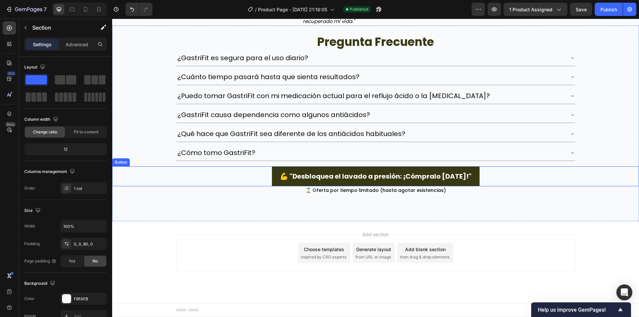
click at [266, 177] on div "💪 "Desbloquea el lavado a presión: ¡Cómpralo hoy!" Button" at bounding box center [375, 177] width 527 height 20
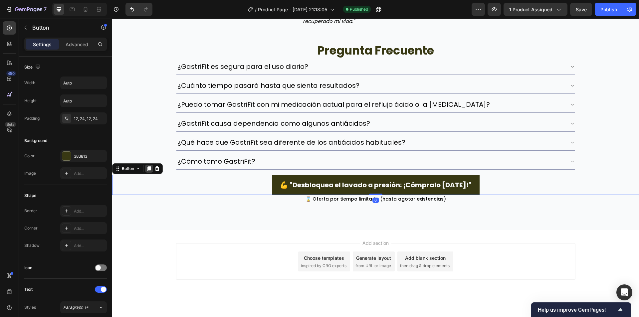
click at [148, 167] on icon at bounding box center [150, 169] width 4 height 5
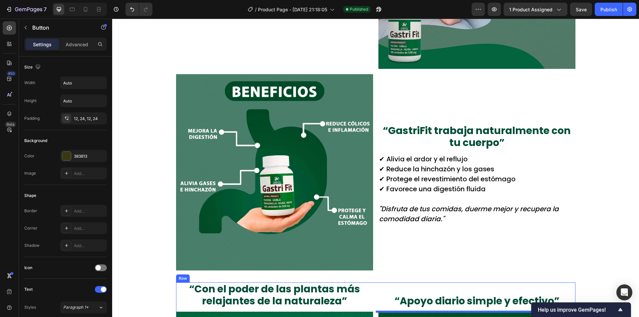
scroll to position [444, 0]
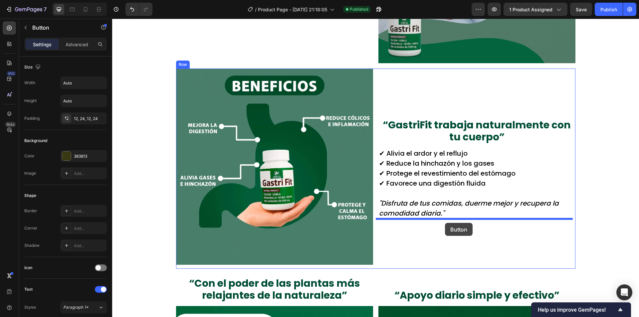
drag, startPoint x: 118, startPoint y: 188, endPoint x: 445, endPoint y: 223, distance: 329.0
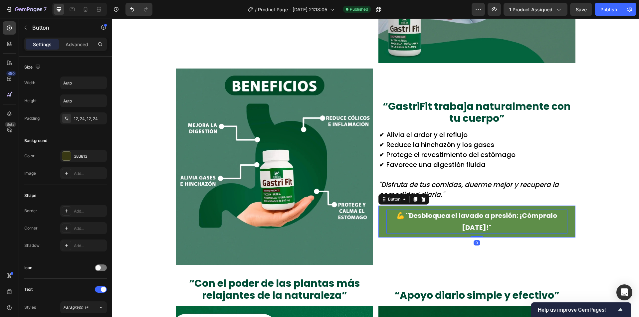
click at [451, 227] on p "💪 "Desbloquea el lavado a presión: ¡Cómpralo hoy!"" at bounding box center [477, 222] width 181 height 24
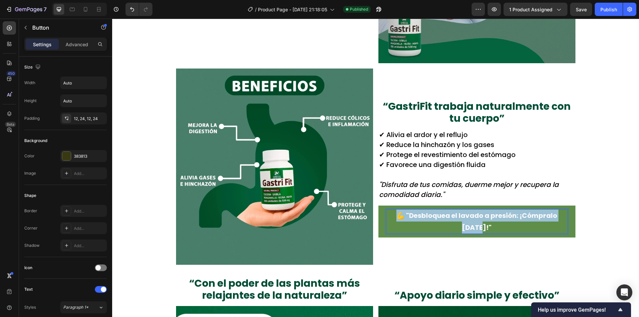
click at [451, 227] on p "💪 "Desbloquea el lavado a presión: ¡Cómpralo hoy!"" at bounding box center [477, 222] width 181 height 24
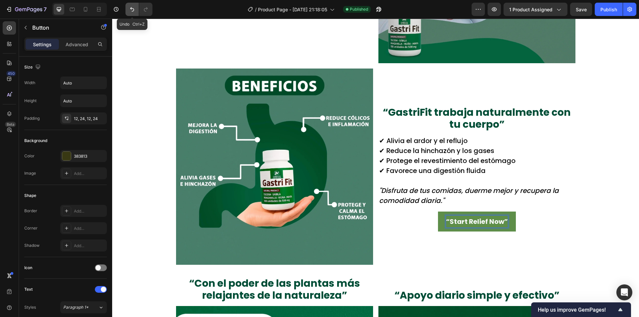
click at [128, 7] on button "Undo/Redo" at bounding box center [132, 9] width 13 height 13
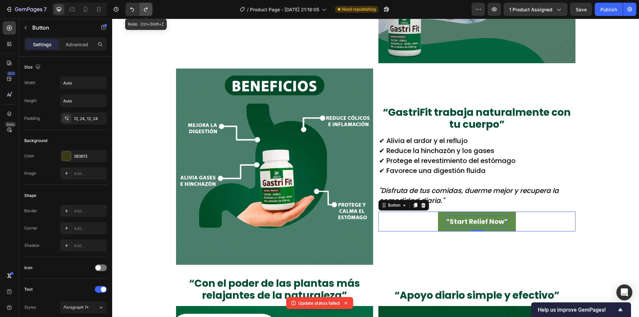
click at [145, 7] on icon "Undo/Redo" at bounding box center [146, 9] width 7 height 7
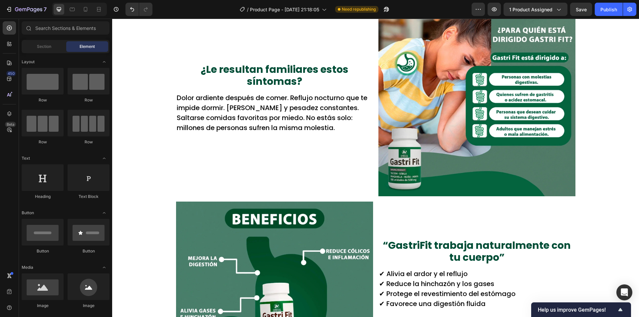
scroll to position [0, 0]
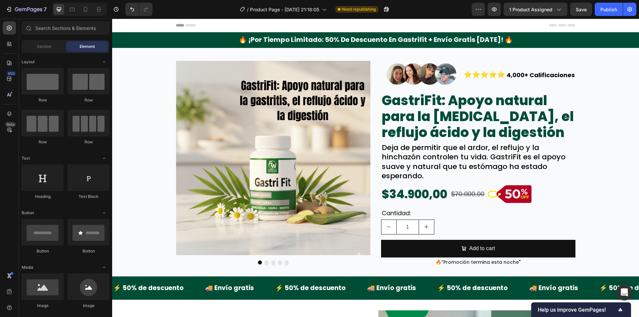
click at [129, 24] on span "Header" at bounding box center [132, 25] width 15 height 7
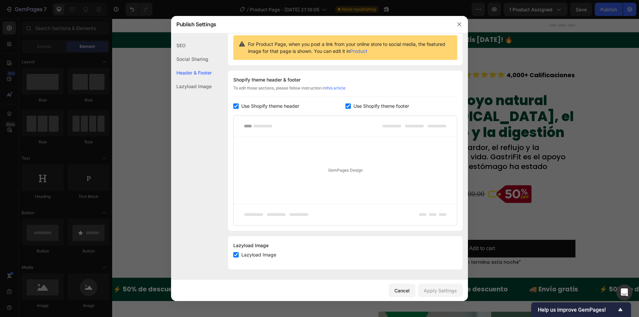
click at [240, 109] on label "Use Shopify theme header" at bounding box center [269, 106] width 61 height 8
checkbox input "false"
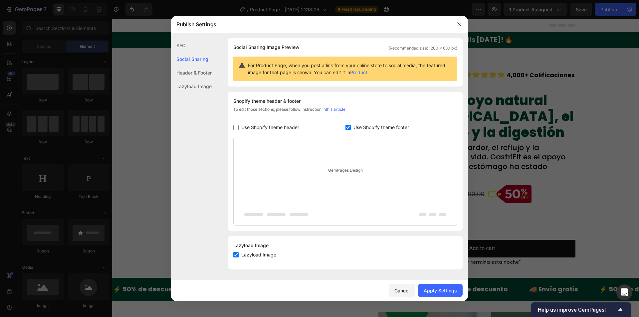
click at [354, 127] on span "Use Shopify theme footer" at bounding box center [382, 128] width 56 height 8
checkbox input "false"
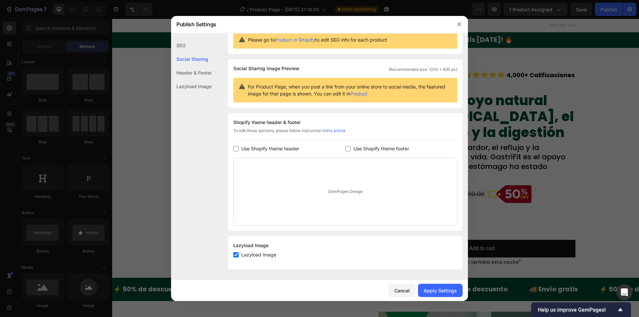
click at [245, 254] on span "Lazyload Image" at bounding box center [258, 255] width 35 height 8
checkbox input "false"
click at [444, 295] on button "Apply Settings" at bounding box center [440, 290] width 45 height 13
click at [523, 219] on div at bounding box center [319, 158] width 639 height 317
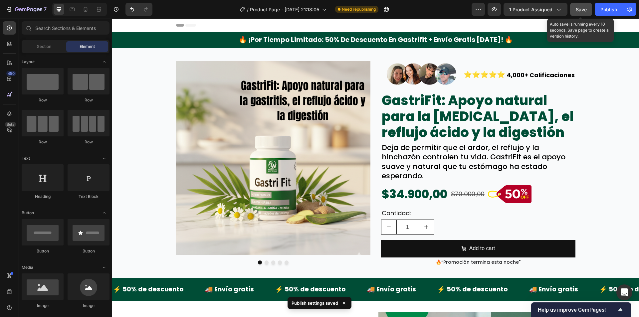
click at [587, 7] on span "Save" at bounding box center [581, 10] width 11 height 6
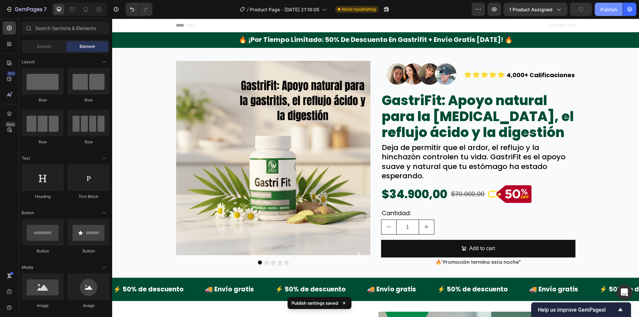
click at [604, 8] on div "Publish" at bounding box center [609, 9] width 17 height 7
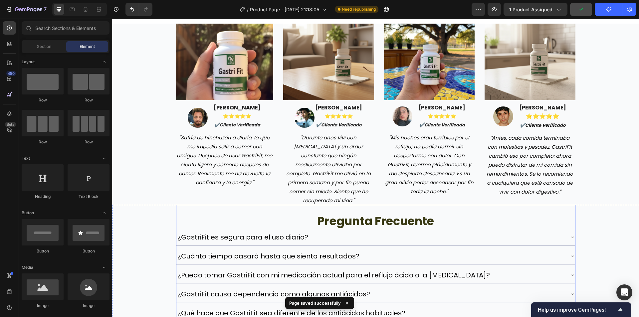
scroll to position [1099, 0]
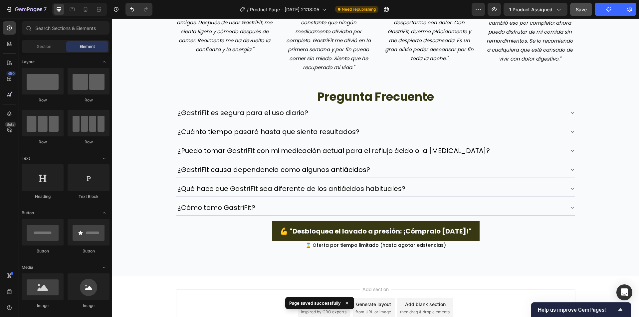
click at [144, 282] on div "Add section Choose templates inspired by CRO experts Generate layout from URL o…" at bounding box center [375, 309] width 527 height 66
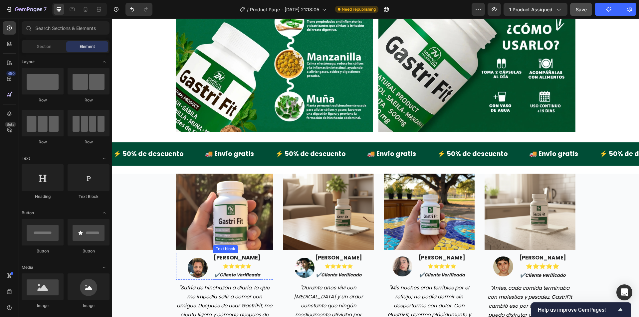
scroll to position [866, 0]
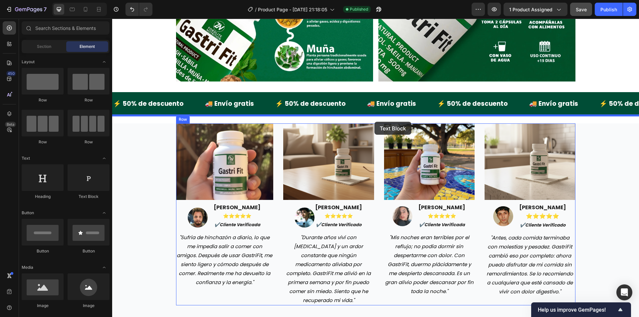
drag, startPoint x: 215, startPoint y: 200, endPoint x: 375, endPoint y: 122, distance: 177.3
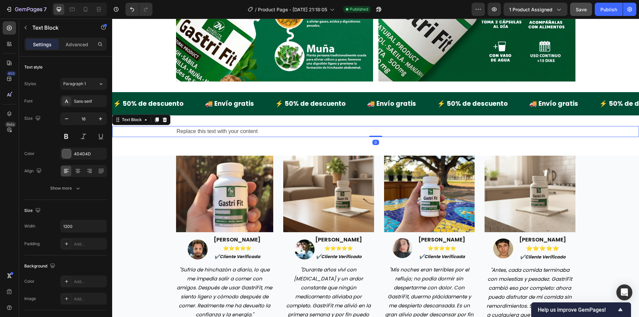
click at [243, 131] on div "Replace this text with your content" at bounding box center [376, 131] width 400 height 11
click at [243, 131] on p "Replace this text with your content" at bounding box center [376, 132] width 398 height 10
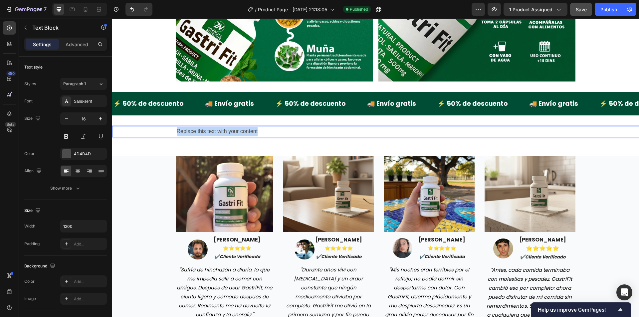
click at [243, 131] on p "Replace this text with your content" at bounding box center [376, 132] width 398 height 10
click at [154, 132] on div "Clientes reales, resultados reales." at bounding box center [375, 131] width 527 height 11
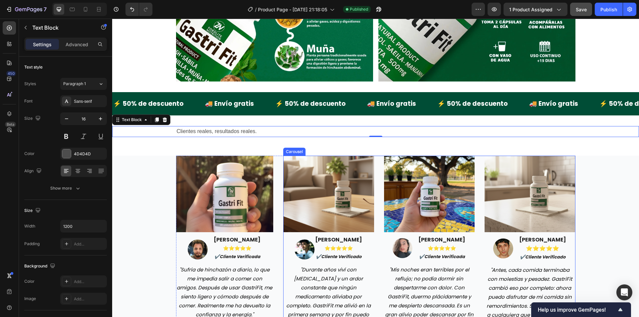
drag, startPoint x: 119, startPoint y: 121, endPoint x: 376, endPoint y: 158, distance: 259.8
drag, startPoint x: 118, startPoint y: 120, endPoint x: 147, endPoint y: 146, distance: 38.9
drag, startPoint x: 119, startPoint y: 123, endPoint x: 120, endPoint y: 153, distance: 30.3
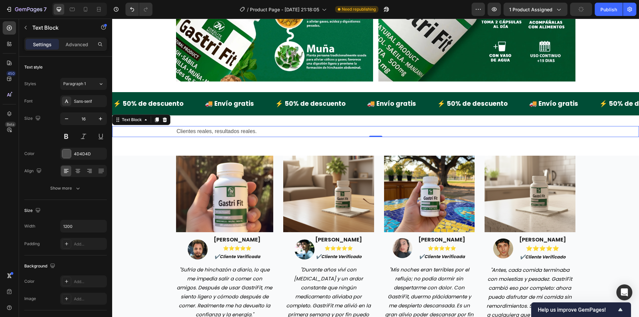
click at [164, 121] on icon at bounding box center [165, 120] width 4 height 5
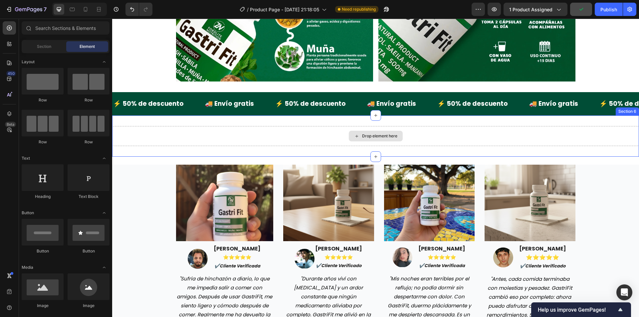
click at [249, 143] on div "Drop element here" at bounding box center [375, 136] width 527 height 20
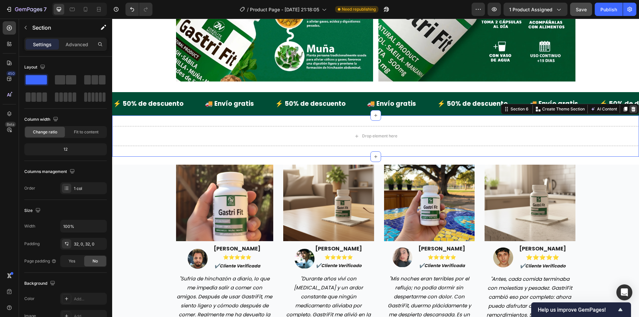
click at [631, 107] on icon at bounding box center [633, 109] width 5 height 5
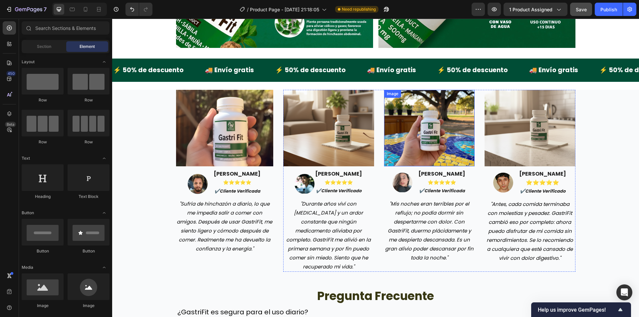
scroll to position [1032, 0]
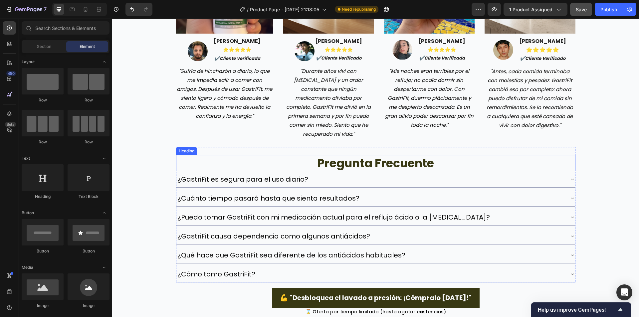
click at [322, 155] on h2 "pregunta frecuente" at bounding box center [376, 163] width 400 height 17
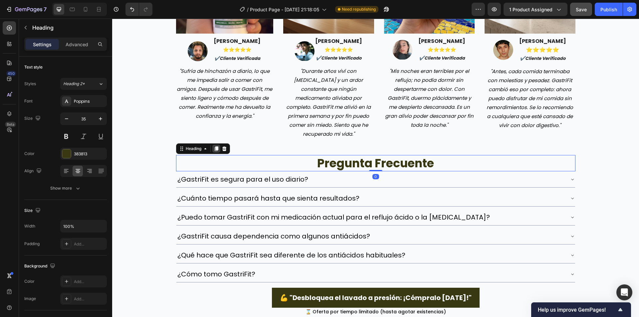
click at [215, 147] on icon at bounding box center [216, 149] width 4 height 5
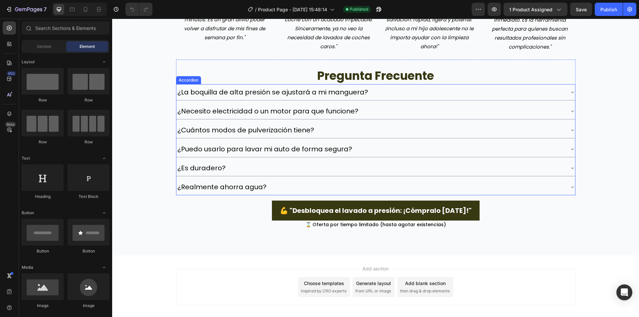
scroll to position [1505, 0]
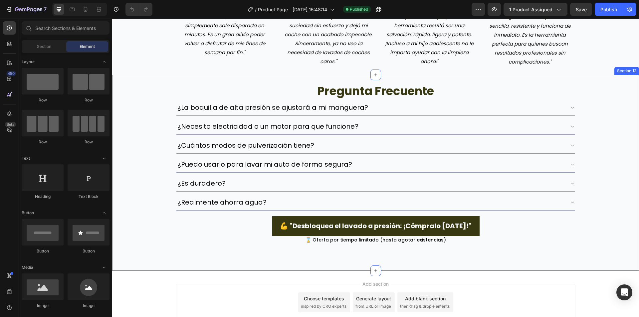
click at [163, 92] on div "pregunta frecuente Heading ¿La boquilla de alta presión se ajustará a mi mangue…" at bounding box center [375, 160] width 527 height 170
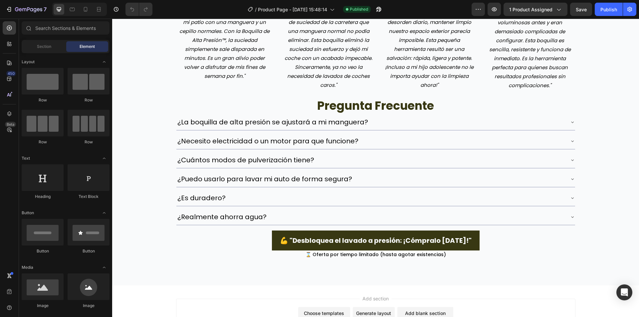
scroll to position [1329, 0]
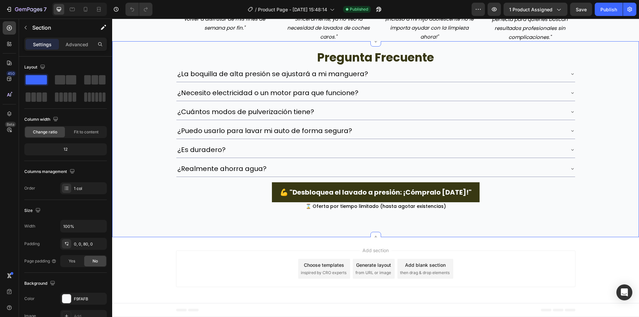
click at [146, 91] on div "pregunta frecuente Heading ¿La boquilla de alta presión se ajustará a mi mangue…" at bounding box center [375, 126] width 527 height 170
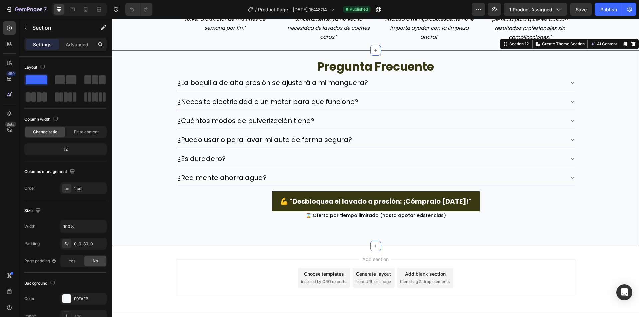
click at [139, 79] on div "pregunta frecuente Heading ¿La boquilla de alta presión se ajustará a mi mangue…" at bounding box center [375, 135] width 527 height 170
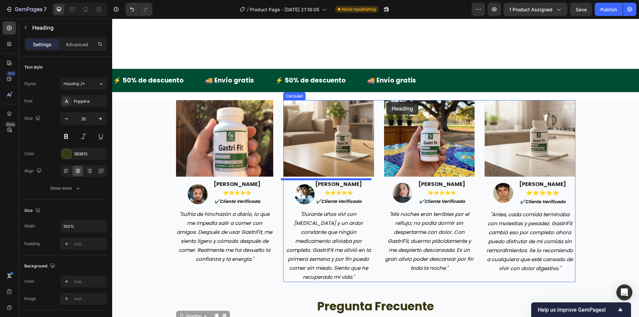
scroll to position [875, 0]
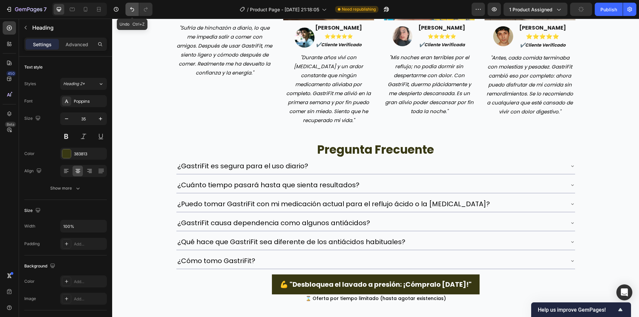
drag, startPoint x: 132, startPoint y: 13, endPoint x: 115, endPoint y: 111, distance: 99.3
click at [132, 13] on button "Undo/Redo" at bounding box center [132, 9] width 13 height 13
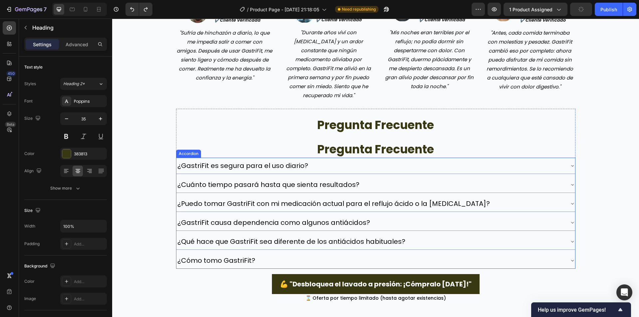
scroll to position [1075, 0]
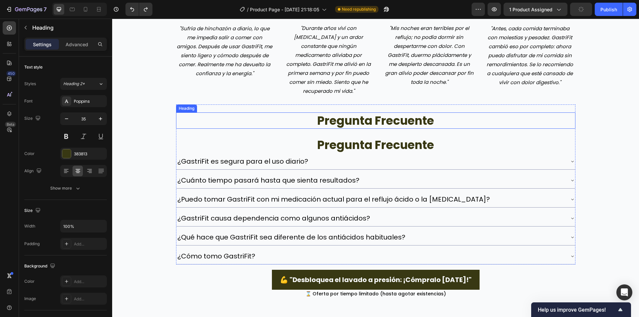
click at [296, 113] on h2 "pregunta frecuente" at bounding box center [376, 121] width 400 height 17
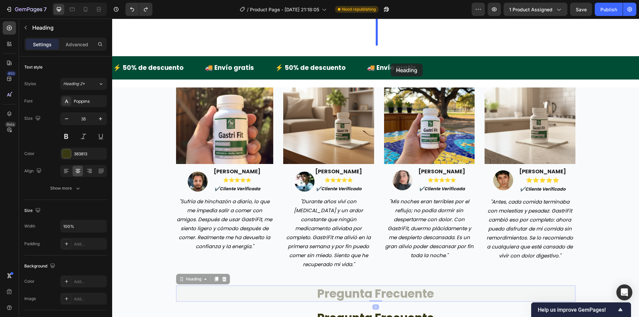
scroll to position [876, 0]
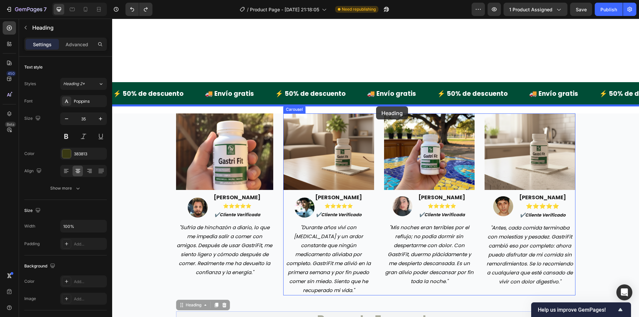
drag, startPoint x: 176, startPoint y: 100, endPoint x: 377, endPoint y: 107, distance: 201.0
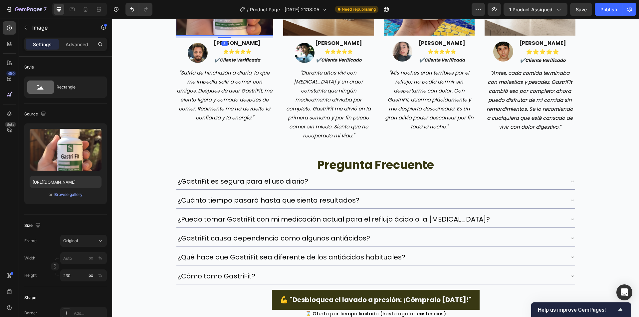
click at [155, 141] on div "Image 8 Image [PERSON_NAME] ⭐️⭐️⭐️⭐️⭐️ ✔️cliente verificada Text block Row "Suf…" at bounding box center [375, 50] width 517 height 182
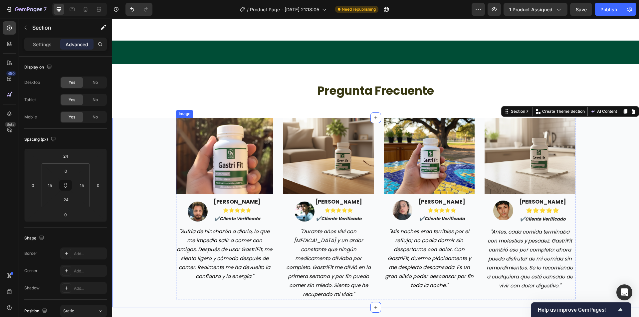
scroll to position [1009, 0]
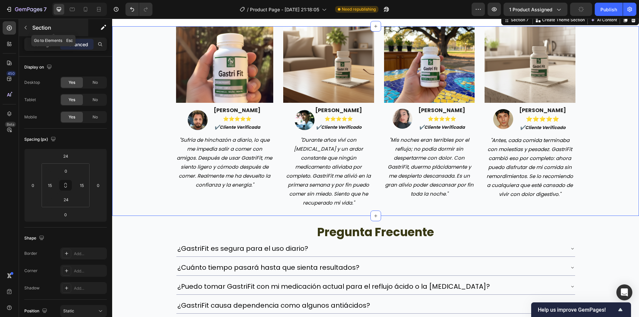
click at [32, 25] on p "Section" at bounding box center [59, 28] width 55 height 8
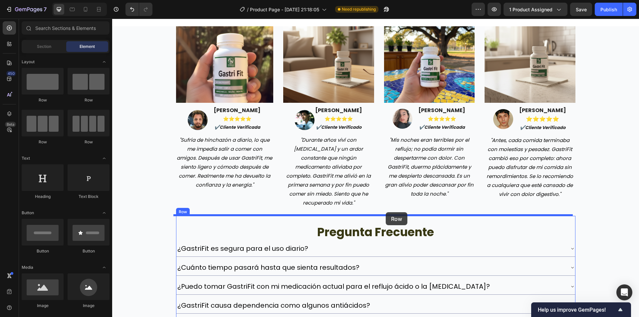
drag, startPoint x: 201, startPoint y: 146, endPoint x: 386, endPoint y: 212, distance: 196.4
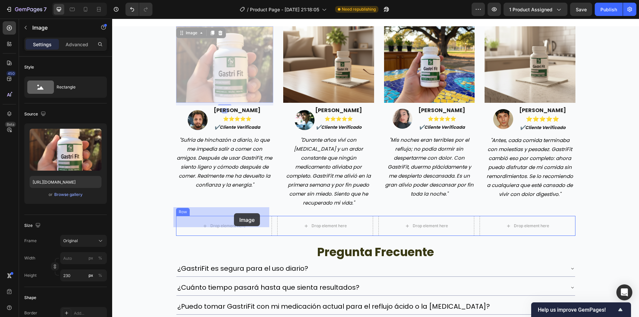
drag, startPoint x: 232, startPoint y: 83, endPoint x: 234, endPoint y: 211, distance: 127.9
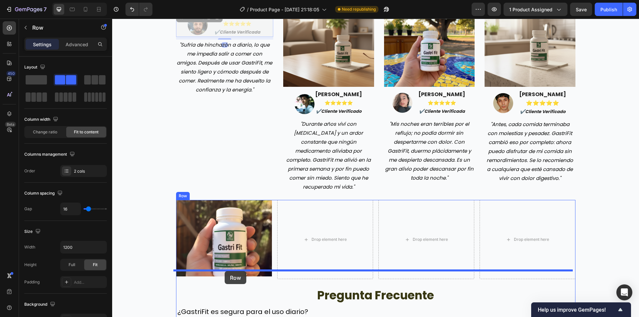
drag, startPoint x: 206, startPoint y: 47, endPoint x: 225, endPoint y: 271, distance: 225.3
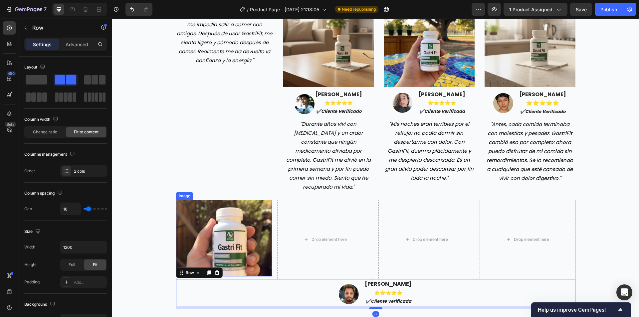
scroll to position [996, 0]
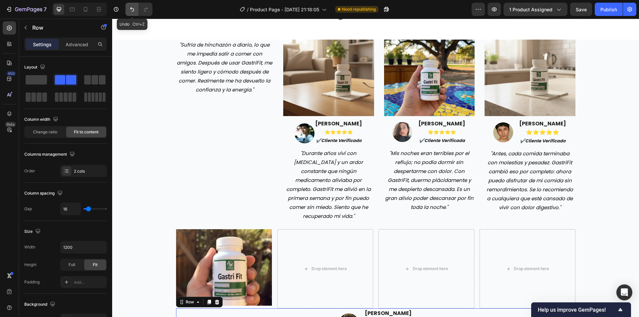
drag, startPoint x: 130, startPoint y: 12, endPoint x: 92, endPoint y: 39, distance: 45.8
click at [130, 12] on icon "Undo/Redo" at bounding box center [132, 9] width 7 height 7
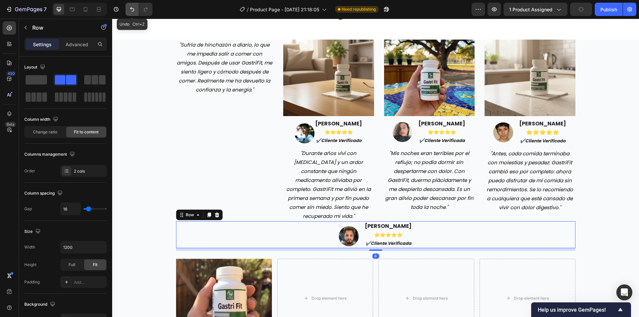
click at [131, 14] on button "Undo/Redo" at bounding box center [132, 9] width 13 height 13
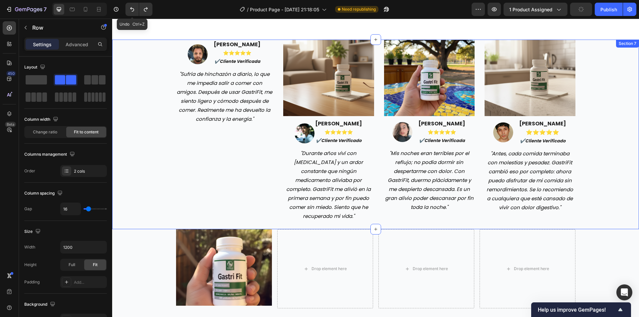
scroll to position [1025, 0]
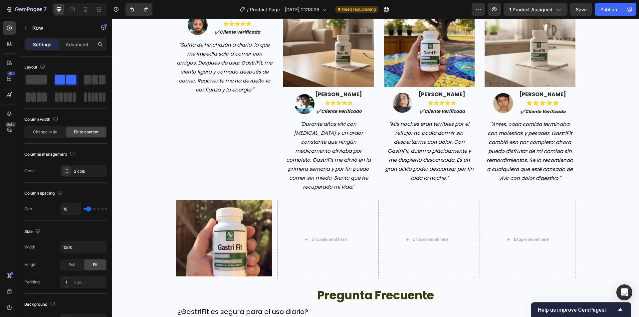
click at [208, 31] on div "Image fernanda salazar ⭐️⭐️⭐️⭐️⭐️ ✔️cliente verificada Text block Row" at bounding box center [225, 23] width 98 height 27
click at [208, 34] on div "Image fernanda salazar ⭐️⭐️⭐️⭐️⭐️ ✔️cliente verificada Text block Row" at bounding box center [225, 23] width 98 height 27
click at [222, 33] on strong "✔️cliente verificada" at bounding box center [237, 32] width 46 height 6
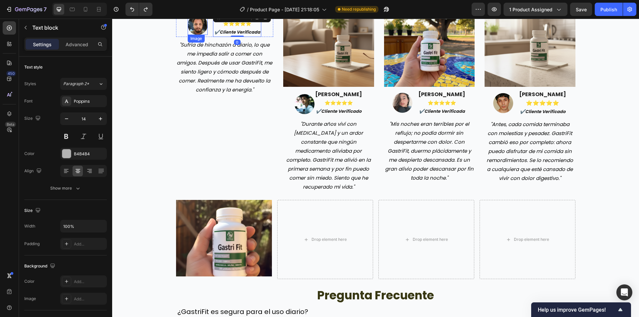
click at [204, 34] on div at bounding box center [198, 25] width 20 height 20
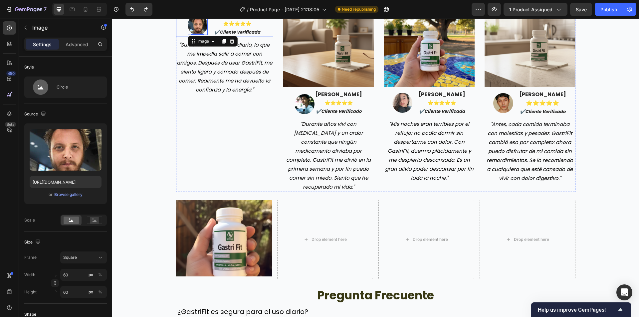
click at [207, 34] on div "Image 0 fernanda salazar ⭐️⭐️⭐️⭐️⭐️ ✔️cliente verificada Text block Row" at bounding box center [225, 23] width 98 height 27
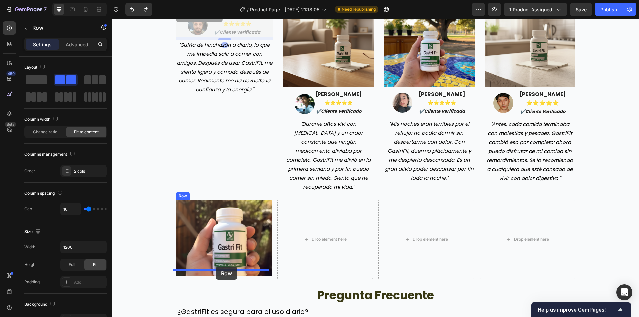
drag, startPoint x: 207, startPoint y: 34, endPoint x: 216, endPoint y: 267, distance: 233.0
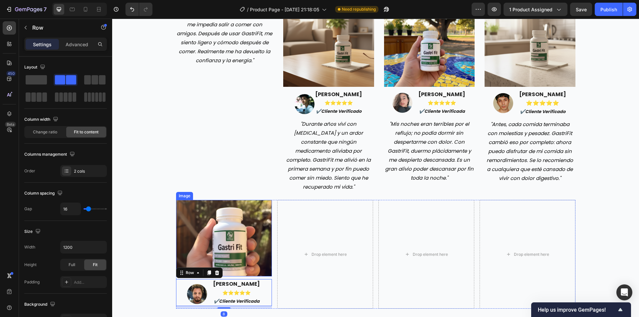
scroll to position [996, 0]
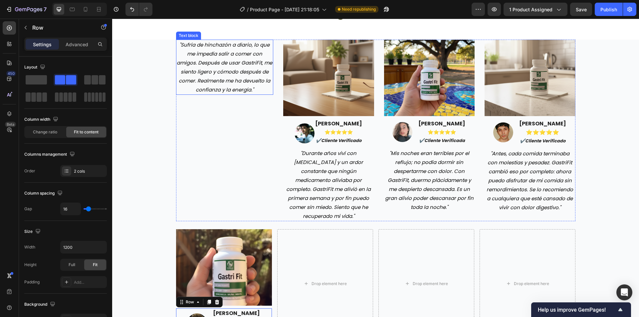
click at [218, 60] on p ""Sufría de hinchazón a diario, lo que me impedía salir a comer con amigos. Desp…" at bounding box center [225, 67] width 96 height 54
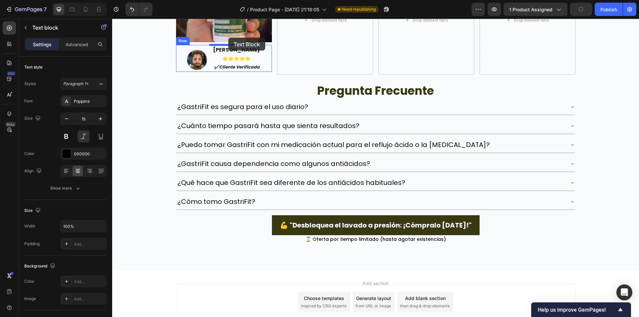
scroll to position [1245, 0]
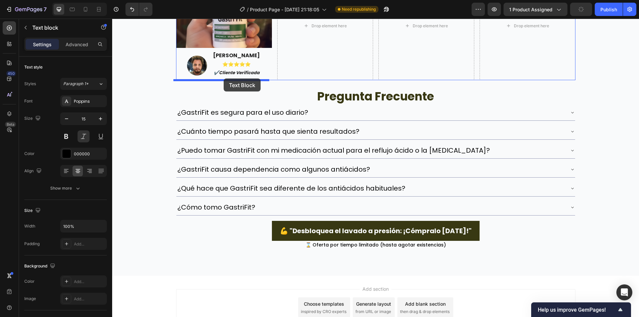
drag, startPoint x: 211, startPoint y: 91, endPoint x: 224, endPoint y: 79, distance: 18.1
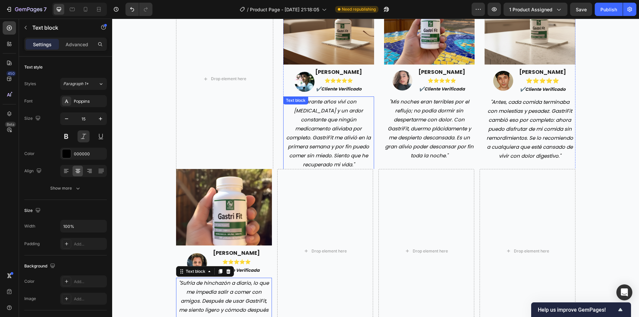
scroll to position [1045, 0]
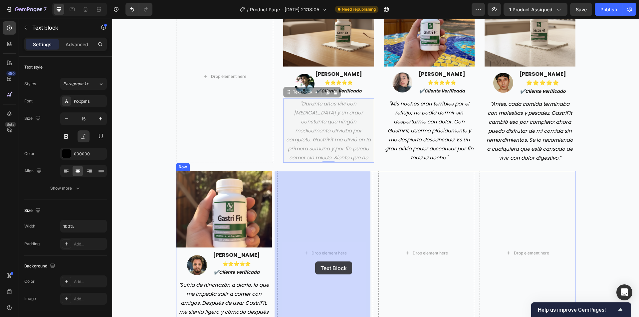
drag, startPoint x: 313, startPoint y: 121, endPoint x: 316, endPoint y: 270, distance: 149.3
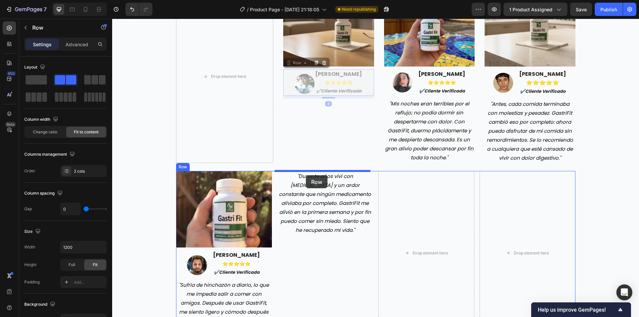
drag, startPoint x: 289, startPoint y: 93, endPoint x: 306, endPoint y: 176, distance: 84.0
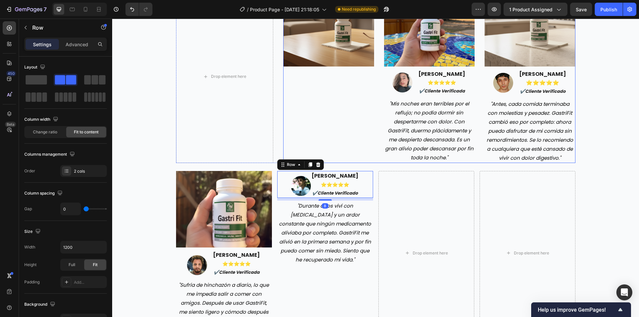
click at [304, 55] on img at bounding box center [328, 28] width 91 height 77
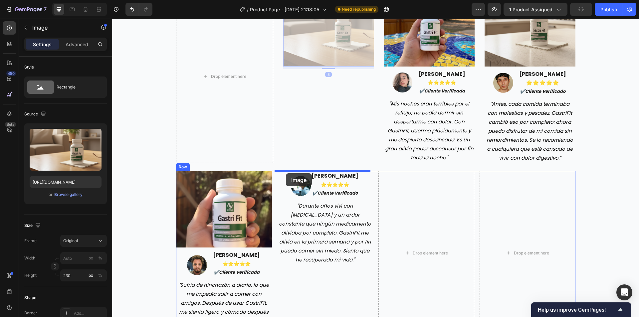
drag, startPoint x: 302, startPoint y: 62, endPoint x: 286, endPoint y: 174, distance: 112.3
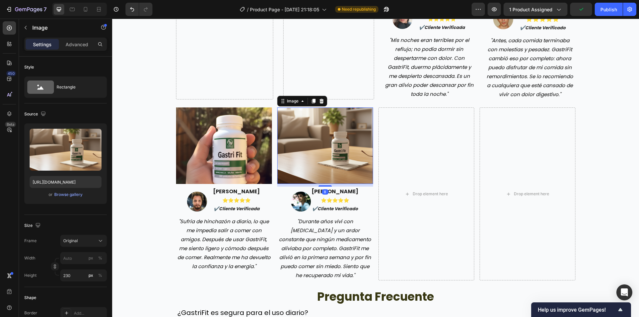
scroll to position [1112, 0]
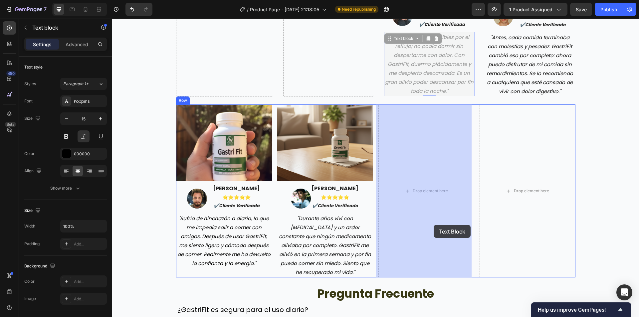
drag, startPoint x: 419, startPoint y: 81, endPoint x: 437, endPoint y: 197, distance: 116.6
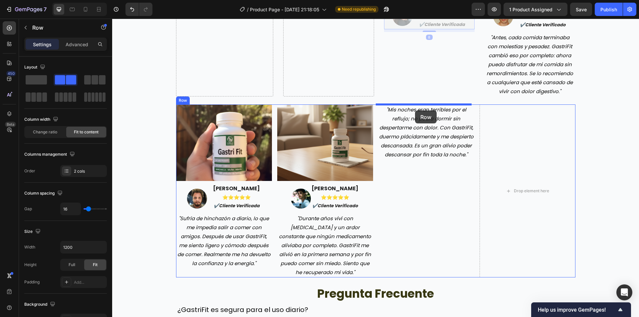
drag, startPoint x: 412, startPoint y: 26, endPoint x: 415, endPoint y: 111, distance: 84.3
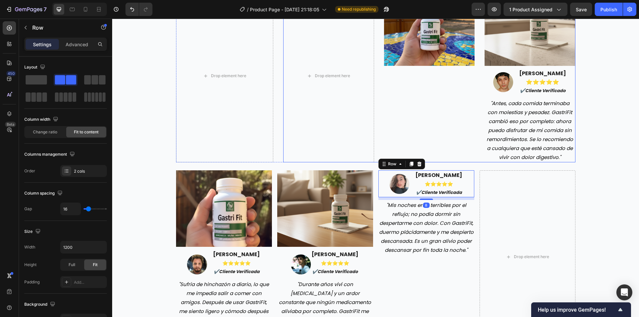
scroll to position [1045, 0]
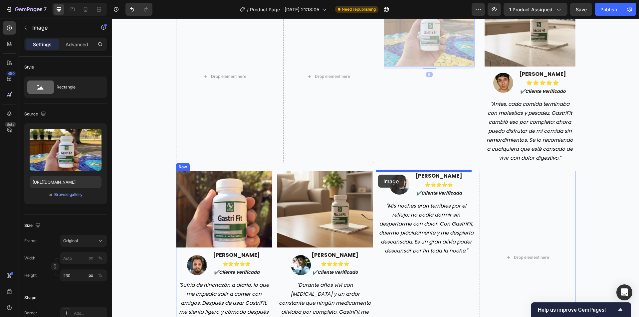
drag, startPoint x: 406, startPoint y: 59, endPoint x: 378, endPoint y: 175, distance: 118.8
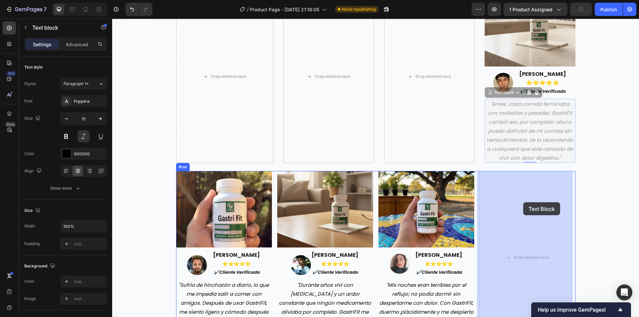
drag, startPoint x: 518, startPoint y: 122, endPoint x: 524, endPoint y: 203, distance: 80.8
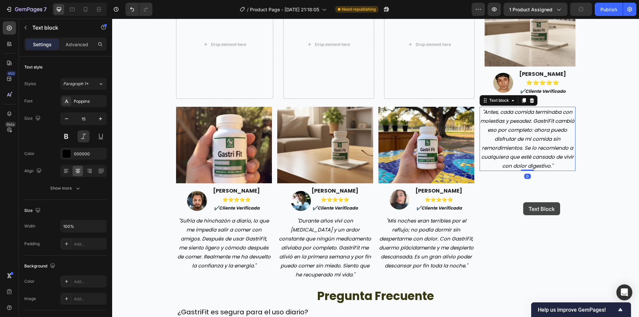
scroll to position [1014, 0]
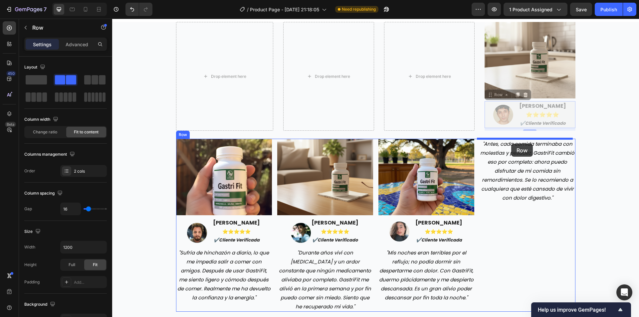
drag, startPoint x: 513, startPoint y: 122, endPoint x: 512, endPoint y: 144, distance: 21.7
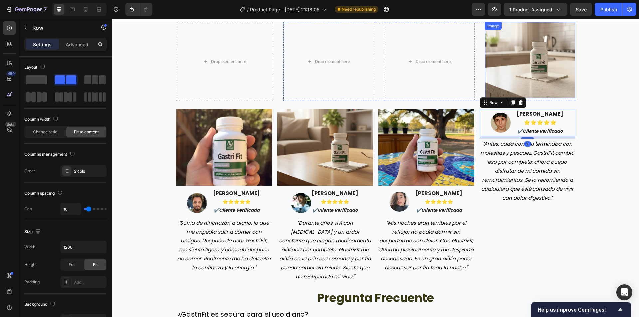
scroll to position [999, 0]
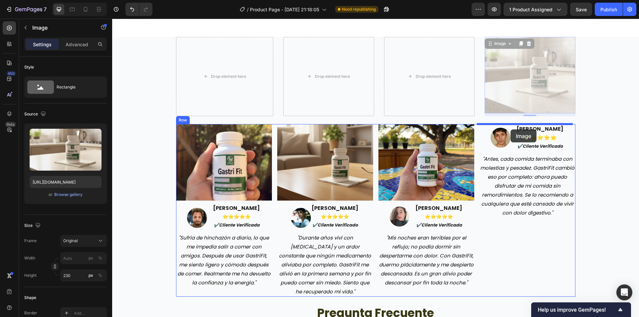
drag, startPoint x: 510, startPoint y: 82, endPoint x: 511, endPoint y: 130, distance: 48.0
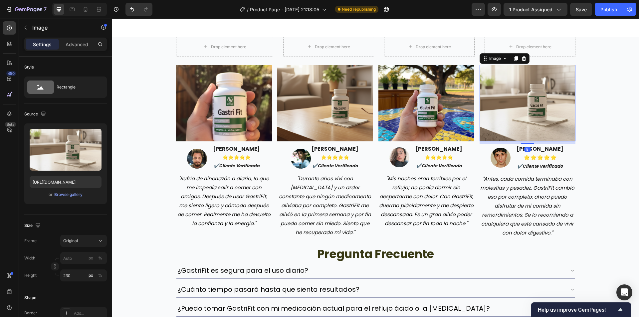
scroll to position [969, 0]
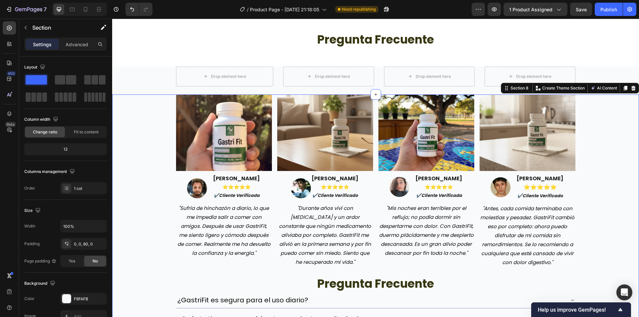
drag, startPoint x: 619, startPoint y: 153, endPoint x: 585, endPoint y: 146, distance: 34.9
click at [619, 153] on div "Image Image fernanda salazar ⭐️⭐️⭐️⭐️⭐️ ✔️cliente verificada Text block Row "Su…" at bounding box center [375, 266] width 527 height 343
click at [475, 72] on div "Drop element here Drop element here Drop element here Drop element here" at bounding box center [429, 77] width 292 height 20
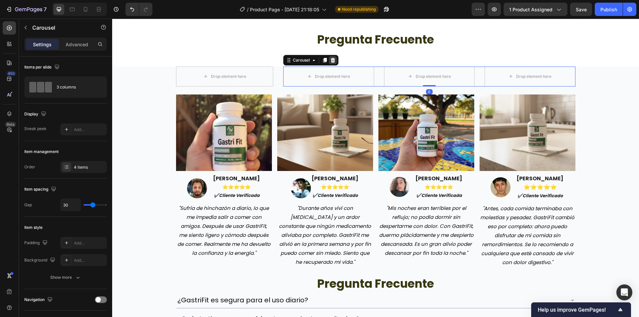
click at [330, 60] on icon at bounding box center [332, 60] width 5 height 5
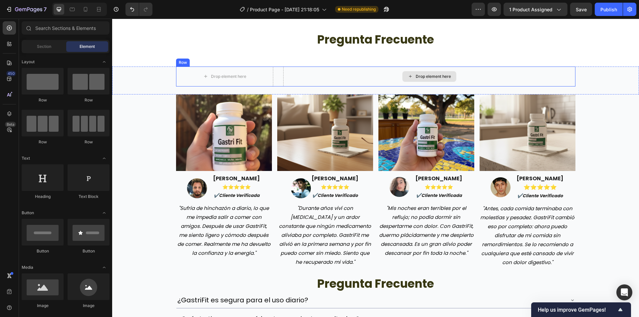
click at [278, 72] on div "Drop element here Drop element here Row" at bounding box center [376, 77] width 400 height 20
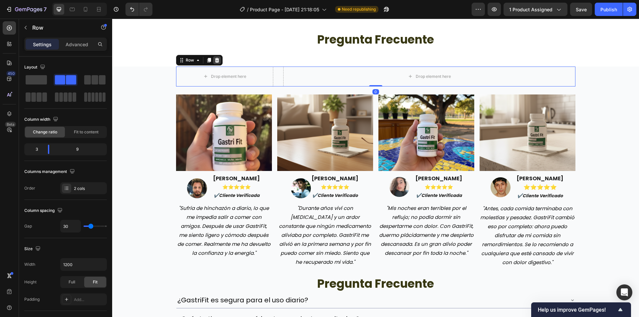
click at [216, 61] on icon at bounding box center [216, 60] width 5 height 5
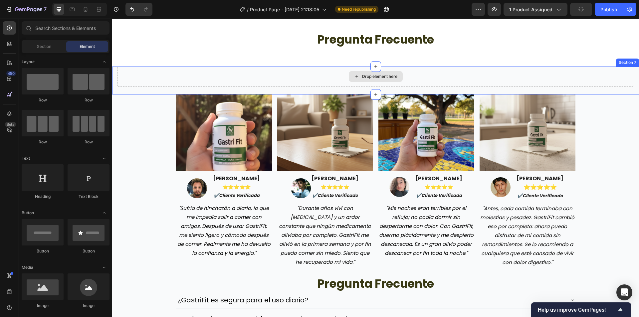
click at [332, 71] on div "Drop element here" at bounding box center [375, 77] width 517 height 20
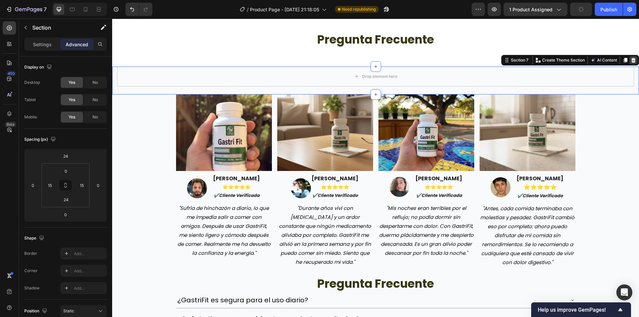
click at [632, 60] on icon at bounding box center [634, 60] width 4 height 5
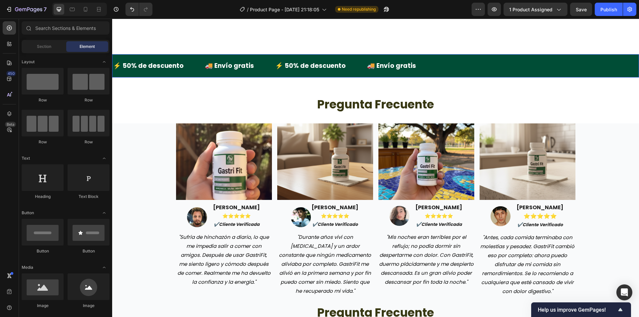
scroll to position [902, 0]
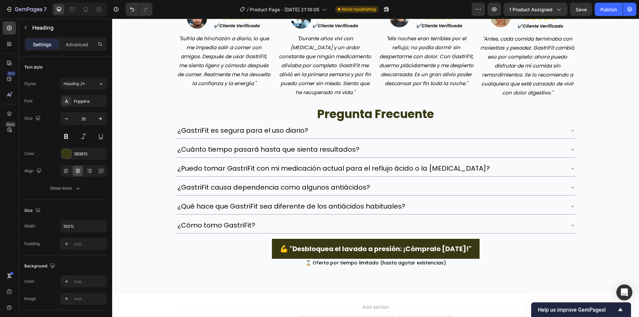
drag, startPoint x: 362, startPoint y: 105, endPoint x: 366, endPoint y: 105, distance: 4.0
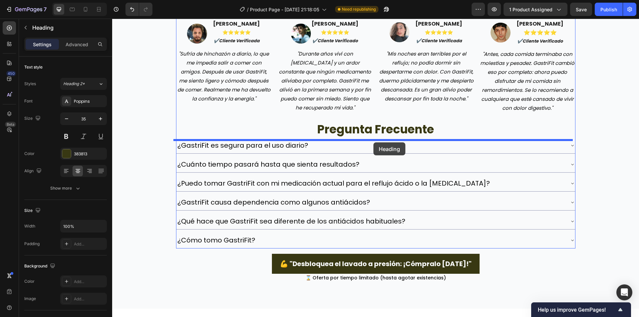
drag, startPoint x: 117, startPoint y: 92, endPoint x: 374, endPoint y: 143, distance: 262.1
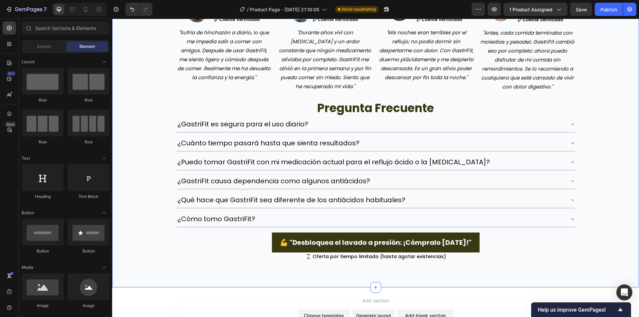
click at [631, 135] on div "clientes reales, resultados reales. Heading Image Image [PERSON_NAME] ⭐️⭐️⭐️⭐️⭐…" at bounding box center [375, 70] width 527 height 382
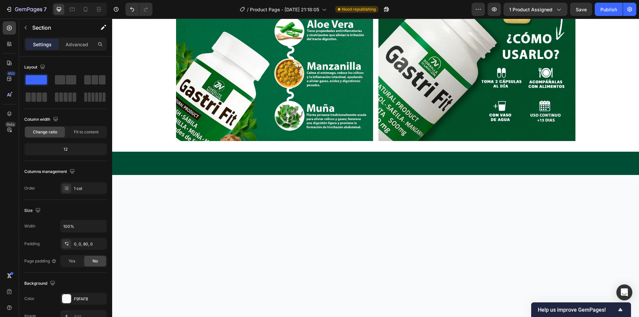
scroll to position [569, 0]
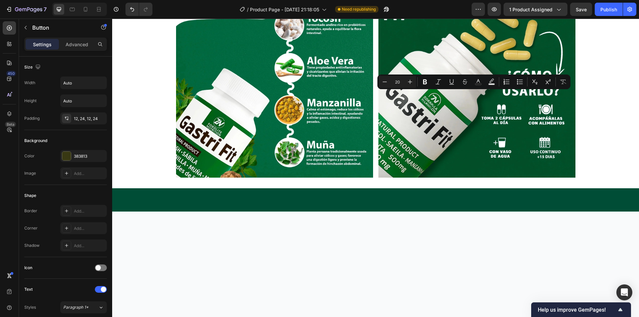
copy p "💪“Start Relief Now”"
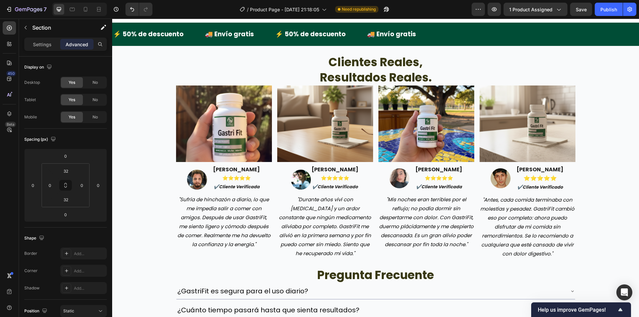
scroll to position [1102, 0]
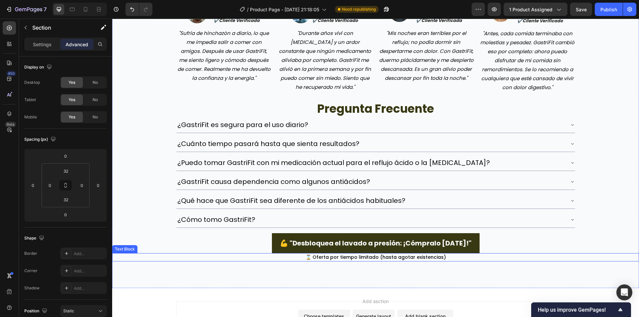
click at [322, 258] on span "⌛ Oferta por tiempo limitado (hasta agotar existencias)" at bounding box center [376, 257] width 141 height 7
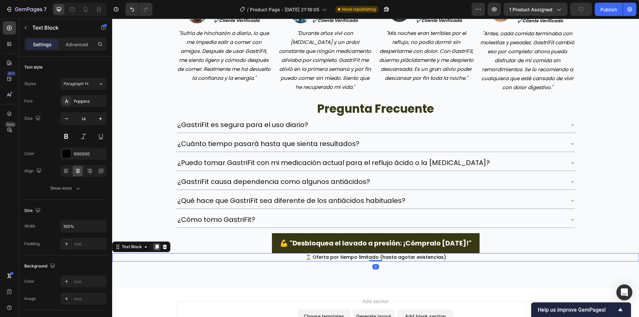
click at [156, 248] on icon at bounding box center [157, 247] width 4 height 5
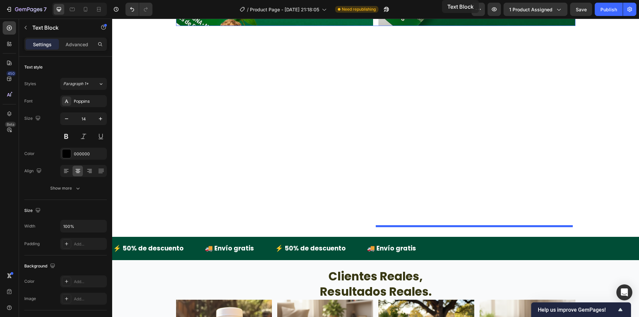
scroll to position [603, 0]
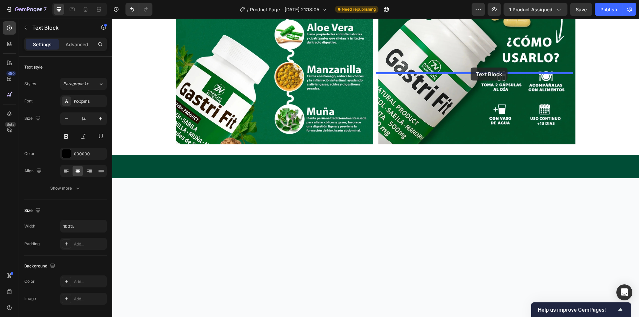
drag, startPoint x: 121, startPoint y: 257, endPoint x: 471, endPoint y: 68, distance: 397.9
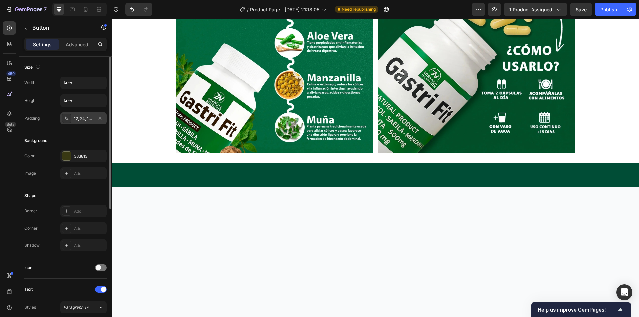
click at [78, 119] on div "12, 24, 12, 24" at bounding box center [83, 119] width 19 height 6
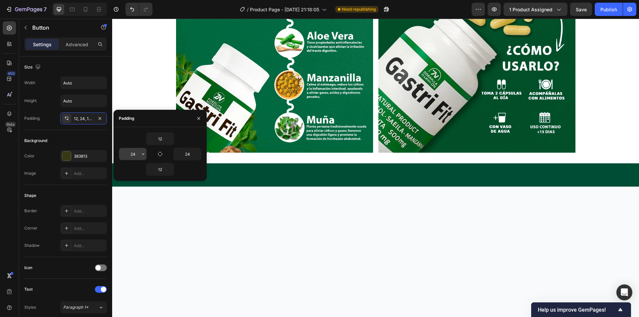
click at [144, 155] on icon "button" at bounding box center [143, 154] width 2 height 1
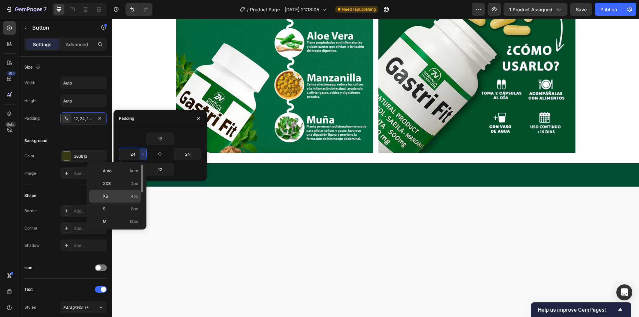
scroll to position [67, 0]
drag, startPoint x: 125, startPoint y: 201, endPoint x: 95, endPoint y: 128, distance: 79.0
click at [125, 201] on div "3XL 48px" at bounding box center [115, 206] width 52 height 13
type input "48"
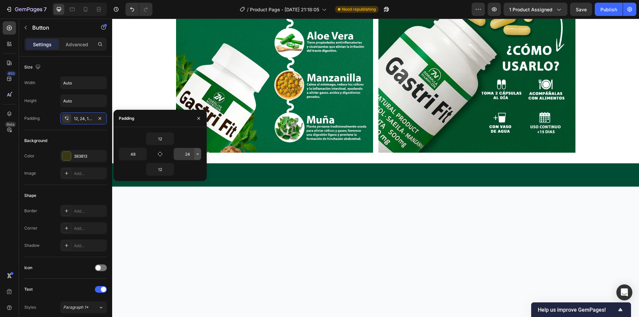
drag, startPoint x: 200, startPoint y: 152, endPoint x: 197, endPoint y: 159, distance: 7.3
click at [199, 155] on icon "button" at bounding box center [197, 154] width 5 height 5
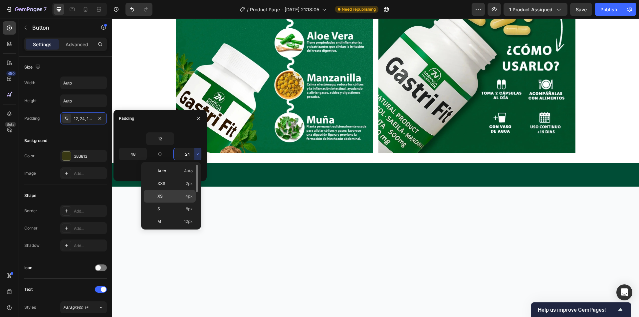
scroll to position [77, 0]
click at [184, 195] on span "48px" at bounding box center [188, 196] width 10 height 6
type input "48"
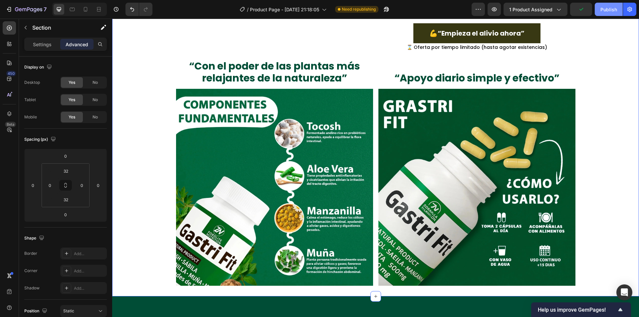
click at [605, 4] on button "Publish" at bounding box center [609, 9] width 28 height 13
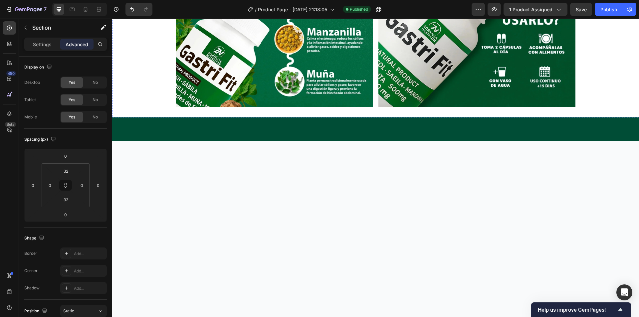
scroll to position [631, 0]
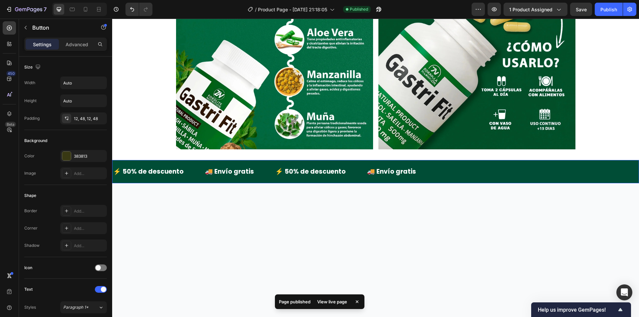
scroll to position [705, 0]
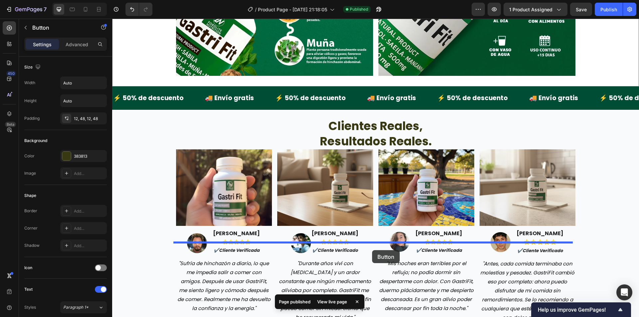
drag, startPoint x: 381, startPoint y: 59, endPoint x: 372, endPoint y: 250, distance: 192.0
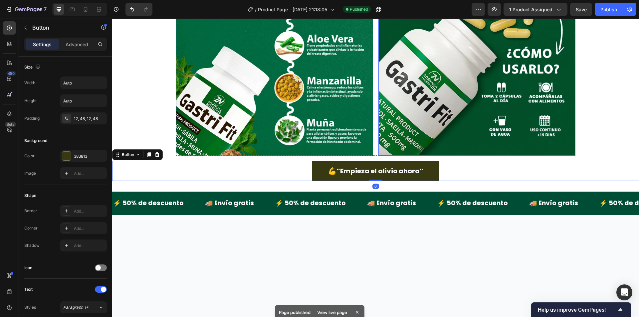
scroll to position [538, 0]
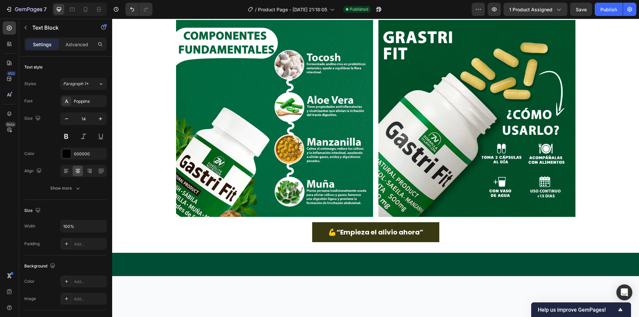
drag, startPoint x: 423, startPoint y: 129, endPoint x: 391, endPoint y: 148, distance: 36.9
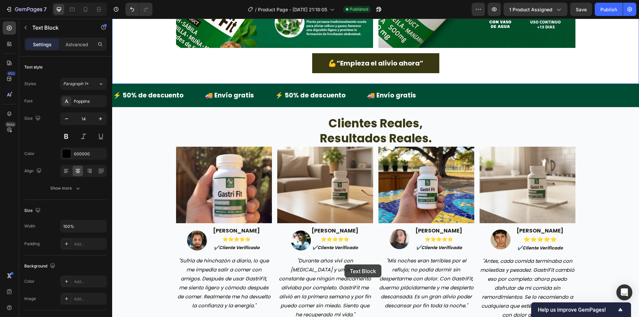
scroll to position [725, 0]
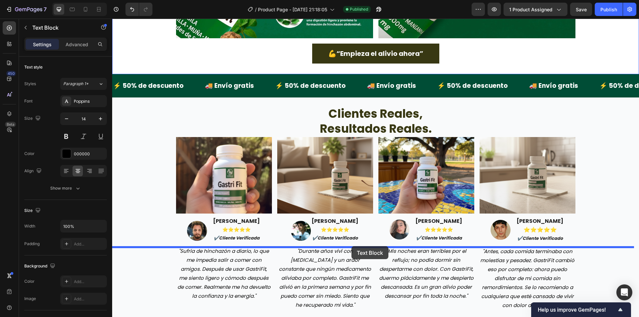
drag, startPoint x: 379, startPoint y: 132, endPoint x: 350, endPoint y: 244, distance: 115.8
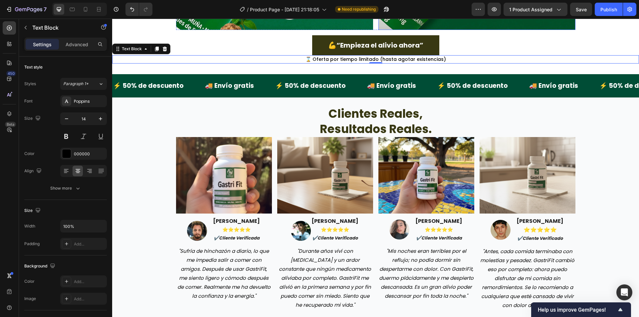
scroll to position [825, 0]
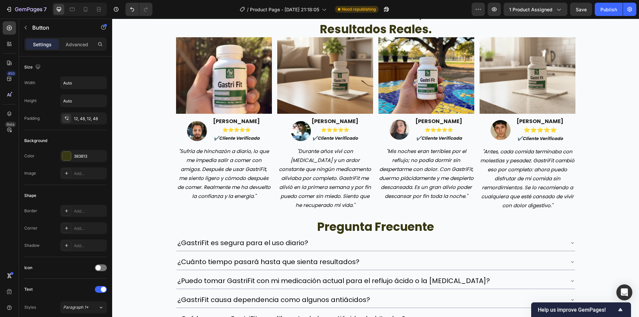
drag, startPoint x: 338, startPoint y: 138, endPoint x: 418, endPoint y: 141, distance: 80.3
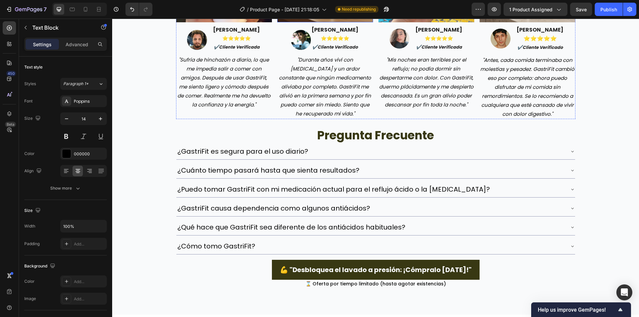
scroll to position [1125, 0]
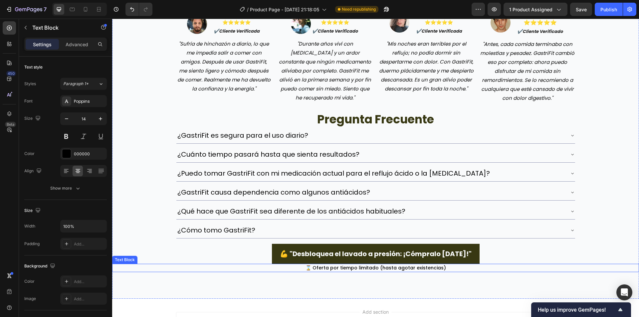
click at [373, 265] on span "⌛ Oferta por tiempo limitado (hasta agotar existencias)" at bounding box center [376, 268] width 141 height 7
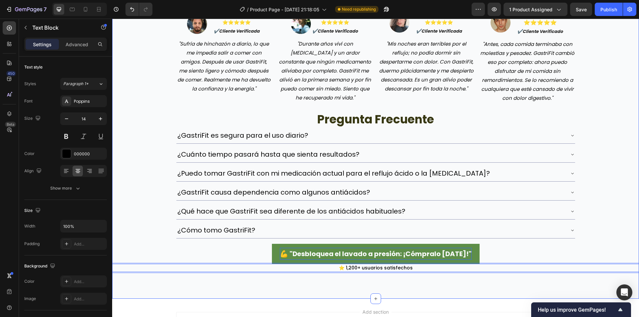
click at [351, 254] on p "💪 "Desbloquea el lavado a presión: ¡Cómpralo hoy!"" at bounding box center [376, 254] width 192 height 12
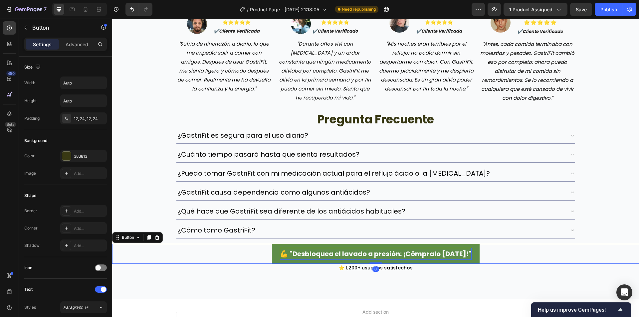
click at [351, 254] on p "💪 "Desbloquea el lavado a presión: ¡Cómpralo hoy!"" at bounding box center [376, 254] width 192 height 12
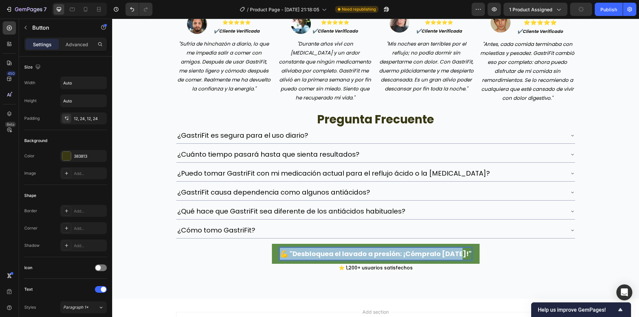
click at [351, 254] on p "💪 "Desbloquea el lavado a presión: ¡Cómpralo hoy!"" at bounding box center [376, 254] width 192 height 12
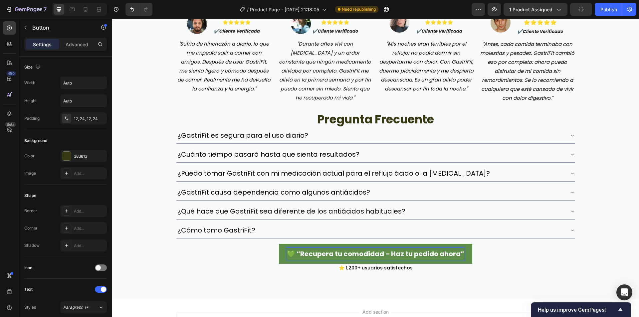
click at [512, 266] on p "⭐ 1,200+ usuarios satisfechos" at bounding box center [376, 268] width 526 height 7
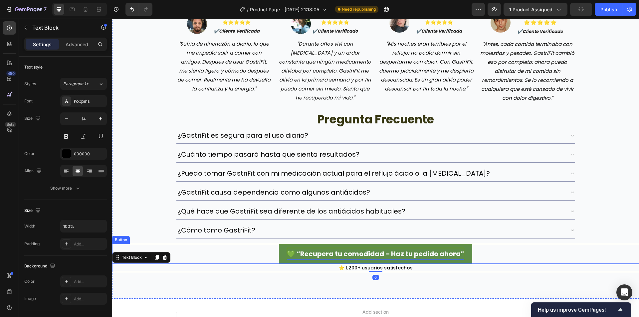
click at [618, 255] on div "💚 “Recupera tu comodidad – Haz tu pedido ahora” Button" at bounding box center [375, 254] width 527 height 20
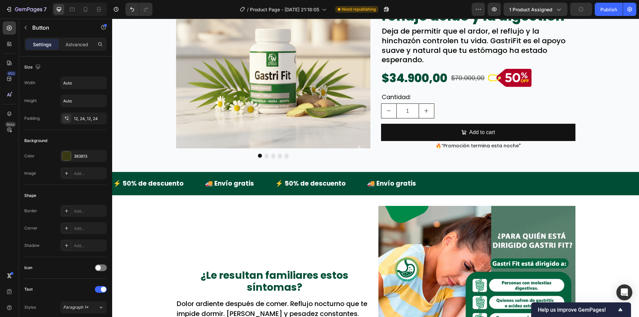
scroll to position [55, 0]
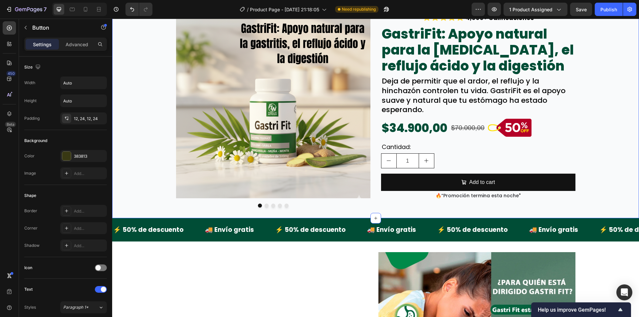
click at [464, 199] on span "“Promoción termina esta noche" at bounding box center [481, 196] width 78 height 7
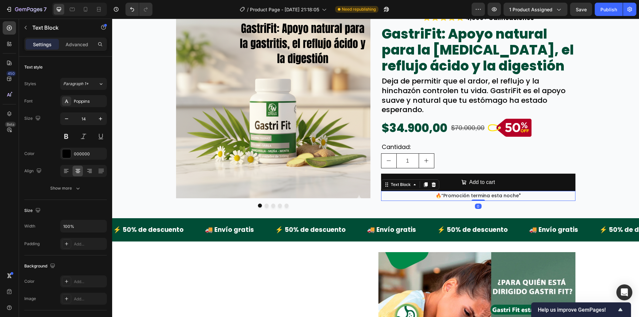
click at [464, 199] on span "“Promoción termina esta noche" at bounding box center [481, 196] width 78 height 7
click at [590, 195] on div "Image Image Image Image Image Carousel Image ⭐⭐⭐⭐⭐ Text Block 4,000+ Calificaci…" at bounding box center [375, 106] width 527 height 204
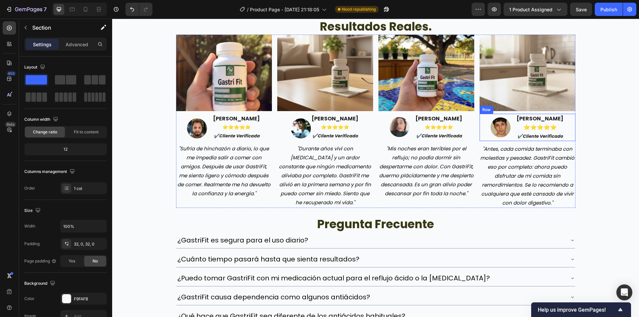
scroll to position [1120, 0]
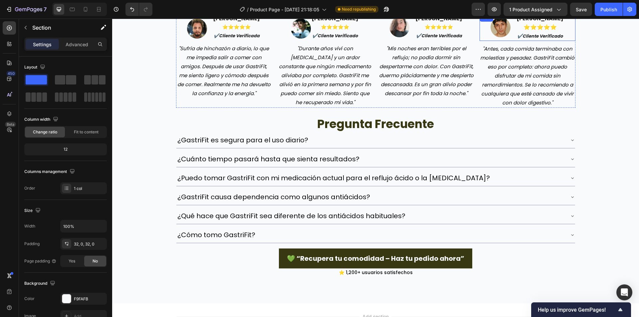
click at [577, 16] on div "7 Version history / Product Page - Sep 27, 21:18:05 Need republishing Preview 1…" at bounding box center [319, 9] width 639 height 19
click at [598, 12] on button "Publish" at bounding box center [609, 9] width 28 height 13
click at [591, 12] on button "button" at bounding box center [582, 9] width 22 height 13
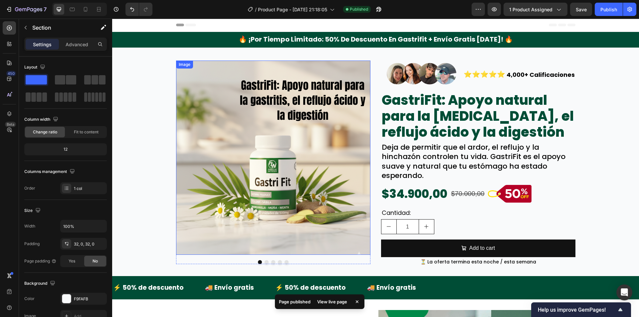
scroll to position [0, 0]
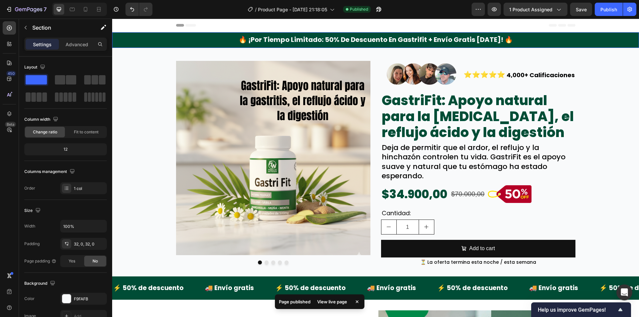
click at [152, 45] on div "🔥 ¡por tiempo limitado: 50% de descuento en gastrifit + envío gratis hoy! 🔥" at bounding box center [375, 40] width 527 height 16
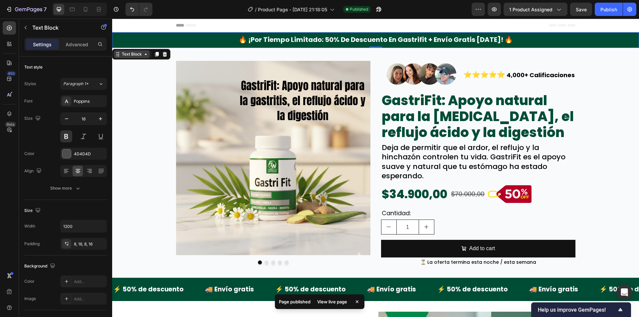
click at [124, 58] on div "Text Block" at bounding box center [132, 54] width 36 height 8
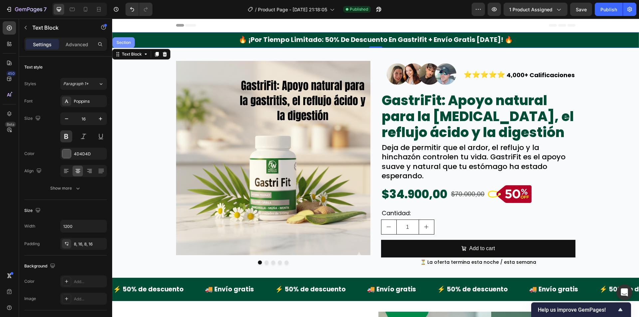
click at [126, 41] on div "Section" at bounding box center [123, 43] width 17 height 4
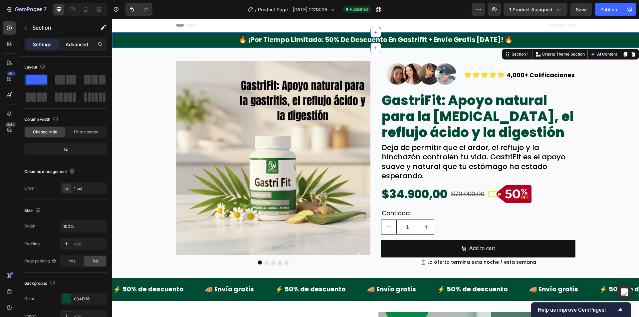
click at [74, 43] on p "Advanced" at bounding box center [77, 44] width 23 height 7
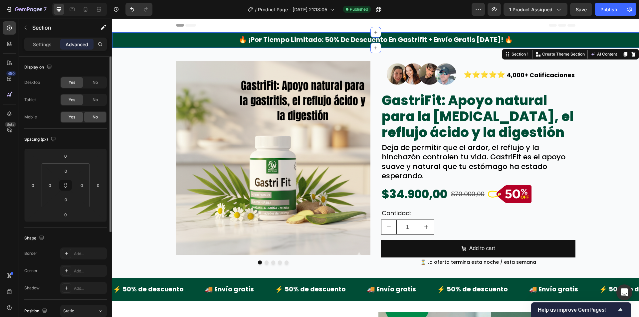
click at [82, 117] on div "Yes" at bounding box center [72, 117] width 22 height 11
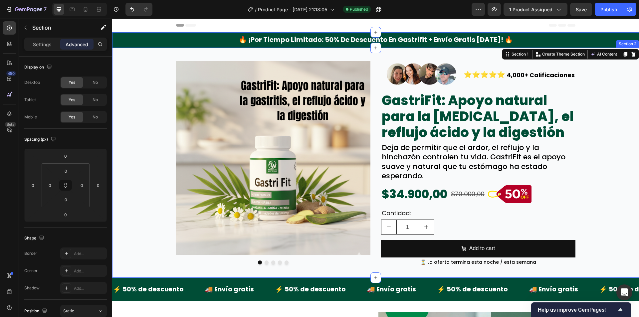
click at [154, 107] on div "Image Image Image Image Image Carousel Image ⭐⭐⭐⭐⭐ Text Block 4,000+ Calificaci…" at bounding box center [375, 163] width 527 height 209
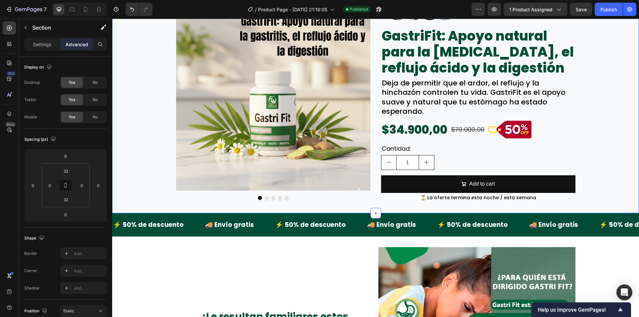
scroll to position [67, 0]
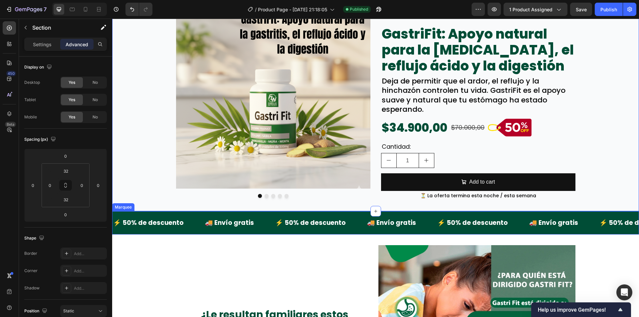
click at [146, 211] on div "⚡ 50% de descuento Text Block 🚚 Envío gratis Text Block ⚡ 50% de descuento Text…" at bounding box center [375, 222] width 527 height 23
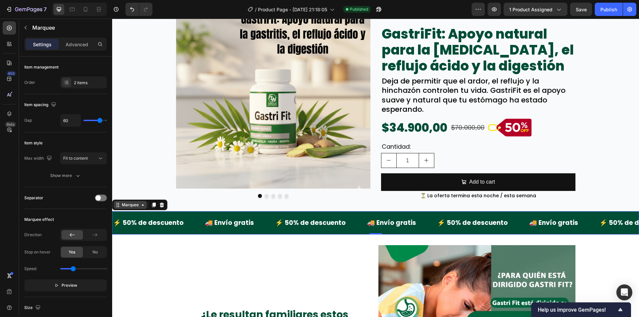
click at [137, 204] on div "Marquee" at bounding box center [131, 205] width 20 height 6
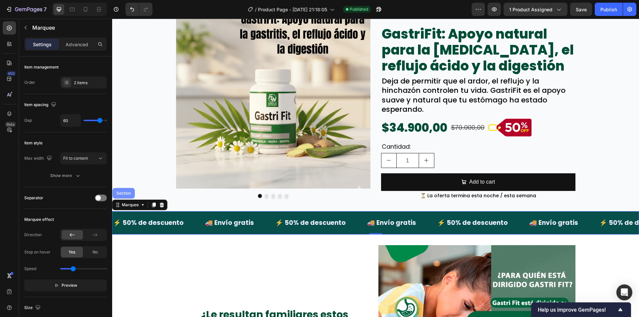
click at [130, 188] on div "Section" at bounding box center [124, 193] width 22 height 11
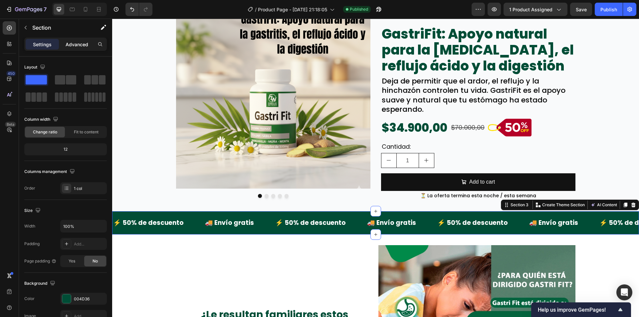
click at [72, 43] on p "Advanced" at bounding box center [77, 44] width 23 height 7
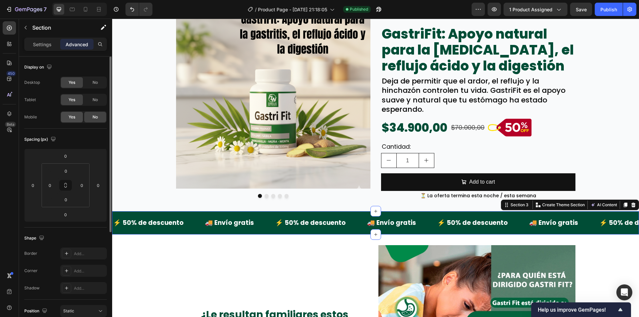
click at [82, 121] on div "Yes" at bounding box center [72, 117] width 22 height 11
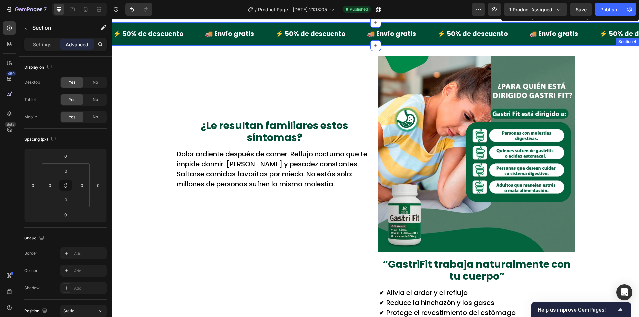
scroll to position [266, 0]
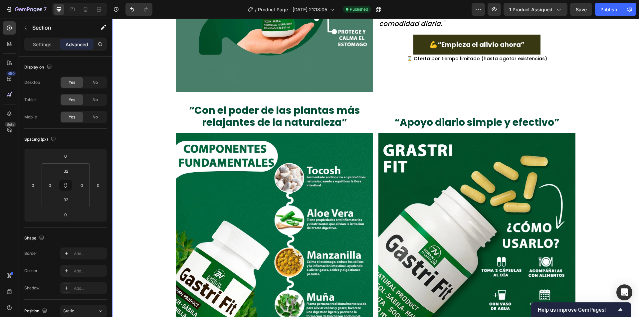
scroll to position [799, 0]
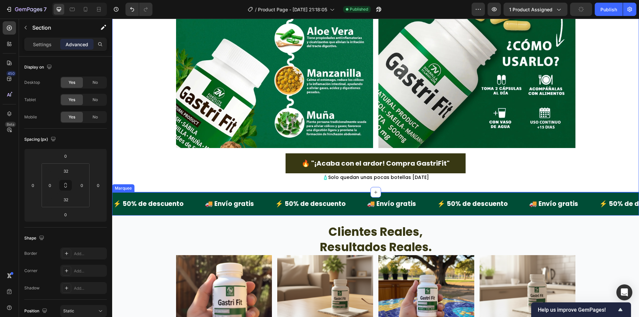
click at [140, 193] on div "⚡ 50% de descuento Text Block 🚚 Envío gratis Text Block ⚡ 50% de descuento Text…" at bounding box center [375, 204] width 527 height 23
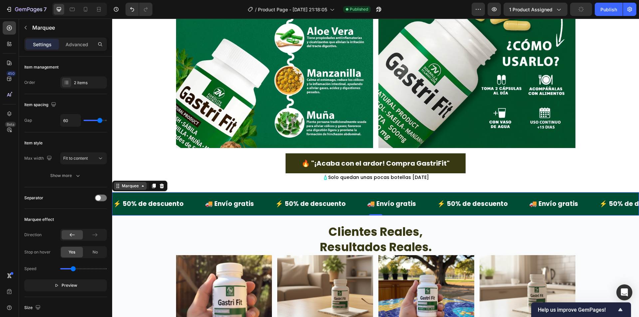
click at [136, 184] on div "Marquee" at bounding box center [131, 186] width 20 height 6
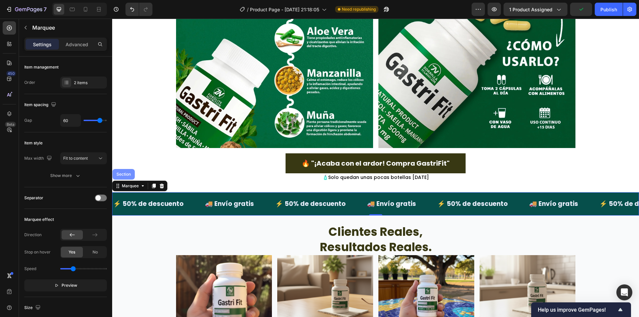
click at [131, 172] on div "Section" at bounding box center [124, 174] width 22 height 11
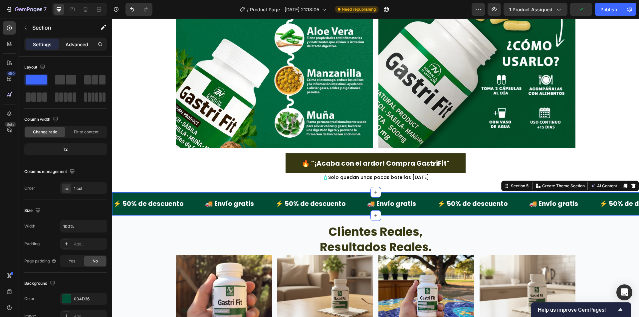
click at [78, 44] on p "Advanced" at bounding box center [77, 44] width 23 height 7
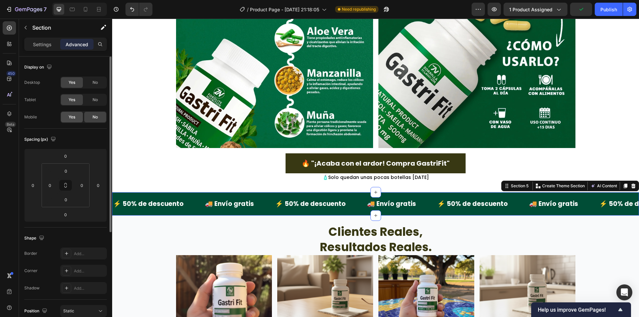
click at [73, 113] on div "Yes" at bounding box center [72, 117] width 22 height 11
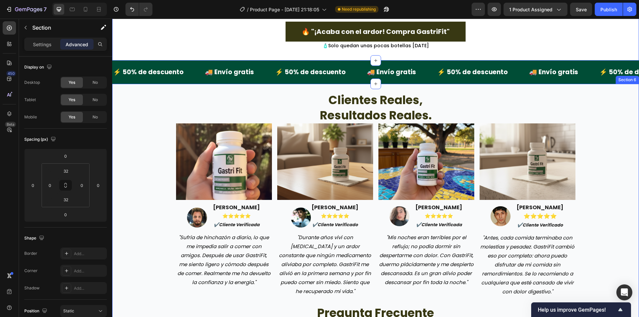
scroll to position [933, 0]
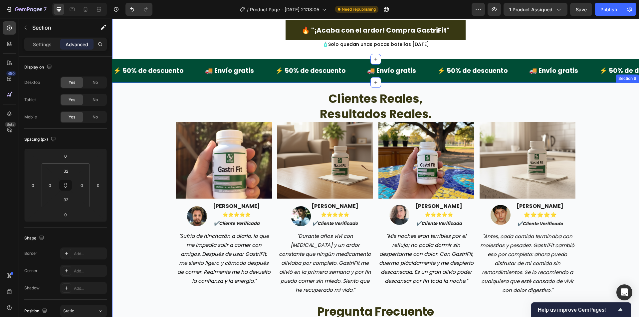
click at [154, 175] on div "clientes reales, resultados reales. Heading Image Image [PERSON_NAME] ⭐️⭐️⭐️⭐️⭐…" at bounding box center [375, 274] width 527 height 382
click at [232, 87] on div "clientes reales, resultados reales. Heading Image Image [PERSON_NAME] ⭐️⭐️⭐️⭐️⭐…" at bounding box center [376, 257] width 400 height 349
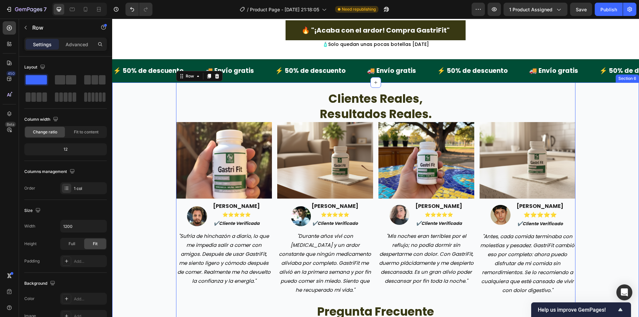
click at [162, 89] on div "clientes reales, resultados reales. Heading Image Image [PERSON_NAME] ⭐️⭐️⭐️⭐️⭐…" at bounding box center [375, 274] width 527 height 382
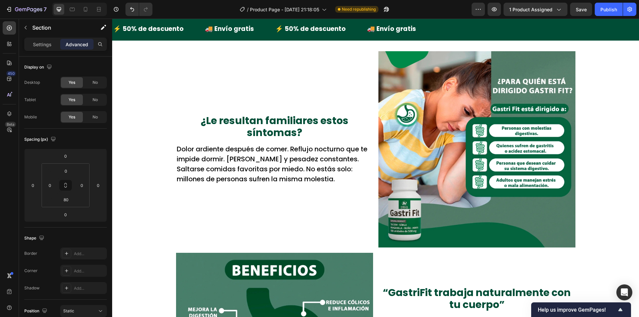
scroll to position [0, 0]
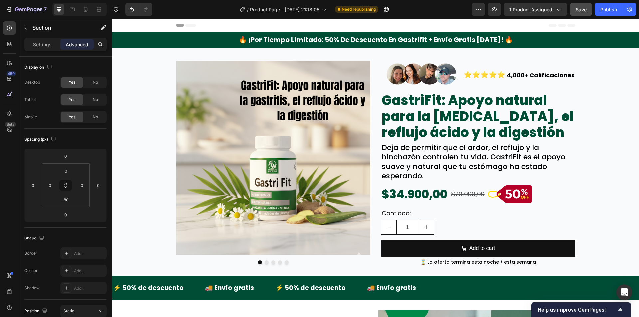
click at [577, 8] on span "Save" at bounding box center [581, 10] width 11 height 6
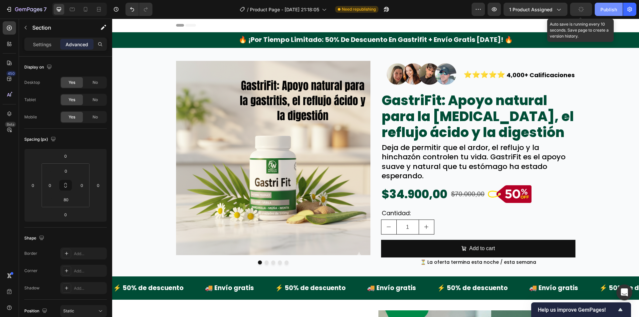
click at [598, 7] on button "Publish" at bounding box center [609, 9] width 28 height 13
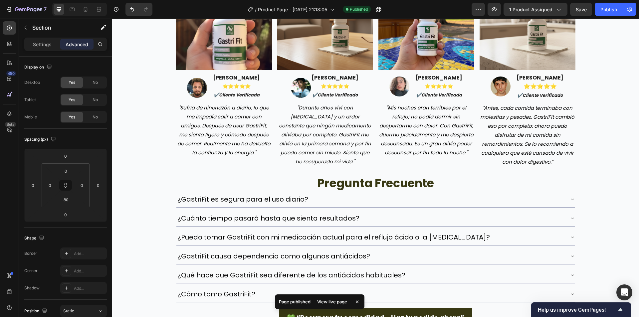
scroll to position [933, 0]
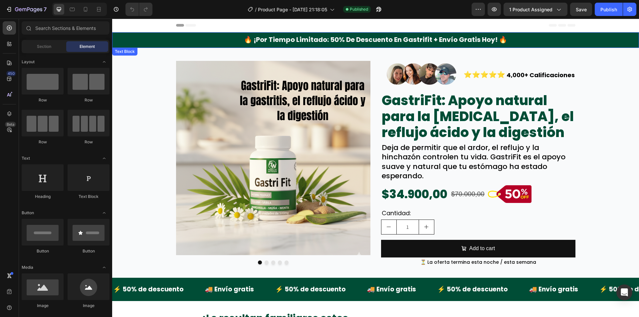
click at [151, 39] on div "🔥 ¡por tiempo limitado: 50% de descuento en gastrifit + envío gratis hoy! 🔥" at bounding box center [375, 40] width 527 height 16
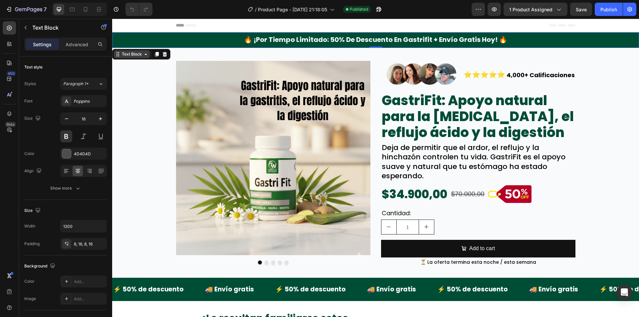
click at [131, 55] on div "Text Block" at bounding box center [132, 54] width 23 height 6
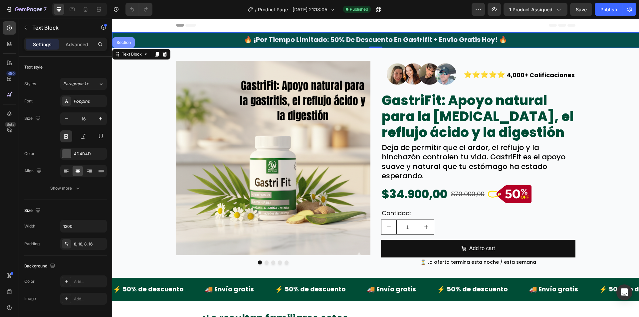
click at [125, 41] on div "Section" at bounding box center [123, 43] width 17 height 4
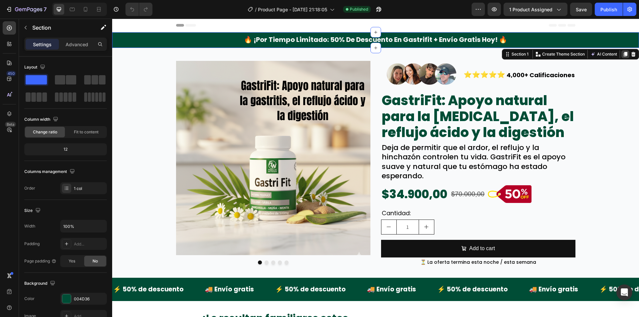
click at [624, 53] on icon at bounding box center [626, 54] width 4 height 5
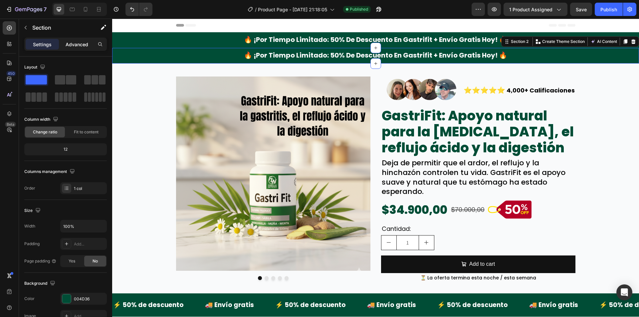
click at [87, 46] on p "Advanced" at bounding box center [77, 44] width 23 height 7
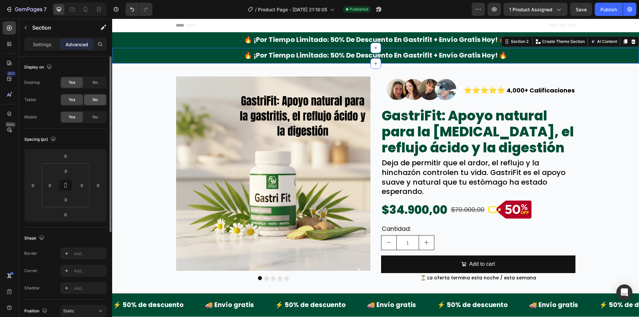
click at [93, 102] on span "No" at bounding box center [95, 100] width 5 height 6
click at [94, 87] on div "No" at bounding box center [95, 82] width 22 height 11
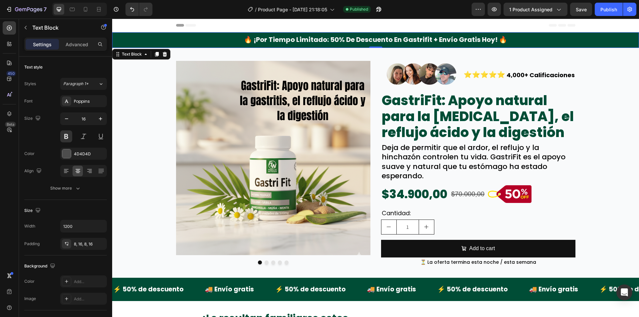
click at [149, 40] on div "🔥 ¡por tiempo limitado: 50% de descuento en gastrifit + envío gratis hoy! 🔥" at bounding box center [375, 40] width 527 height 16
click at [126, 54] on div "Text Block" at bounding box center [132, 54] width 23 height 6
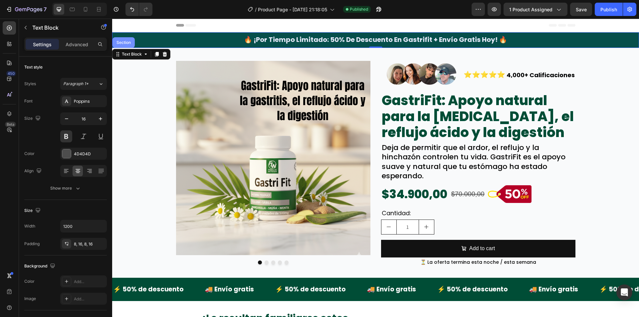
click at [124, 44] on div "Section" at bounding box center [123, 43] width 17 height 4
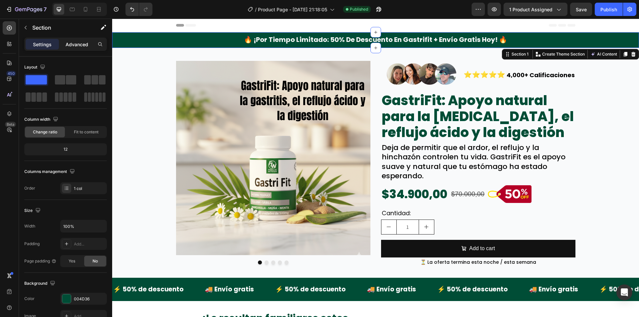
click at [85, 48] on div "Advanced" at bounding box center [76, 44] width 33 height 11
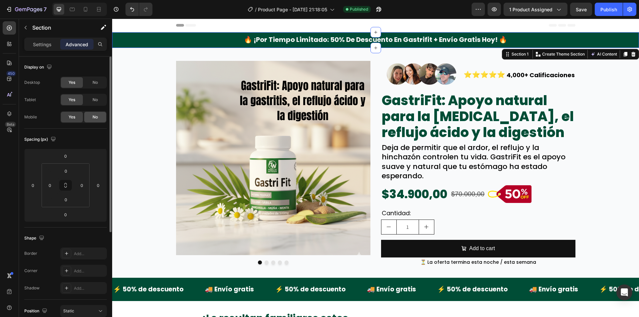
click at [94, 115] on span "No" at bounding box center [95, 117] width 5 height 6
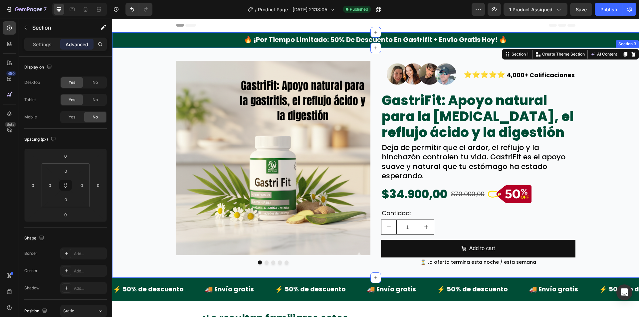
click at [142, 96] on div "Image Image Image Image Image Carousel Image ⭐⭐⭐⭐⭐ Text Block 4,000+ Calificaci…" at bounding box center [375, 163] width 527 height 209
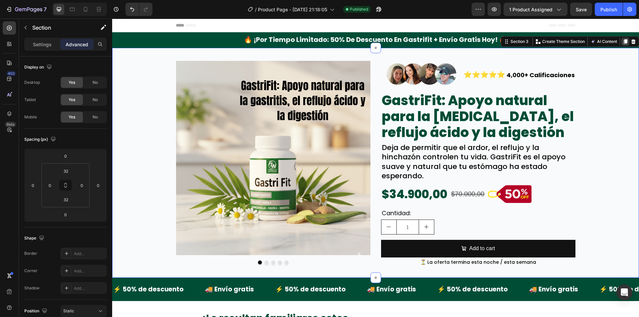
click at [624, 42] on icon at bounding box center [626, 41] width 4 height 5
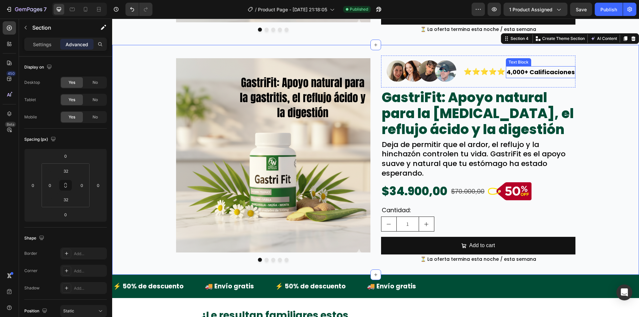
scroll to position [235, 0]
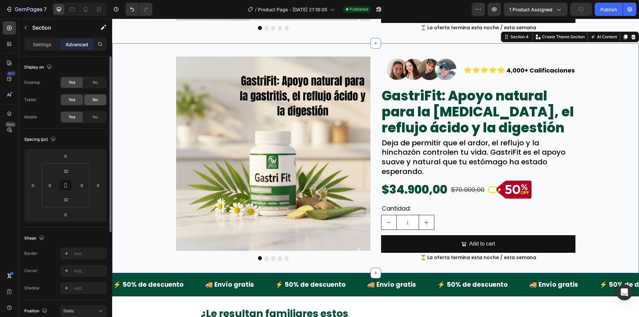
drag, startPoint x: 89, startPoint y: 101, endPoint x: 90, endPoint y: 97, distance: 4.4
click at [89, 101] on div "No" at bounding box center [95, 100] width 22 height 11
click at [90, 88] on div "No" at bounding box center [95, 82] width 22 height 11
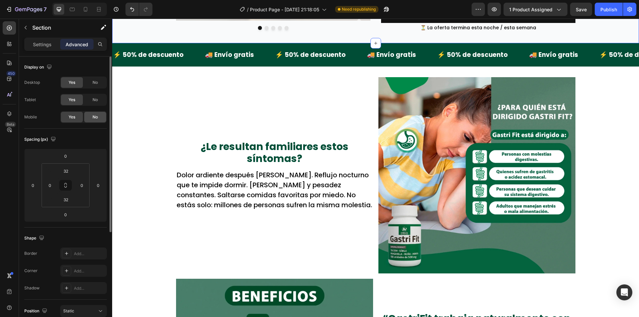
click at [89, 115] on div "No" at bounding box center [95, 117] width 22 height 11
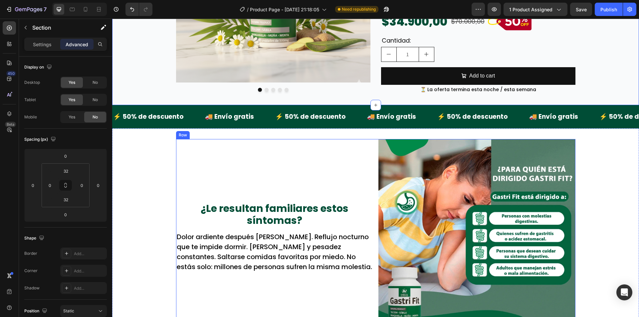
scroll to position [168, 0]
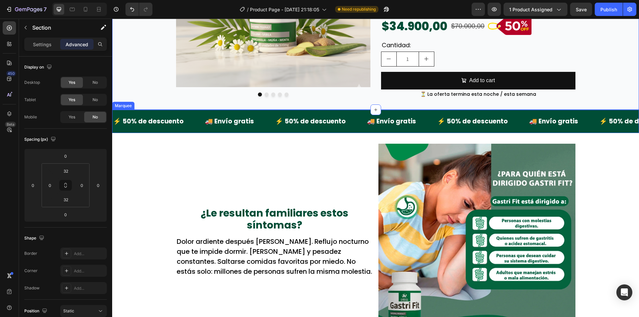
click at [196, 110] on div "⚡ 50% de descuento Text Block 🚚 Envío gratis Text Block ⚡ 50% de descuento Text…" at bounding box center [375, 121] width 527 height 23
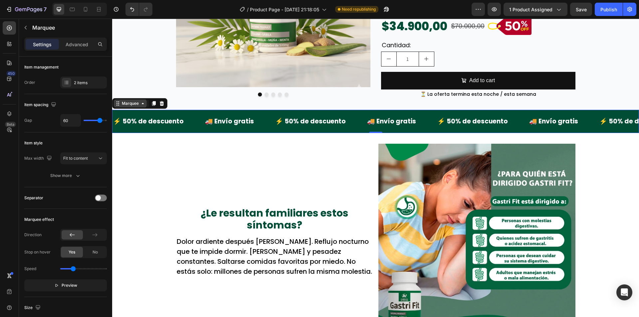
click at [141, 106] on div "Marquee" at bounding box center [130, 104] width 33 height 8
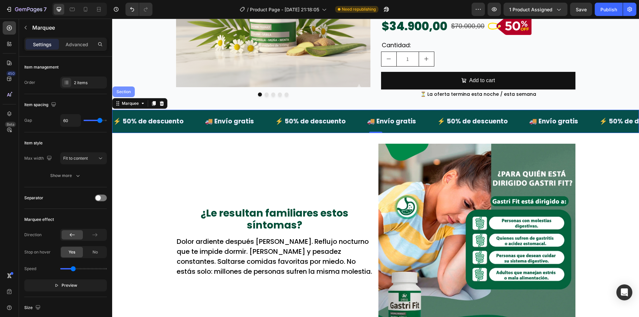
click at [133, 94] on div "Section" at bounding box center [124, 92] width 22 height 11
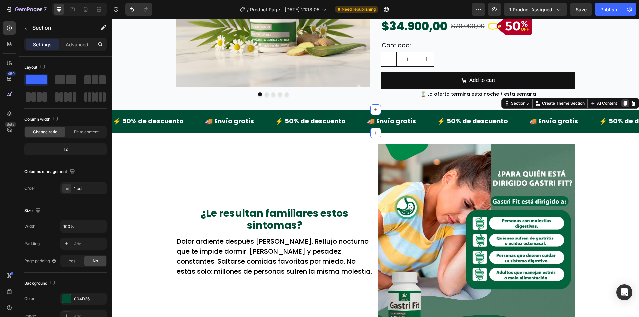
click at [623, 101] on icon at bounding box center [625, 103] width 5 height 5
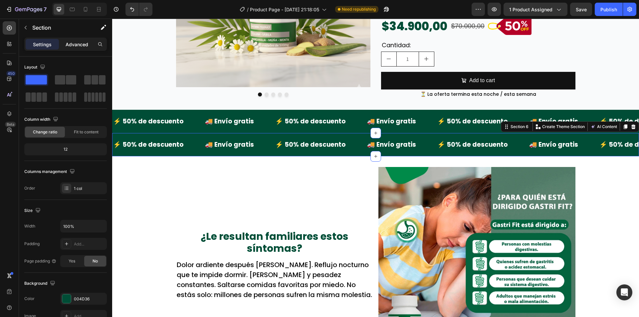
click at [82, 49] on div "Advanced" at bounding box center [76, 44] width 33 height 11
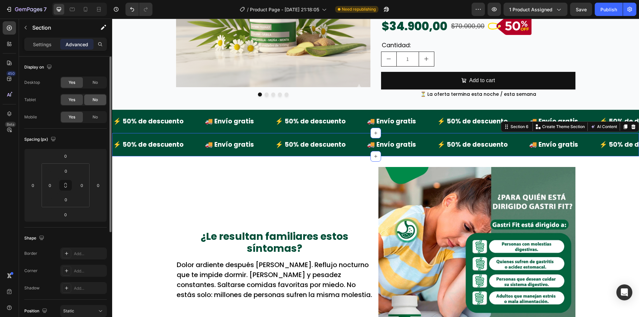
click at [95, 103] on div "No" at bounding box center [95, 100] width 22 height 11
click at [96, 84] on span "No" at bounding box center [95, 83] width 5 height 6
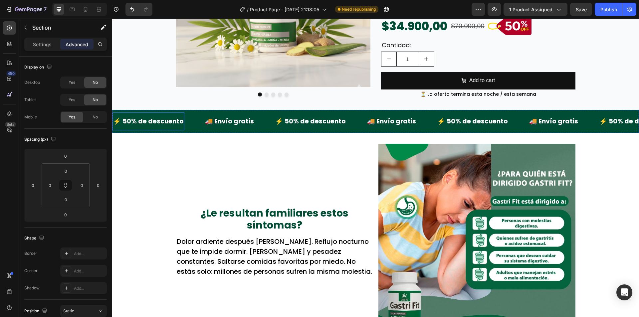
click at [117, 116] on p "⚡ 50% de descuento" at bounding box center [148, 121] width 71 height 11
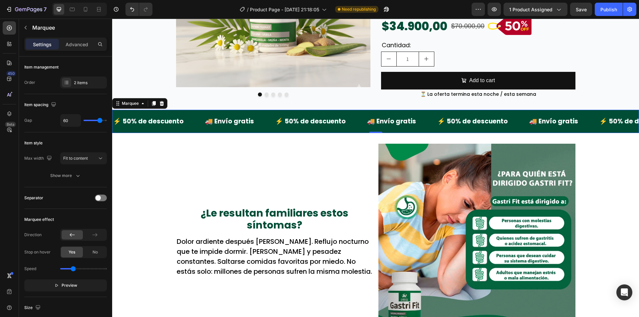
click at [125, 110] on div "⚡ 50% de descuento Text Block 🚚 Envío gratis Text Block ⚡ 50% de descuento Text…" at bounding box center [375, 121] width 527 height 23
click at [125, 107] on div "Marquee" at bounding box center [139, 103] width 55 height 11
click at [126, 101] on div "Marquee" at bounding box center [131, 104] width 20 height 6
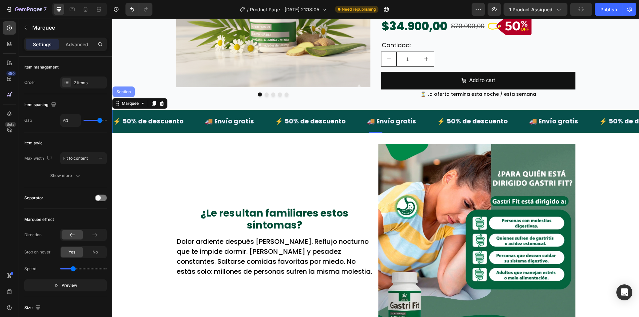
drag, startPoint x: 123, startPoint y: 90, endPoint x: 221, endPoint y: 112, distance: 100.3
click at [123, 90] on div "Section" at bounding box center [123, 92] width 17 height 4
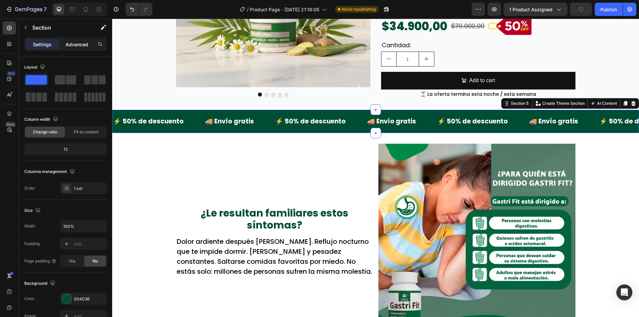
click at [78, 47] on p "Advanced" at bounding box center [77, 44] width 23 height 7
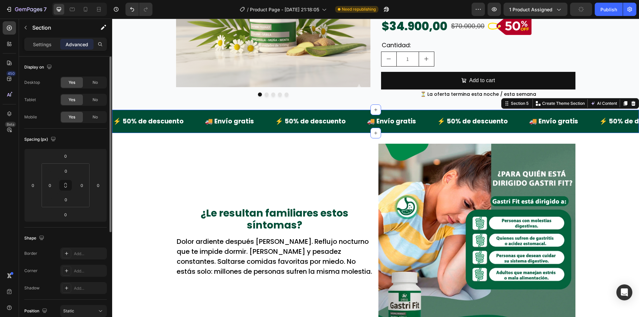
click at [92, 111] on div "Desktop Yes No Tablet Yes No Mobile Yes No" at bounding box center [65, 100] width 83 height 47
click at [95, 114] on div "No" at bounding box center [95, 117] width 22 height 11
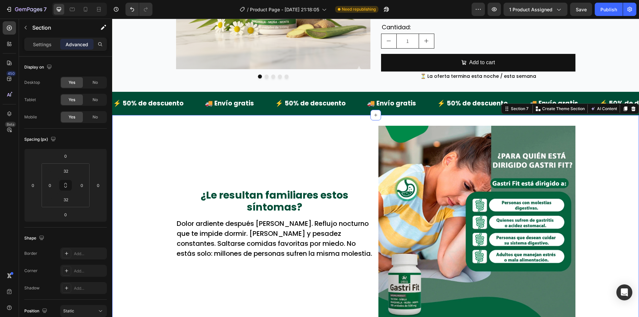
scroll to position [202, 0]
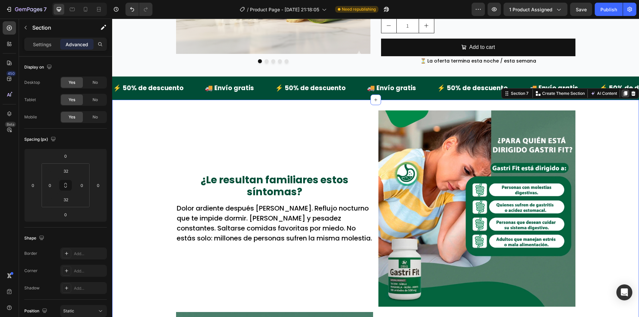
click at [624, 93] on icon at bounding box center [626, 93] width 4 height 5
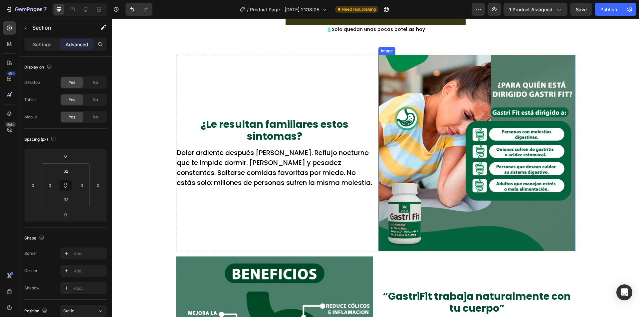
scroll to position [950, 0]
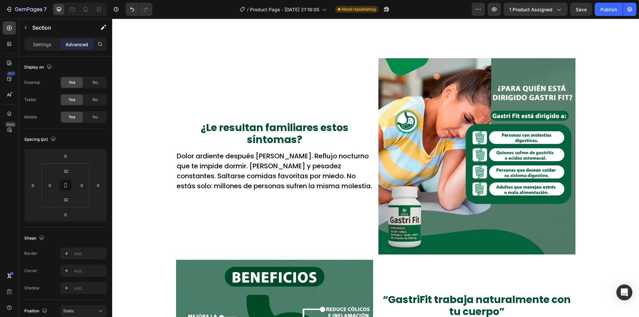
scroll to position [883, 0]
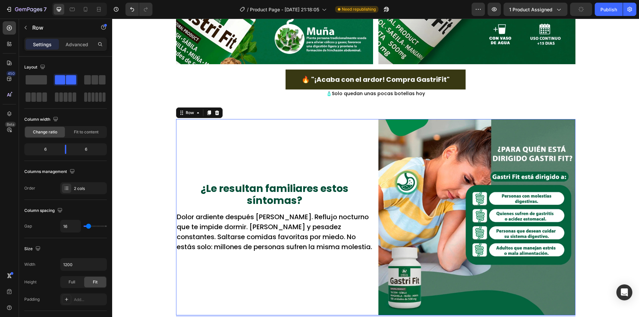
drag, startPoint x: 245, startPoint y: 130, endPoint x: 222, endPoint y: 126, distance: 23.7
click at [245, 130] on div "¿Le resultan familiares estos síntomas? Text Block Dolor ardiente después [PERS…" at bounding box center [274, 217] width 197 height 197
click at [188, 112] on div "Row" at bounding box center [190, 113] width 11 height 6
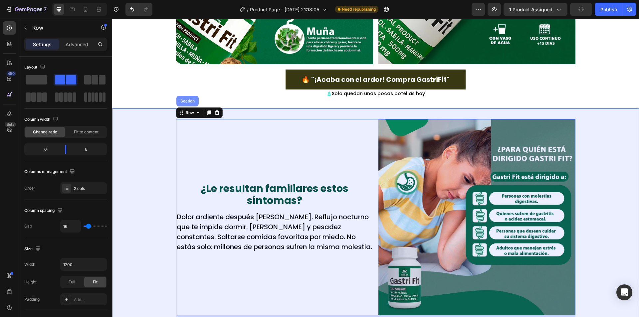
click at [183, 101] on div "Section" at bounding box center [187, 101] width 17 height 4
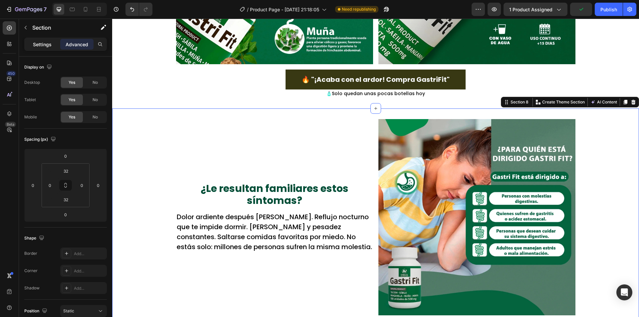
click at [49, 41] on p "Settings" at bounding box center [42, 44] width 19 height 7
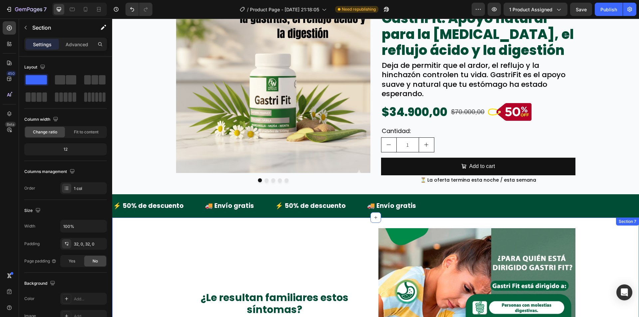
scroll to position [79, 0]
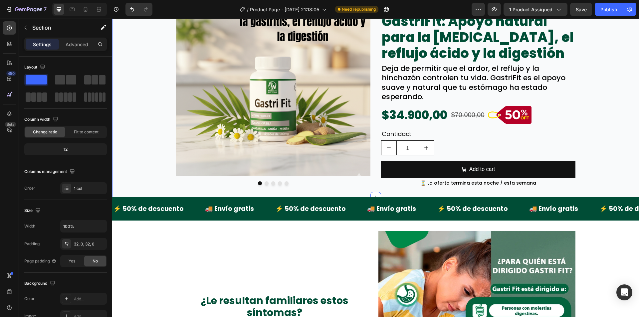
click at [139, 128] on div "Image Image Image Image Image Carousel Image ⭐⭐⭐⭐⭐ Text Block 4,000+ Calificaci…" at bounding box center [375, 83] width 527 height 209
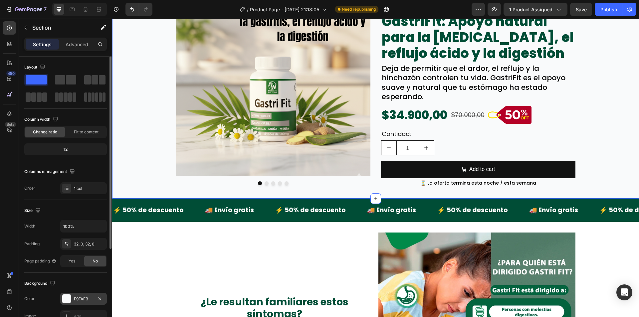
click at [86, 302] on div "F9FAFB" at bounding box center [83, 299] width 19 height 6
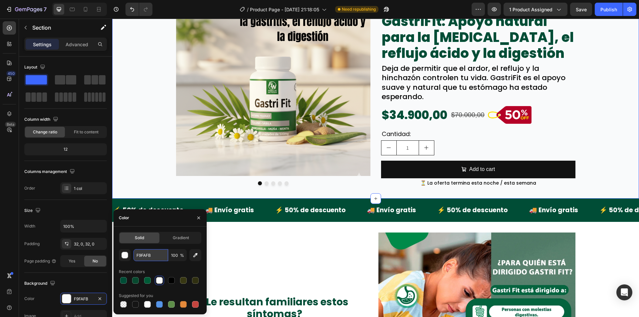
click at [144, 255] on input "F9FAFB" at bounding box center [151, 255] width 35 height 12
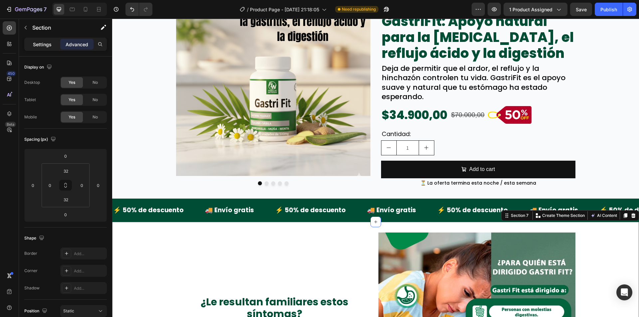
click at [40, 46] on p "Settings" at bounding box center [42, 44] width 19 height 7
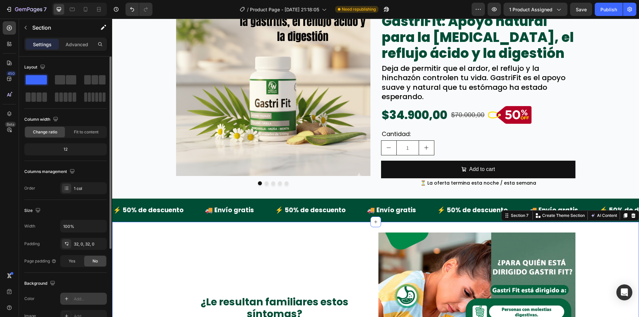
drag, startPoint x: 78, startPoint y: 290, endPoint x: 80, endPoint y: 293, distance: 3.9
click at [78, 290] on div "Background The changes might be hidden by the video. Color Add... Image Add... …" at bounding box center [65, 309] width 83 height 72
click at [82, 296] on div "Add..." at bounding box center [83, 299] width 47 height 12
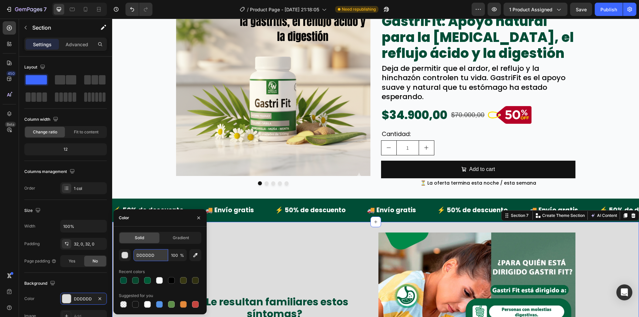
click at [149, 250] on input "DDDDDD" at bounding box center [151, 255] width 35 height 12
click at [127, 135] on div "Image Image Image Image Image Carousel Image ⭐⭐⭐⭐⭐ Text Block 4,000+ Calificaci…" at bounding box center [375, 83] width 527 height 209
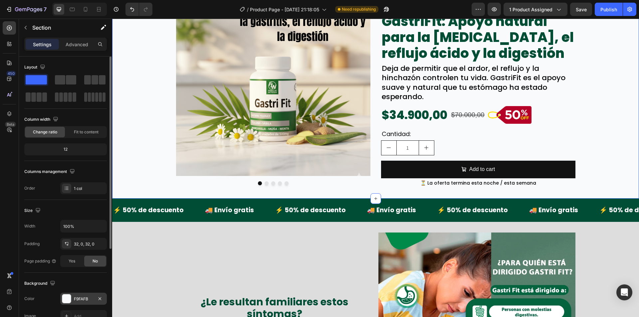
click at [90, 296] on div "F9FAFB" at bounding box center [83, 299] width 19 height 6
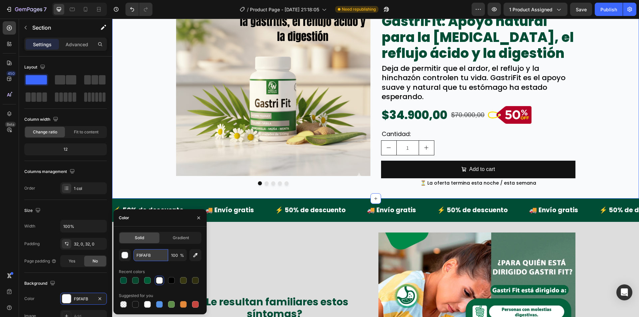
click at [147, 259] on input "F9FAFB" at bounding box center [151, 255] width 35 height 12
paste input "DDDDDD"
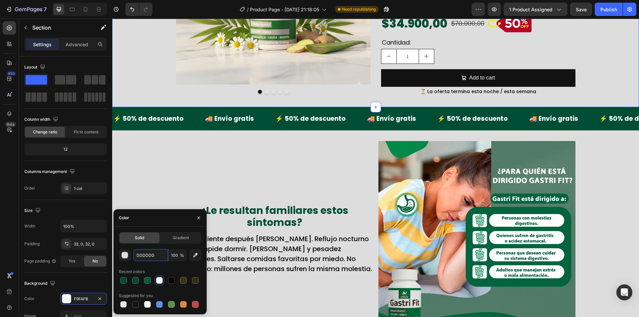
scroll to position [179, 0]
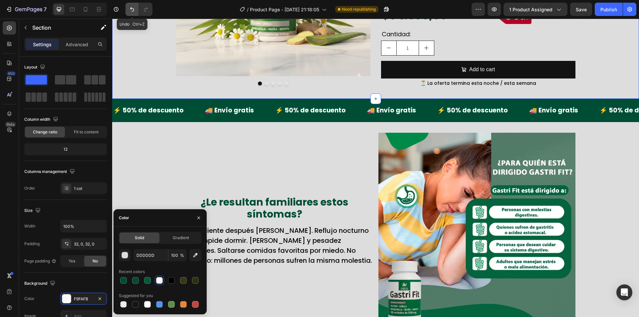
click at [133, 7] on icon "Undo/Redo" at bounding box center [132, 9] width 7 height 7
type input "F9FAFB"
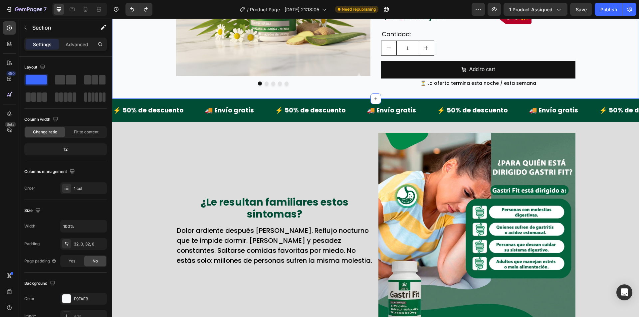
click at [81, 296] on div "F9FAFB" at bounding box center [83, 299] width 19 height 6
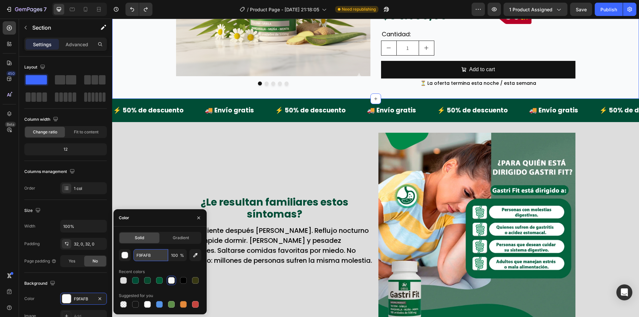
click at [151, 258] on input "F9FAFB" at bounding box center [151, 255] width 35 height 12
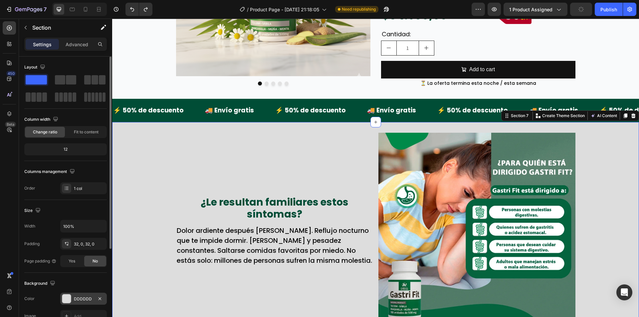
click at [82, 294] on div "DDDDDD" at bounding box center [83, 299] width 47 height 12
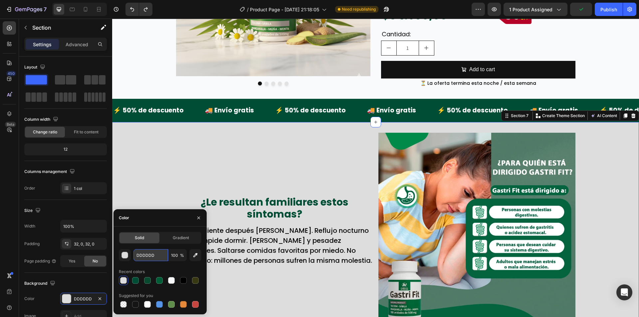
click at [139, 257] on input "DDDDDD" at bounding box center [151, 255] width 35 height 12
paste input "F9FAFB"
type input "F9FAFB"
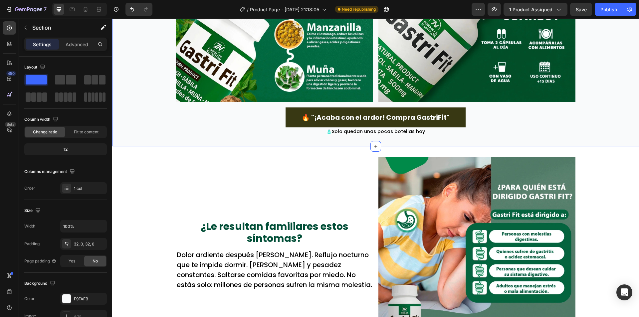
scroll to position [879, 0]
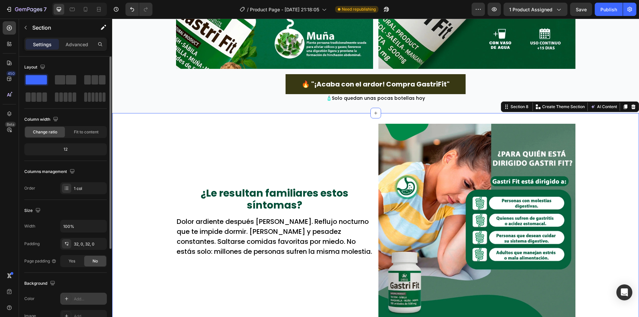
click at [86, 297] on div "Add..." at bounding box center [89, 299] width 31 height 6
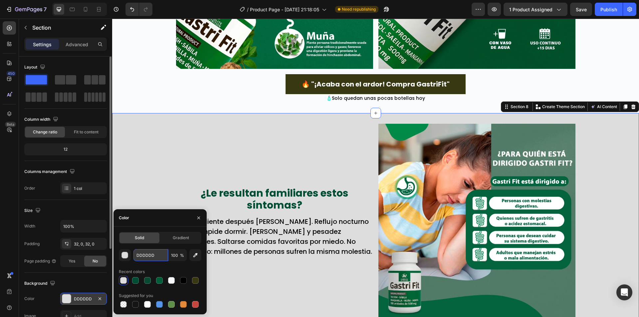
click at [147, 256] on input "DDDDDD" at bounding box center [151, 255] width 35 height 12
paste input "F9FAFB"
type input "F9FAFB"
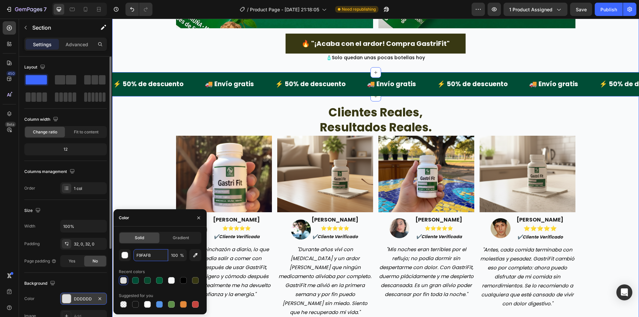
scroll to position [1611, 0]
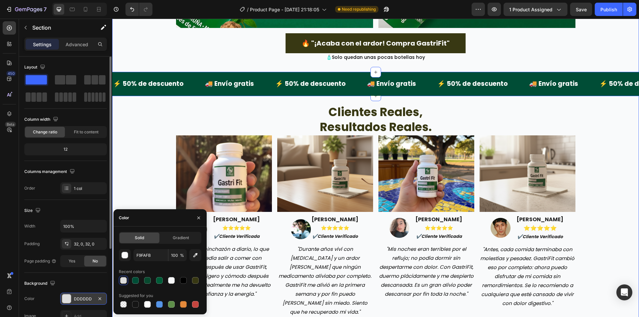
click at [138, 138] on div "clientes reales, resultados reales. Heading Image Image [PERSON_NAME] ⭐️⭐️⭐️⭐️⭐…" at bounding box center [375, 291] width 527 height 391
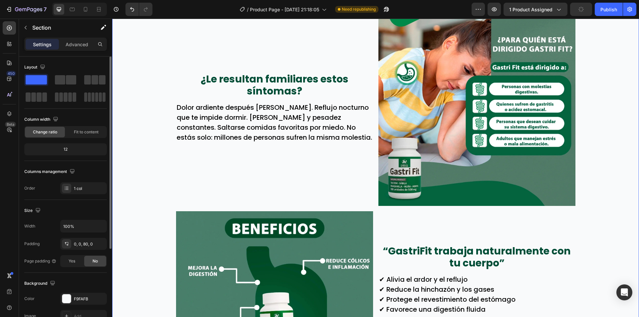
scroll to position [913, 0]
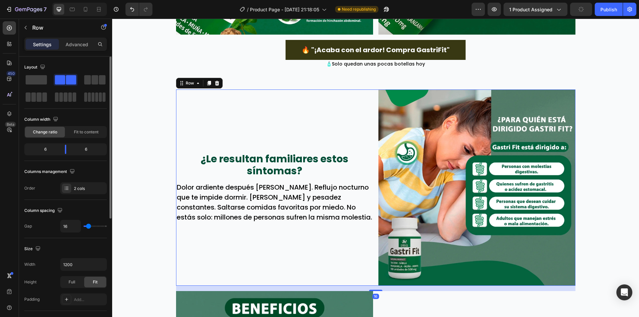
click at [258, 121] on div "¿Le resultan familiares estos síntomas? Text Block Dolor ardiente después [PERS…" at bounding box center [274, 188] width 197 height 197
click at [194, 79] on div "Row" at bounding box center [190, 83] width 24 height 8
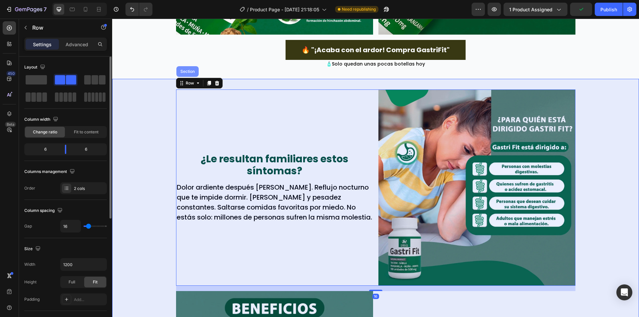
click at [187, 74] on div "Section" at bounding box center [188, 71] width 22 height 11
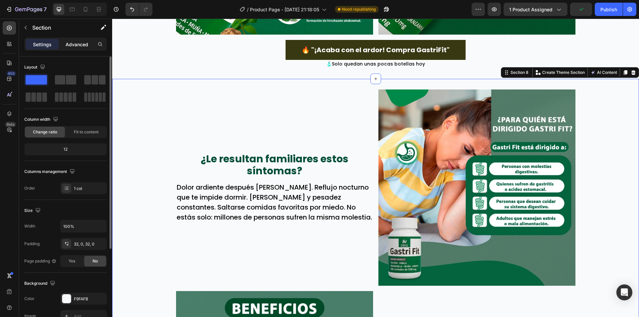
click at [71, 45] on p "Advanced" at bounding box center [77, 44] width 23 height 7
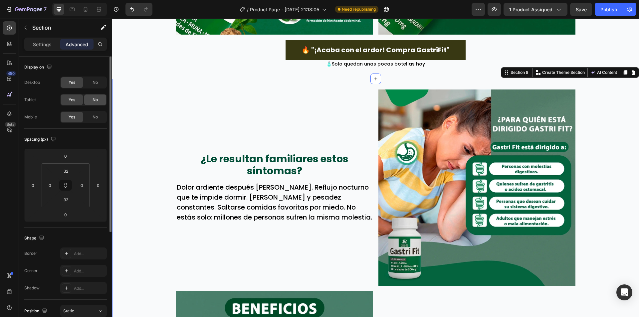
click at [87, 104] on div "No" at bounding box center [95, 100] width 22 height 11
click at [94, 81] on span "No" at bounding box center [95, 83] width 5 height 6
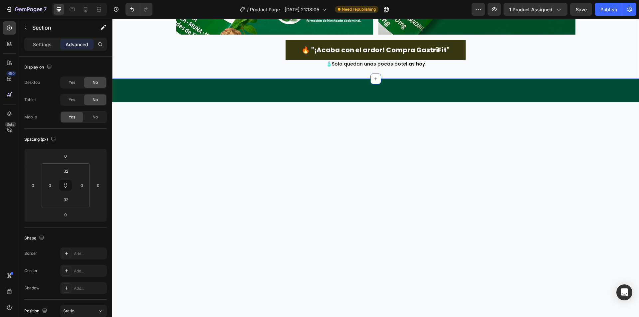
click at [91, 123] on div "Yes No" at bounding box center [83, 117] width 47 height 12
click at [92, 118] on div "No" at bounding box center [95, 117] width 22 height 11
click at [156, 87] on div at bounding box center [375, 90] width 527 height 23
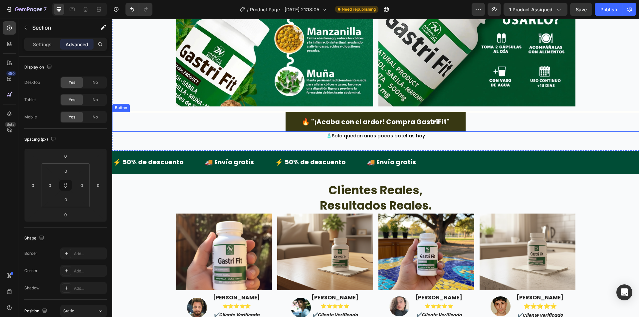
scroll to position [813, 0]
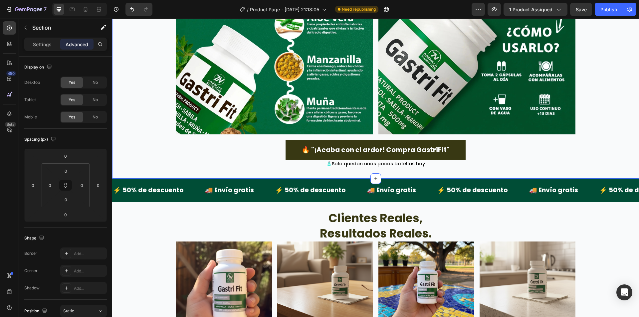
click at [161, 180] on div "⚡ 50% de descuento Text Block 🚚 Envío gratis Text Block ⚡ 50% de descuento Text…" at bounding box center [375, 190] width 527 height 23
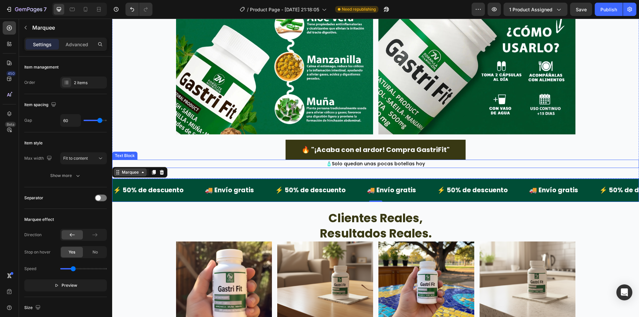
click at [140, 171] on div "Marquee" at bounding box center [131, 173] width 20 height 6
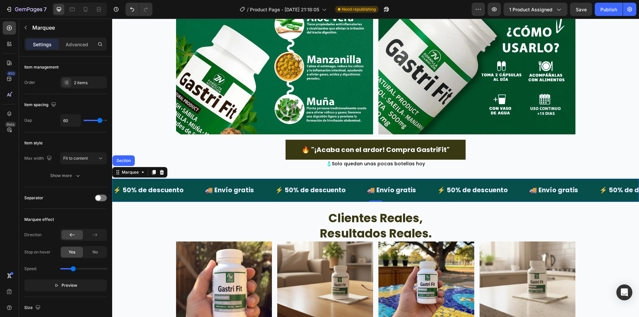
click at [131, 160] on div "Section" at bounding box center [123, 161] width 17 height 4
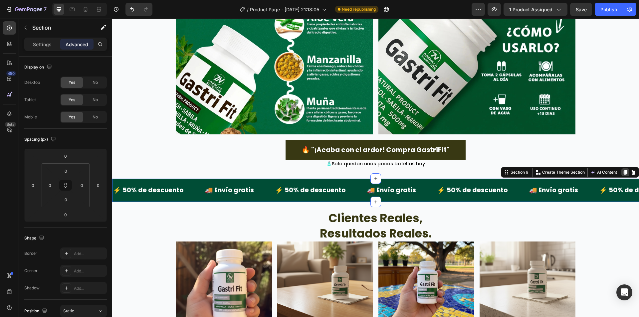
click at [623, 173] on icon at bounding box center [625, 172] width 5 height 5
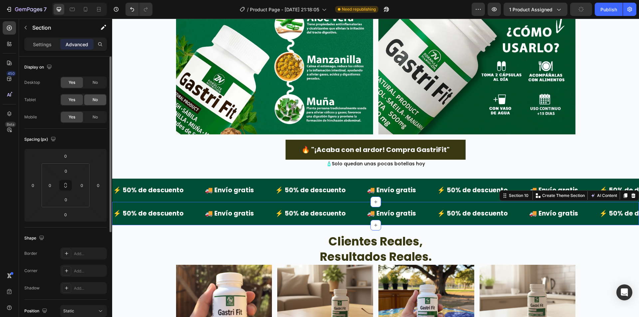
click at [95, 96] on div "No" at bounding box center [95, 100] width 22 height 11
click at [97, 87] on div "No" at bounding box center [95, 82] width 22 height 11
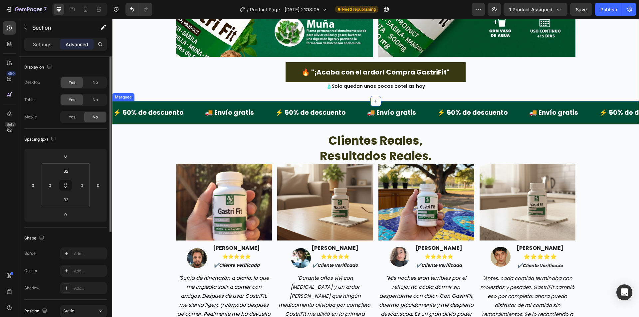
scroll to position [880, 0]
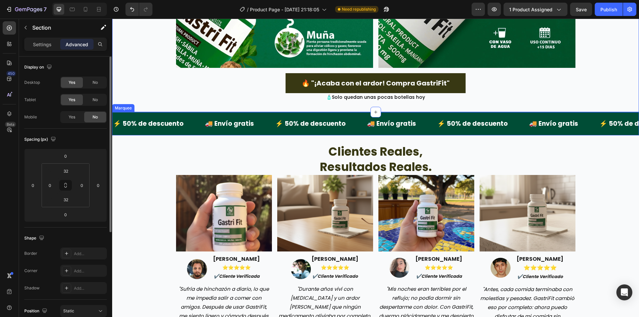
click at [186, 115] on div "⚡ 50% de descuento Text Block" at bounding box center [159, 124] width 92 height 18
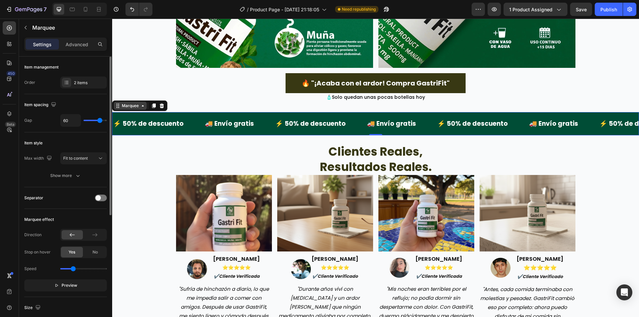
click at [122, 108] on div "Marquee" at bounding box center [131, 106] width 20 height 6
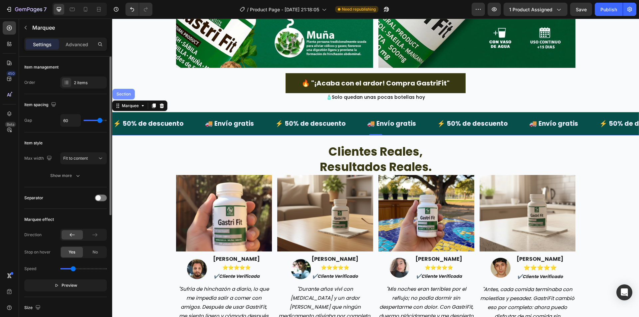
click at [128, 95] on div "Section" at bounding box center [123, 94] width 17 height 4
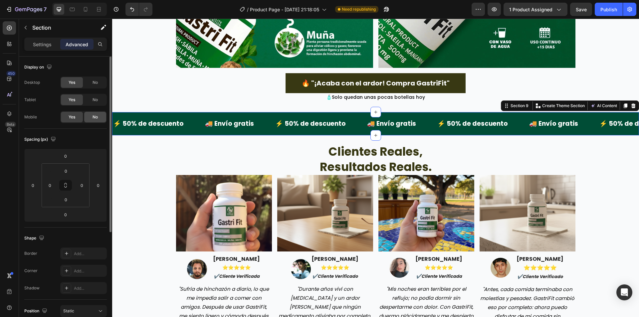
click at [96, 117] on span "No" at bounding box center [95, 117] width 5 height 6
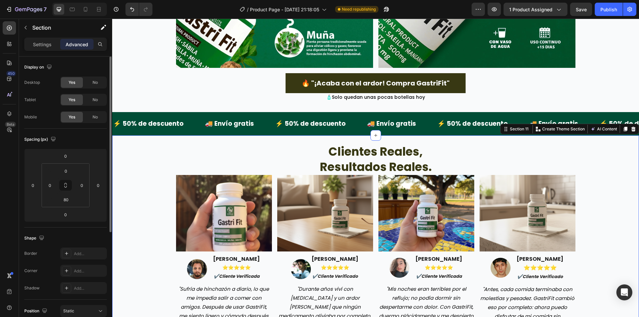
click at [623, 129] on icon at bounding box center [625, 129] width 5 height 5
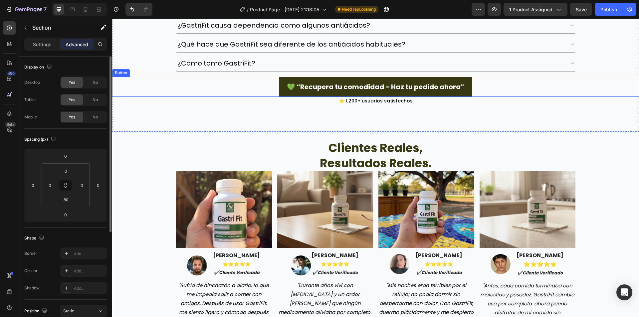
scroll to position [1282, 0]
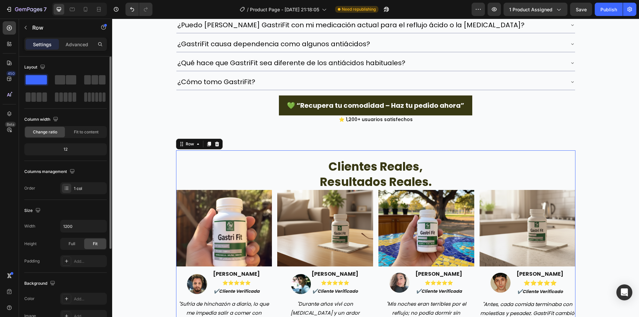
click at [196, 142] on icon at bounding box center [198, 144] width 5 height 5
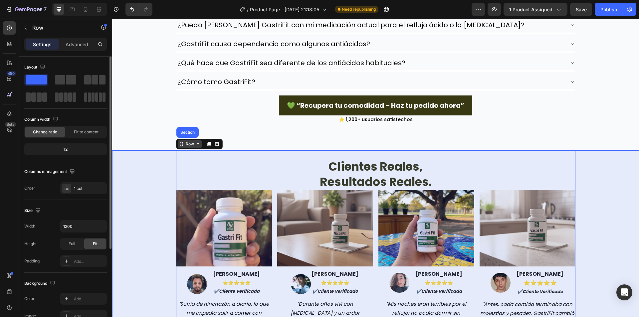
click at [183, 131] on div "Section" at bounding box center [187, 133] width 17 height 4
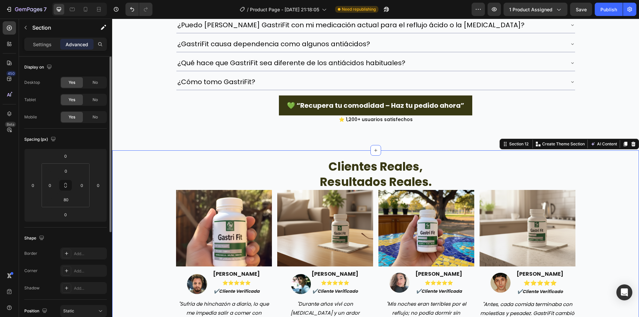
drag, startPoint x: 98, startPoint y: 99, endPoint x: 96, endPoint y: 93, distance: 6.6
click at [98, 99] on div "No" at bounding box center [95, 100] width 22 height 11
click at [96, 84] on span "No" at bounding box center [95, 83] width 5 height 6
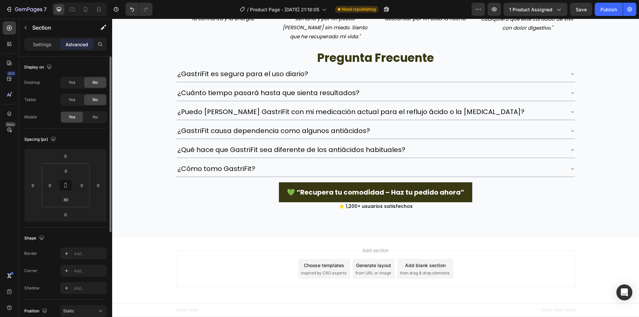
scroll to position [1187, 0]
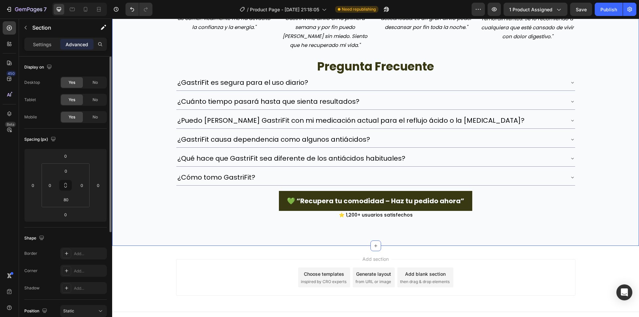
click at [142, 73] on div "clientes reales, resultados reales. Heading Image Image [PERSON_NAME] ⭐️⭐️⭐️⭐️⭐…" at bounding box center [375, 23] width 527 height 391
click at [94, 112] on div "Yes No" at bounding box center [83, 117] width 47 height 12
click at [105, 115] on div "No" at bounding box center [95, 117] width 22 height 11
click at [86, 9] on icon at bounding box center [85, 9] width 7 height 7
type input "12"
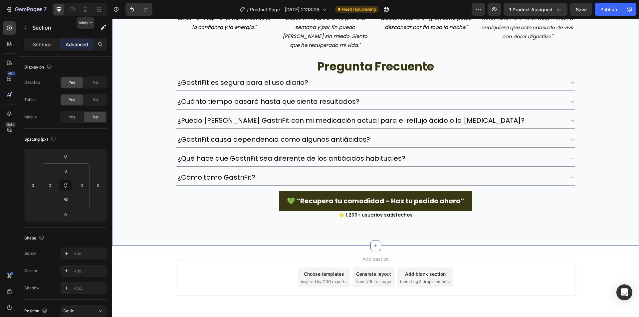
type input "12"
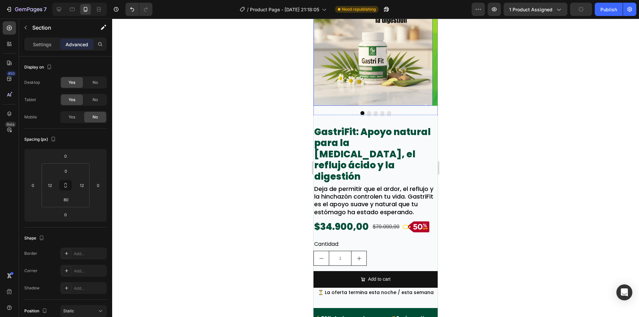
scroll to position [110, 0]
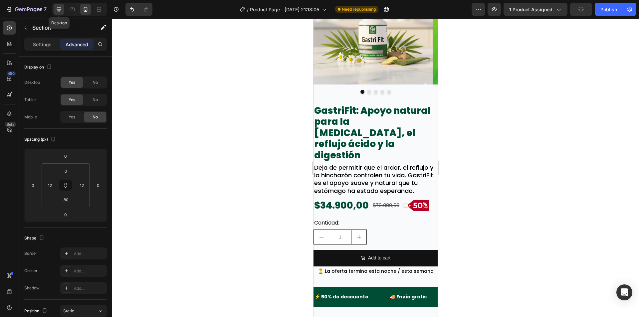
click at [64, 8] on div at bounding box center [59, 9] width 11 height 11
type input "0"
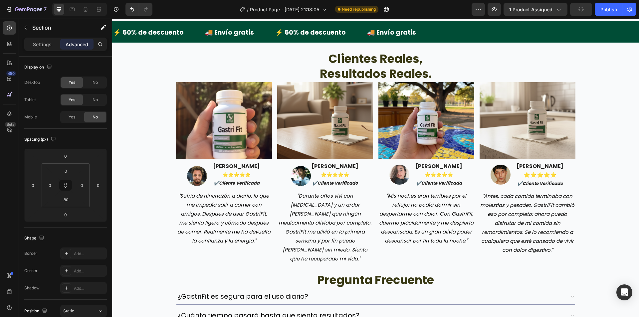
scroll to position [1000, 0]
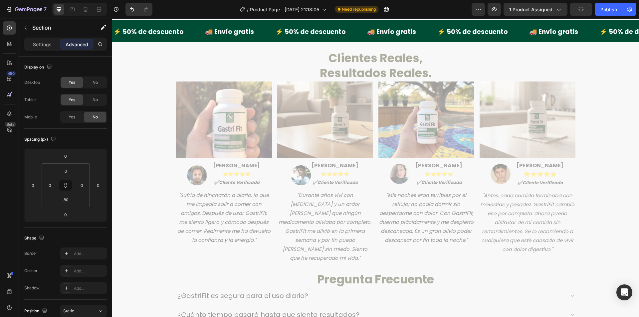
drag, startPoint x: 632, startPoint y: 196, endPoint x: 639, endPoint y: 196, distance: 7.4
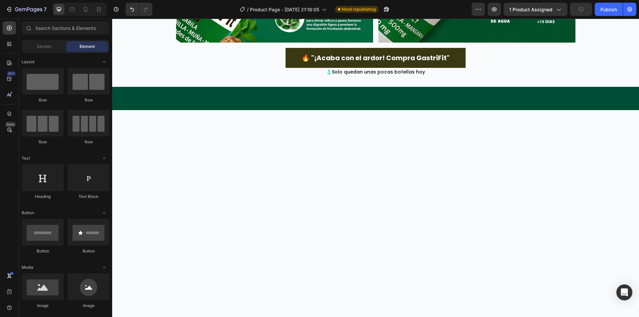
scroll to position [0, 0]
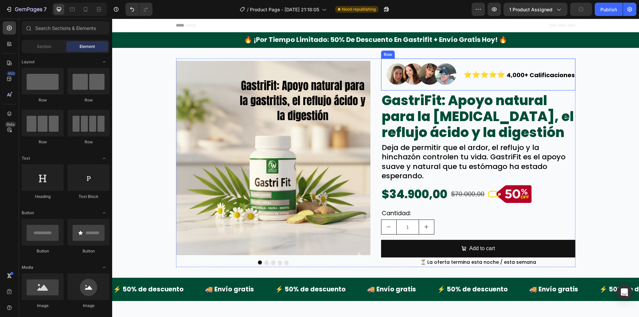
click at [463, 84] on div "⭐⭐⭐⭐⭐ Text Block" at bounding box center [484, 75] width 43 height 32
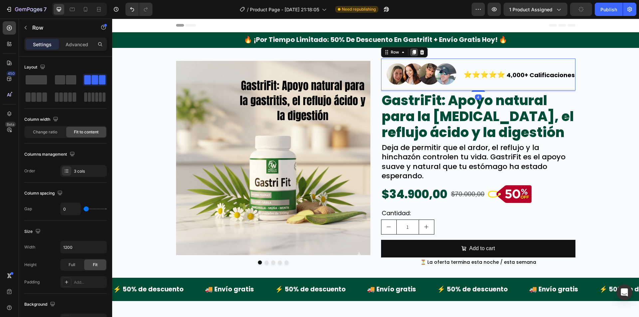
click at [412, 50] on icon at bounding box center [414, 52] width 5 height 5
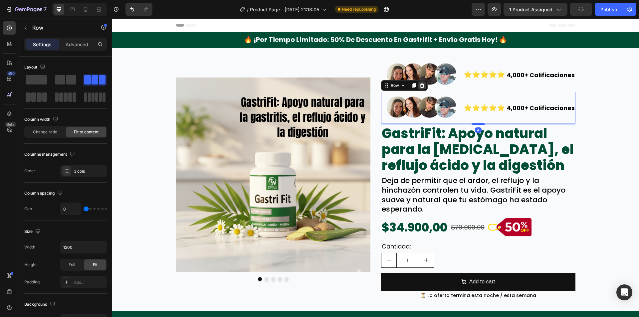
click at [420, 85] on icon at bounding box center [422, 85] width 4 height 5
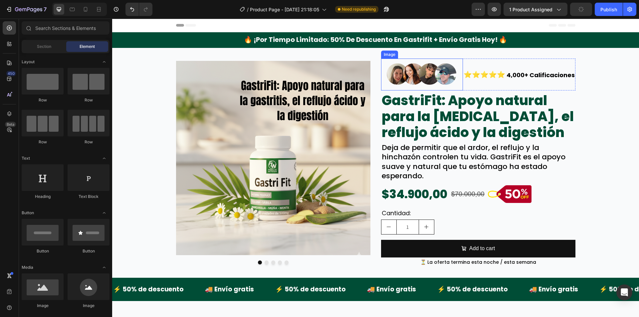
click at [454, 86] on img at bounding box center [422, 75] width 82 height 32
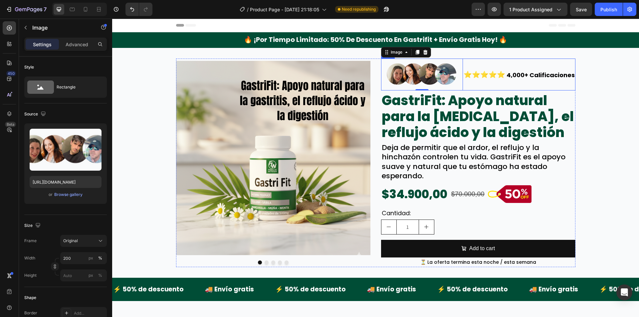
click at [463, 86] on div "⭐⭐⭐⭐⭐ Text Block" at bounding box center [484, 75] width 43 height 32
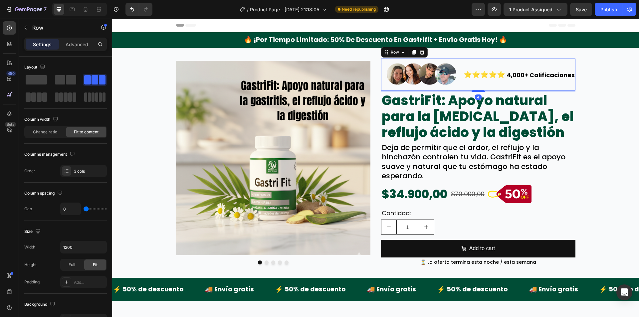
click at [73, 50] on div "Settings Advanced" at bounding box center [65, 44] width 83 height 13
click at [75, 49] on div "Advanced" at bounding box center [76, 44] width 33 height 11
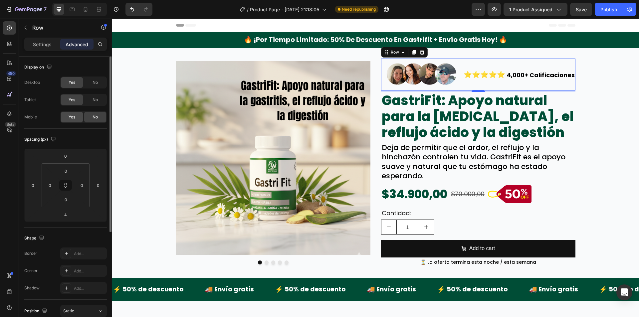
click at [75, 116] on span "Yes" at bounding box center [72, 117] width 7 height 6
click at [86, 8] on icon at bounding box center [85, 9] width 7 height 7
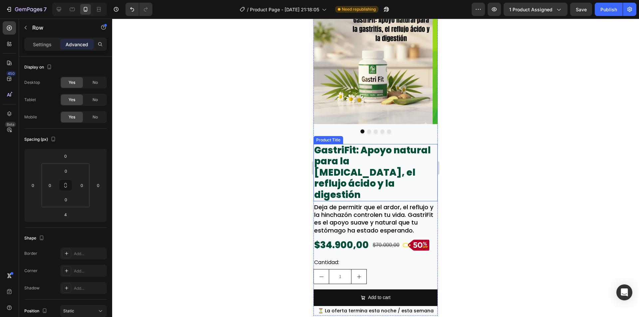
scroll to position [33, 0]
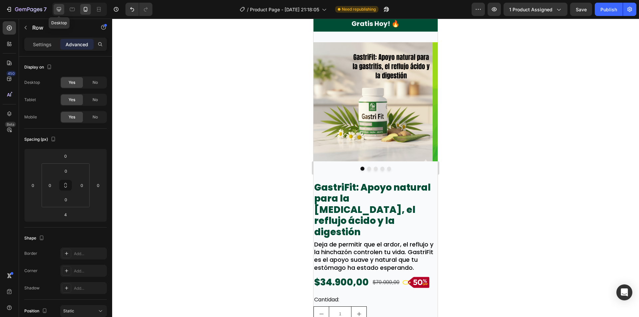
click at [59, 8] on icon at bounding box center [59, 9] width 7 height 7
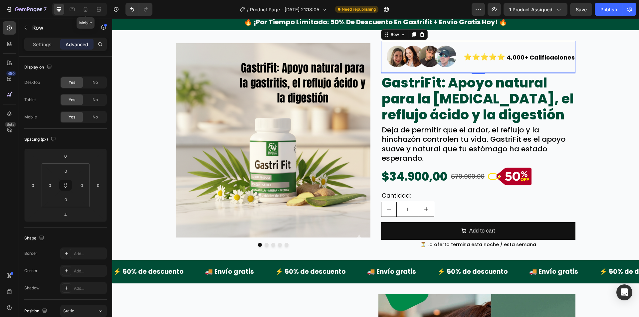
scroll to position [17, 0]
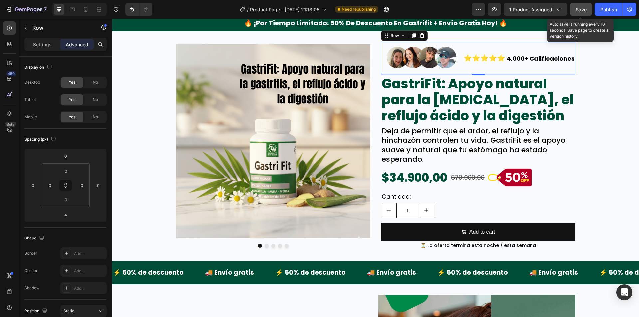
click at [582, 8] on span "Save" at bounding box center [581, 10] width 11 height 6
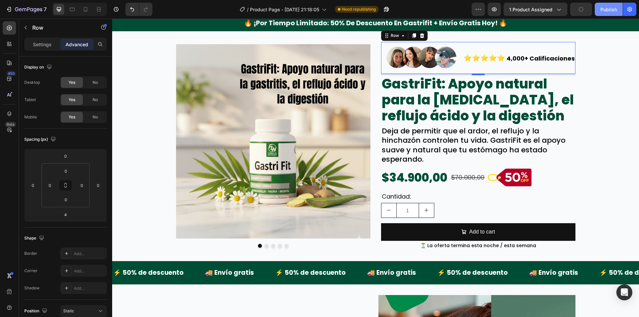
click at [603, 8] on div "Publish" at bounding box center [609, 9] width 17 height 7
click at [135, 250] on div "Image Image Image Image Image Carousel Image ⭐⭐⭐⭐⭐ Text Block 4,000+ Calificaci…" at bounding box center [375, 146] width 527 height 230
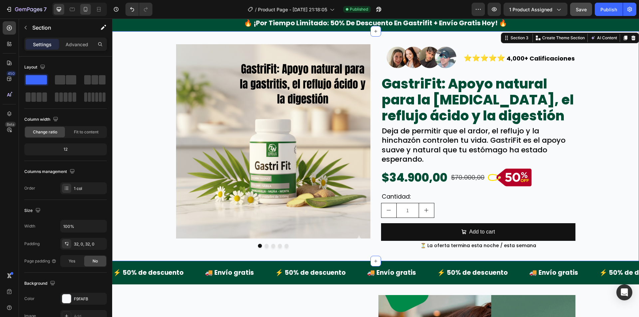
click at [84, 11] on icon at bounding box center [85, 9] width 7 height 7
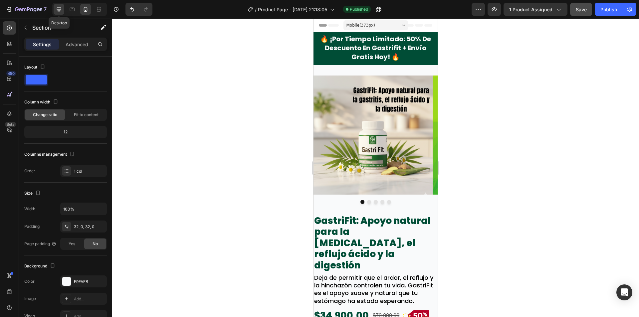
click at [61, 10] on icon at bounding box center [59, 9] width 7 height 7
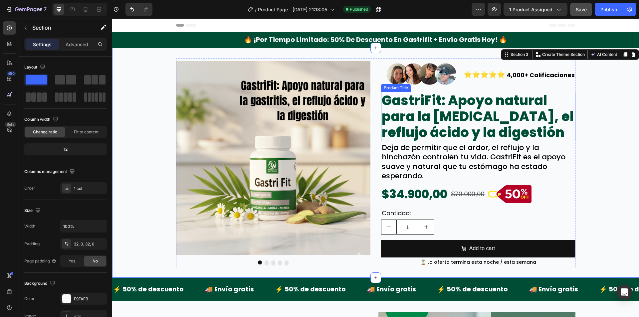
scroll to position [6, 0]
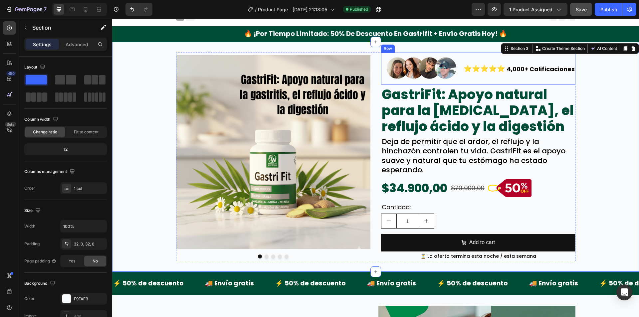
click at [467, 80] on div "⭐⭐⭐⭐⭐ Text Block" at bounding box center [484, 69] width 43 height 32
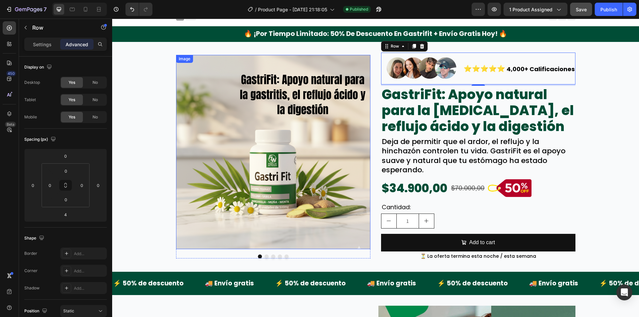
click at [159, 76] on div "Image Image Image Image Image Carousel Image ⭐⭐⭐⭐⭐ Text Block 4,000+ Calificaci…" at bounding box center [375, 157] width 527 height 209
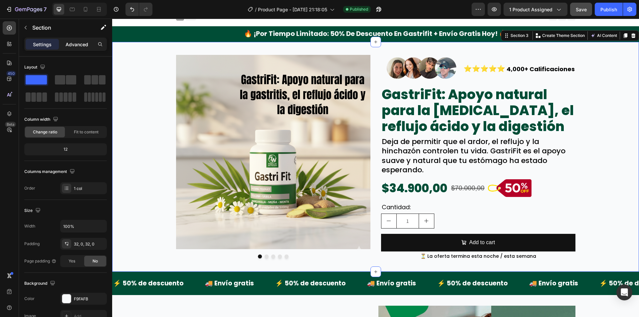
click at [73, 43] on p "Advanced" at bounding box center [77, 44] width 23 height 7
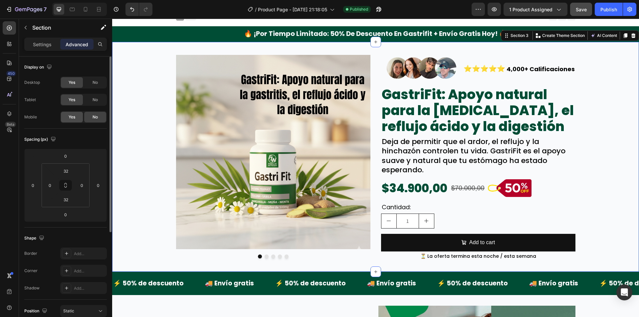
click at [74, 118] on span "Yes" at bounding box center [72, 117] width 7 height 6
click at [87, 9] on icon at bounding box center [86, 9] width 4 height 5
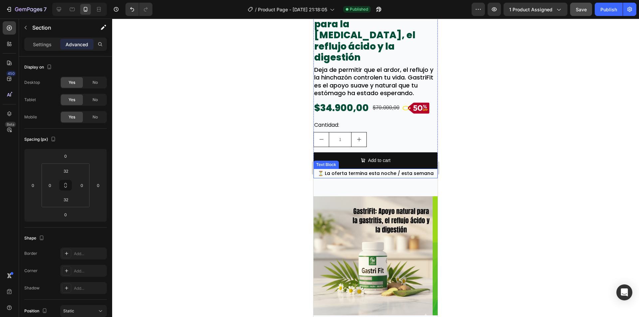
scroll to position [109, 0]
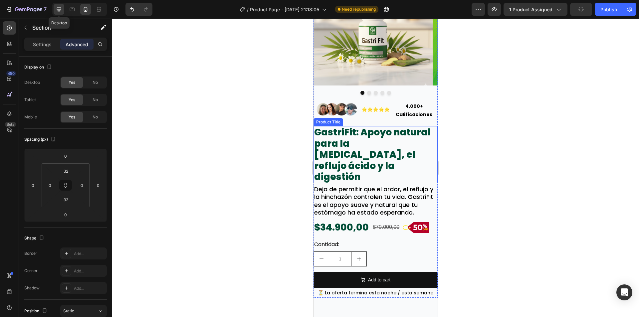
click at [60, 8] on icon at bounding box center [59, 9] width 7 height 7
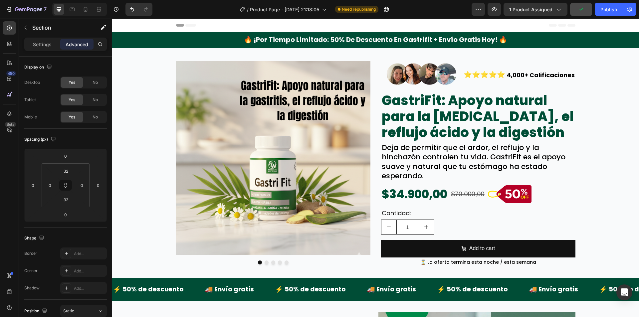
click at [152, 87] on div "Image Image Image Image Image Carousel Image ⭐⭐⭐⭐⭐ Text Block 4,000+ Calificaci…" at bounding box center [375, 163] width 527 height 209
click at [232, 57] on div "Image Image Image Image Image Carousel Image ⭐⭐⭐⭐⭐ Text Block 4,000+ Calificaci…" at bounding box center [375, 163] width 527 height 230
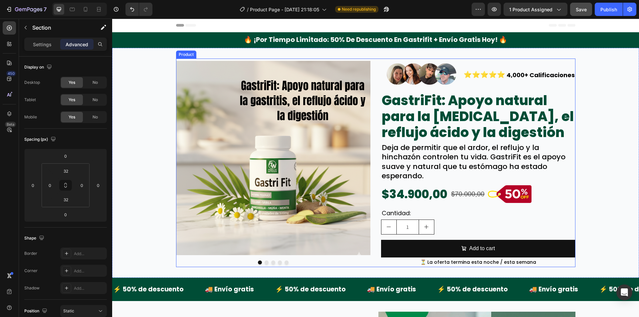
click at [229, 62] on img at bounding box center [273, 158] width 195 height 195
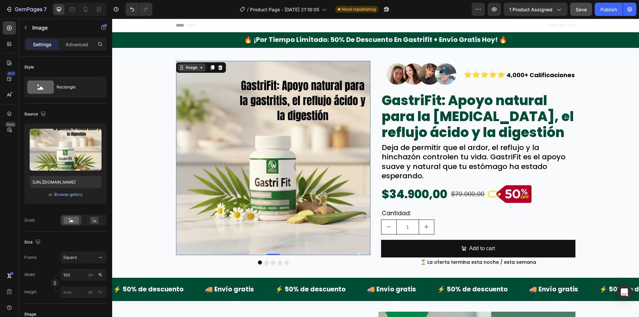
click at [189, 67] on div "Image" at bounding box center [192, 68] width 14 height 6
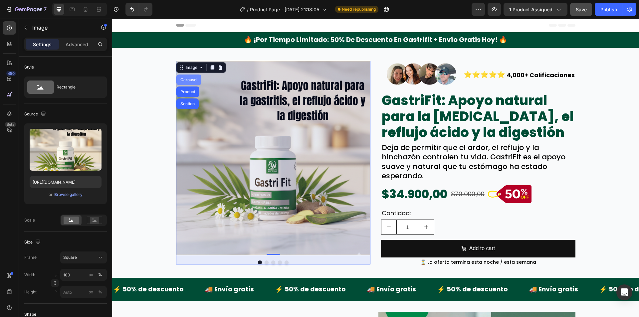
click at [187, 79] on div "Carousel" at bounding box center [189, 80] width 20 height 4
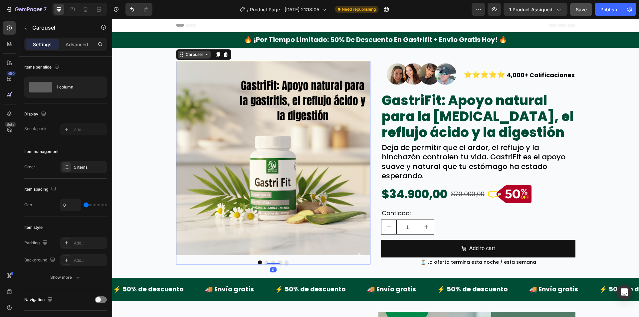
click at [198, 54] on div "Carousel" at bounding box center [195, 55] width 20 height 6
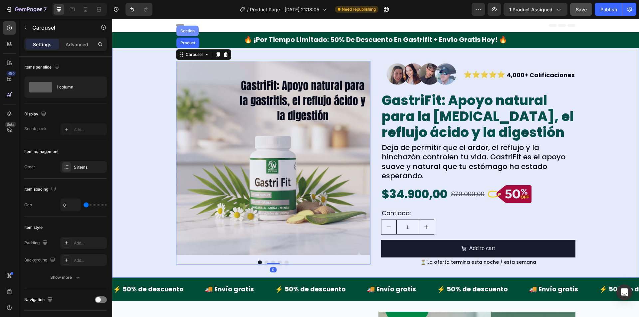
click at [188, 31] on div "Section" at bounding box center [187, 31] width 17 height 4
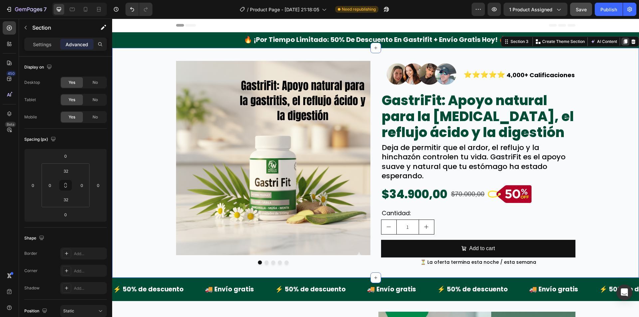
click at [624, 41] on icon at bounding box center [626, 41] width 4 height 5
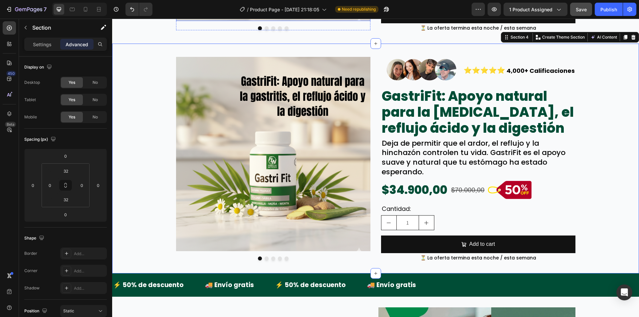
scroll to position [235, 0]
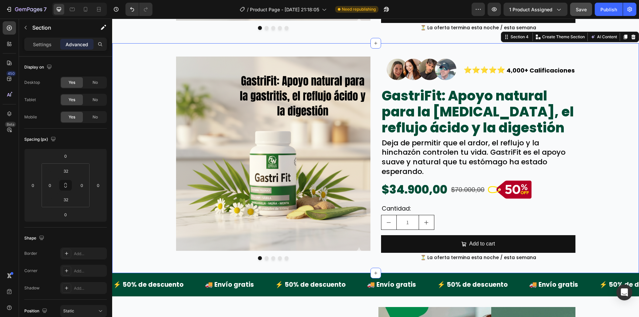
click at [144, 76] on div "Image Image Image Image Image Carousel Image ⭐⭐⭐⭐⭐ Text Block 4,000+ Calificaci…" at bounding box center [375, 158] width 527 height 209
click at [92, 98] on div "No" at bounding box center [95, 100] width 22 height 11
click at [94, 88] on div "Yes No" at bounding box center [83, 83] width 47 height 12
click at [94, 86] on div "No" at bounding box center [95, 82] width 22 height 11
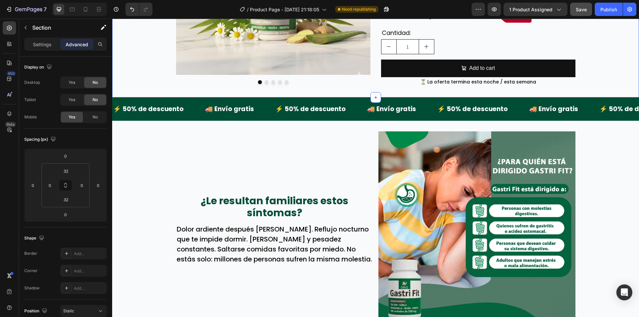
scroll to position [102, 0]
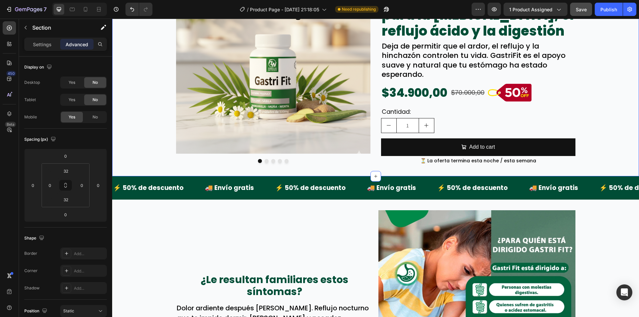
click at [143, 86] on div "Image Image Image Image Image Carousel Image ⭐⭐⭐⭐⭐ Text Block 4,000+ Calificaci…" at bounding box center [375, 61] width 527 height 209
click at [95, 118] on span "No" at bounding box center [95, 117] width 5 height 6
click at [86, 9] on icon at bounding box center [85, 9] width 7 height 7
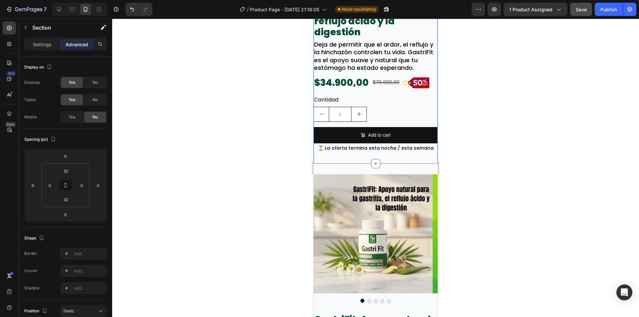
scroll to position [277, 0]
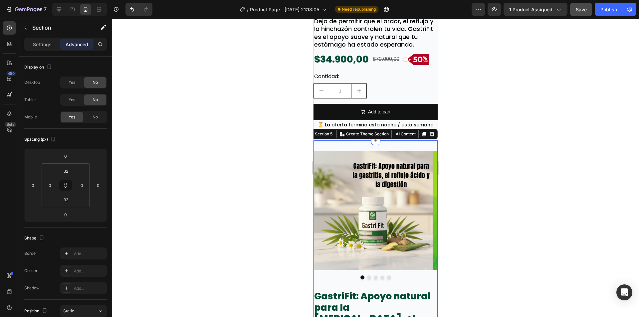
click at [325, 146] on div "Image Image Image Image Image Carousel Image ⭐⭐⭐⭐⭐ Text Block 4,000+ Calificaci…" at bounding box center [376, 307] width 124 height 332
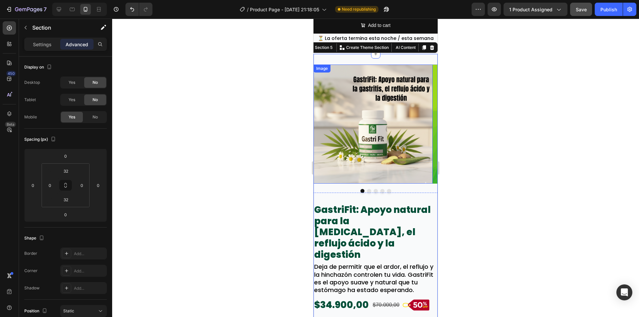
scroll to position [377, 0]
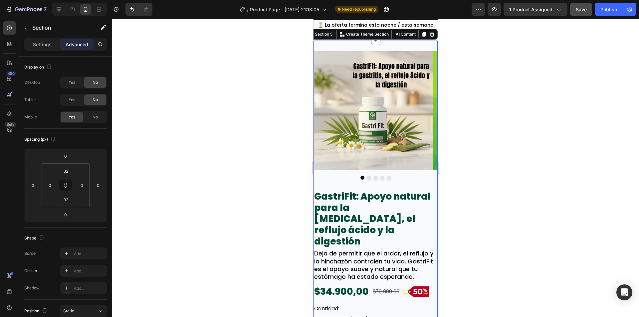
click at [430, 32] on icon at bounding box center [432, 34] width 4 height 5
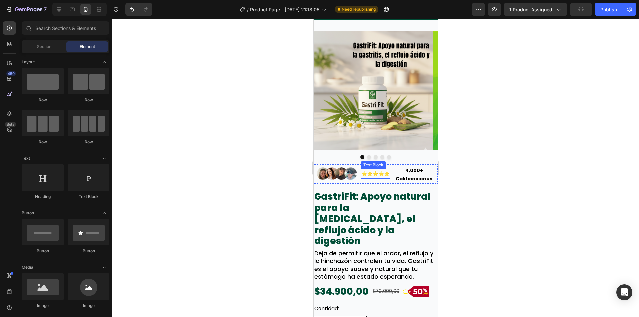
scroll to position [44, 0]
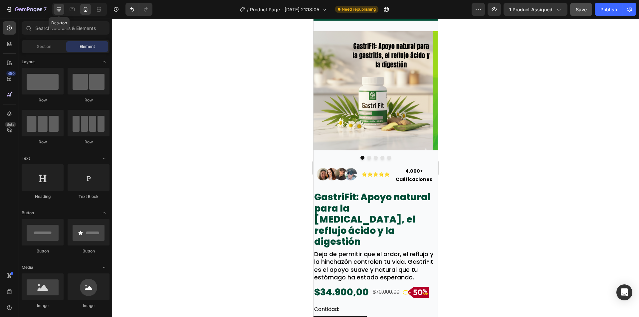
click at [59, 11] on icon at bounding box center [59, 9] width 4 height 4
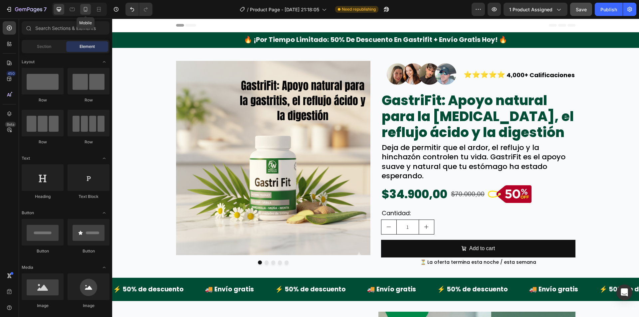
click at [89, 8] on div at bounding box center [85, 9] width 11 height 11
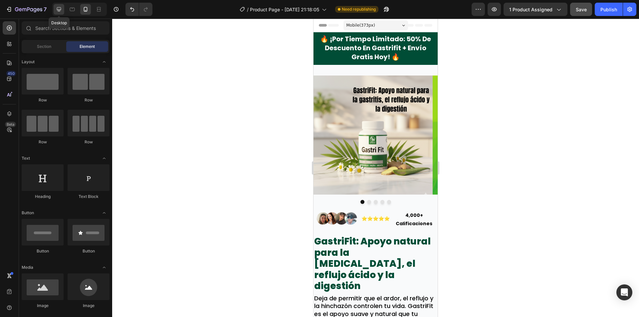
click at [61, 9] on icon at bounding box center [59, 9] width 4 height 4
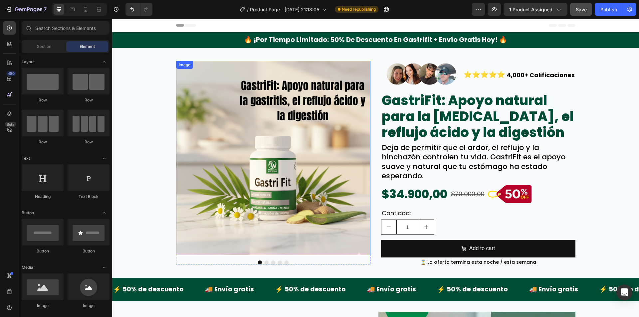
click at [141, 117] on div "Image Image Image Image Image Carousel Image ⭐⭐⭐⭐⭐ Text Block 4,000+ Calificaci…" at bounding box center [375, 163] width 527 height 209
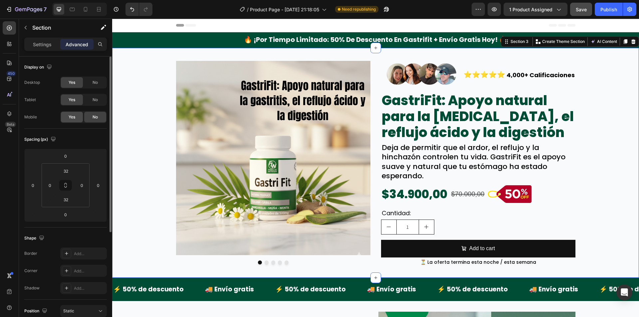
click at [71, 118] on span "Yes" at bounding box center [72, 117] width 7 height 6
click at [84, 13] on div at bounding box center [85, 9] width 11 height 11
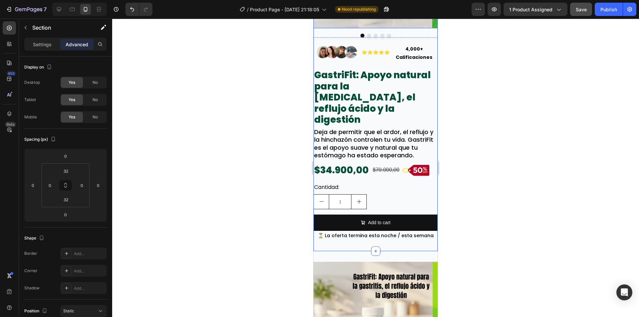
scroll to position [266, 0]
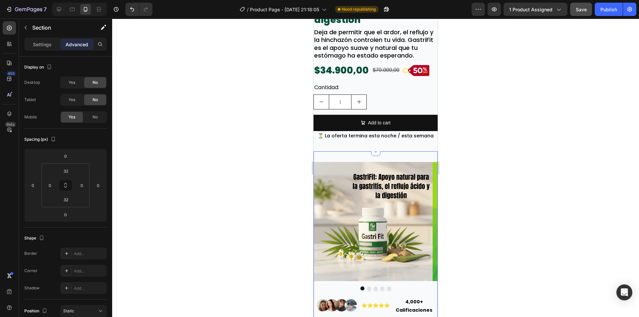
click at [430, 141] on div at bounding box center [432, 145] width 8 height 8
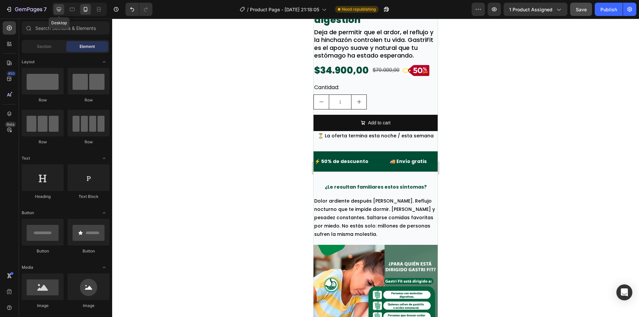
click at [62, 10] on div at bounding box center [59, 9] width 11 height 11
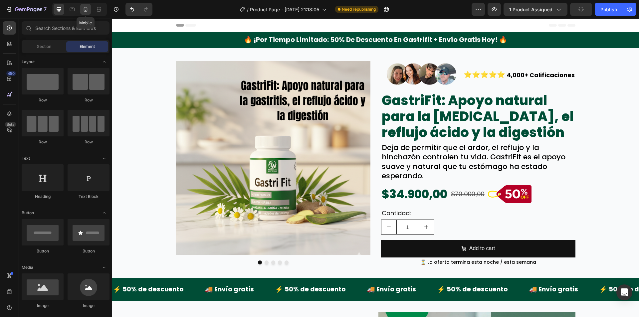
click at [90, 13] on div at bounding box center [85, 9] width 11 height 11
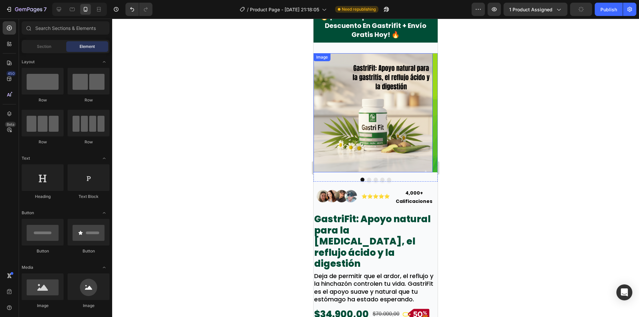
scroll to position [33, 0]
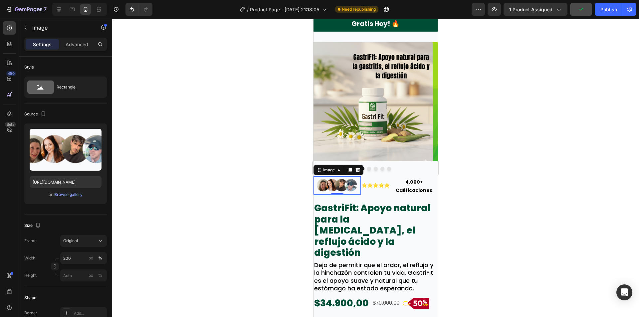
click at [356, 192] on img at bounding box center [337, 186] width 47 height 18
click at [364, 194] on div "⭐⭐⭐⭐⭐ Text Block" at bounding box center [376, 185] width 30 height 19
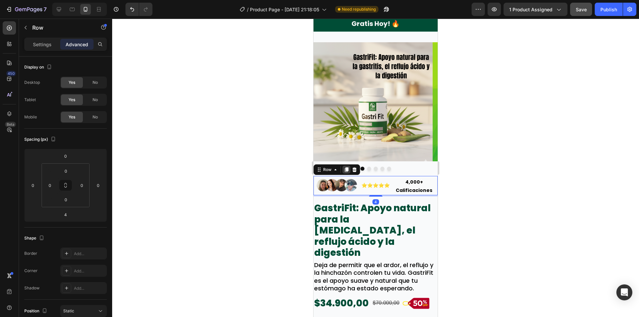
click at [349, 169] on icon at bounding box center [346, 169] width 5 height 5
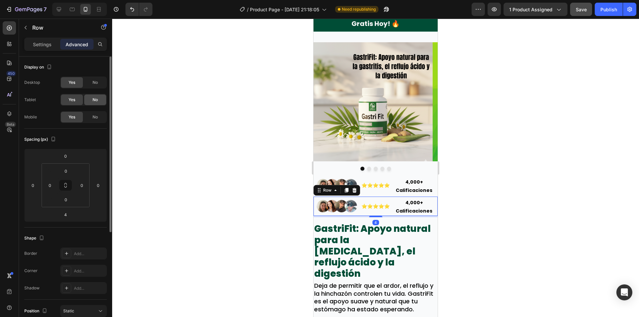
click at [93, 100] on span "No" at bounding box center [95, 100] width 5 height 6
click at [93, 80] on span "No" at bounding box center [95, 83] width 5 height 6
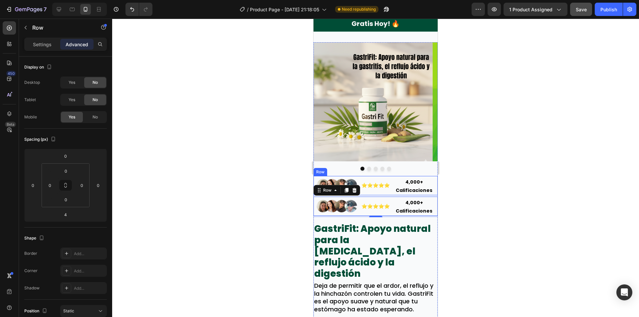
click at [363, 192] on div "⭐⭐⭐⭐⭐ Text Block" at bounding box center [376, 185] width 30 height 19
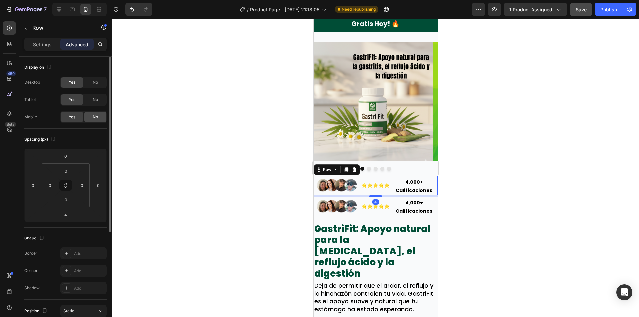
click at [89, 120] on div "No" at bounding box center [95, 117] width 22 height 11
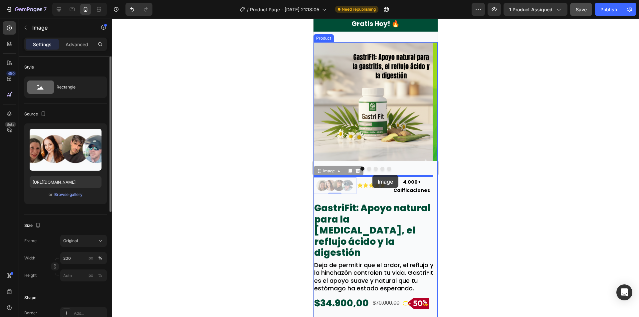
drag, startPoint x: 337, startPoint y: 184, endPoint x: 373, endPoint y: 175, distance: 37.1
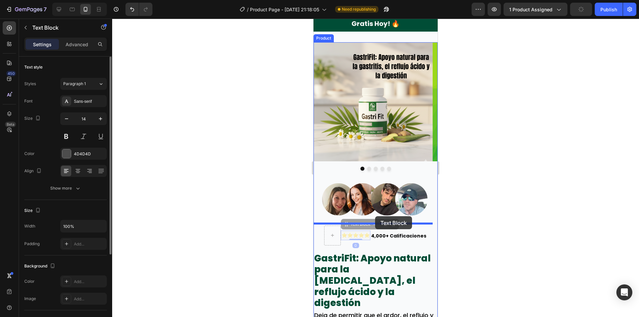
drag, startPoint x: 356, startPoint y: 234, endPoint x: 375, endPoint y: 216, distance: 26.2
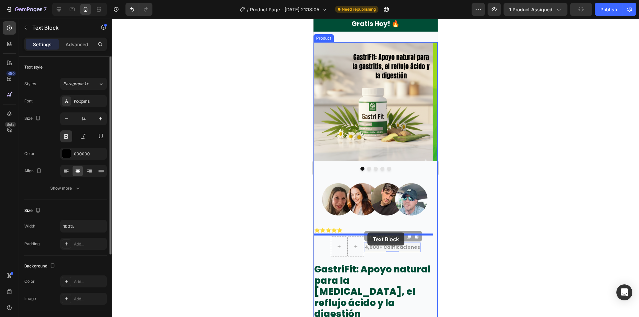
drag, startPoint x: 382, startPoint y: 245, endPoint x: 368, endPoint y: 233, distance: 18.7
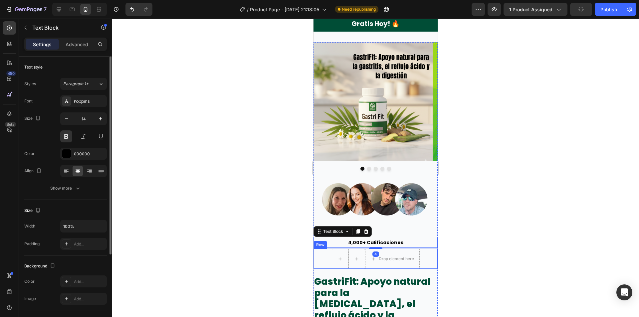
click at [325, 260] on div "Drop element here Row" at bounding box center [376, 259] width 124 height 20
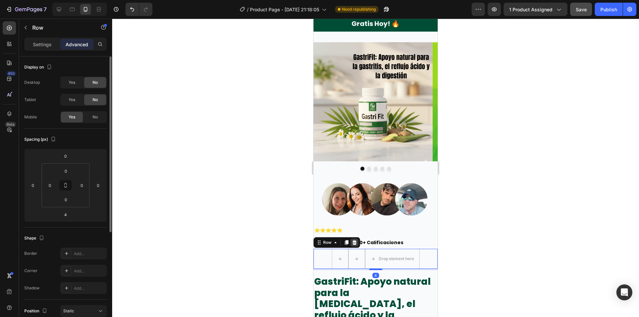
click at [355, 242] on icon at bounding box center [354, 242] width 5 height 5
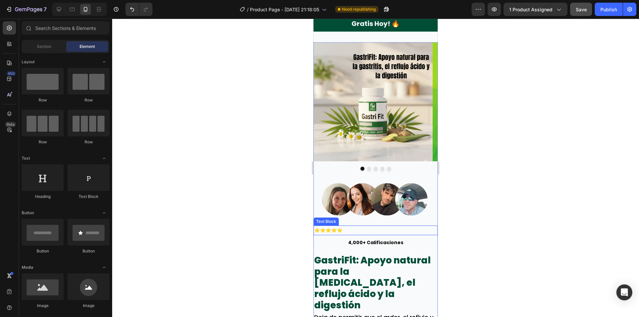
click at [376, 230] on p "⭐⭐⭐⭐⭐" at bounding box center [375, 230] width 123 height 8
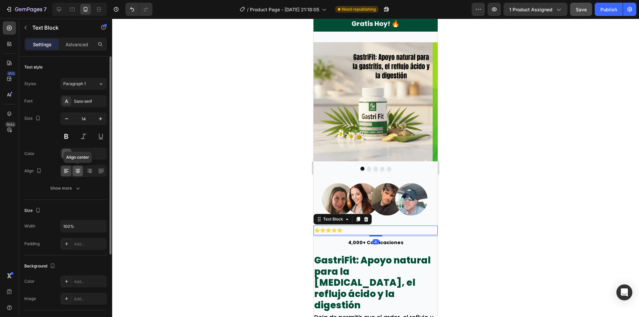
click at [80, 173] on icon at bounding box center [78, 171] width 7 height 7
click at [98, 120] on icon "button" at bounding box center [100, 119] width 7 height 7
click at [99, 119] on icon "button" at bounding box center [100, 119] width 7 height 7
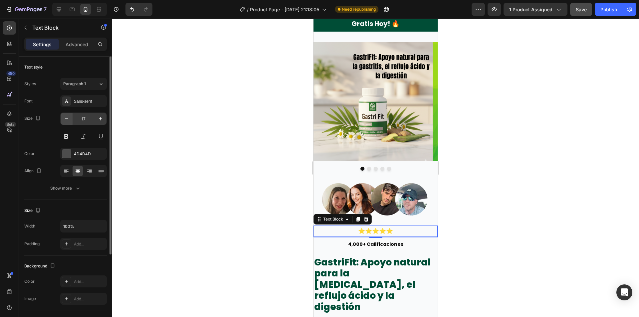
click at [61, 119] on button "button" at bounding box center [67, 119] width 12 height 12
type input "16"
click at [79, 102] on div "Sans-serif" at bounding box center [89, 102] width 31 height 6
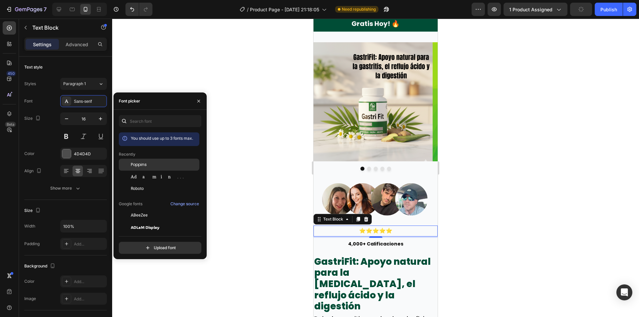
click at [151, 166] on div "Poppins" at bounding box center [164, 165] width 67 height 6
drag, startPoint x: 380, startPoint y: 243, endPoint x: 577, endPoint y: 235, distance: 196.7
click at [380, 243] on p "4,000+ Calificaciones" at bounding box center [375, 244] width 123 height 8
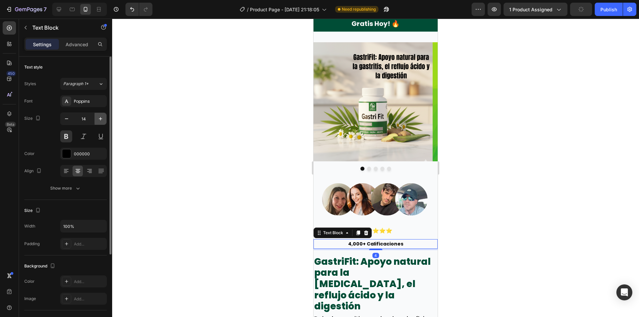
click at [96, 120] on button "button" at bounding box center [101, 119] width 12 height 12
click at [97, 120] on button "button" at bounding box center [101, 119] width 12 height 12
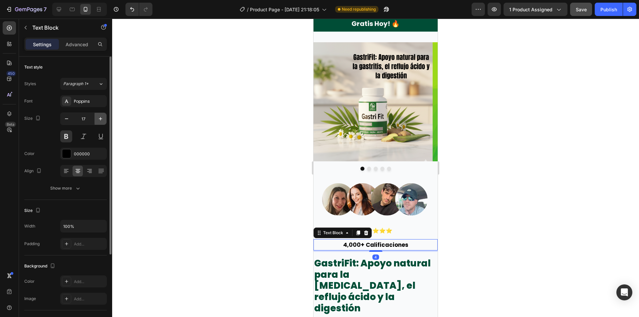
click at [97, 120] on button "button" at bounding box center [101, 119] width 12 height 12
type input "18"
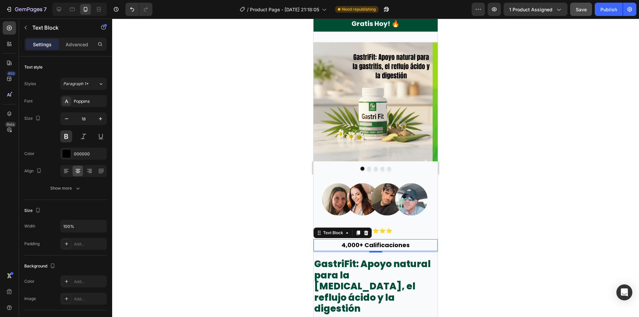
click at [495, 217] on div at bounding box center [375, 168] width 527 height 299
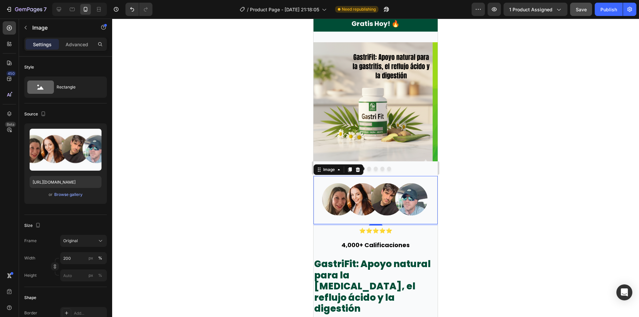
click at [387, 203] on img at bounding box center [376, 200] width 124 height 48
click at [76, 260] on input "200" at bounding box center [83, 258] width 47 height 12
click at [71, 260] on input "602" at bounding box center [83, 258] width 47 height 12
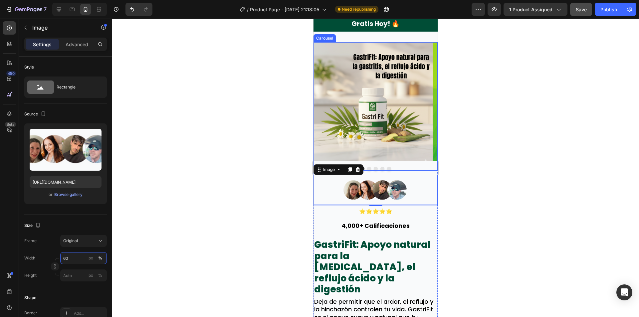
type input "60"
click at [493, 172] on div at bounding box center [375, 168] width 527 height 299
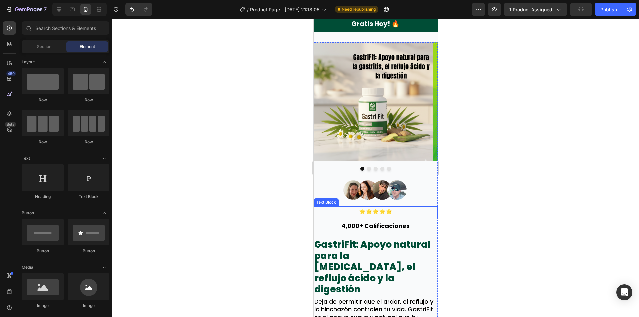
click at [405, 202] on img at bounding box center [376, 190] width 75 height 29
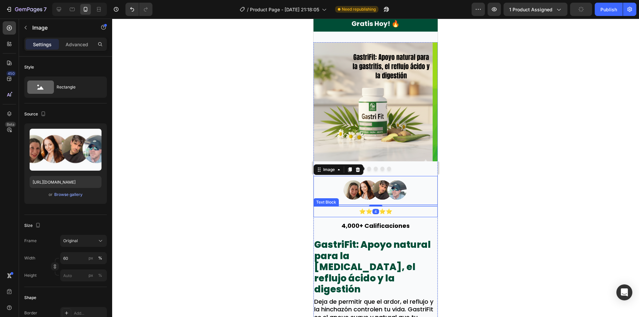
click at [405, 208] on p "⭐⭐⭐⭐⭐" at bounding box center [375, 212] width 123 height 10
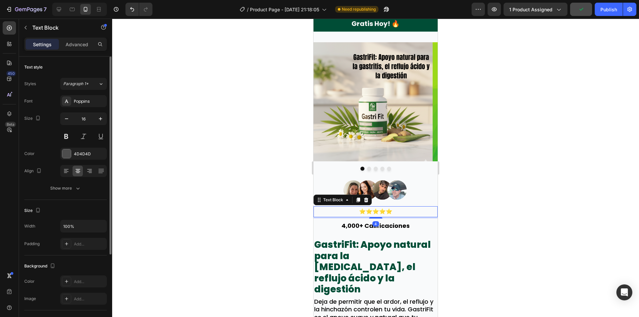
drag, startPoint x: 68, startPoint y: 46, endPoint x: 78, endPoint y: 61, distance: 18.6
click at [68, 45] on p "Advanced" at bounding box center [77, 44] width 23 height 7
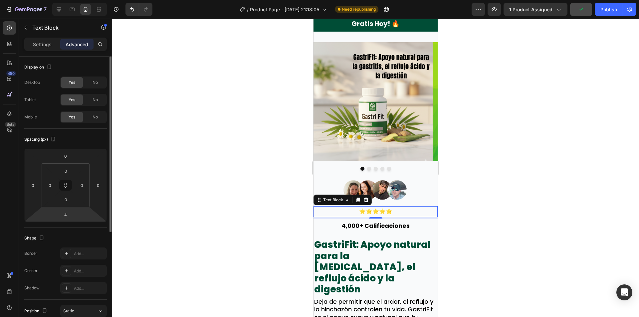
click at [67, 216] on input "4" at bounding box center [65, 215] width 13 height 10
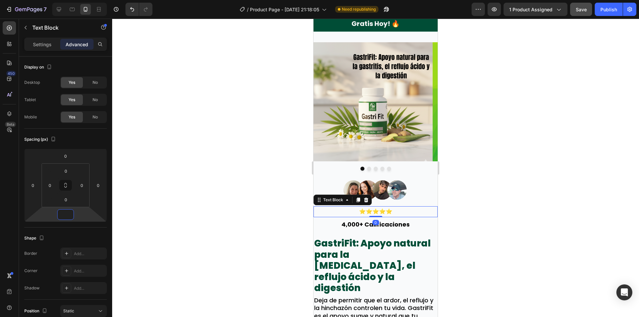
click at [413, 199] on div at bounding box center [376, 190] width 124 height 29
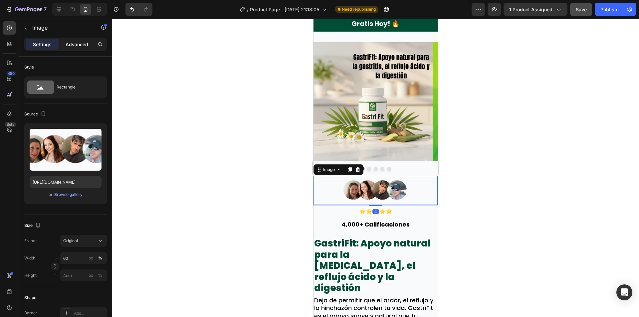
click at [76, 45] on p "Advanced" at bounding box center [77, 44] width 23 height 7
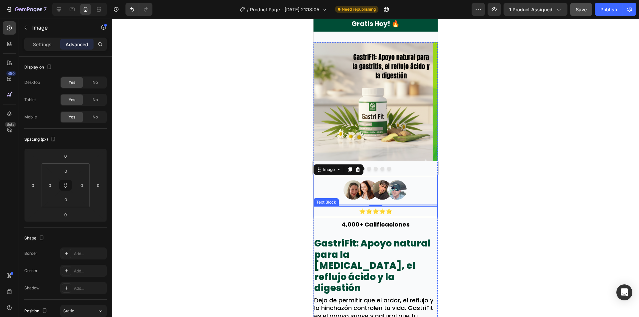
click at [404, 213] on p "⭐⭐⭐⭐⭐" at bounding box center [375, 212] width 123 height 10
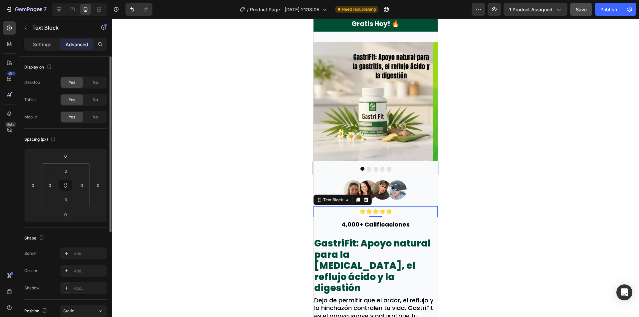
drag, startPoint x: 43, startPoint y: 45, endPoint x: 52, endPoint y: 64, distance: 20.9
click at [43, 45] on p "Settings" at bounding box center [42, 44] width 19 height 7
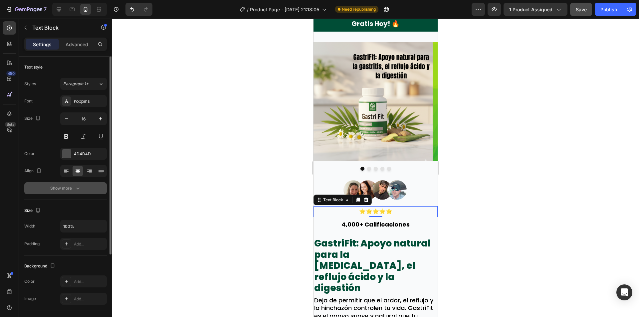
click at [73, 191] on div "Show more" at bounding box center [65, 188] width 31 height 7
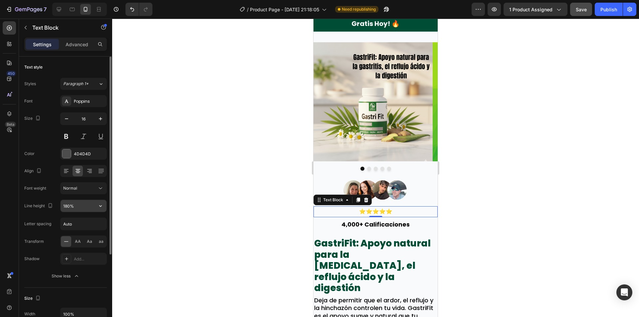
click at [101, 205] on icon "button" at bounding box center [100, 206] width 7 height 7
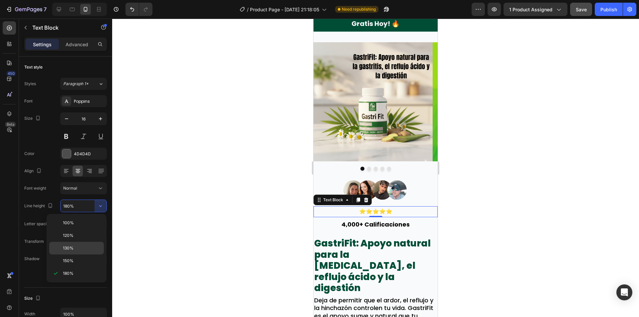
click at [88, 245] on div "130%" at bounding box center [76, 248] width 55 height 13
type input "130%"
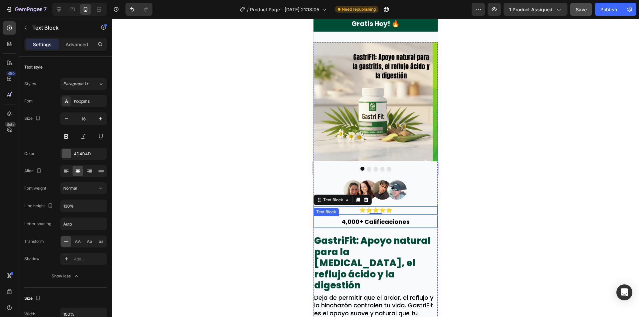
click at [408, 220] on p "4,000+ Calificaciones" at bounding box center [375, 222] width 123 height 11
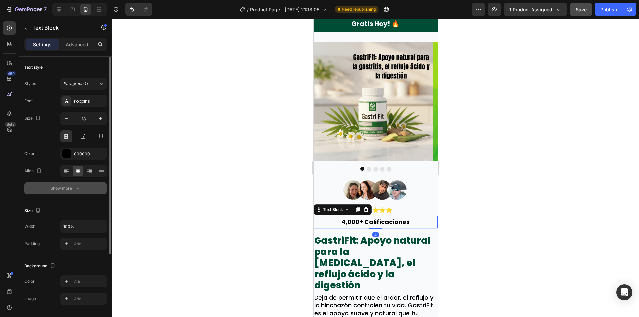
click at [78, 190] on icon "button" at bounding box center [77, 189] width 3 height 2
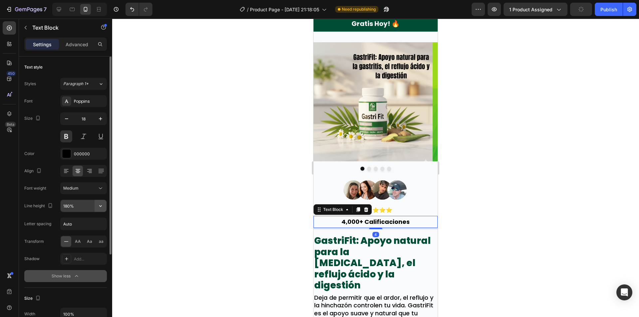
click at [101, 210] on button "button" at bounding box center [101, 206] width 12 height 12
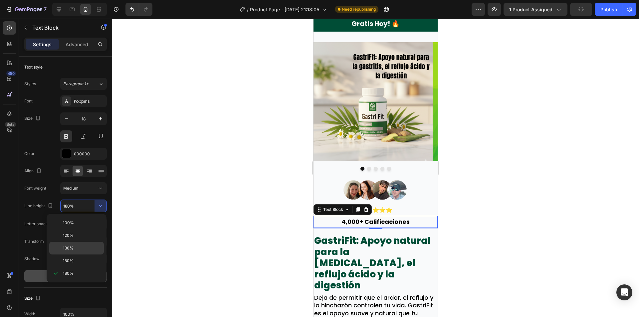
click at [88, 245] on div "130%" at bounding box center [76, 248] width 55 height 13
type input "130%"
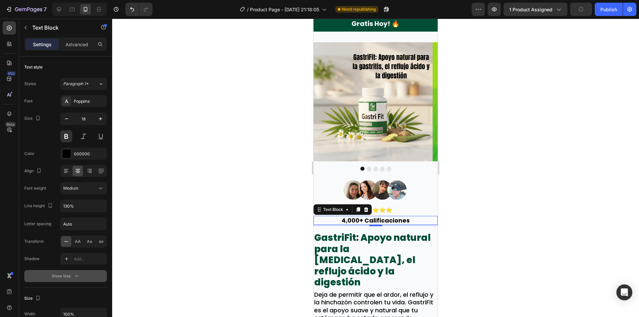
click at [514, 211] on div at bounding box center [375, 168] width 527 height 299
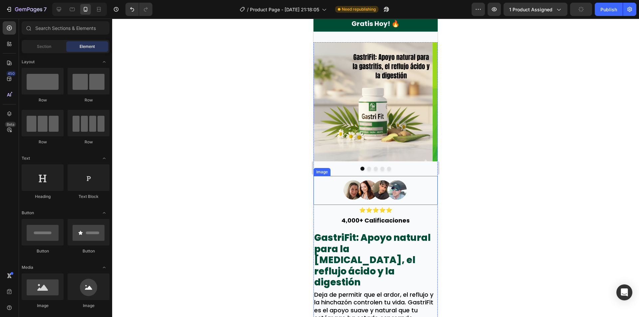
click at [413, 185] on div at bounding box center [376, 190] width 124 height 29
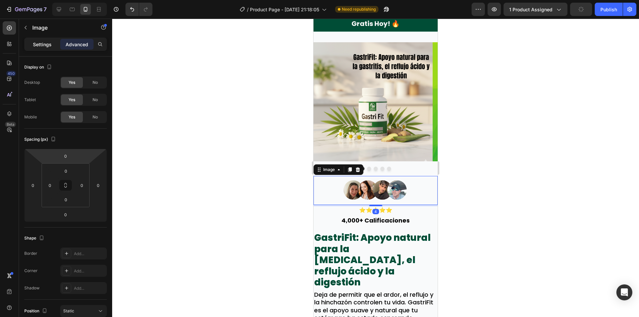
click at [47, 44] on p "Settings" at bounding box center [42, 44] width 19 height 7
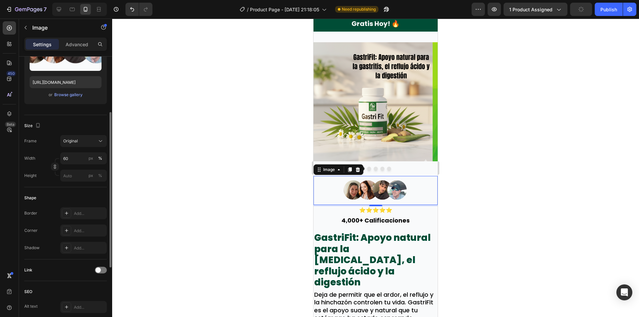
scroll to position [133, 0]
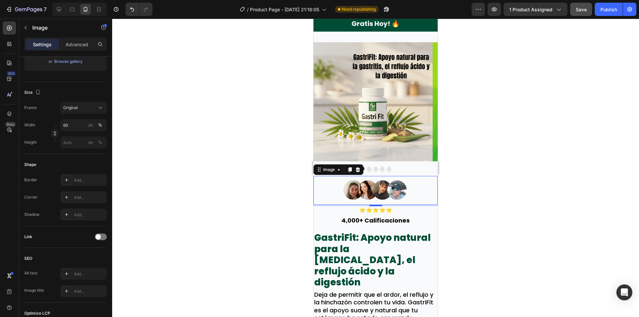
click at [230, 222] on div at bounding box center [375, 168] width 527 height 299
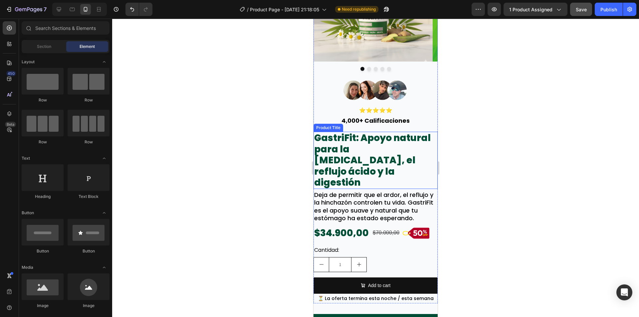
click at [393, 157] on h2 "GastriFit: Apoyo natural para la [MEDICAL_DATA], el reflujo ácido y la digestión" at bounding box center [376, 160] width 124 height 57
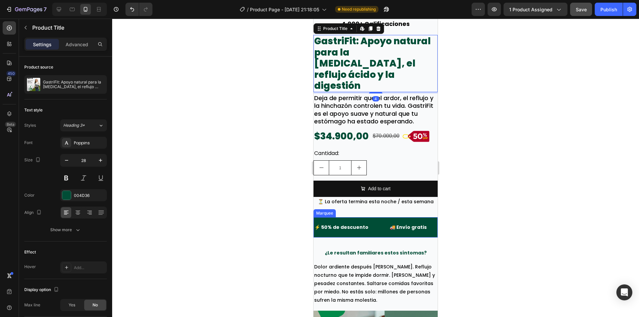
scroll to position [233, 0]
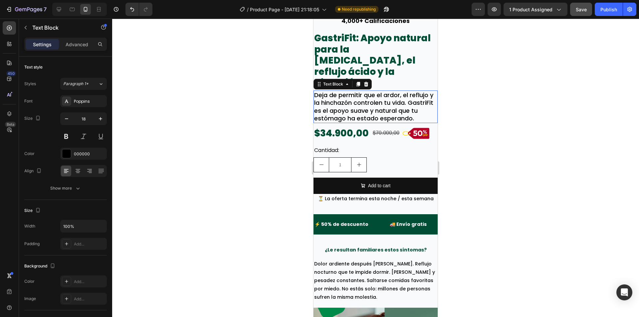
click at [411, 107] on p "Deja de permitir que el ardor, el reflujo y la hinchazón controlen tu vida. Gas…" at bounding box center [375, 106] width 123 height 31
click at [471, 108] on div at bounding box center [375, 168] width 527 height 299
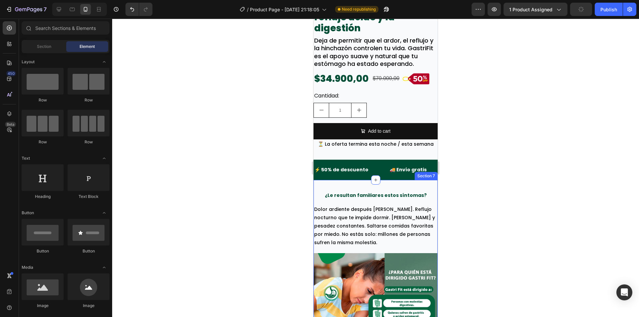
scroll to position [300, 0]
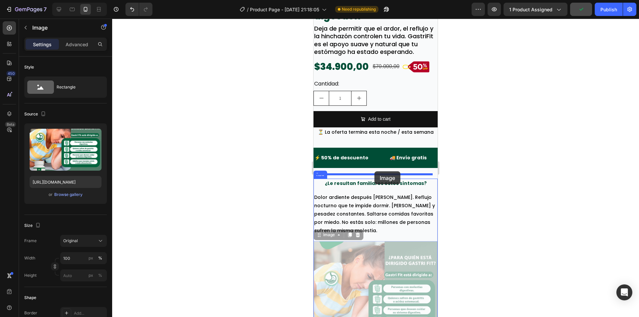
drag, startPoint x: 378, startPoint y: 264, endPoint x: 375, endPoint y: 172, distance: 93.0
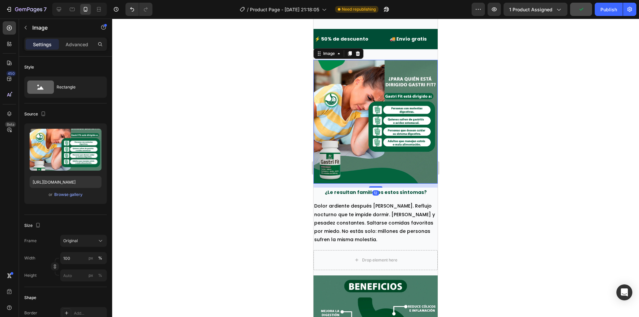
scroll to position [433, 0]
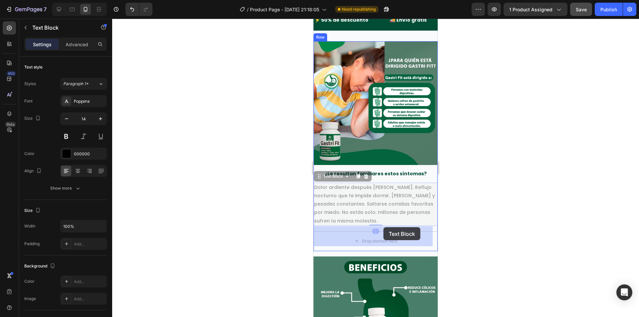
drag, startPoint x: 376, startPoint y: 196, endPoint x: 384, endPoint y: 227, distance: 32.2
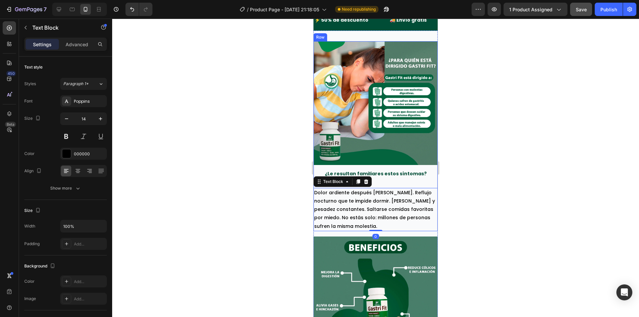
click at [392, 179] on div "Image ¿Le resultan familiares estos síntomas? Text Block Dolor ardiente después…" at bounding box center [376, 136] width 124 height 190
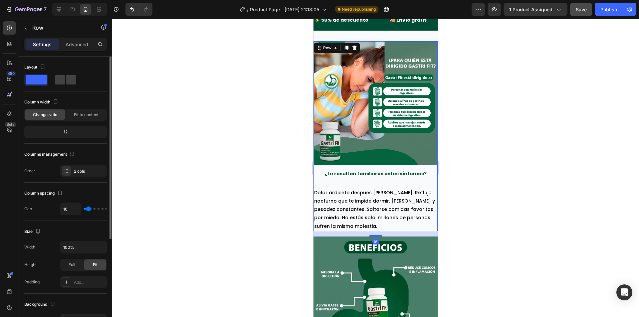
type input "24"
type input "22"
type input "16"
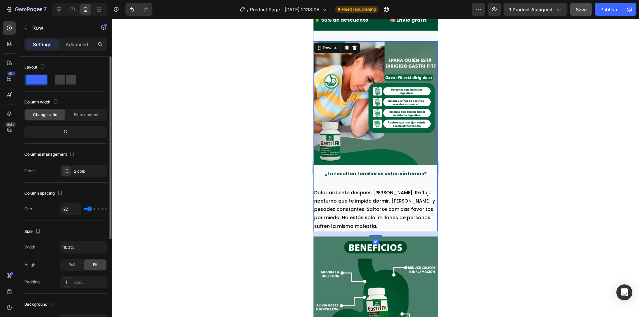
type input "16"
type input "4"
type input "0"
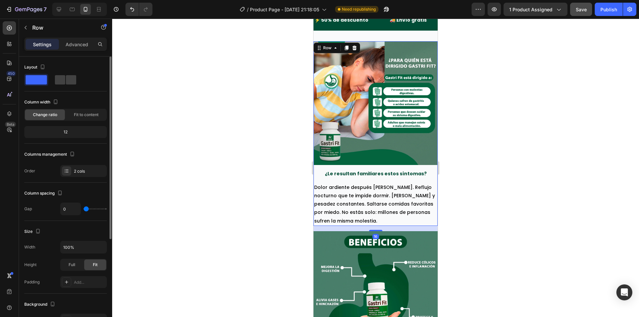
type input "0"
click at [84, 210] on input "range" at bounding box center [95, 208] width 23 height 1
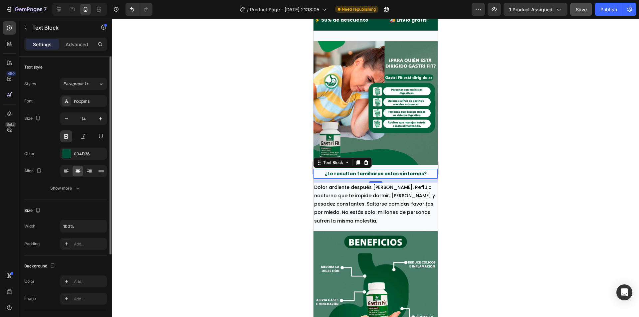
click at [379, 170] on p "¿Le resultan familiares estos síntomas?" at bounding box center [375, 174] width 123 height 8
click at [92, 118] on input "14" at bounding box center [84, 119] width 22 height 12
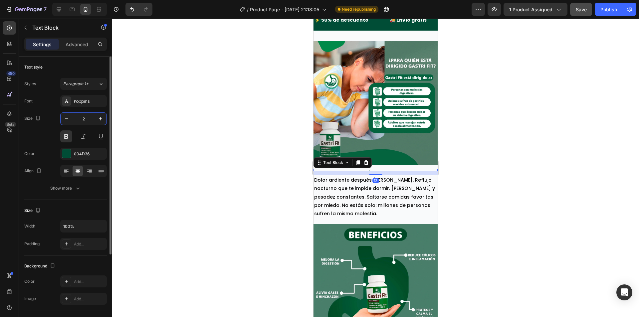
type input "22"
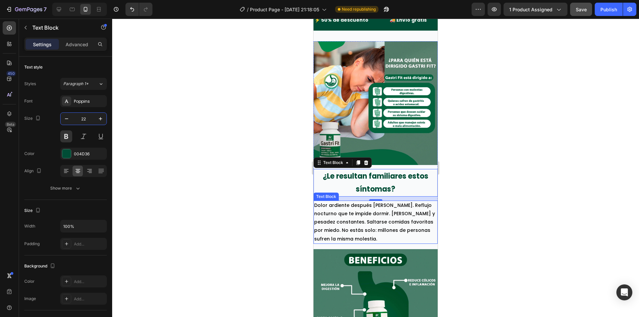
click at [378, 202] on p "Dolor ardiente después [PERSON_NAME]. Reflujo nocturno que te impide dormir. [P…" at bounding box center [375, 223] width 123 height 42
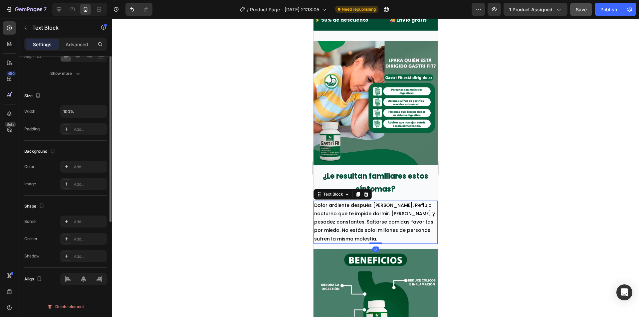
scroll to position [0, 0]
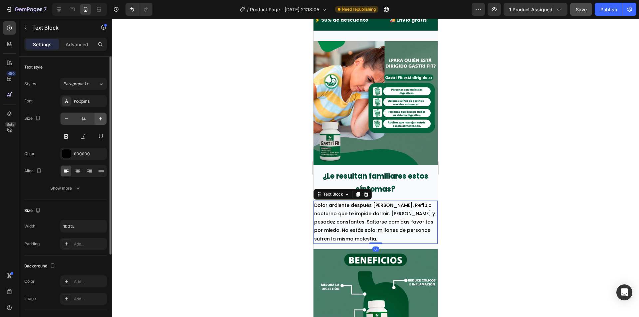
click at [97, 117] on button "button" at bounding box center [101, 119] width 12 height 12
click at [98, 117] on icon "button" at bounding box center [100, 119] width 7 height 7
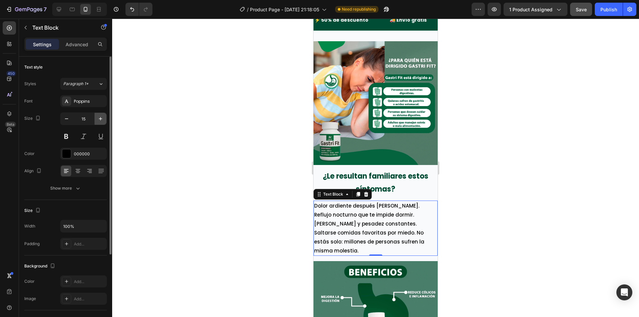
click at [98, 117] on icon "button" at bounding box center [100, 119] width 7 height 7
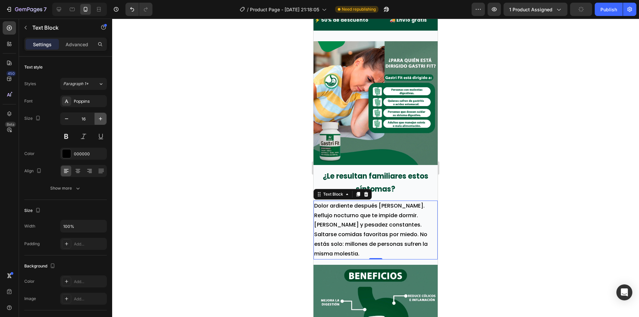
click at [98, 117] on icon "button" at bounding box center [100, 119] width 7 height 7
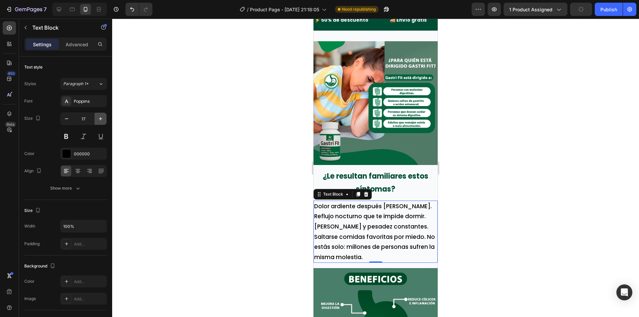
click at [98, 117] on icon "button" at bounding box center [100, 119] width 7 height 7
type input "18"
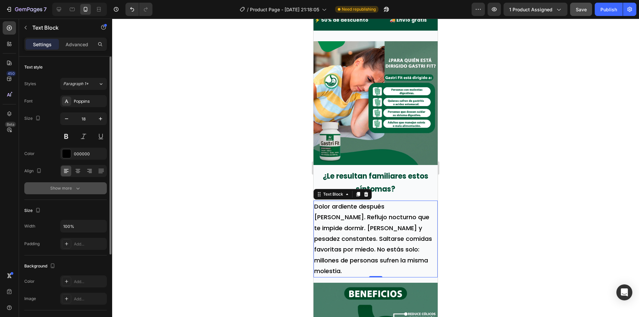
click at [82, 187] on button "Show more" at bounding box center [65, 189] width 83 height 12
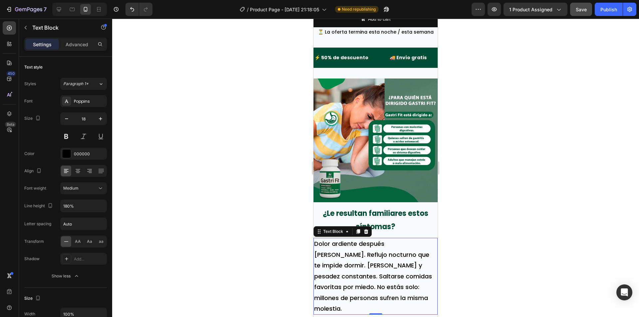
scroll to position [404, 0]
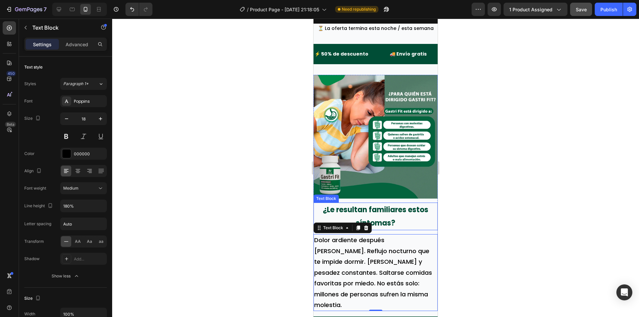
click at [394, 214] on p "¿Le resultan familiares estos síntomas?" at bounding box center [375, 217] width 123 height 26
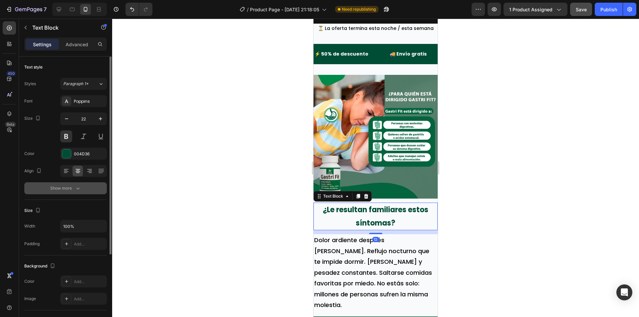
click at [76, 189] on icon "button" at bounding box center [78, 188] width 7 height 7
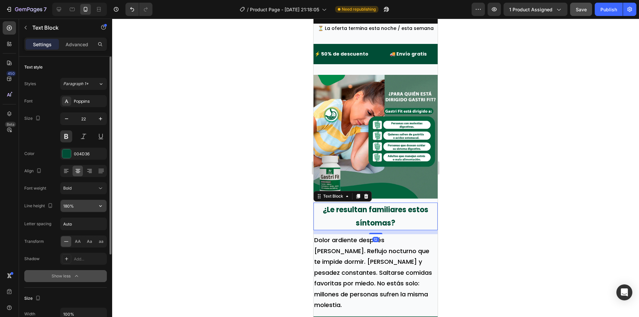
click at [103, 202] on button "button" at bounding box center [101, 206] width 12 height 12
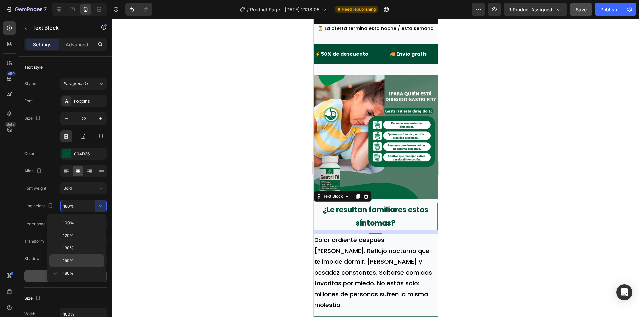
click at [74, 260] on p "150%" at bounding box center [82, 261] width 38 height 6
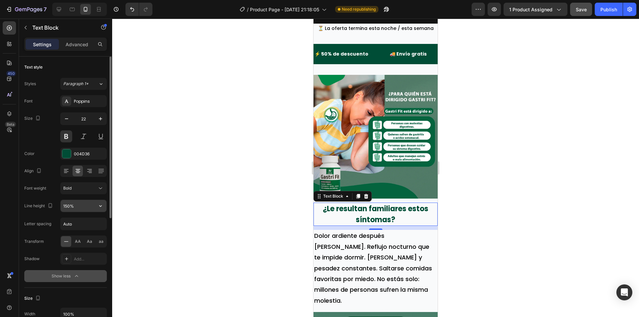
click at [97, 209] on button "button" at bounding box center [101, 206] width 12 height 12
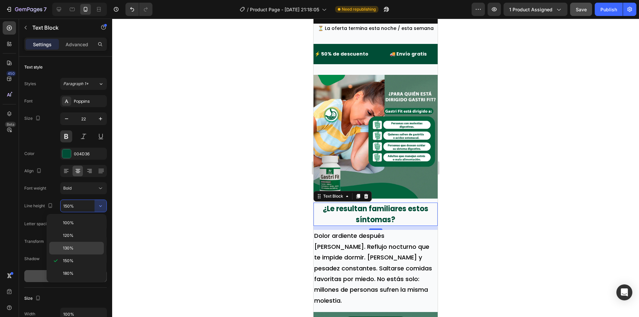
click at [75, 251] on div "130%" at bounding box center [76, 248] width 55 height 13
type input "130%"
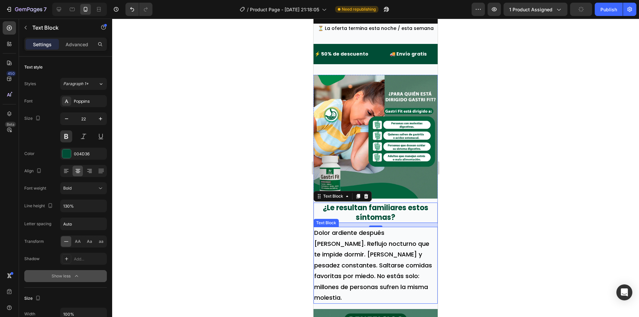
click at [353, 240] on p "Dolor ardiente después de comer. Reflujo nocturno que te impide dormir. [PERSON…" at bounding box center [375, 266] width 123 height 76
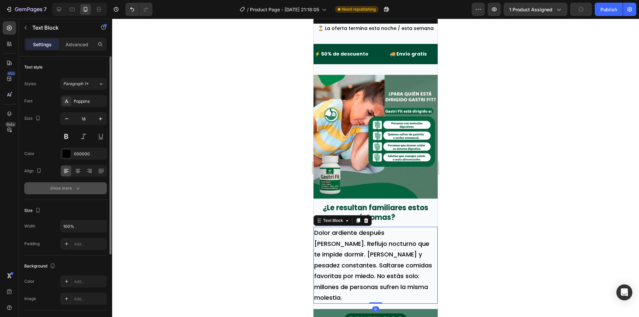
click at [82, 188] on button "Show more" at bounding box center [65, 189] width 83 height 12
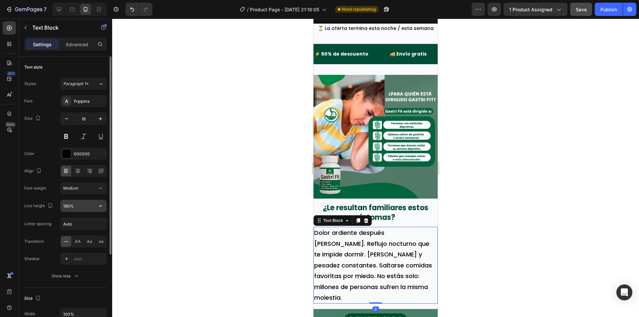
click at [103, 208] on icon "button" at bounding box center [100, 206] width 7 height 7
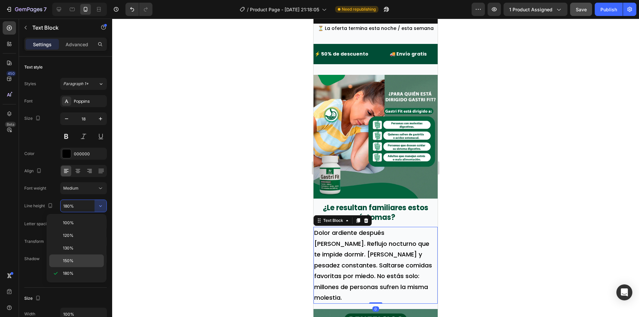
click at [79, 259] on p "150%" at bounding box center [82, 261] width 38 height 6
type input "150%"
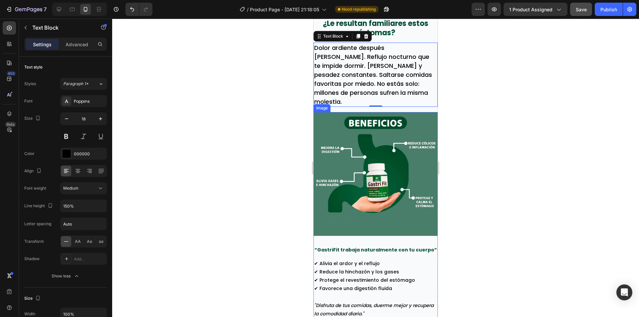
scroll to position [504, 0]
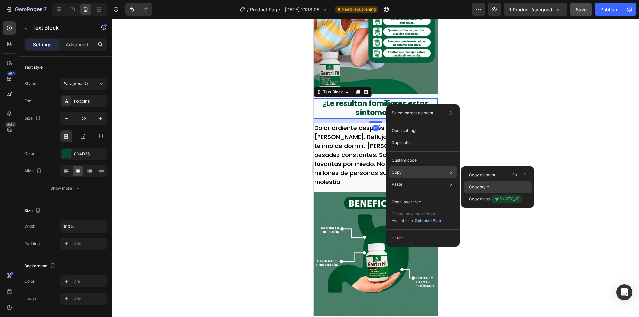
click at [494, 186] on div "Copy style" at bounding box center [498, 187] width 68 height 12
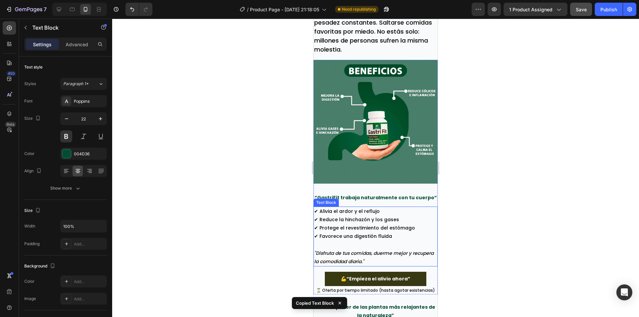
scroll to position [637, 0]
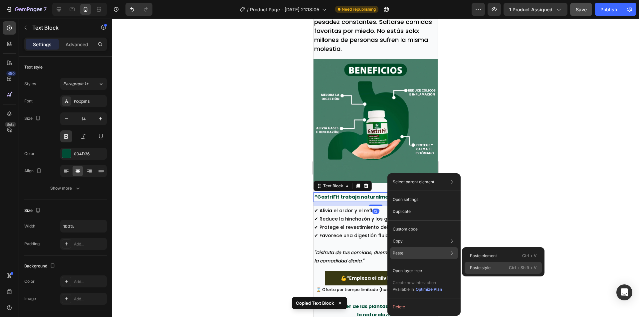
click at [486, 264] on div "Paste style Ctrl + Shift + V" at bounding box center [503, 268] width 77 height 12
type input "22"
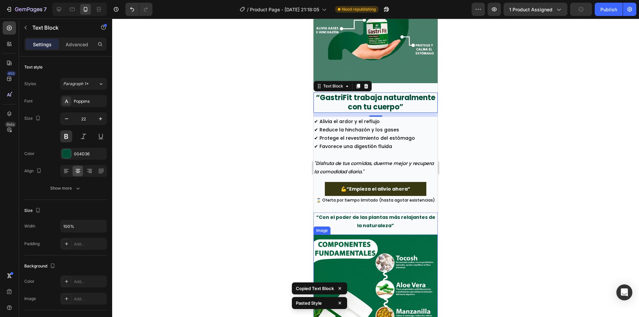
scroll to position [770, 0]
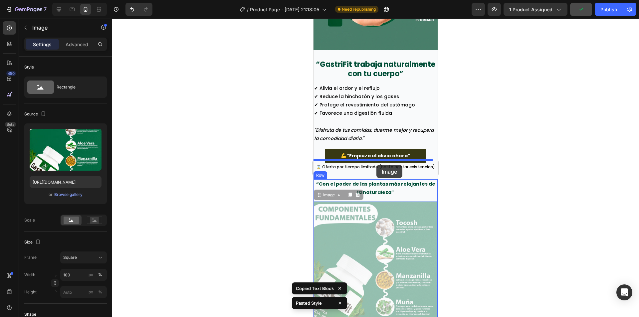
drag, startPoint x: 378, startPoint y: 229, endPoint x: 377, endPoint y: 165, distance: 64.0
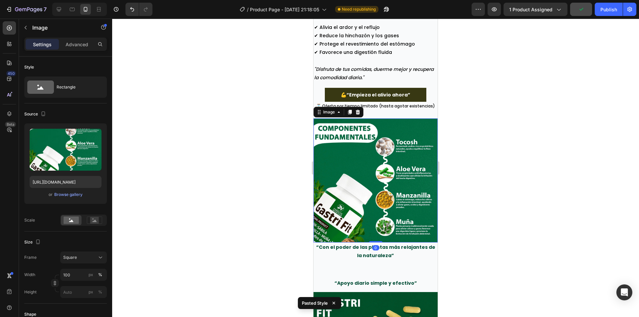
scroll to position [870, 0]
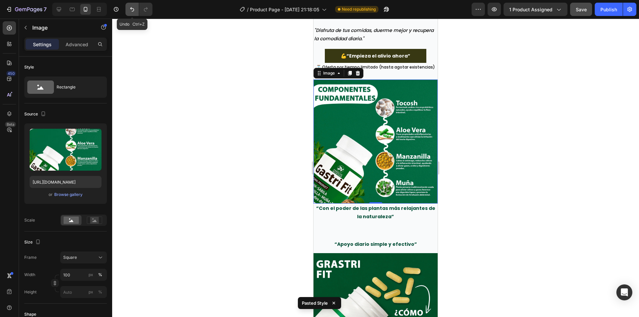
click at [126, 9] on button "Undo/Redo" at bounding box center [132, 9] width 13 height 13
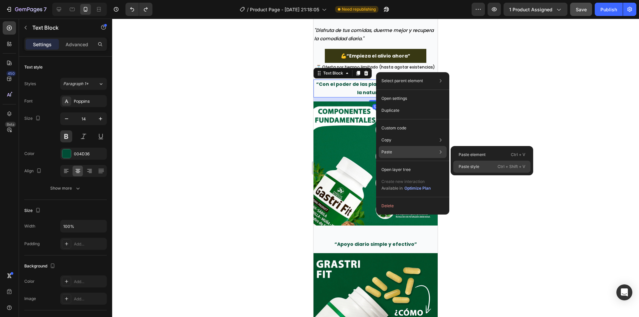
click at [473, 167] on p "Paste style" at bounding box center [469, 167] width 21 height 6
type input "22"
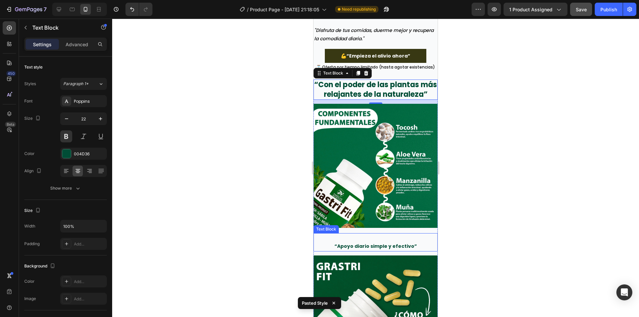
drag, startPoint x: 374, startPoint y: 230, endPoint x: 379, endPoint y: 230, distance: 4.7
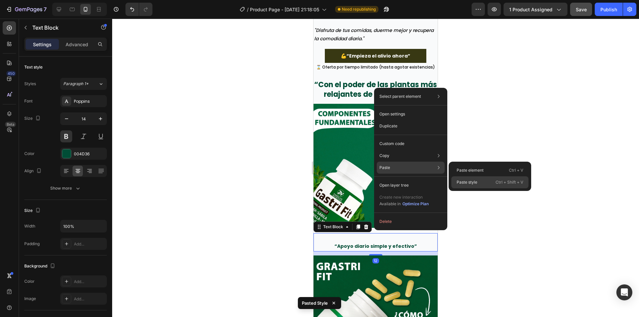
click at [462, 178] on div "Paste style Ctrl + Shift + V" at bounding box center [490, 183] width 77 height 12
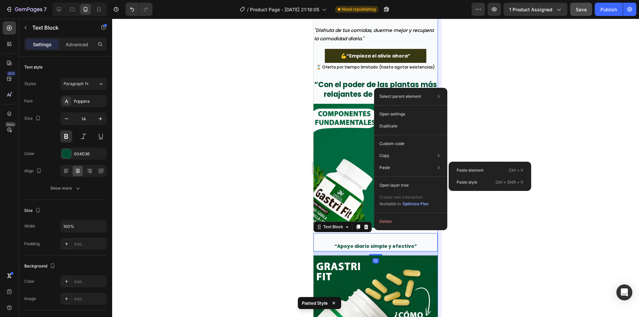
type input "22"
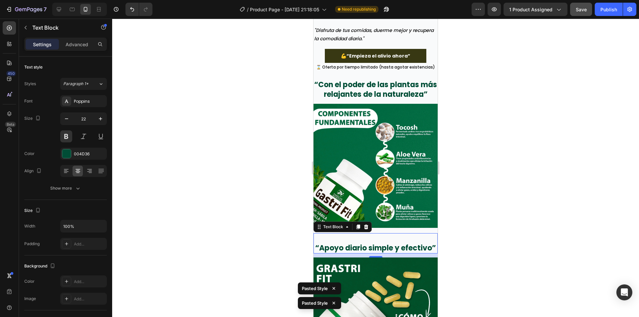
click at [339, 234] on p at bounding box center [375, 239] width 123 height 10
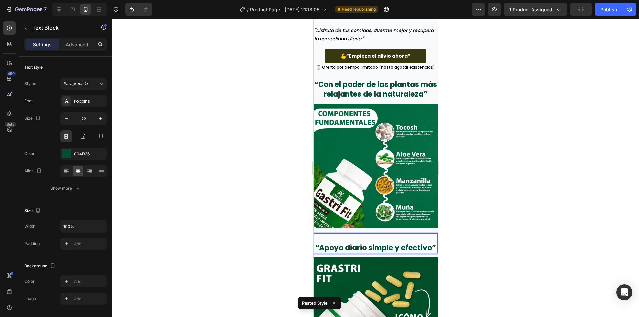
click at [332, 244] on p "“Apoyo diario simple y efectivo”" at bounding box center [375, 249] width 123 height 10
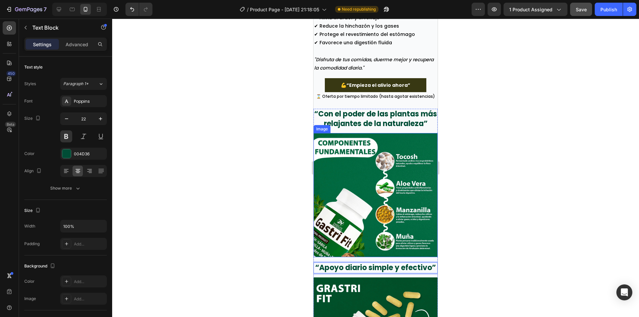
scroll to position [803, 0]
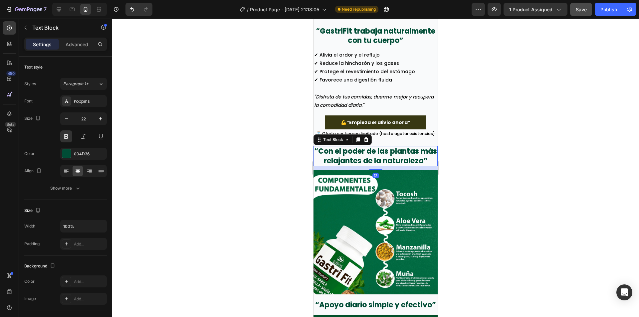
click at [381, 147] on p "“Con el poder de las plantas más relajantes de la naturaleza”" at bounding box center [375, 156] width 123 height 19
click at [75, 185] on button "Show more" at bounding box center [65, 189] width 83 height 12
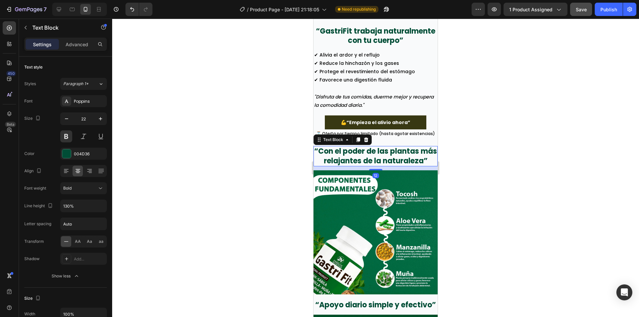
drag, startPoint x: 175, startPoint y: 193, endPoint x: 222, endPoint y: 190, distance: 46.7
click at [176, 193] on div at bounding box center [375, 168] width 527 height 299
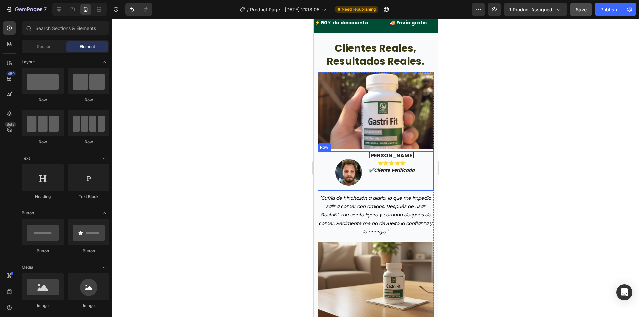
scroll to position [1203, 0]
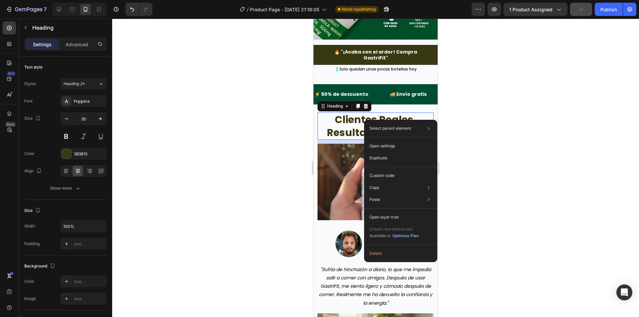
click at [477, 148] on div at bounding box center [375, 168] width 527 height 299
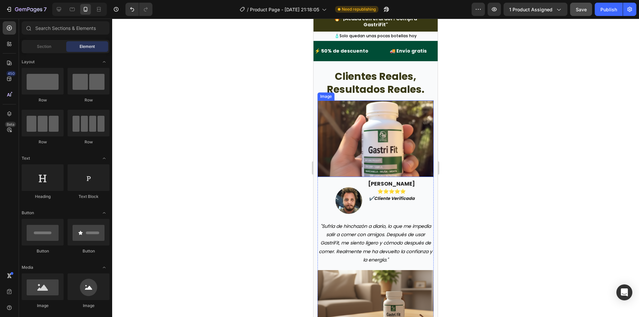
scroll to position [1270, 0]
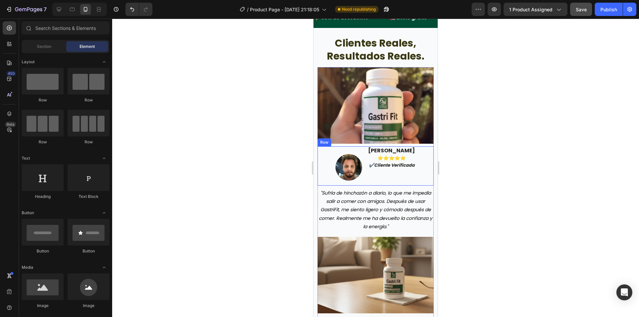
click at [369, 183] on div "fernanda salazar ⭐️⭐️⭐️⭐️⭐️ ✔️cliente verificada Text block" at bounding box center [392, 166] width 48 height 39
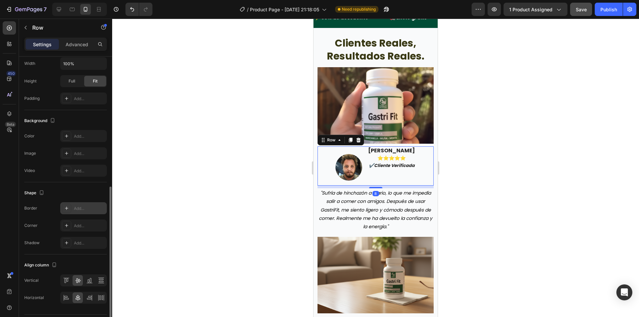
scroll to position [185, 0]
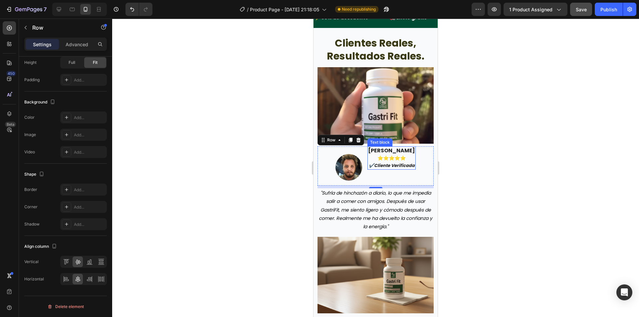
click at [378, 163] on strong "✔️cliente verificada" at bounding box center [392, 166] width 46 height 6
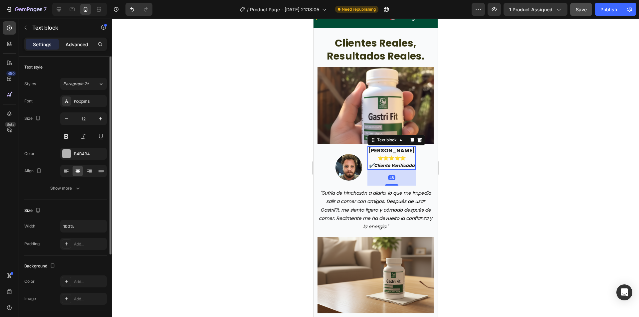
click at [75, 45] on p "Advanced" at bounding box center [77, 44] width 23 height 7
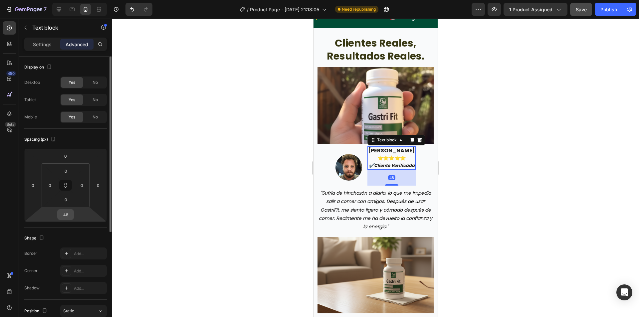
click at [65, 210] on input "48" at bounding box center [65, 215] width 13 height 10
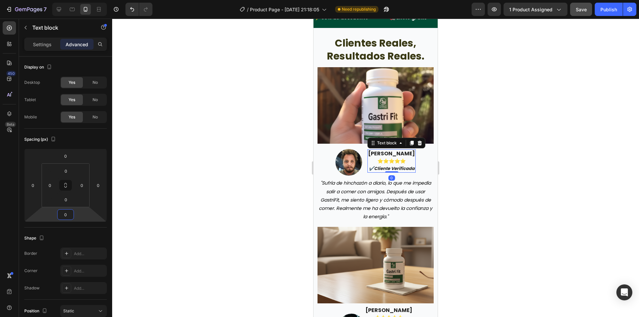
click at [511, 164] on div at bounding box center [375, 168] width 527 height 299
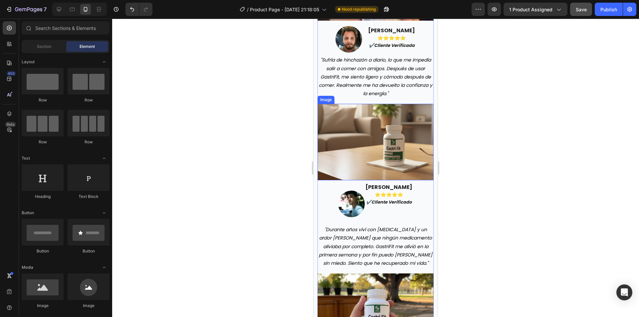
scroll to position [1403, 0]
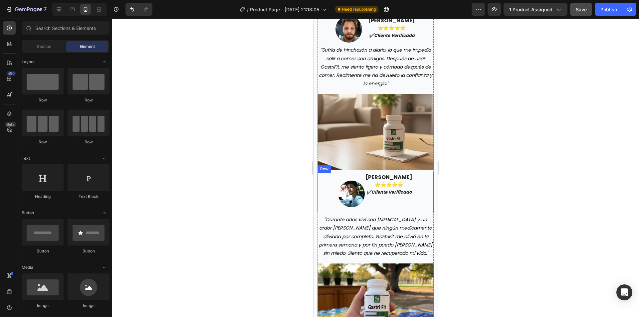
click at [370, 210] on div "mario pérez ⭐️⭐️⭐️⭐️⭐️ ✔️cliente verificado Text block" at bounding box center [389, 192] width 48 height 39
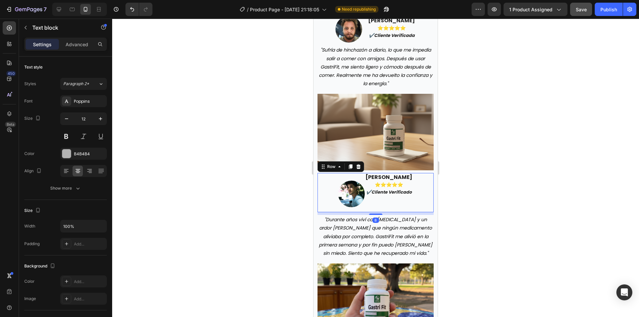
click at [391, 195] on strong "✔️cliente verificado" at bounding box center [389, 192] width 46 height 6
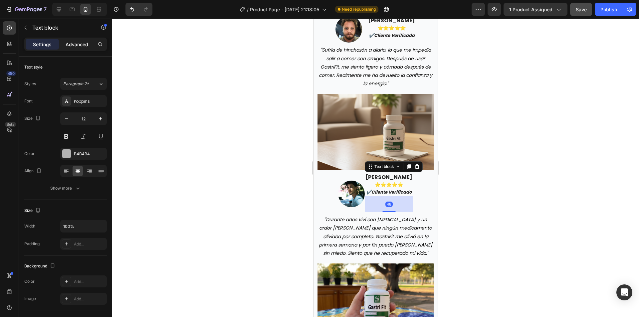
click at [80, 42] on p "Advanced" at bounding box center [77, 44] width 23 height 7
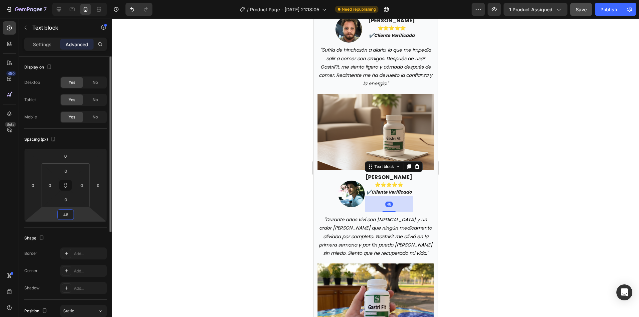
drag, startPoint x: 64, startPoint y: 217, endPoint x: 61, endPoint y: 217, distance: 3.3
click at [63, 217] on input "48" at bounding box center [65, 215] width 13 height 10
type input "3"
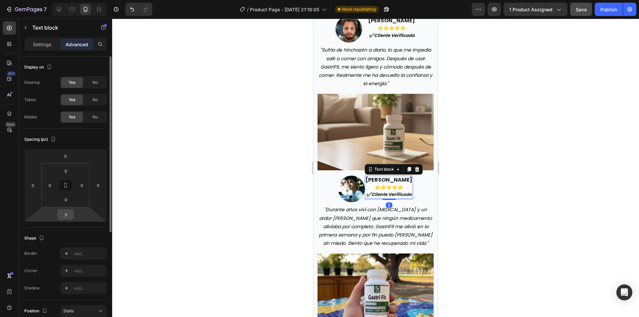
click at [74, 0] on html "7 Version history / Product Page - Sep 27, 21:18:05 Need republishing Preview 1…" at bounding box center [319, 0] width 639 height 0
click at [71, 214] on input "3" at bounding box center [65, 215] width 13 height 10
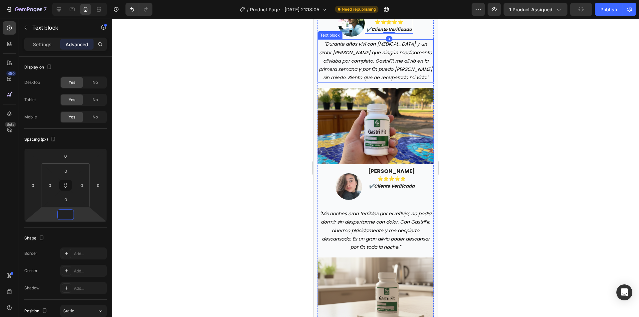
scroll to position [1569, 0]
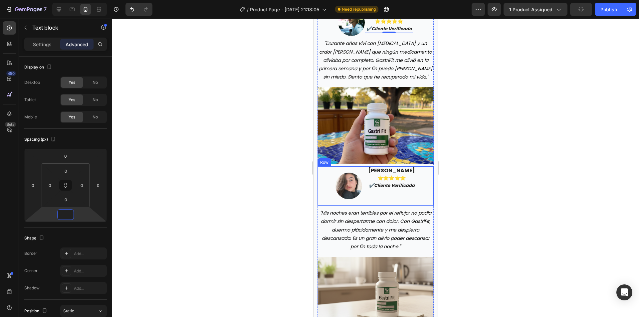
click at [386, 181] on strong "⭐️⭐️⭐️⭐️⭐️" at bounding box center [392, 178] width 28 height 7
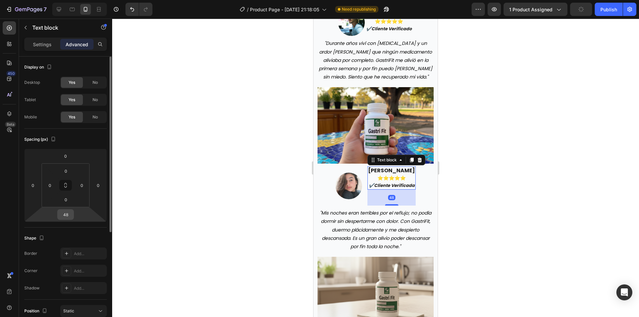
click at [66, 215] on input "48" at bounding box center [65, 215] width 13 height 10
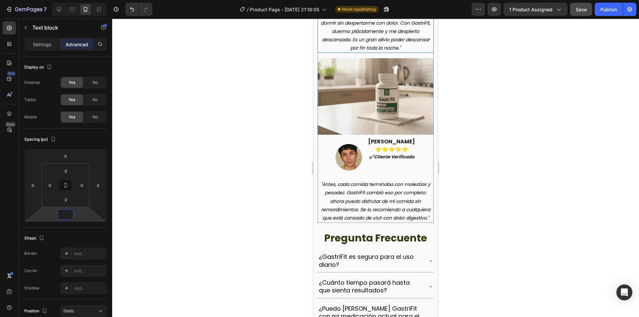
scroll to position [1769, 0]
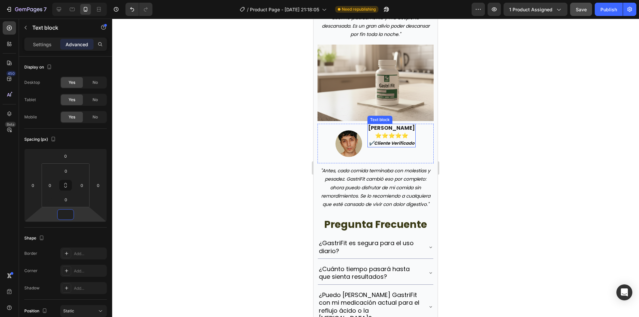
click at [384, 136] on strong "⭐️⭐️⭐️⭐️⭐️" at bounding box center [391, 136] width 33 height 8
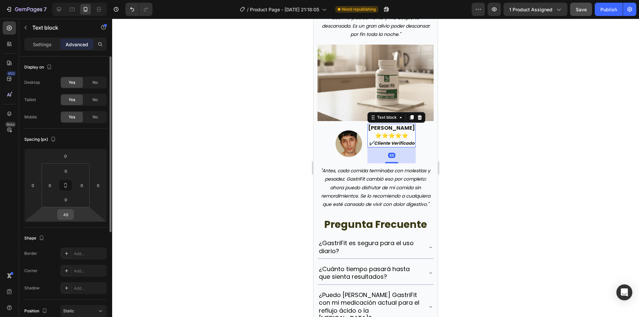
click at [68, 217] on input "48" at bounding box center [65, 215] width 13 height 10
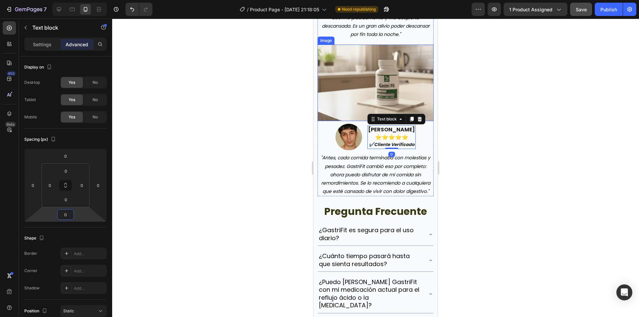
click at [508, 106] on div at bounding box center [375, 168] width 527 height 299
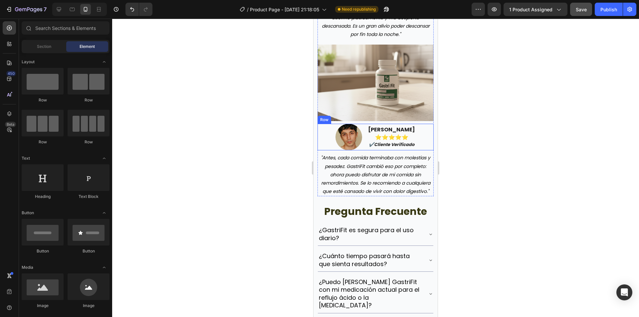
click at [363, 149] on div "Image piero quiñones ⭐️⭐️⭐️⭐️⭐️ ✔️cliente verificado Text block Row" at bounding box center [376, 137] width 116 height 27
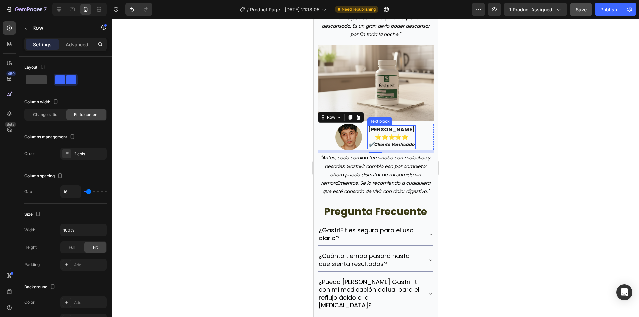
click at [346, 145] on img at bounding box center [349, 137] width 27 height 27
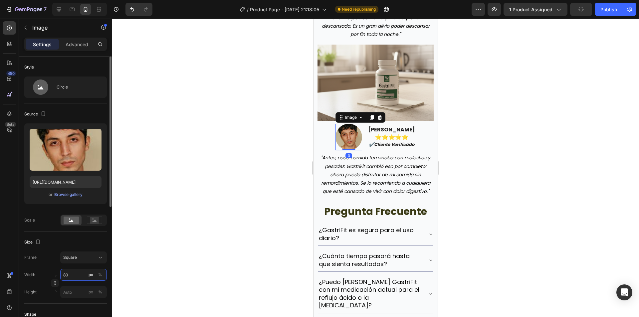
click at [81, 275] on input "80" at bounding box center [83, 275] width 47 height 12
type input "6"
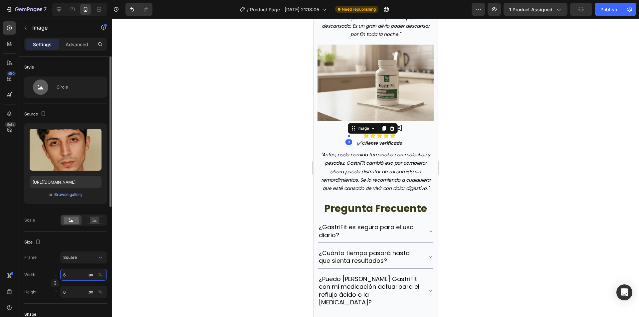
type input "60"
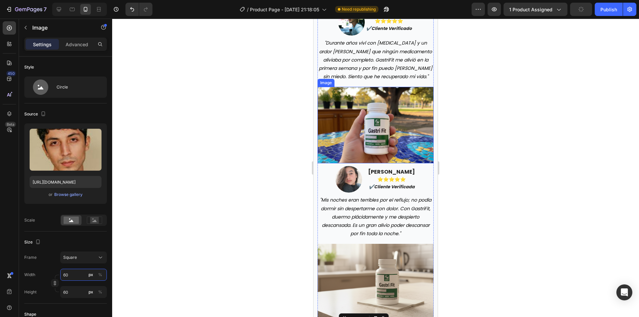
scroll to position [1569, 0]
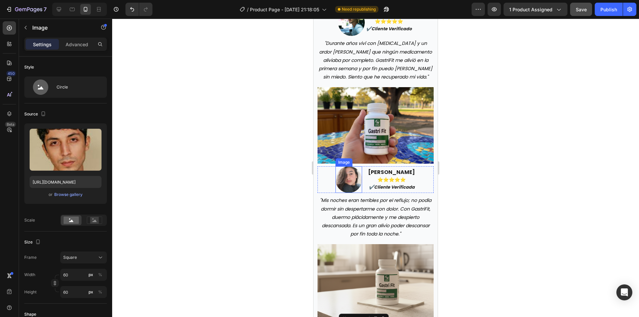
click at [342, 176] on img at bounding box center [349, 180] width 27 height 27
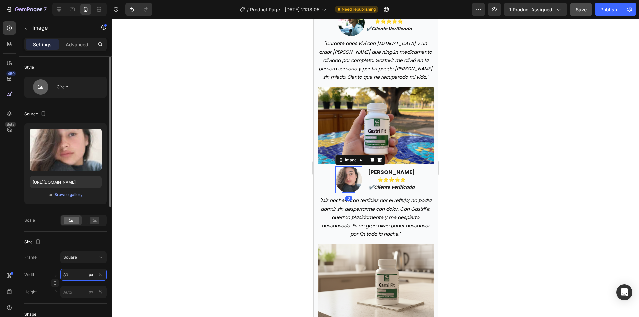
click at [77, 273] on input "80" at bounding box center [83, 275] width 47 height 12
type input "6"
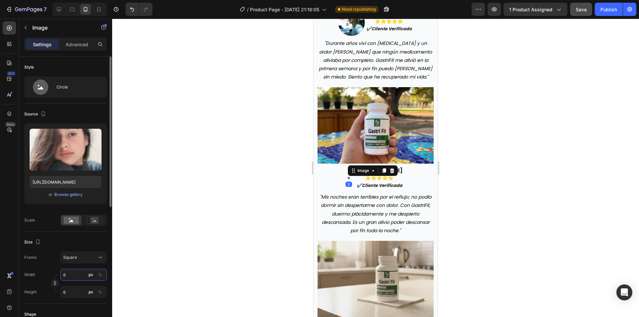
type input "60"
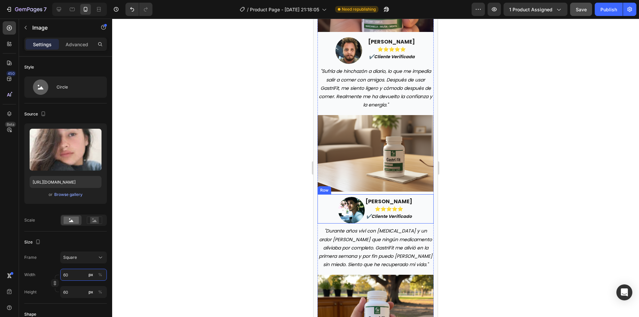
scroll to position [1370, 0]
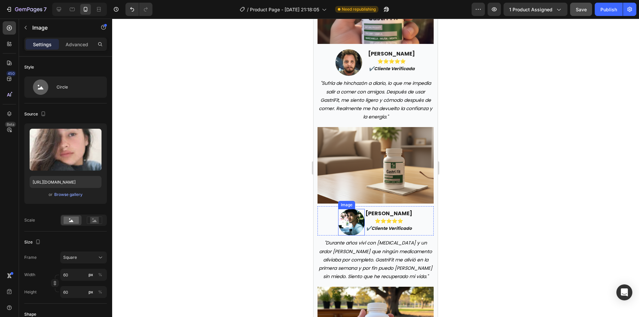
click at [366, 223] on p "⭐️⭐️⭐️⭐️⭐️ ✔️cliente verificado" at bounding box center [389, 225] width 47 height 14
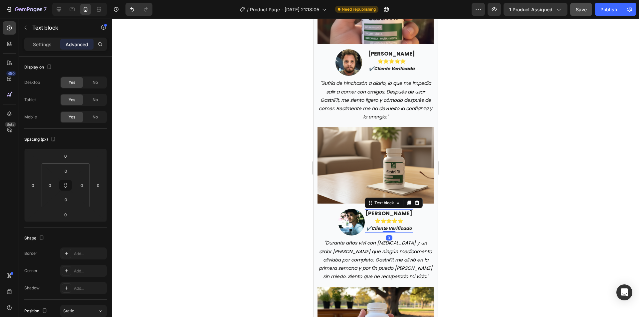
click at [355, 222] on img at bounding box center [351, 222] width 27 height 27
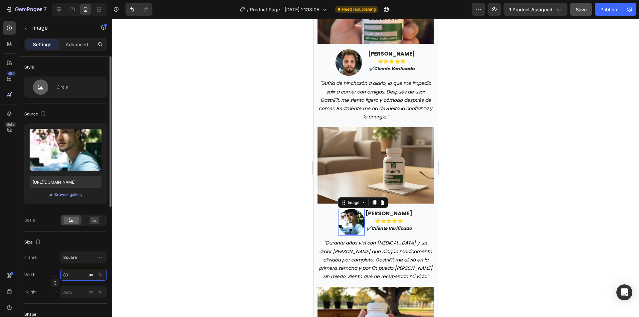
click at [75, 274] on input "80" at bounding box center [83, 275] width 47 height 12
type input "6"
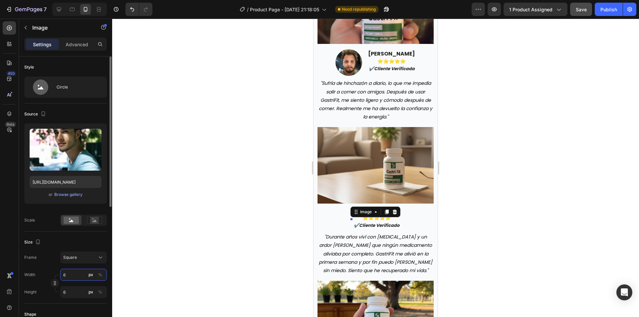
type input "60"
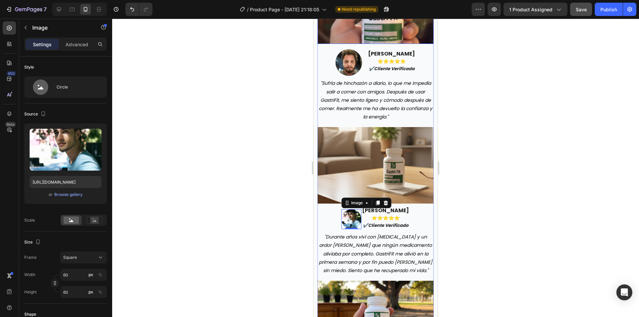
click at [348, 58] on img at bounding box center [349, 62] width 27 height 27
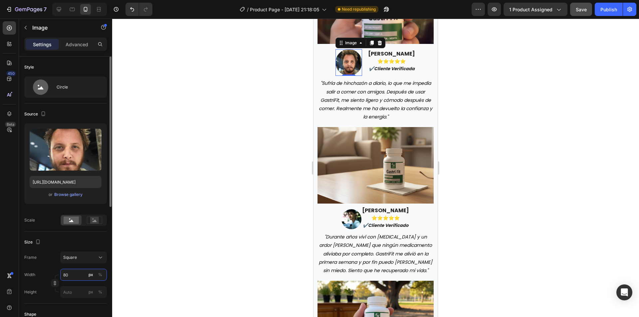
click at [76, 274] on input "80" at bounding box center [83, 275] width 47 height 12
type input "6"
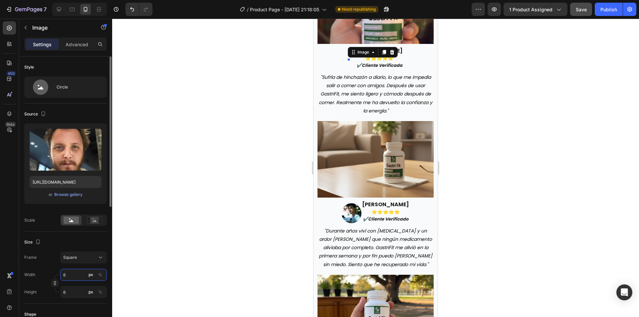
type input "60"
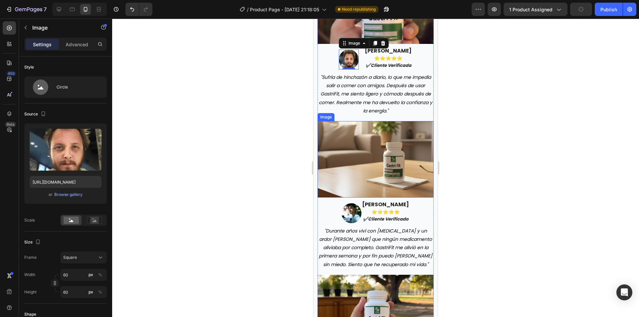
click at [412, 149] on img at bounding box center [376, 159] width 116 height 77
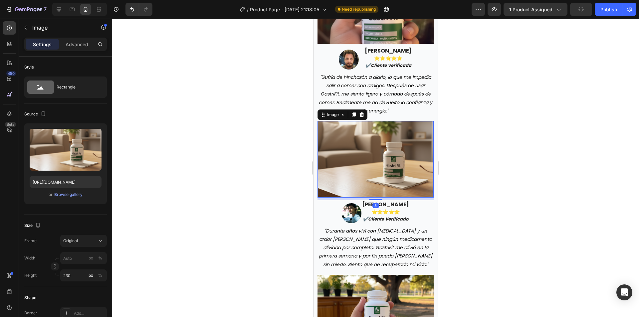
click at [523, 116] on div at bounding box center [375, 168] width 527 height 299
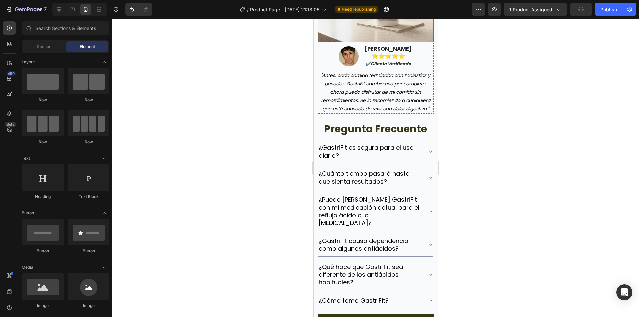
scroll to position [1836, 0]
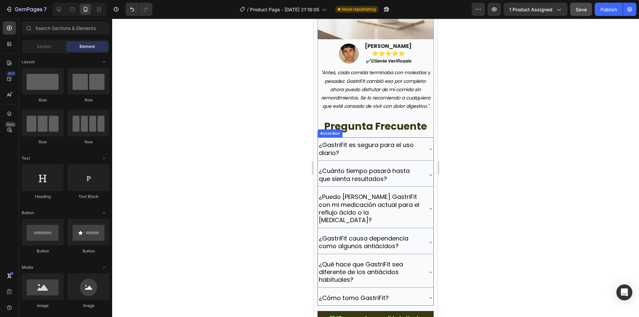
click at [394, 157] on p "¿GastriFit es segura para el uso diario?" at bounding box center [370, 149] width 103 height 16
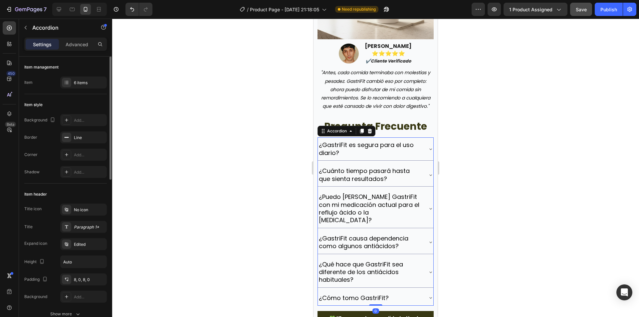
scroll to position [67, 0]
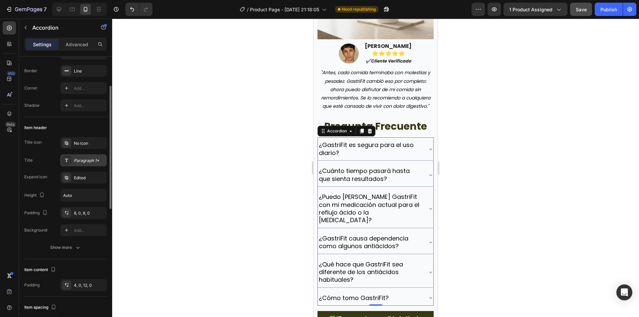
click at [83, 165] on div "Paragraph 1*" at bounding box center [83, 161] width 47 height 12
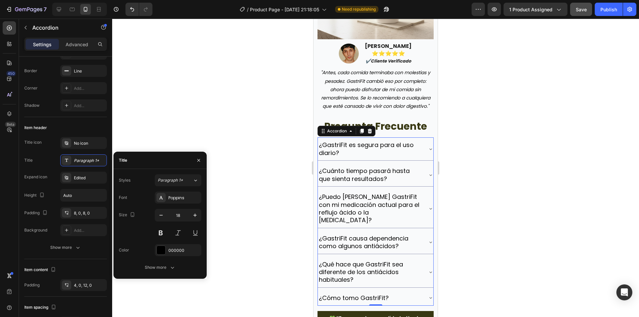
click at [249, 168] on div at bounding box center [375, 168] width 527 height 299
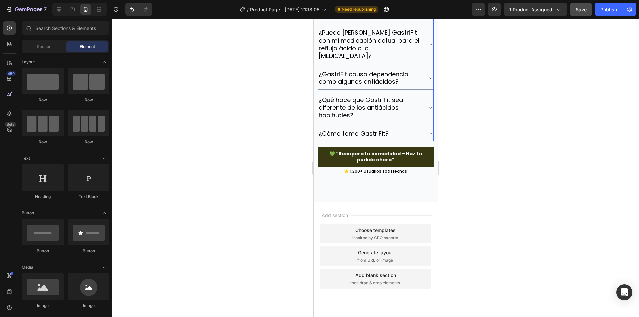
scroll to position [2002, 0]
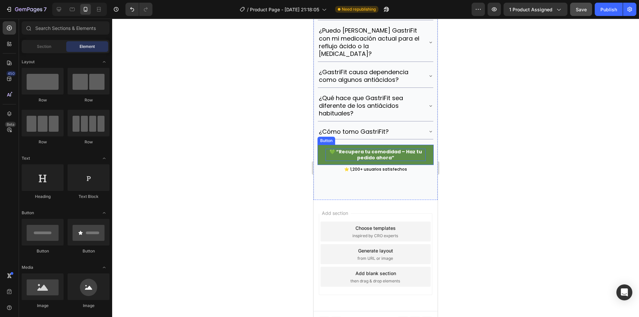
click at [380, 157] on p "💚 “Recupera tu comodidad – Haz tu pedido ahora”" at bounding box center [376, 155] width 100 height 12
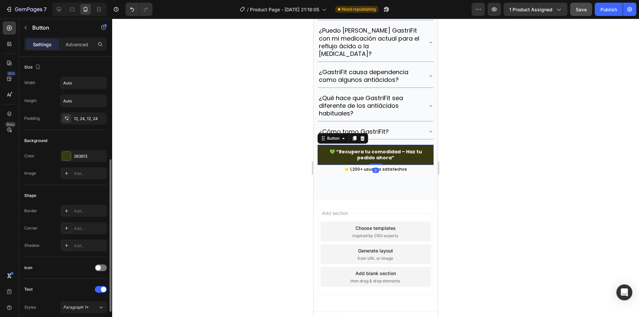
scroll to position [100, 0]
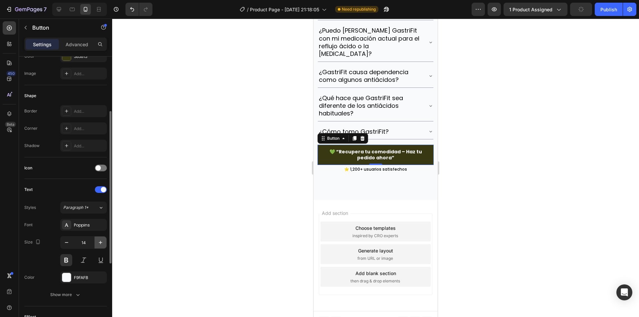
click at [97, 244] on icon "button" at bounding box center [100, 242] width 7 height 7
click at [98, 244] on icon "button" at bounding box center [100, 242] width 7 height 7
type input "16"
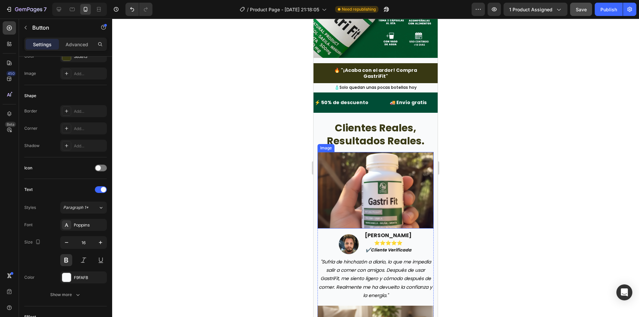
scroll to position [1170, 0]
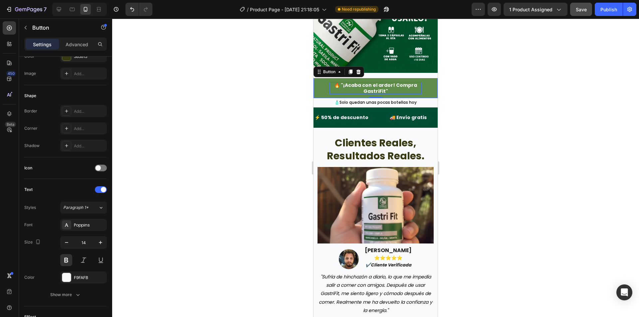
click at [376, 82] on p "🔥 "¡Acaba con el ardor! Compra GastriFit"" at bounding box center [376, 88] width 92 height 12
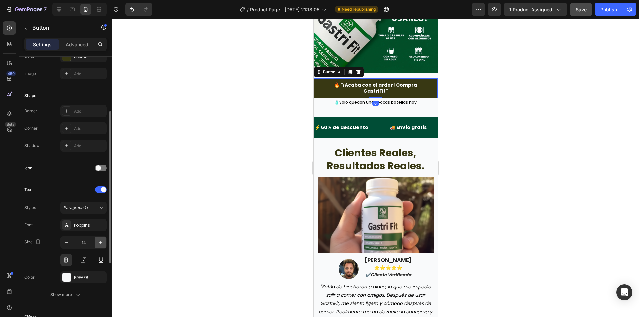
click at [100, 246] on icon "button" at bounding box center [100, 242] width 7 height 7
click at [100, 245] on icon "button" at bounding box center [100, 242] width 7 height 7
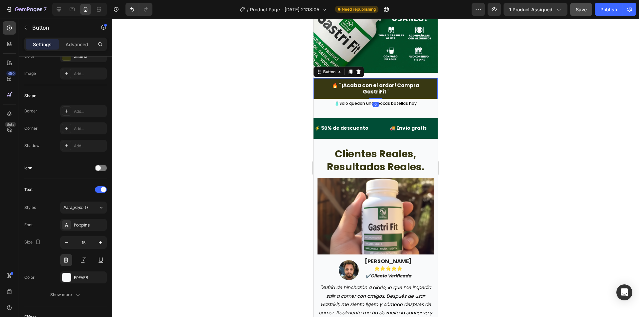
type input "16"
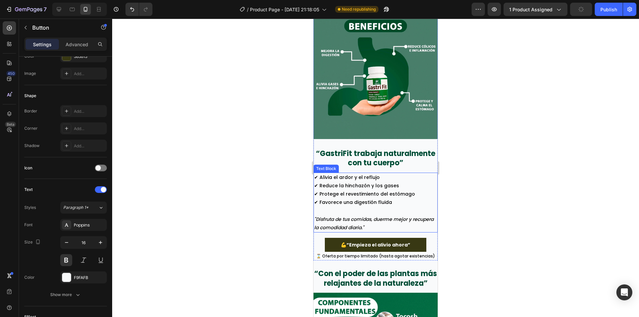
scroll to position [670, 0]
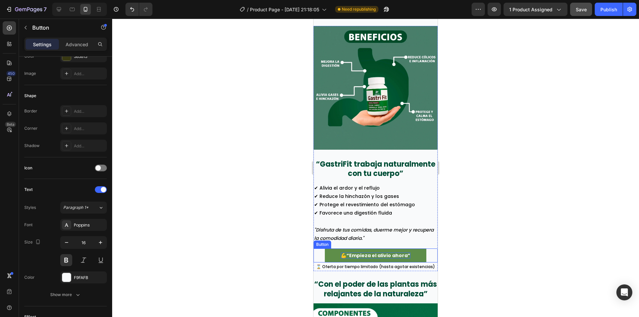
click at [364, 253] on p "💪“Empieza el alivio ahora”" at bounding box center [376, 256] width 70 height 6
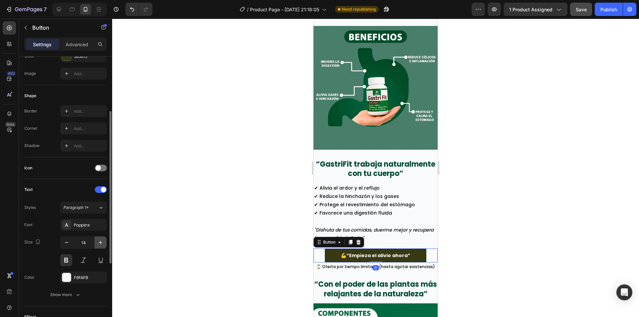
click at [103, 244] on icon "button" at bounding box center [100, 242] width 7 height 7
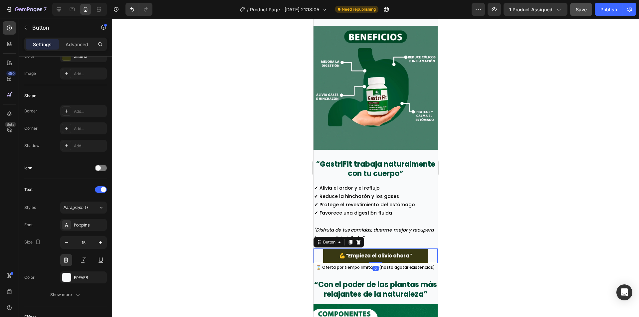
type input "16"
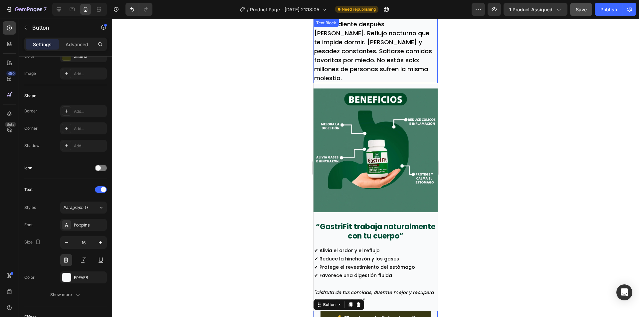
scroll to position [0, 0]
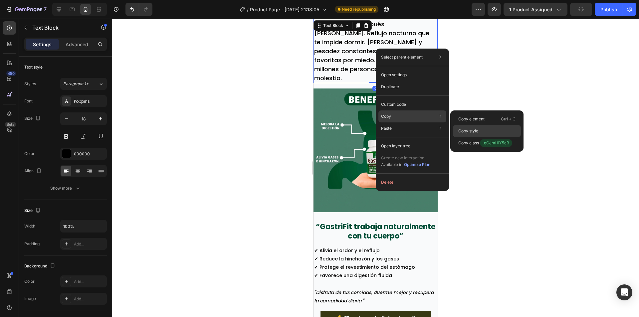
click at [474, 130] on p "Copy style" at bounding box center [469, 131] width 20 height 6
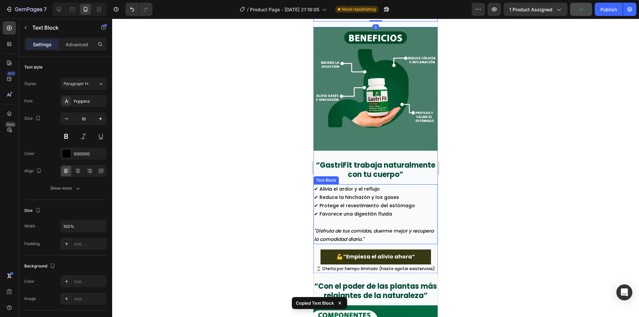
scroll to position [674, 0]
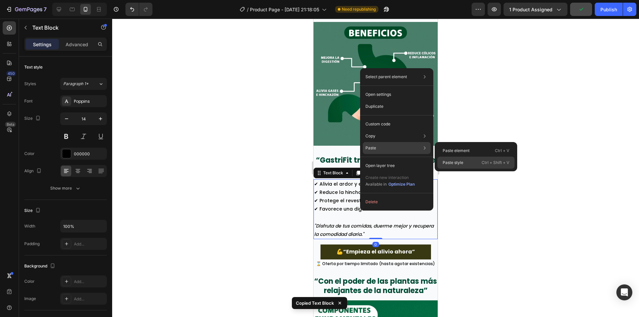
click at [464, 161] on div "Paste style Ctrl + Shift + V" at bounding box center [476, 163] width 77 height 12
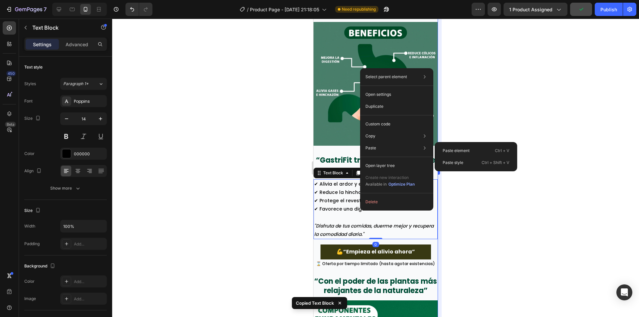
type input "18"
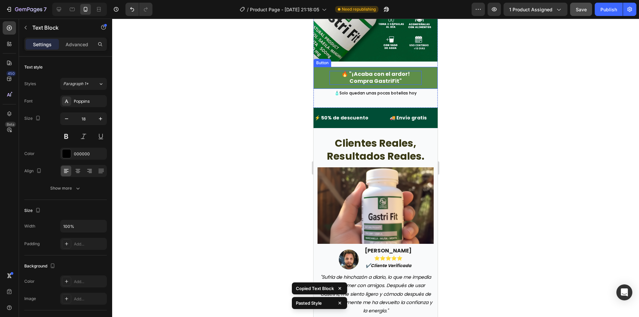
scroll to position [1274, 0]
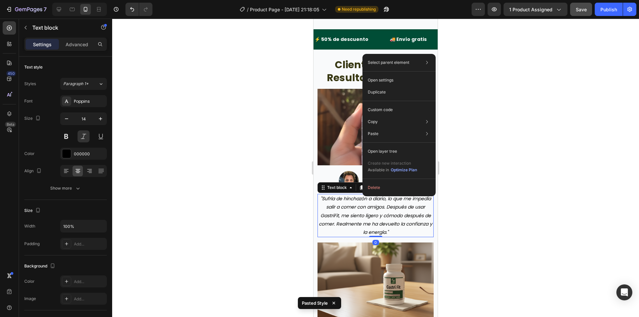
click at [186, 149] on div at bounding box center [375, 168] width 527 height 299
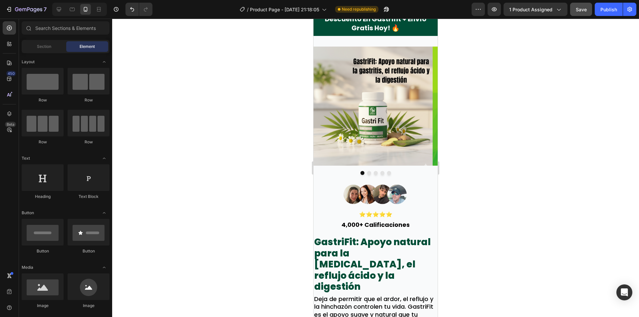
scroll to position [0, 0]
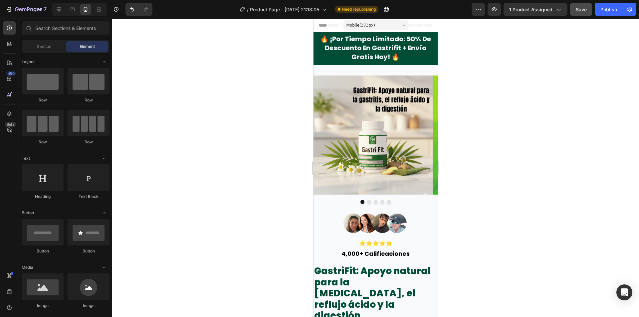
drag, startPoint x: 436, startPoint y: 250, endPoint x: 754, endPoint y: 63, distance: 369.2
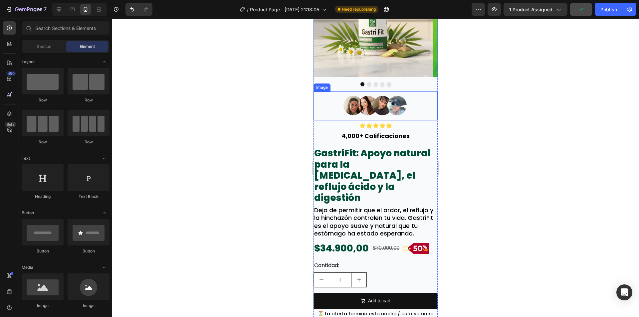
scroll to position [100, 0]
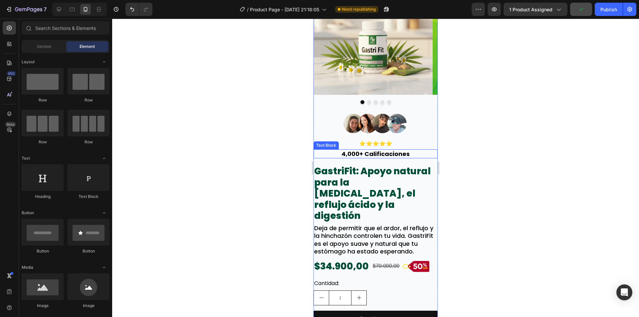
click at [421, 152] on p "4,000+ Calificaciones" at bounding box center [375, 154] width 123 height 8
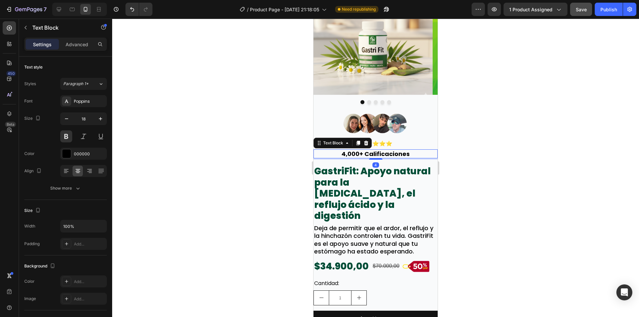
click at [77, 39] on div "Settings Advanced" at bounding box center [65, 44] width 83 height 13
click at [77, 45] on p "Advanced" at bounding box center [77, 44] width 23 height 7
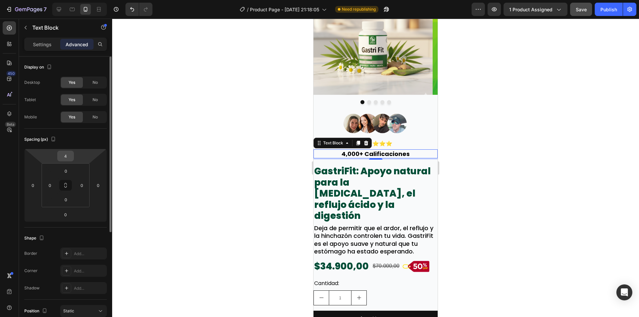
click at [68, 156] on input "4" at bounding box center [65, 156] width 13 height 10
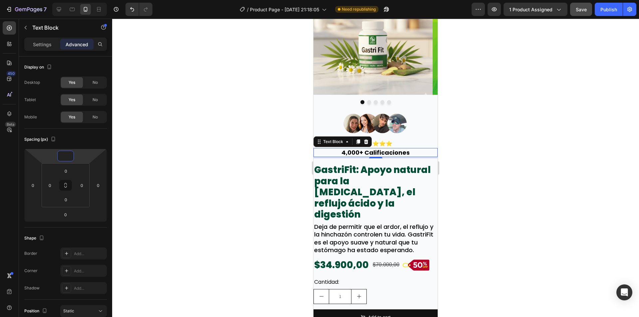
type input "0"
click at [402, 157] on div "4" at bounding box center [376, 157] width 124 height 1
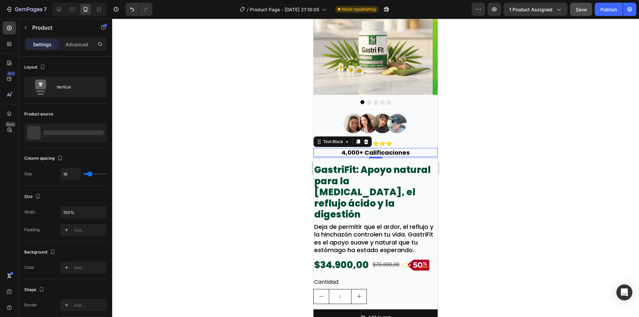
click at [402, 161] on div "Image ⭐⭐⭐⭐⭐ Text Block 4,000+ Calificaciones Text Block Row Image ⭐⭐⭐⭐⭐ Text Bl…" at bounding box center [376, 223] width 124 height 226
click at [403, 162] on div "Image ⭐⭐⭐⭐⭐ Text Block 4,000+ Calificaciones Text Block Row Image ⭐⭐⭐⭐⭐ Text Bl…" at bounding box center [376, 223] width 124 height 226
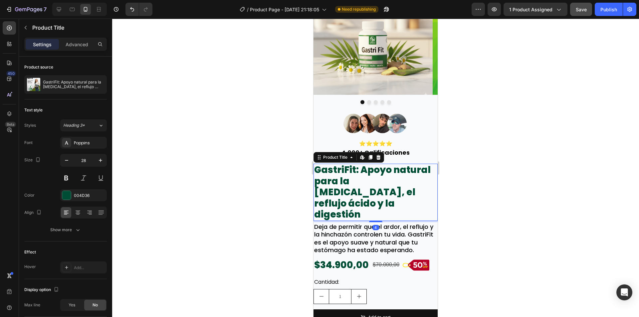
click at [403, 165] on h2 "GastriFit: Apoyo natural para la [MEDICAL_DATA], el reflujo ácido y la digestión" at bounding box center [376, 192] width 124 height 57
click at [69, 39] on div "Advanced" at bounding box center [76, 44] width 33 height 11
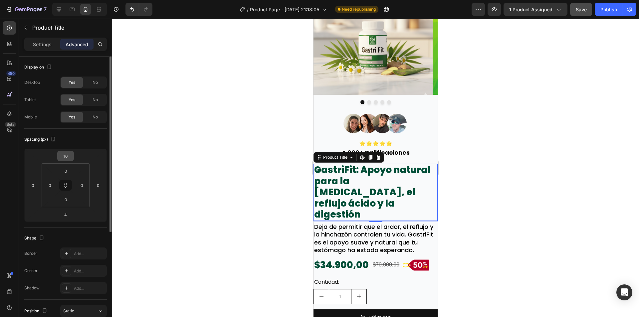
click at [68, 153] on input "16" at bounding box center [65, 156] width 13 height 10
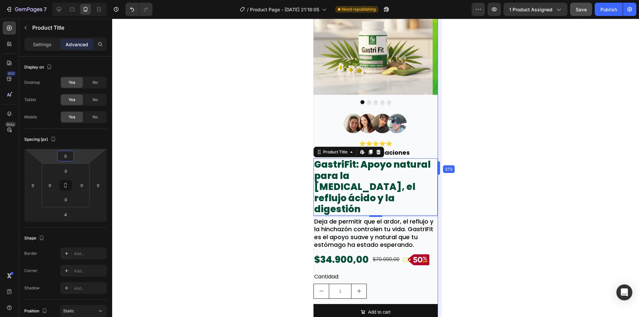
drag, startPoint x: 439, startPoint y: 135, endPoint x: 446, endPoint y: 135, distance: 6.3
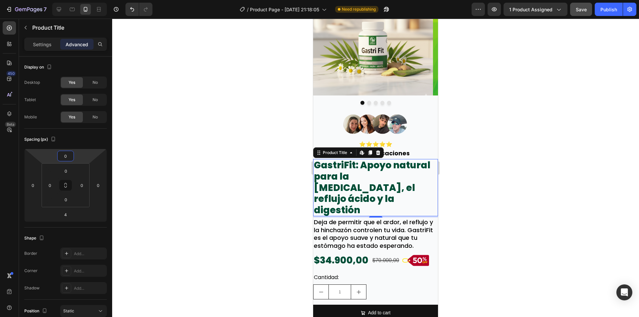
type input "0"
click at [485, 138] on div at bounding box center [375, 168] width 527 height 299
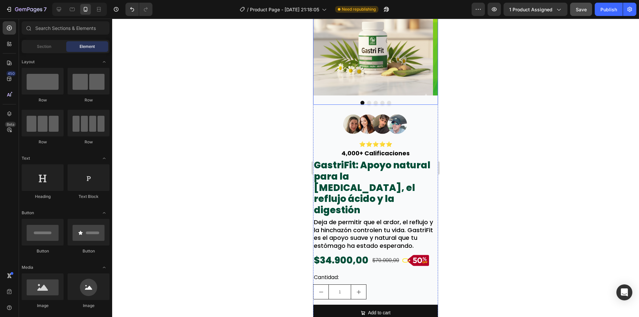
click at [323, 104] on div at bounding box center [375, 103] width 125 height 4
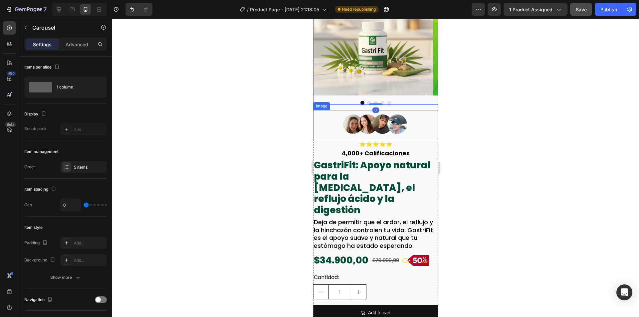
click at [324, 126] on div at bounding box center [375, 124] width 125 height 29
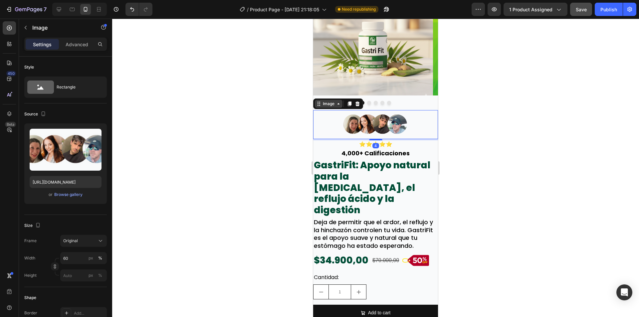
click at [324, 107] on div "Image" at bounding box center [329, 104] width 14 height 6
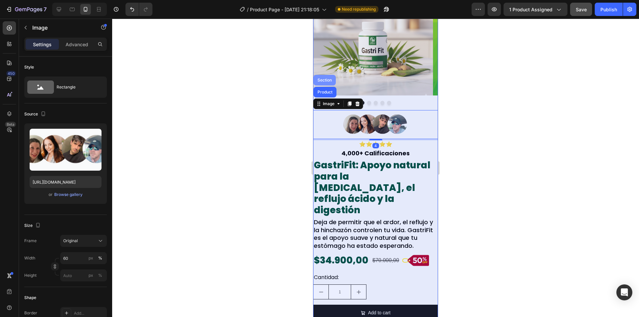
click at [324, 81] on div "Section" at bounding box center [324, 80] width 17 height 4
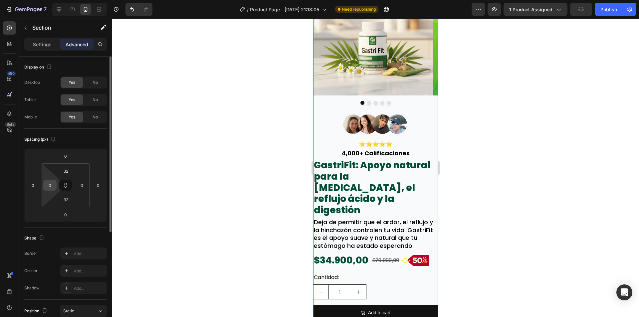
click at [49, 183] on input "0" at bounding box center [50, 186] width 10 height 10
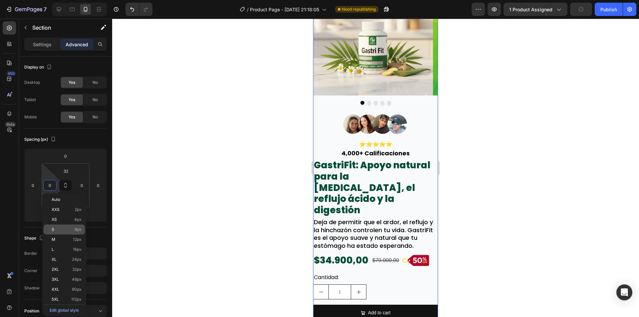
click at [75, 239] on span "12px" at bounding box center [77, 239] width 9 height 5
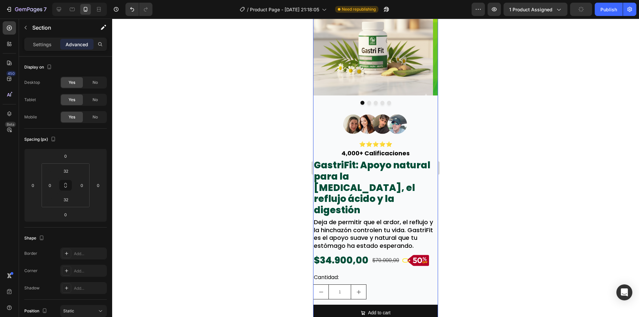
type input "12"
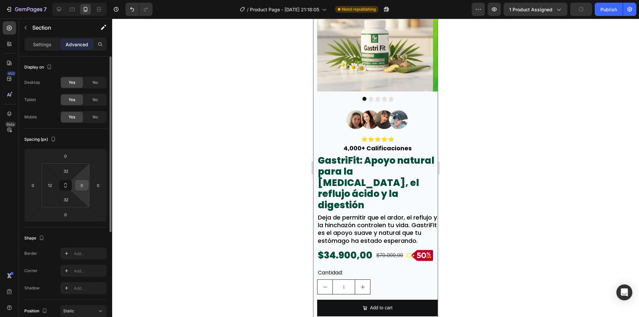
click at [85, 191] on div "0" at bounding box center [81, 185] width 13 height 11
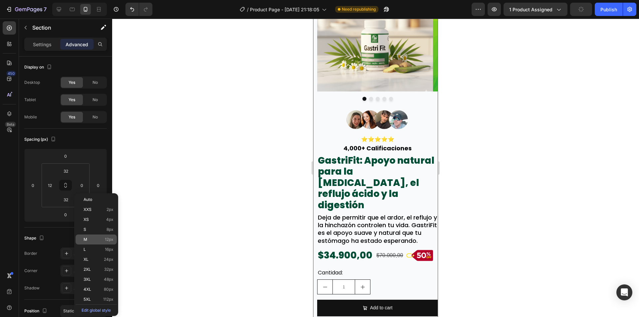
click at [98, 237] on p "M 12px" at bounding box center [99, 239] width 30 height 5
type input "12"
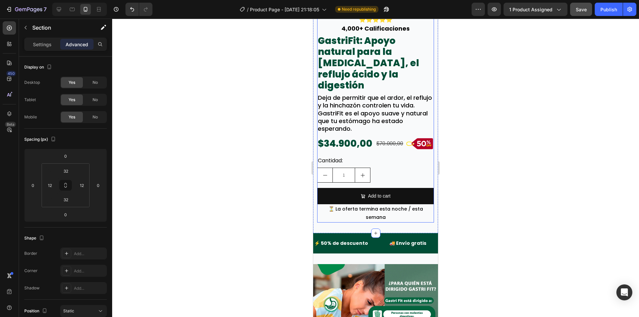
scroll to position [233, 0]
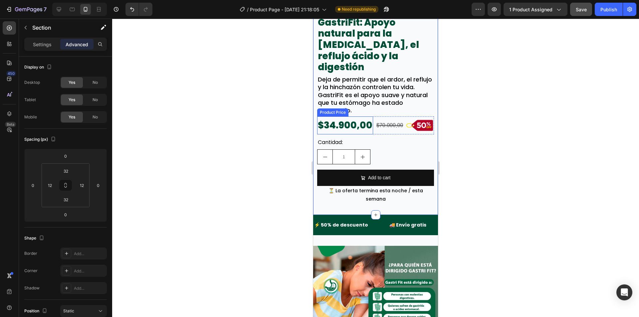
click at [358, 125] on div "$34.900,00" at bounding box center [345, 126] width 56 height 18
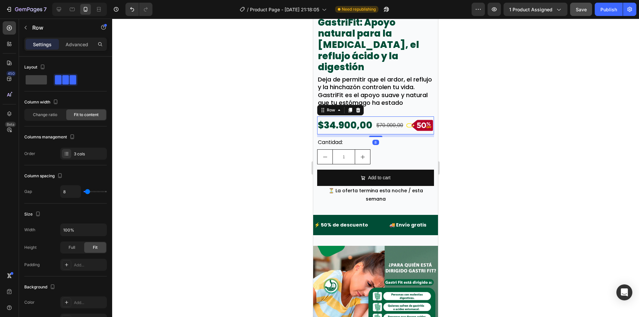
click at [376, 132] on div "$70.000,00 Product Price Product Price" at bounding box center [390, 126] width 28 height 18
type input "0"
click at [84, 193] on input "range" at bounding box center [95, 191] width 23 height 1
click at [336, 192] on div "Image Image Image Image Image Carousel Image ⭐⭐⭐⭐⭐ Text Block 4,000+ Calificaci…" at bounding box center [375, 23] width 125 height 383
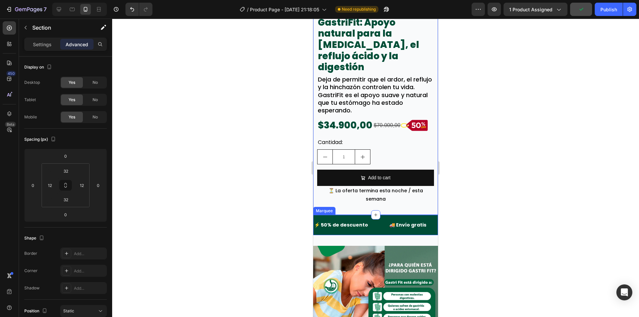
click at [316, 215] on div "⚡ 50% de descuento Text Block 🚚 Envío gratis Text Block ⚡ 50% de descuento Text…" at bounding box center [375, 225] width 125 height 20
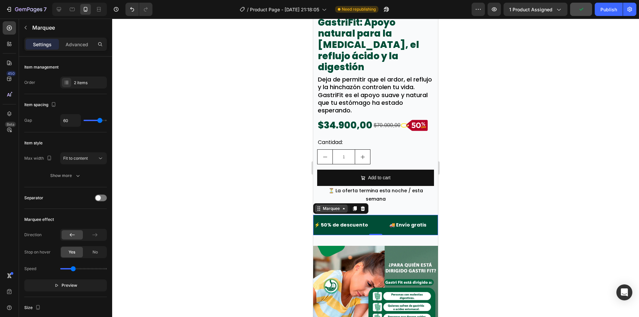
click at [323, 206] on div "Marquee" at bounding box center [332, 209] width 20 height 6
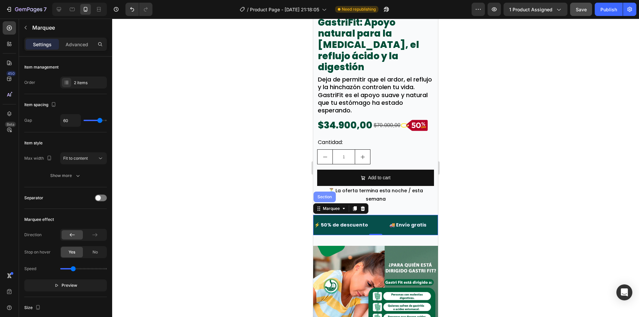
click at [328, 192] on div "Section" at bounding box center [325, 197] width 22 height 11
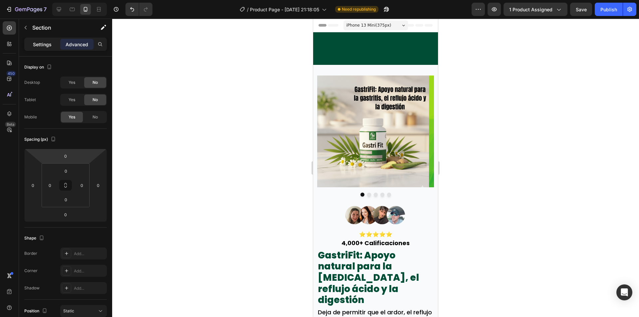
scroll to position [233, 0]
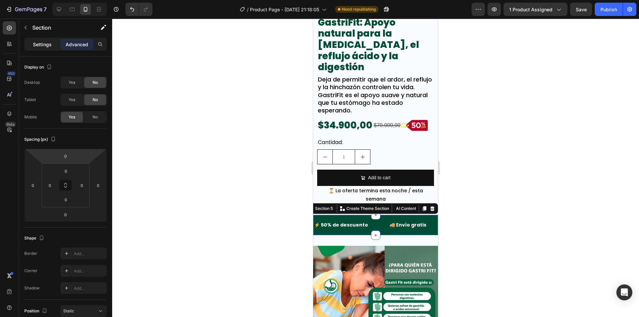
click at [39, 48] on div "Settings" at bounding box center [42, 44] width 33 height 11
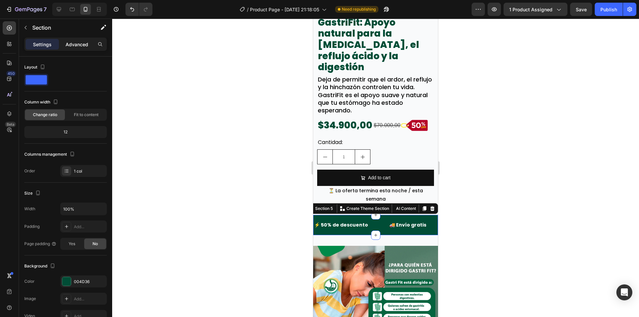
click at [80, 45] on p "Advanced" at bounding box center [77, 44] width 23 height 7
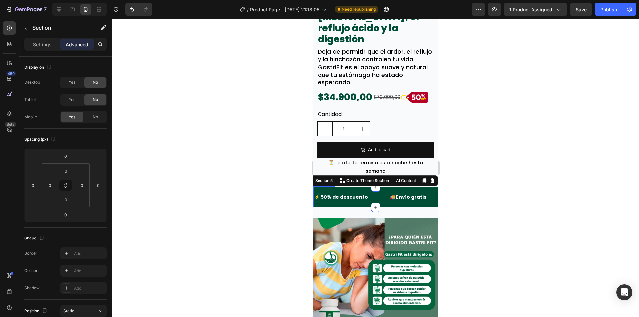
scroll to position [333, 0]
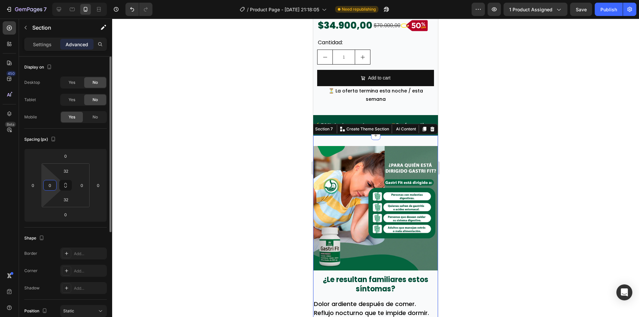
click at [54, 187] on input "0" at bounding box center [50, 186] width 10 height 10
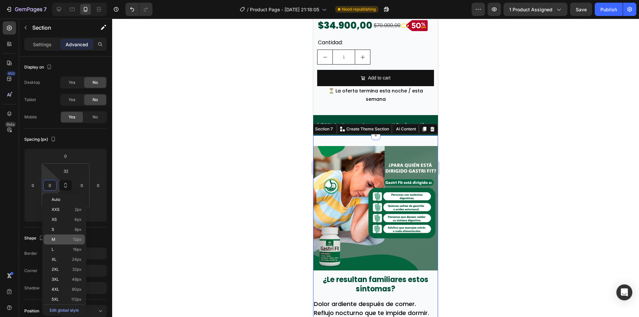
click at [75, 238] on span "12px" at bounding box center [77, 239] width 9 height 5
type input "12"
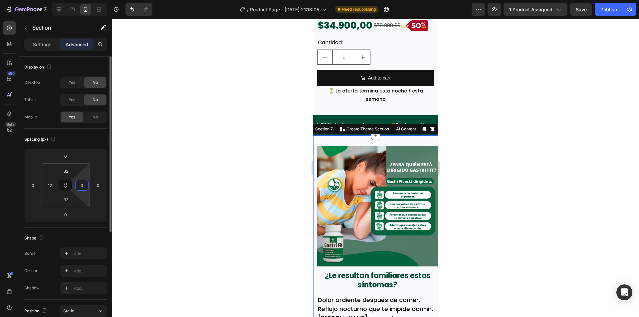
click at [82, 187] on input "0" at bounding box center [82, 186] width 10 height 10
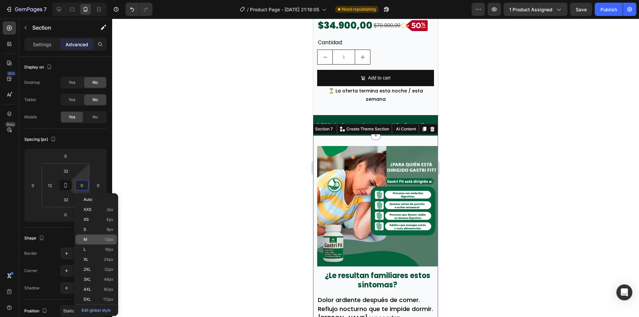
click at [98, 236] on div "M 12px" at bounding box center [96, 240] width 41 height 10
type input "12"
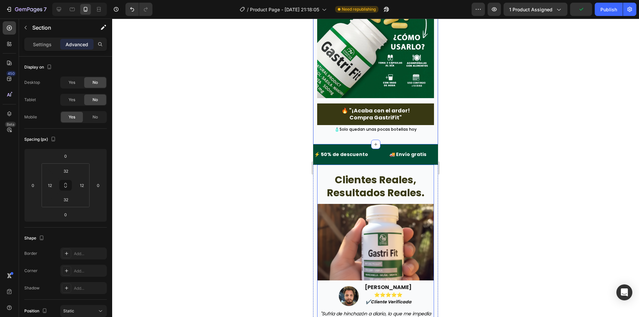
scroll to position [1099, 0]
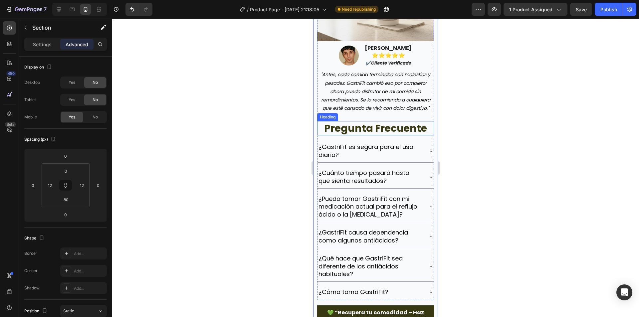
scroll to position [1832, 0]
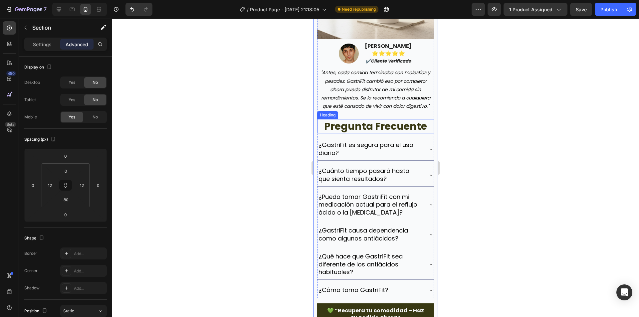
click at [322, 134] on h2 "pregunta frecuente" at bounding box center [375, 126] width 117 height 14
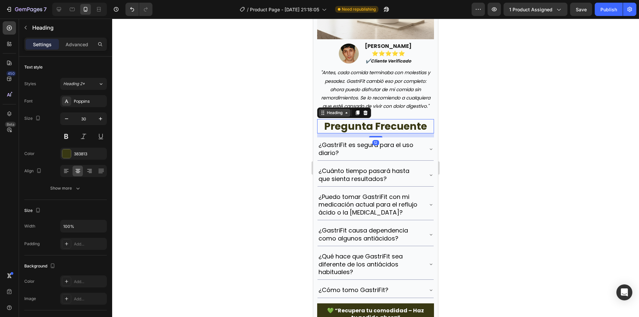
click at [330, 116] on div "Heading" at bounding box center [335, 113] width 18 height 6
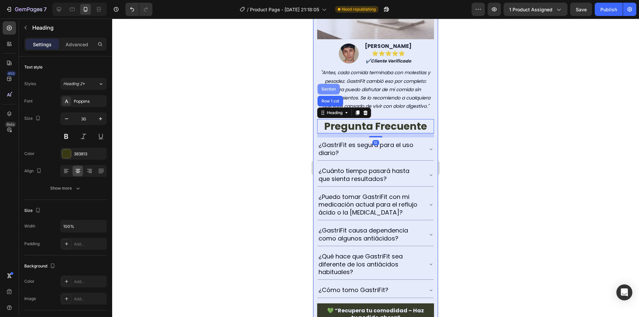
click at [328, 91] on div "Section" at bounding box center [328, 89] width 17 height 4
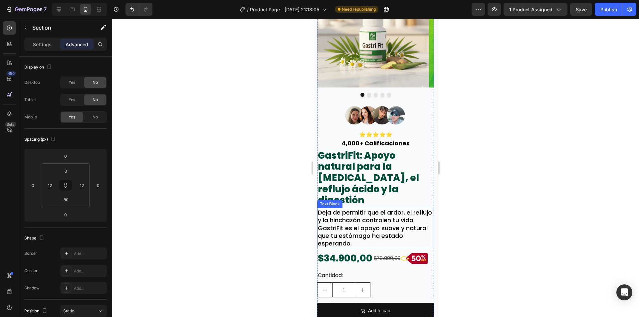
scroll to position [2, 0]
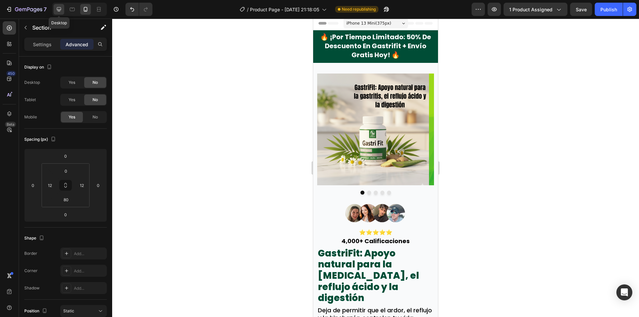
click at [59, 8] on icon at bounding box center [59, 9] width 7 height 7
type input "0"
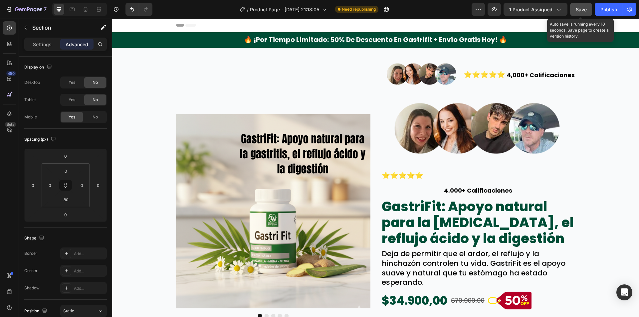
click at [586, 8] on span "Save" at bounding box center [581, 10] width 11 height 6
click at [611, 7] on div "Publish" at bounding box center [609, 9] width 17 height 7
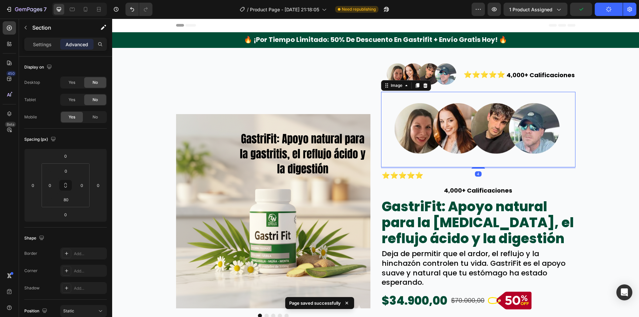
click at [482, 131] on img at bounding box center [478, 130] width 195 height 76
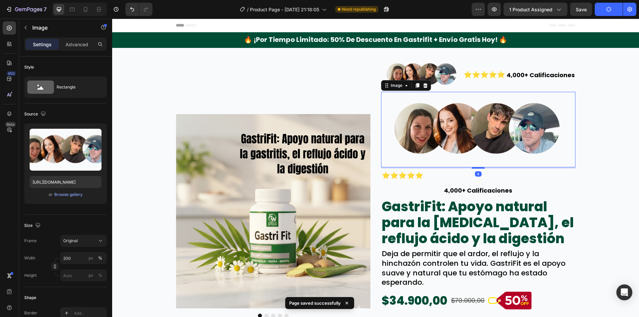
click at [81, 50] on div "Settings Advanced" at bounding box center [65, 44] width 83 height 13
click at [77, 41] on p "Advanced" at bounding box center [77, 44] width 23 height 7
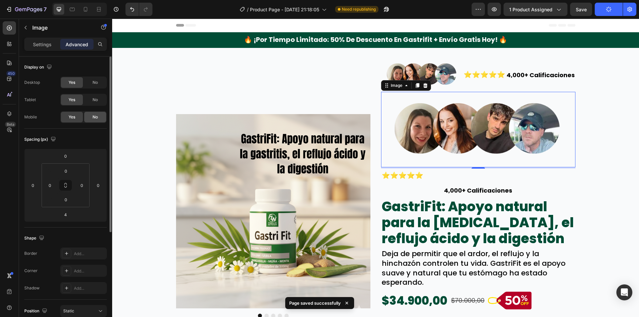
click at [96, 120] on span "No" at bounding box center [95, 117] width 5 height 6
click at [84, 114] on div "No" at bounding box center [95, 117] width 22 height 11
click at [77, 115] on div "Yes" at bounding box center [72, 117] width 22 height 11
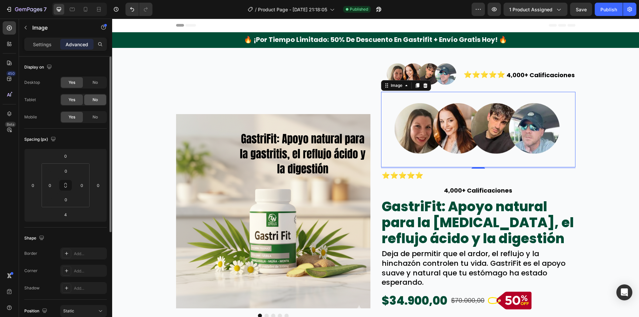
click at [90, 100] on div "No" at bounding box center [95, 100] width 22 height 11
click at [91, 82] on div "No" at bounding box center [95, 82] width 22 height 11
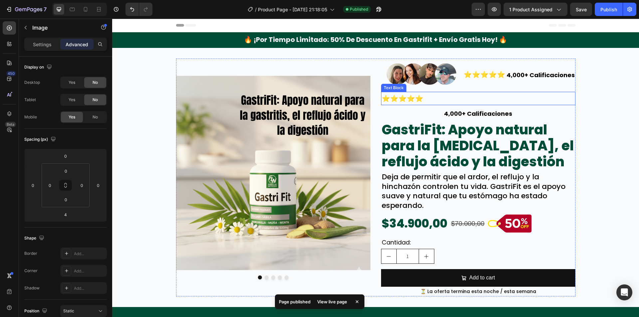
click at [439, 98] on p "⭐⭐⭐⭐⭐" at bounding box center [478, 99] width 193 height 12
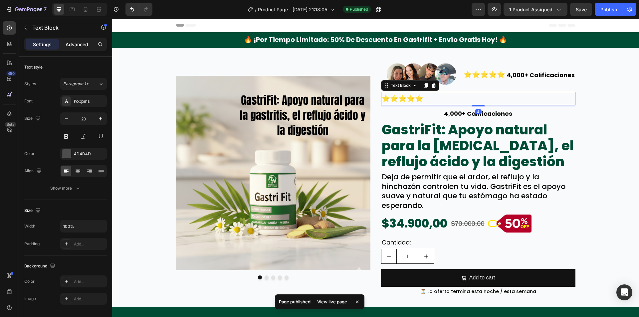
click at [76, 43] on p "Advanced" at bounding box center [77, 44] width 23 height 7
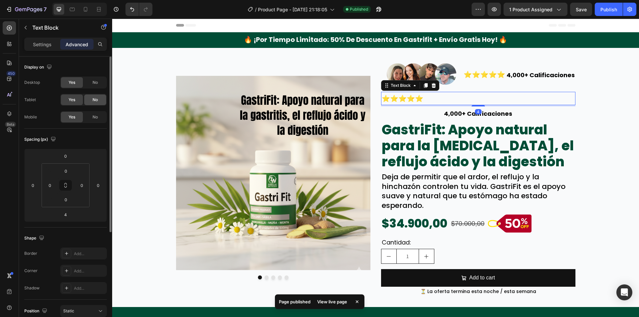
click at [96, 100] on span "No" at bounding box center [95, 100] width 5 height 6
click at [97, 87] on div "No" at bounding box center [95, 82] width 22 height 11
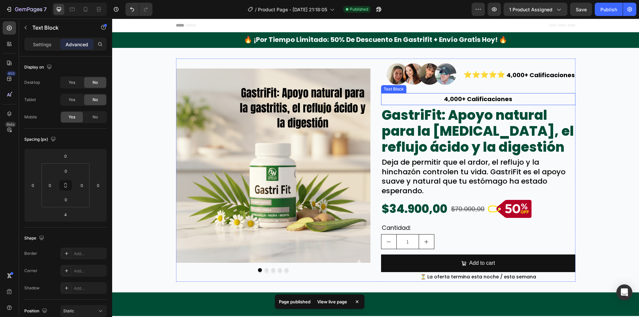
click at [424, 101] on p "4,000+ Calificaciones" at bounding box center [478, 99] width 193 height 11
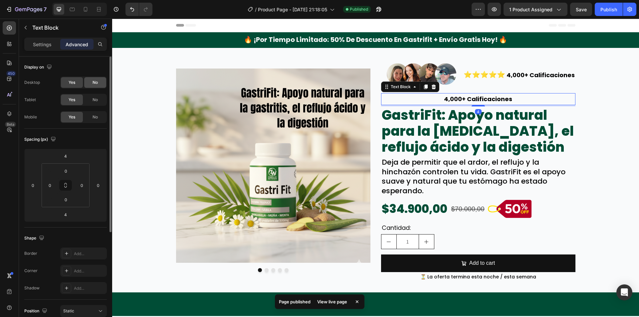
drag, startPoint x: 99, startPoint y: 100, endPoint x: 97, endPoint y: 82, distance: 18.8
click at [99, 100] on div "No" at bounding box center [95, 100] width 22 height 11
click at [97, 82] on span "No" at bounding box center [95, 83] width 5 height 6
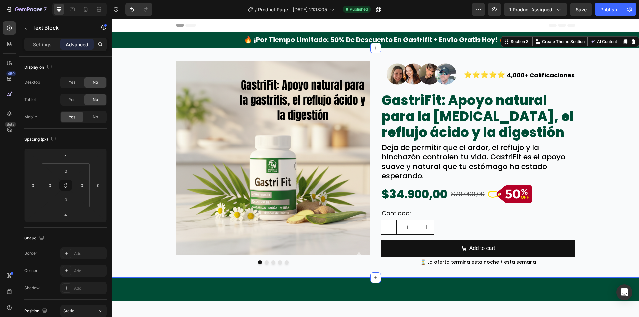
drag, startPoint x: 612, startPoint y: 144, endPoint x: 593, endPoint y: 164, distance: 27.8
click at [612, 144] on div "Image Image Image Image Image Carousel Image ⭐⭐⭐⭐⭐ Text Block 4,000+ Calificaci…" at bounding box center [375, 163] width 527 height 209
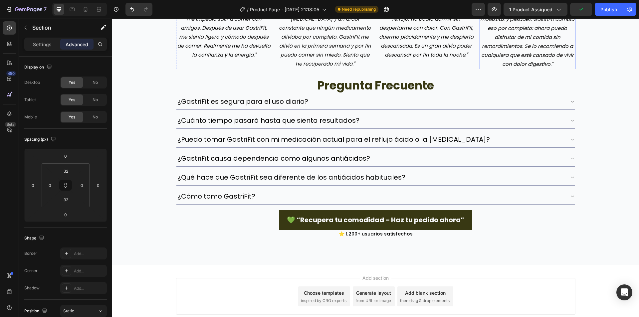
scroll to position [1187, 0]
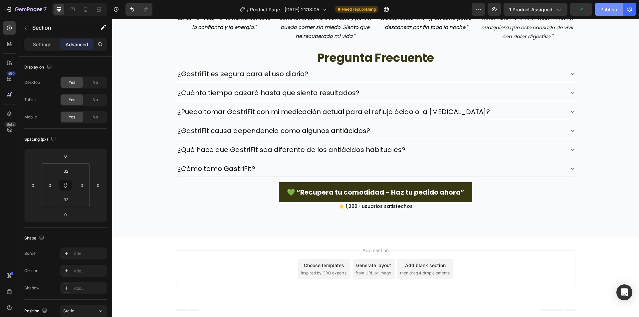
click at [604, 10] on div "Publish" at bounding box center [609, 9] width 17 height 7
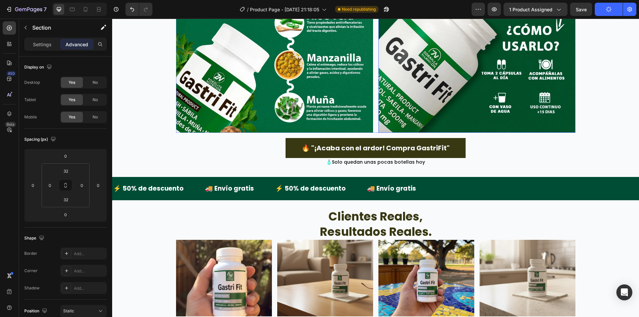
scroll to position [899, 0]
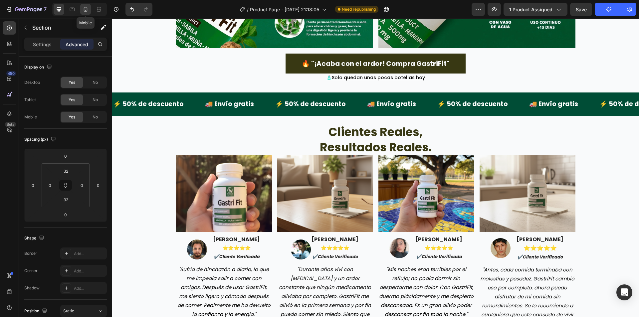
click at [85, 10] on icon at bounding box center [85, 9] width 7 height 7
type input "12"
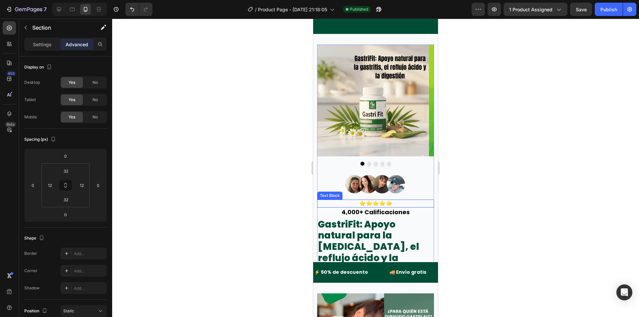
scroll to position [23, 0]
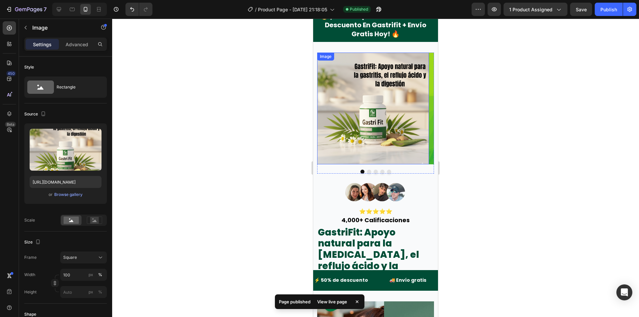
click at [365, 141] on img at bounding box center [373, 109] width 112 height 112
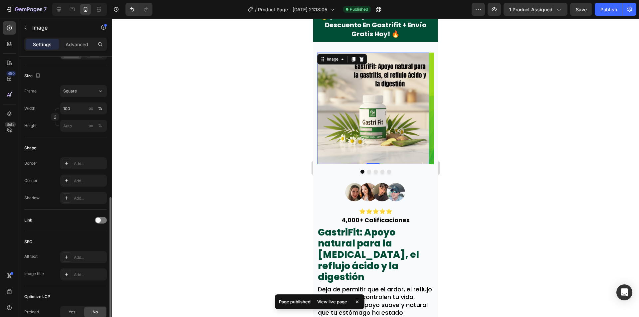
scroll to position [240, 0]
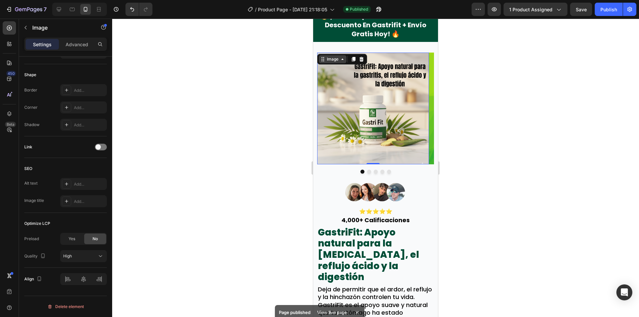
click at [327, 59] on div "Image" at bounding box center [333, 59] width 14 height 6
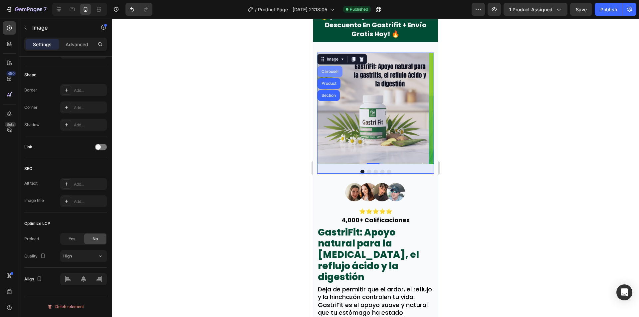
click at [330, 75] on div "Carousel" at bounding box center [330, 71] width 25 height 11
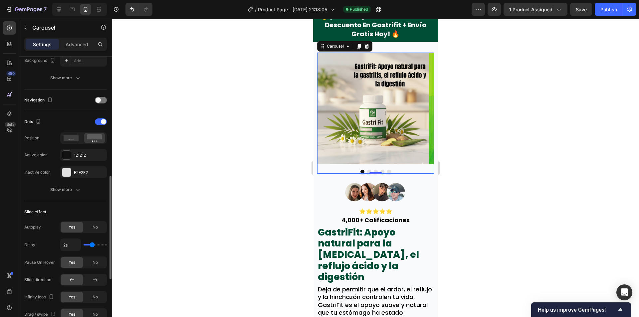
scroll to position [233, 0]
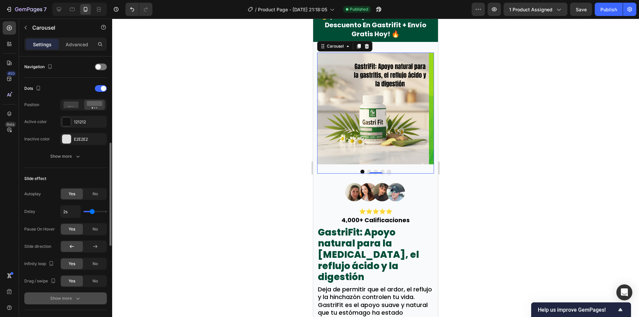
click at [87, 295] on button "Show more" at bounding box center [65, 299] width 83 height 12
type input "1350ms"
type input "1350"
type input "1300ms"
type input "1300"
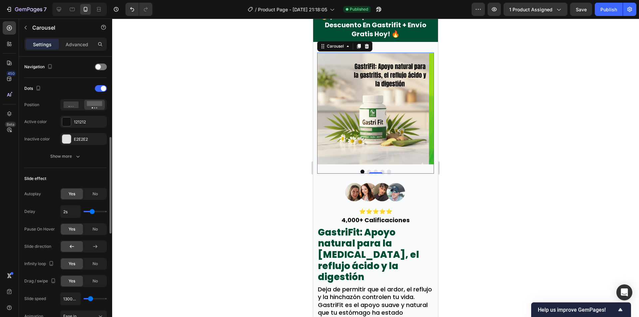
click at [91, 299] on input "range" at bounding box center [95, 298] width 23 height 1
click at [74, 299] on input "1300ms" at bounding box center [71, 299] width 20 height 12
type input "1ms"
type input "100"
type input "1000ms"
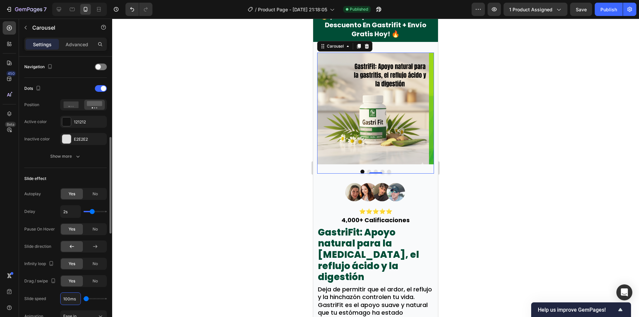
type input "1000"
click at [220, 223] on div at bounding box center [375, 168] width 527 height 299
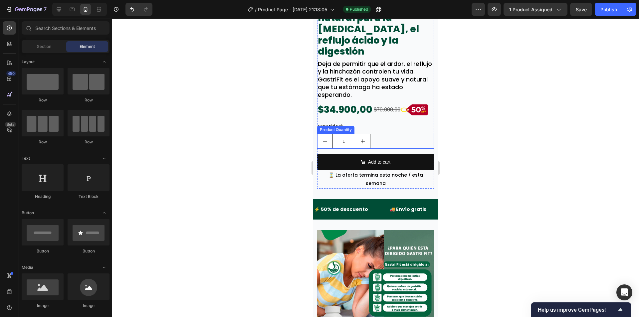
scroll to position [356, 0]
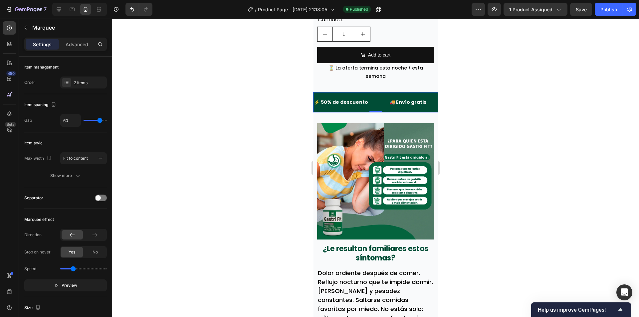
click at [377, 95] on div "⚡ 50% de descuento Text Block" at bounding box center [351, 102] width 75 height 15
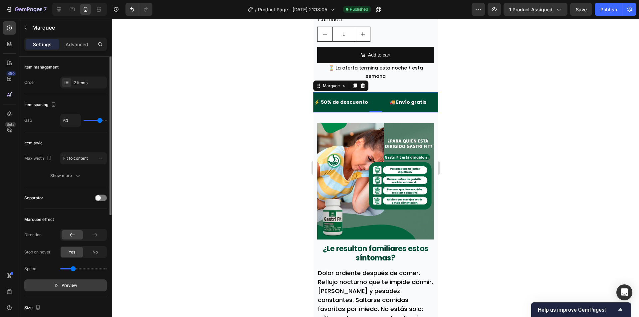
click at [78, 287] on button "Preview" at bounding box center [65, 286] width 83 height 12
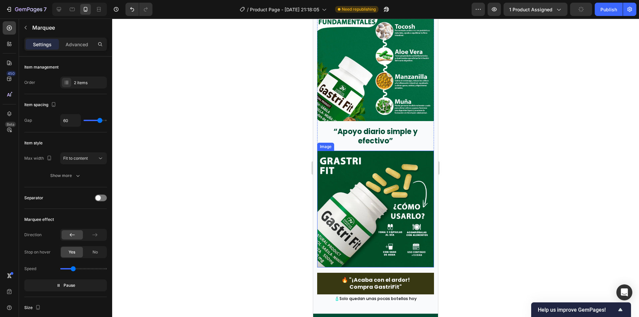
scroll to position [1089, 0]
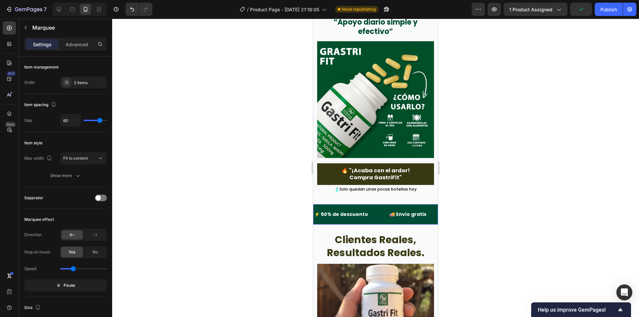
click at [372, 207] on div "⚡ 50% de descuento Text Block" at bounding box center [351, 214] width 75 height 15
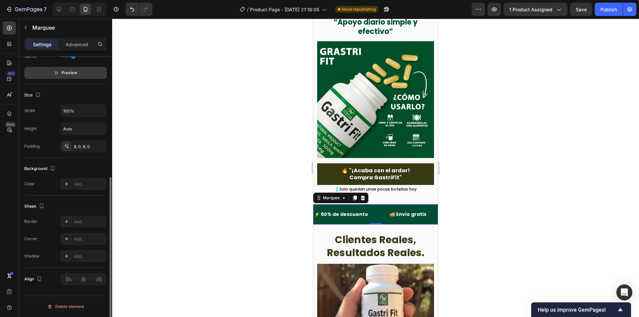
scroll to position [146, 0]
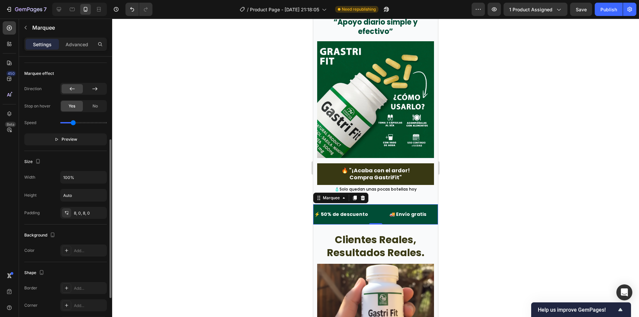
click at [92, 92] on icon at bounding box center [95, 89] width 7 height 7
click at [89, 140] on button "Preview" at bounding box center [65, 140] width 83 height 12
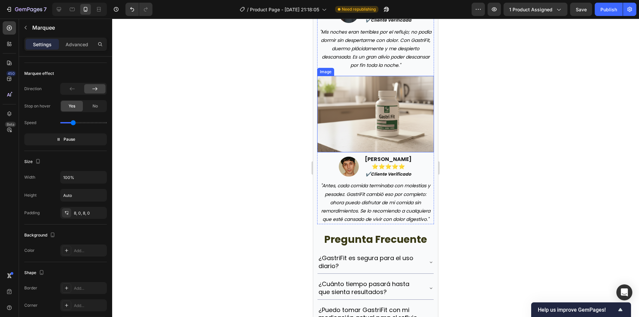
scroll to position [1722, 0]
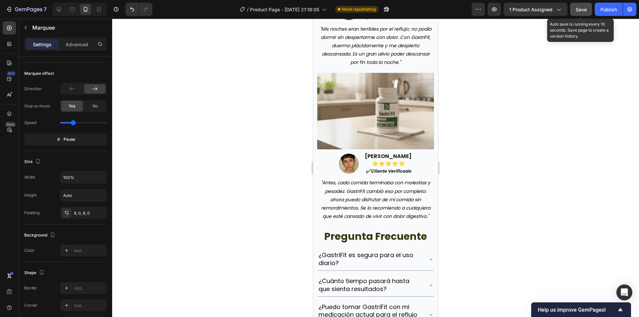
drag, startPoint x: 578, startPoint y: 9, endPoint x: 590, endPoint y: 6, distance: 12.6
click at [581, 8] on span "Save" at bounding box center [581, 10] width 11 height 6
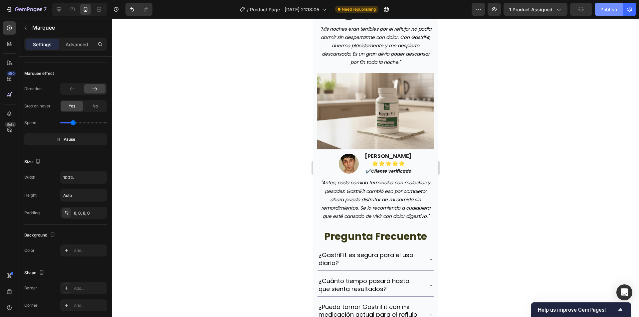
click at [601, 5] on button "Publish" at bounding box center [609, 9] width 28 height 13
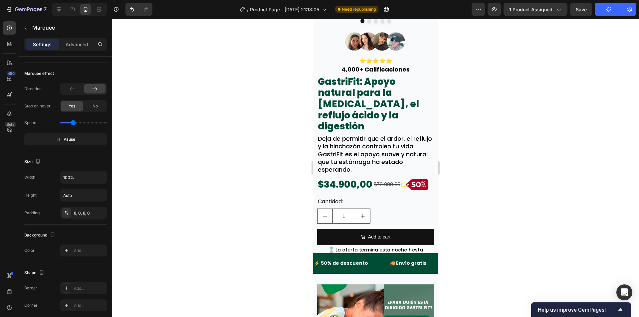
scroll to position [166, 0]
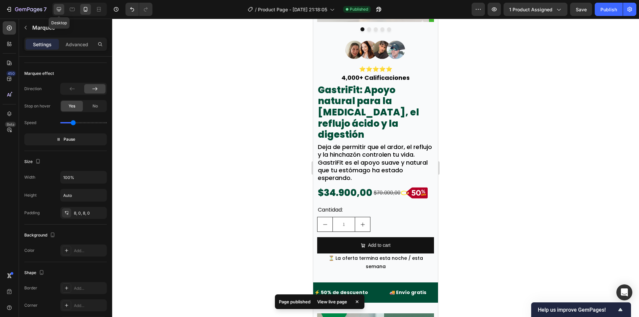
click at [62, 8] on icon at bounding box center [59, 9] width 7 height 7
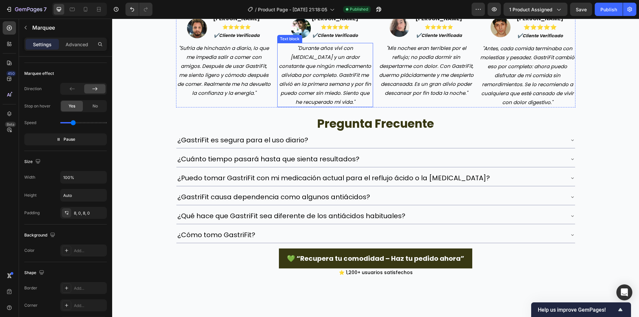
scroll to position [975, 0]
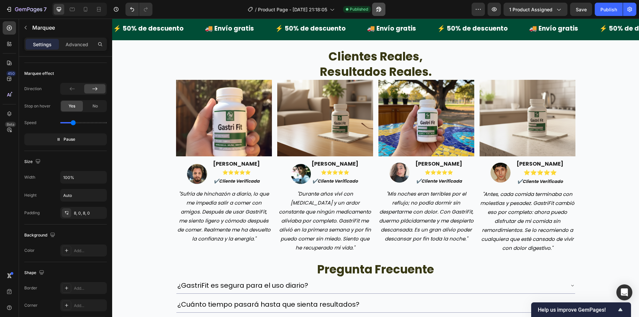
click at [385, 6] on button "button" at bounding box center [378, 9] width 13 height 13
click at [576, 12] on button "Save" at bounding box center [582, 9] width 22 height 13
click at [599, 9] on button "Publish" at bounding box center [609, 9] width 28 height 13
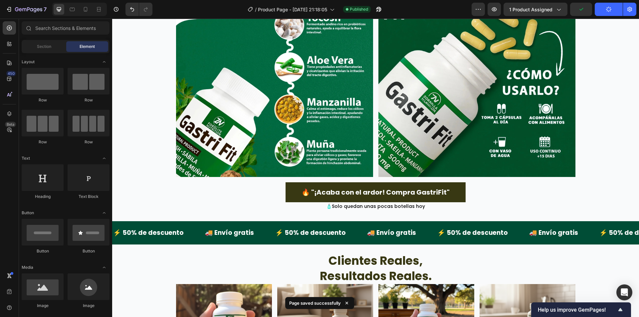
scroll to position [0, 0]
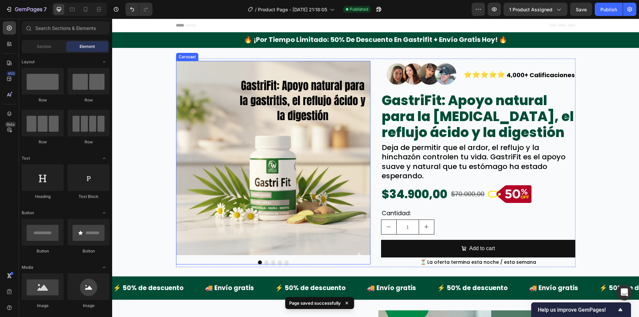
click at [267, 259] on div "Image Image Image Image Image Carousel" at bounding box center [273, 163] width 195 height 204
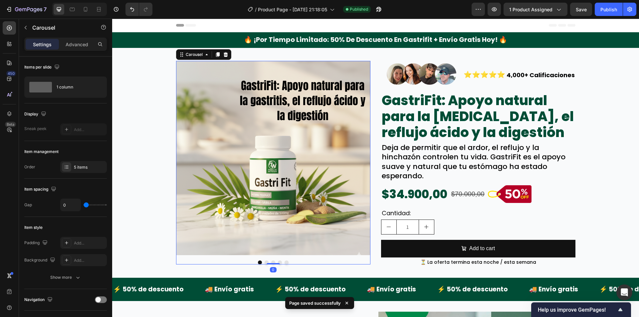
click at [265, 261] on button "Dot" at bounding box center [267, 263] width 4 height 4
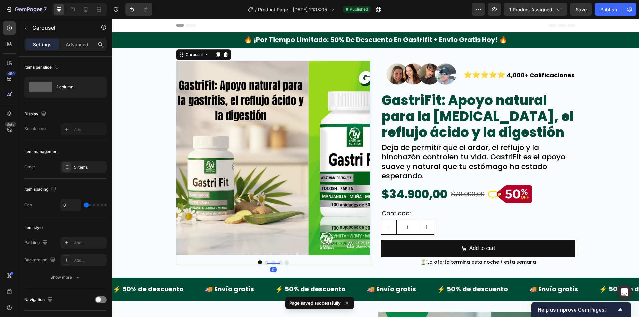
click at [271, 261] on button "Dot" at bounding box center [273, 263] width 4 height 4
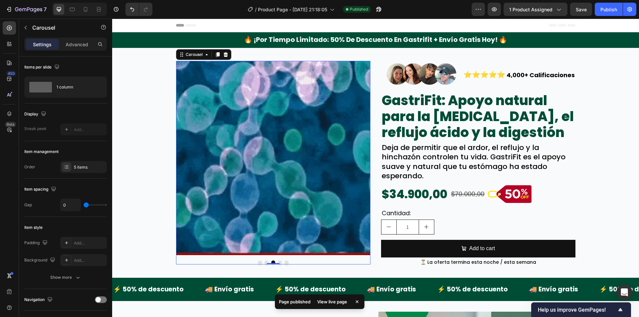
click at [278, 262] on button "Dot" at bounding box center [280, 263] width 4 height 4
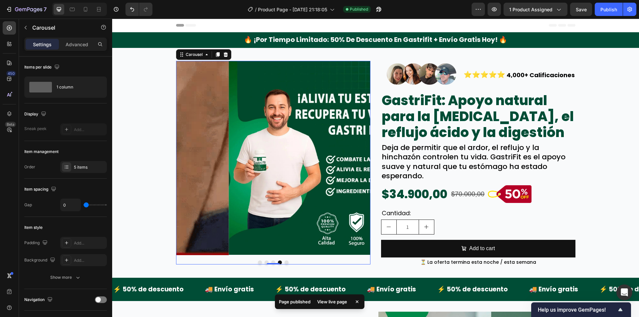
click at [285, 262] on button "Dot" at bounding box center [287, 263] width 4 height 4
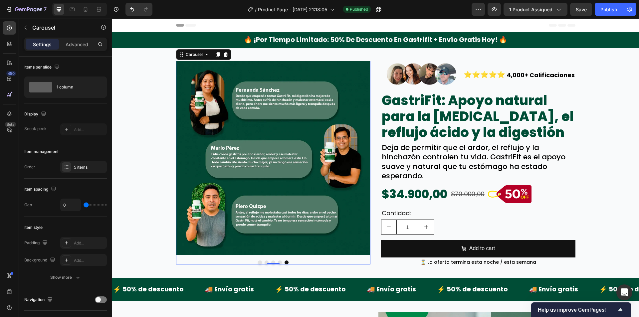
click at [271, 260] on div "Image Image Image Image Image Carousel 0" at bounding box center [273, 163] width 195 height 204
click at [81, 169] on div "5 items" at bounding box center [89, 168] width 31 height 6
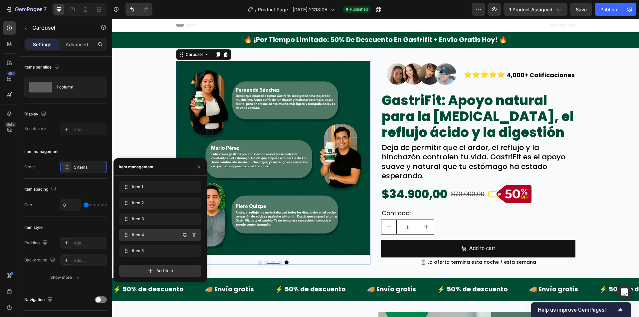
click at [153, 234] on span "Item 4" at bounding box center [151, 235] width 38 height 6
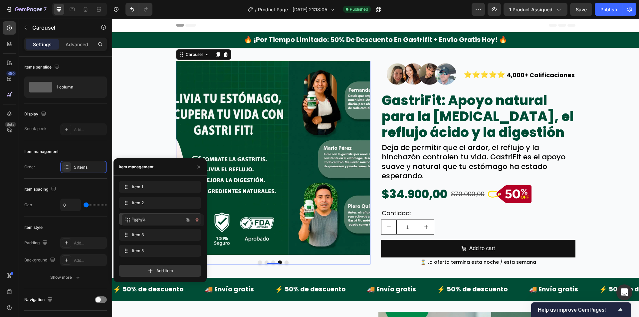
drag, startPoint x: 153, startPoint y: 234, endPoint x: 156, endPoint y: 219, distance: 15.0
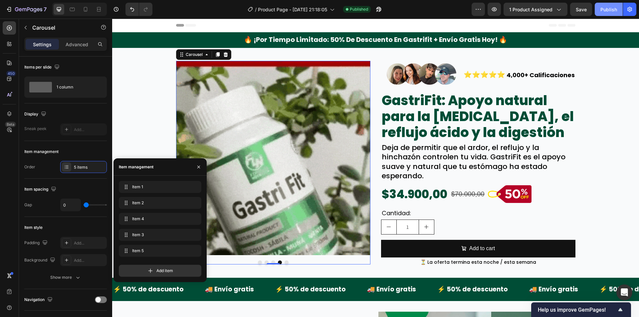
click at [594, 11] on div "Preview 1 product assigned Save Publish" at bounding box center [554, 9] width 165 height 13
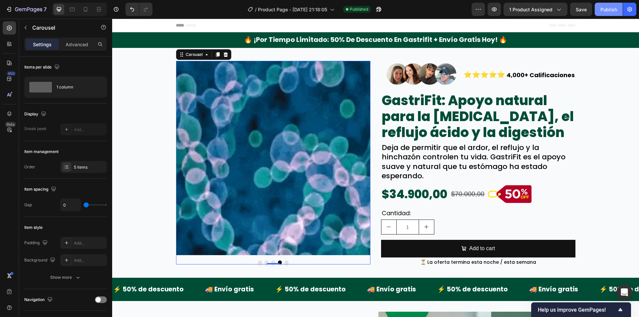
click at [604, 12] on div "Publish" at bounding box center [609, 9] width 17 height 7
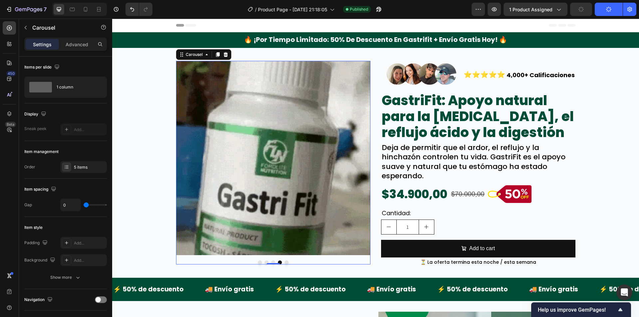
click at [588, 9] on button "button" at bounding box center [582, 9] width 22 height 13
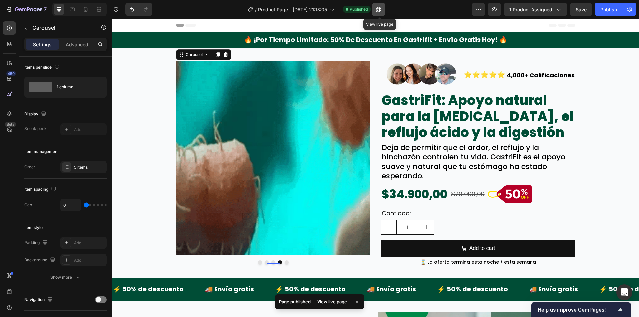
click at [381, 10] on icon "button" at bounding box center [379, 9] width 7 height 7
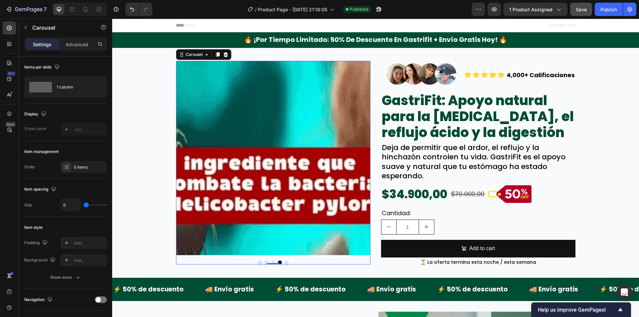
click at [592, 7] on button "Save" at bounding box center [582, 9] width 22 height 13
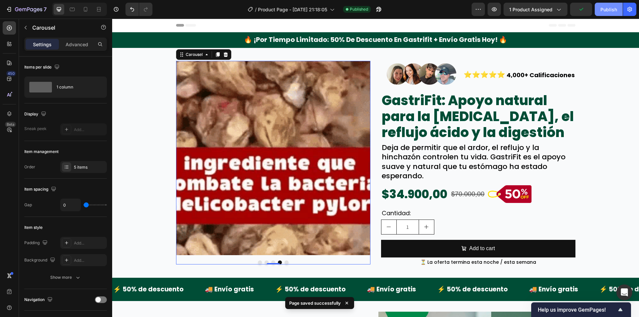
click at [605, 7] on div "Publish" at bounding box center [609, 9] width 17 height 7
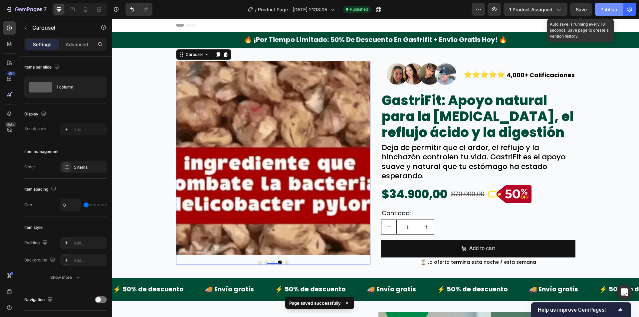
drag, startPoint x: 584, startPoint y: 11, endPoint x: 617, endPoint y: 10, distance: 33.3
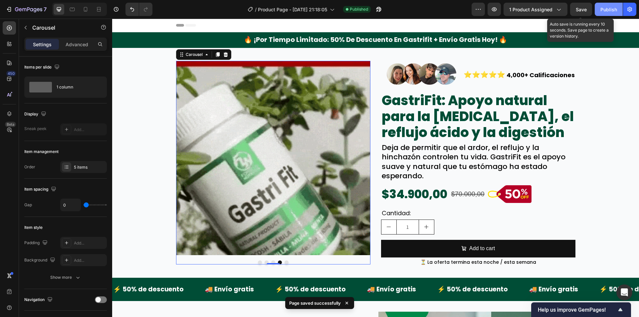
click at [584, 11] on span "Save" at bounding box center [581, 10] width 11 height 6
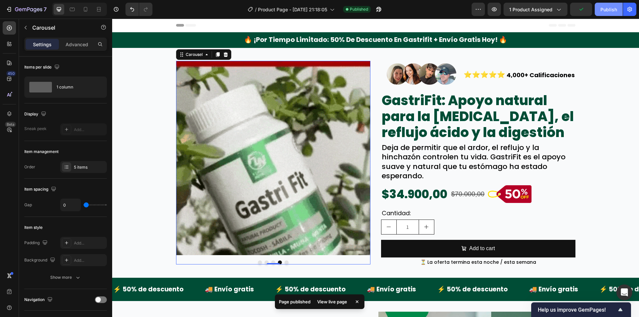
click at [617, 10] on div "Publish" at bounding box center [609, 9] width 17 height 7
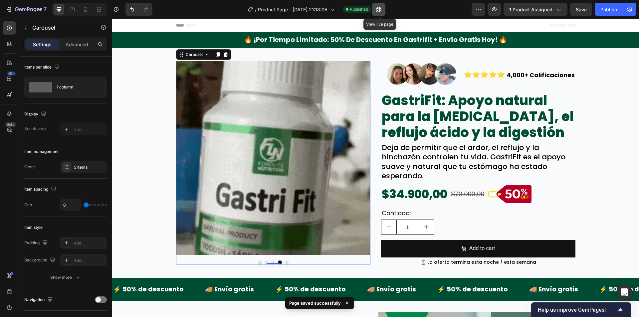
click at [382, 10] on icon "button" at bounding box center [379, 9] width 7 height 7
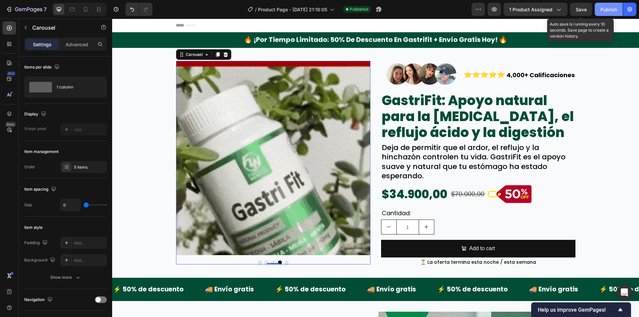
drag, startPoint x: 585, startPoint y: 6, endPoint x: 603, endPoint y: 8, distance: 17.5
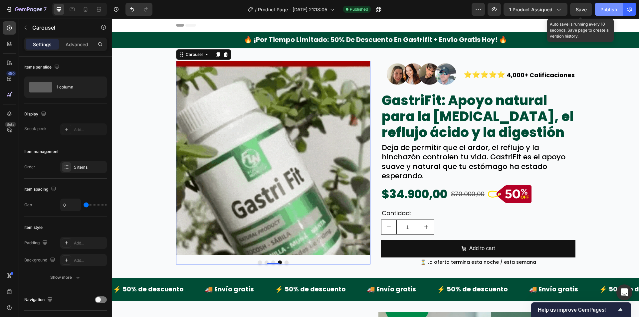
click at [586, 6] on div "Save" at bounding box center [581, 9] width 11 height 7
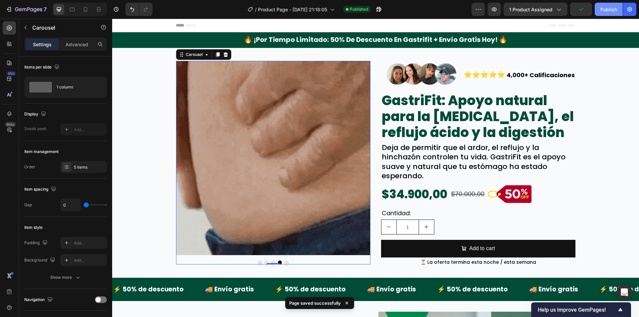
click at [609, 8] on div "Publish" at bounding box center [609, 9] width 17 height 7
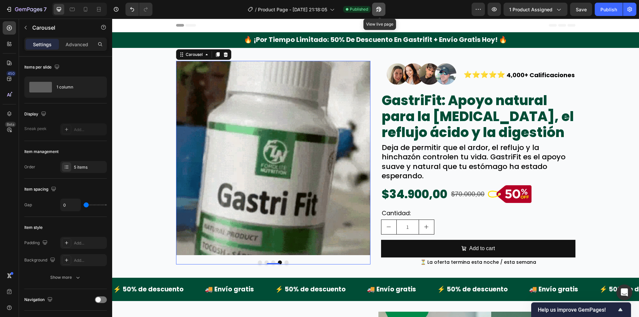
click at [378, 8] on icon "button" at bounding box center [379, 9] width 7 height 7
